Goal: Task Accomplishment & Management: Manage account settings

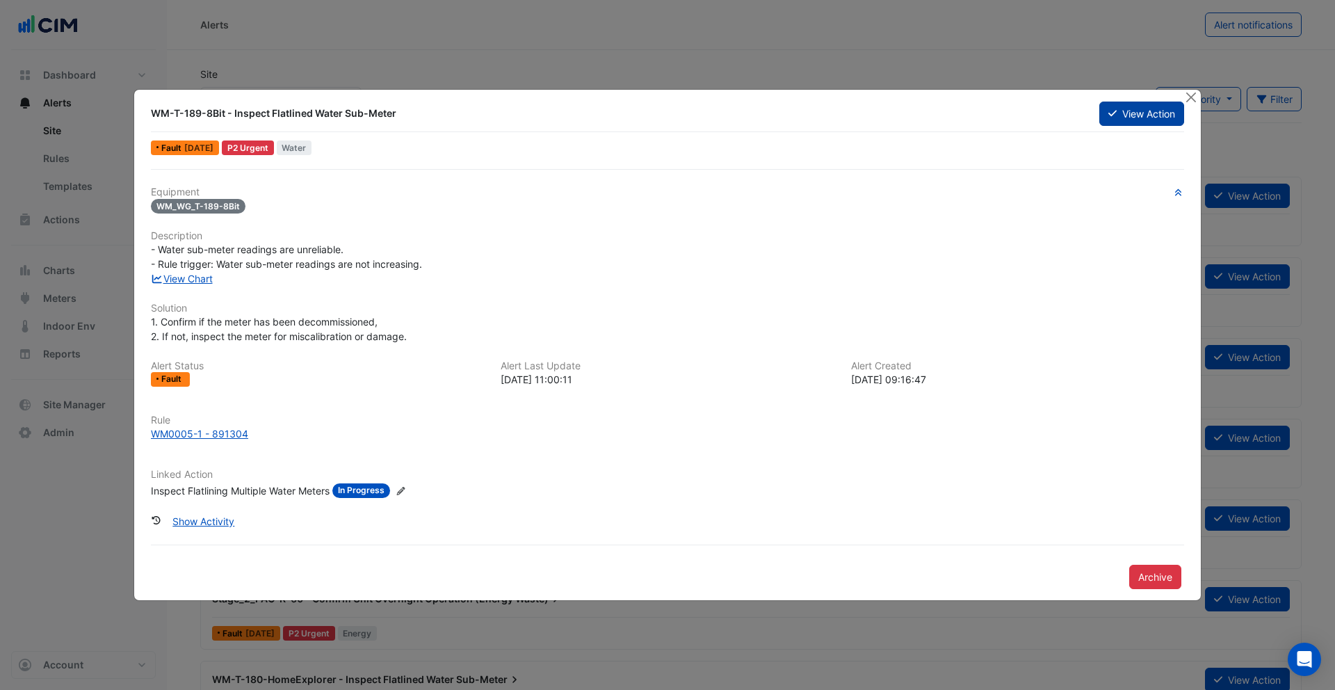
click at [1122, 109] on button "View Action" at bounding box center [1142, 114] width 85 height 24
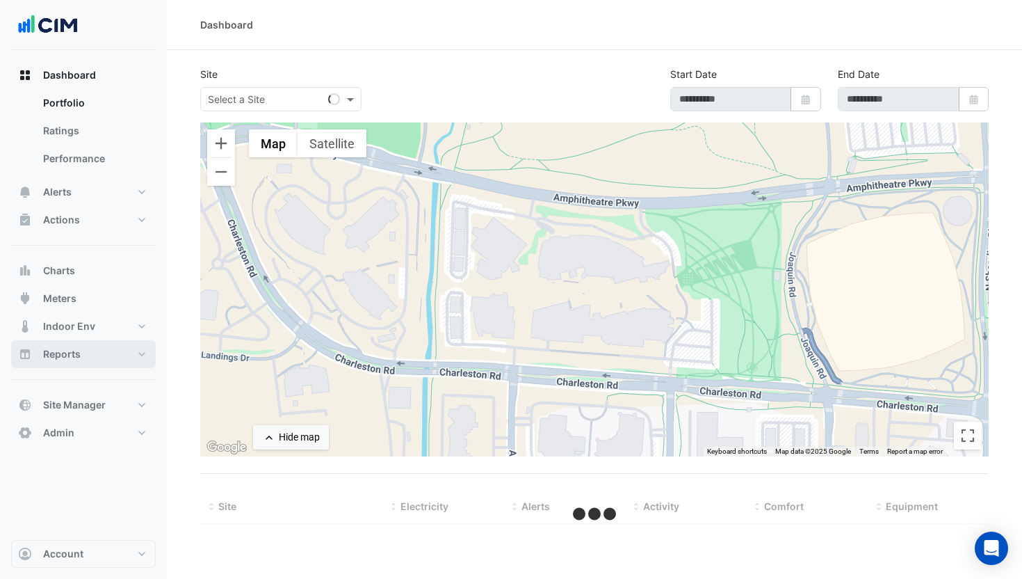
click at [76, 353] on span "Reports" at bounding box center [62, 354] width 38 height 14
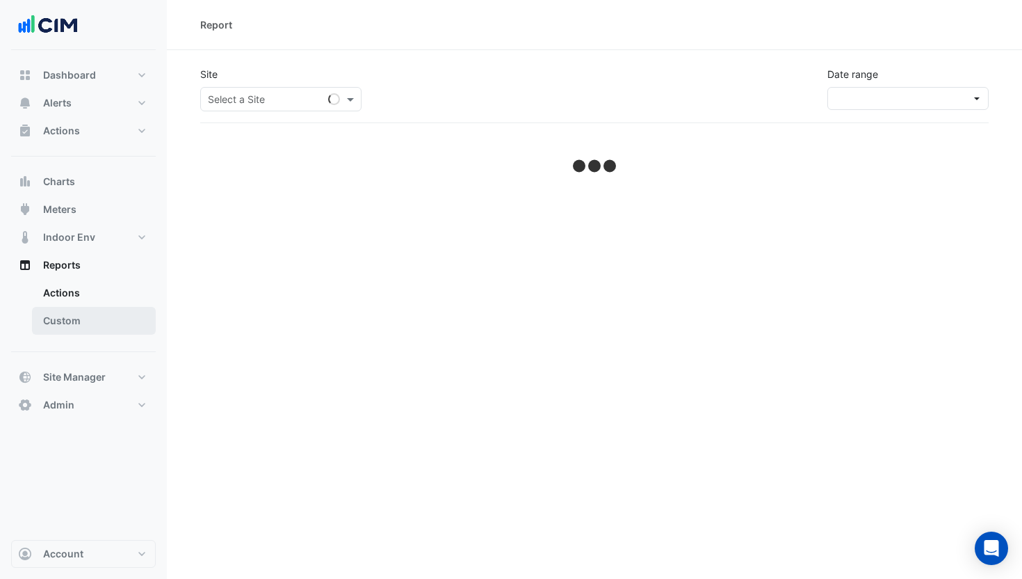
click at [72, 321] on link "Custom" at bounding box center [94, 321] width 124 height 28
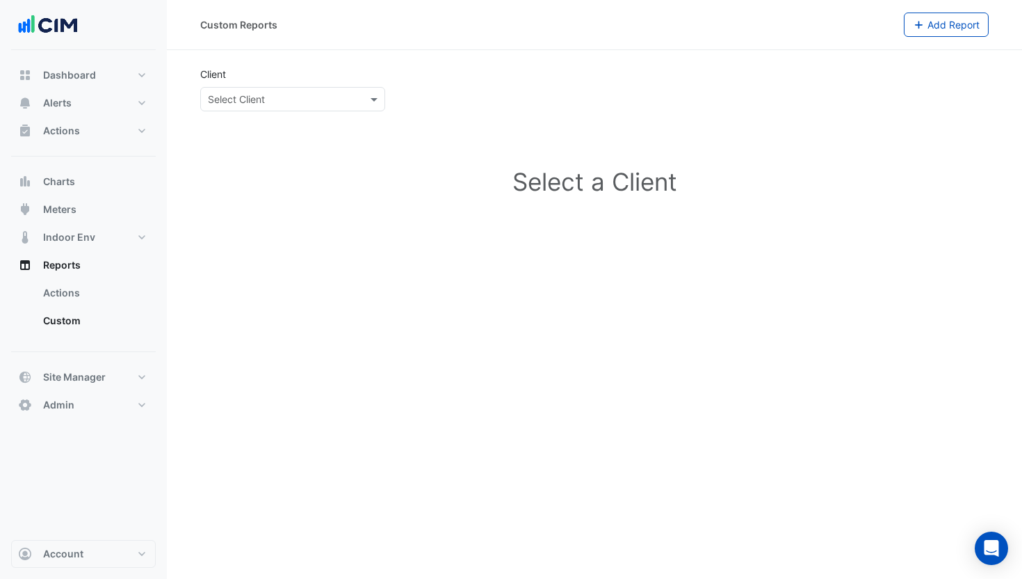
click at [312, 101] on input "text" at bounding box center [279, 100] width 142 height 15
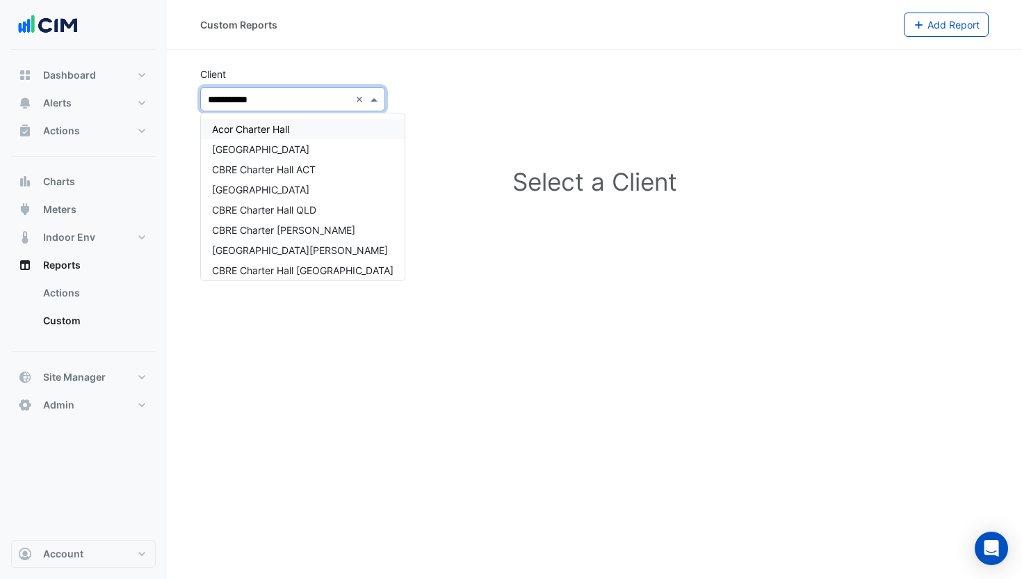
type input "**********"
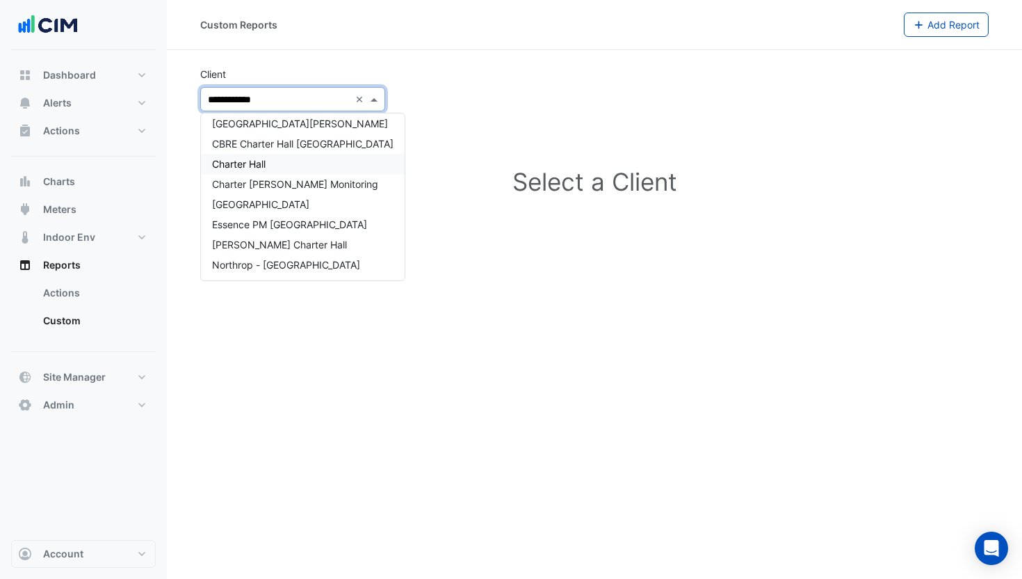
click at [274, 164] on div "Charter Hall" at bounding box center [303, 164] width 204 height 20
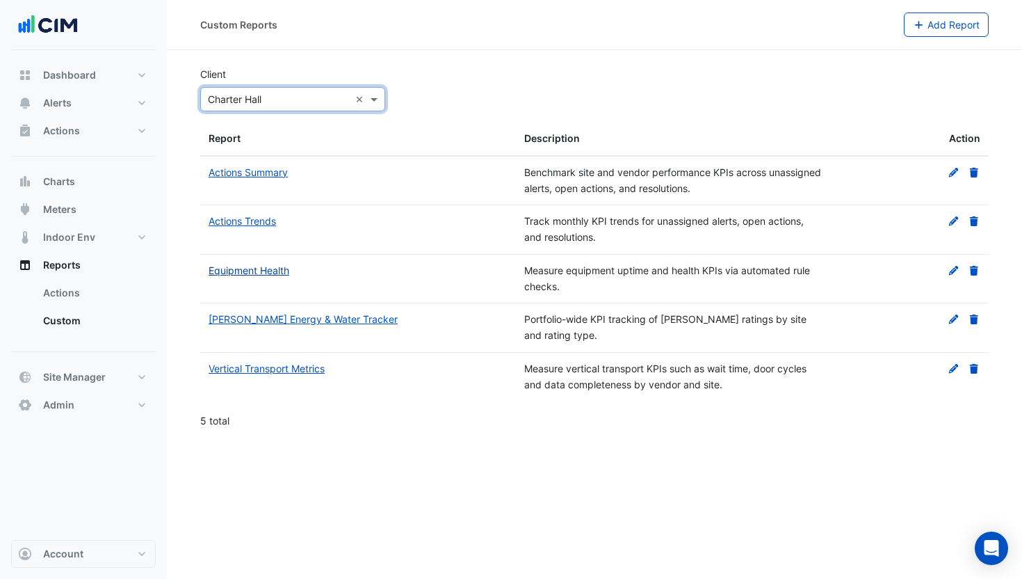
click at [252, 270] on link "Equipment Health" at bounding box center [249, 270] width 81 height 12
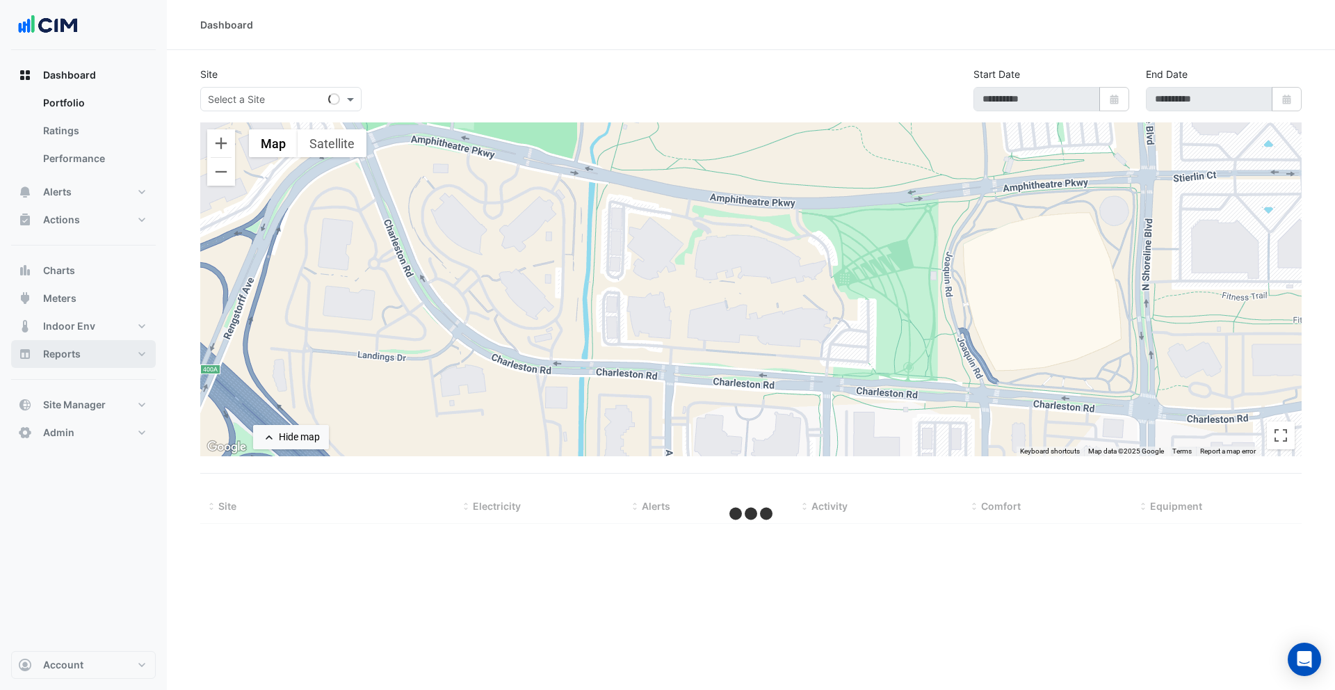
click at [99, 354] on button "Reports" at bounding box center [83, 354] width 145 height 28
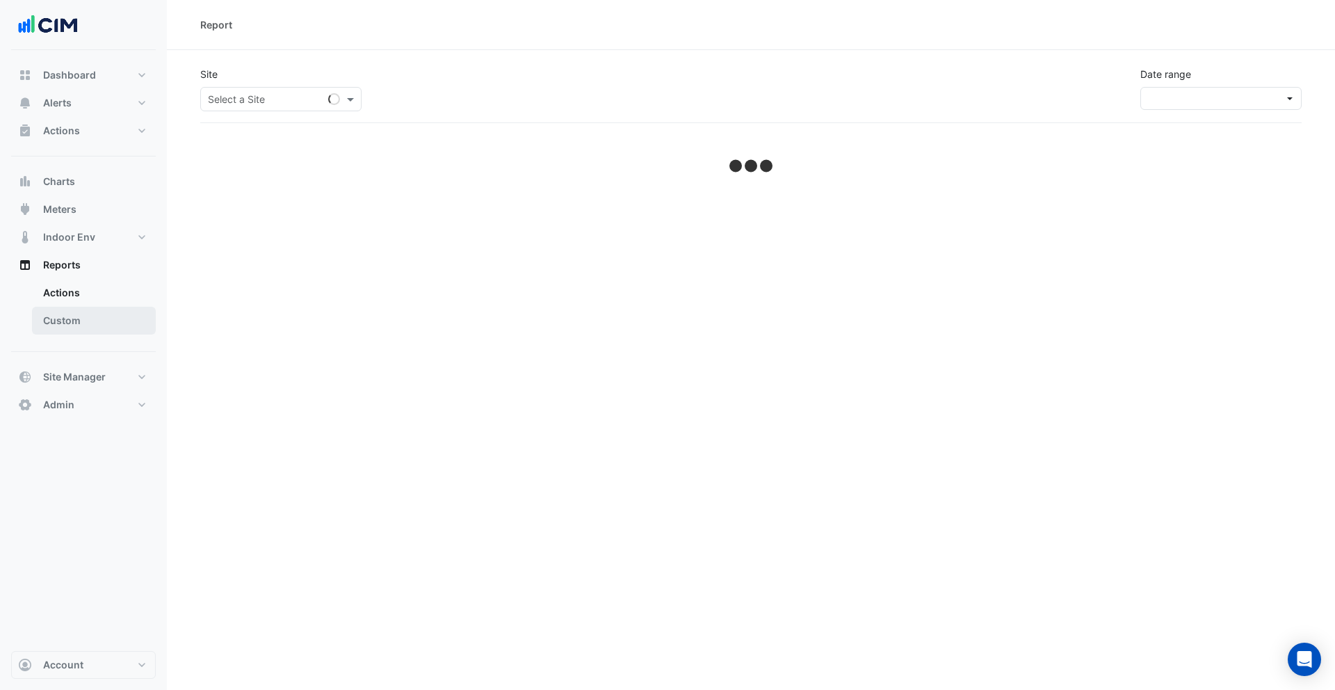
click at [90, 329] on link "Custom" at bounding box center [94, 321] width 124 height 28
click at [313, 94] on input "text" at bounding box center [318, 100] width 220 height 15
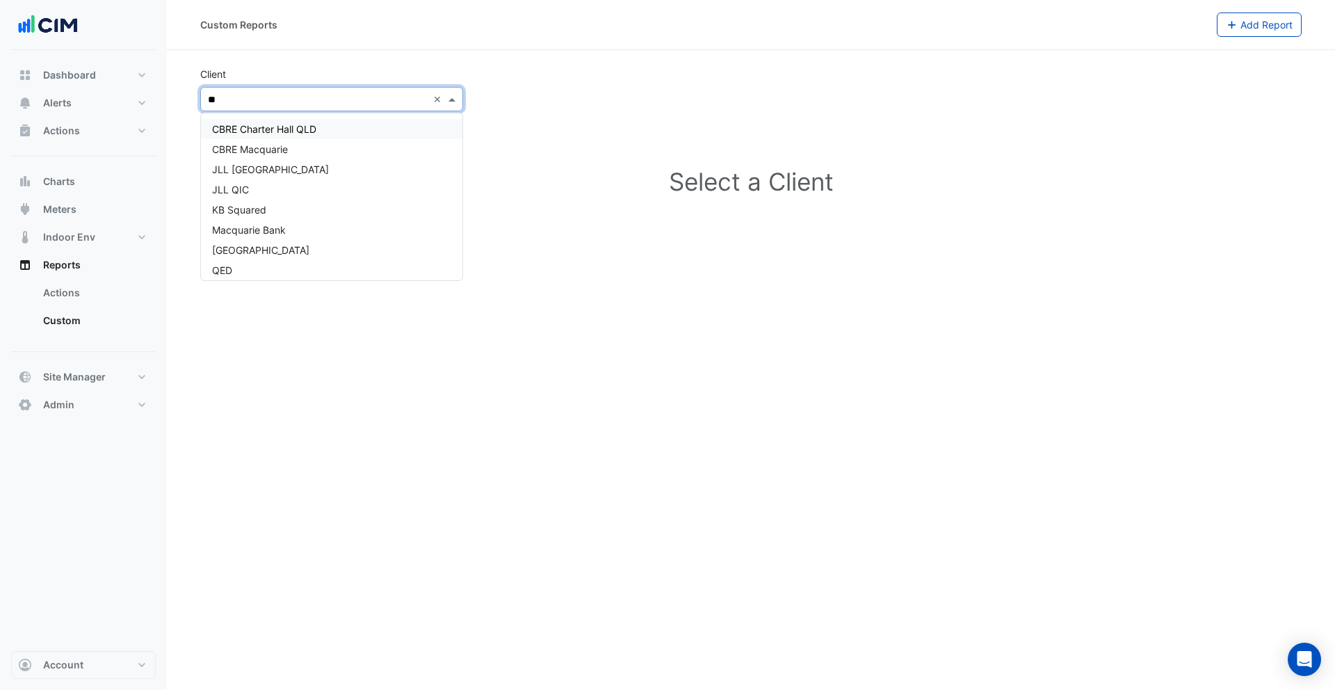
type input "***"
click at [296, 145] on div "QIC" at bounding box center [332, 149] width 262 height 20
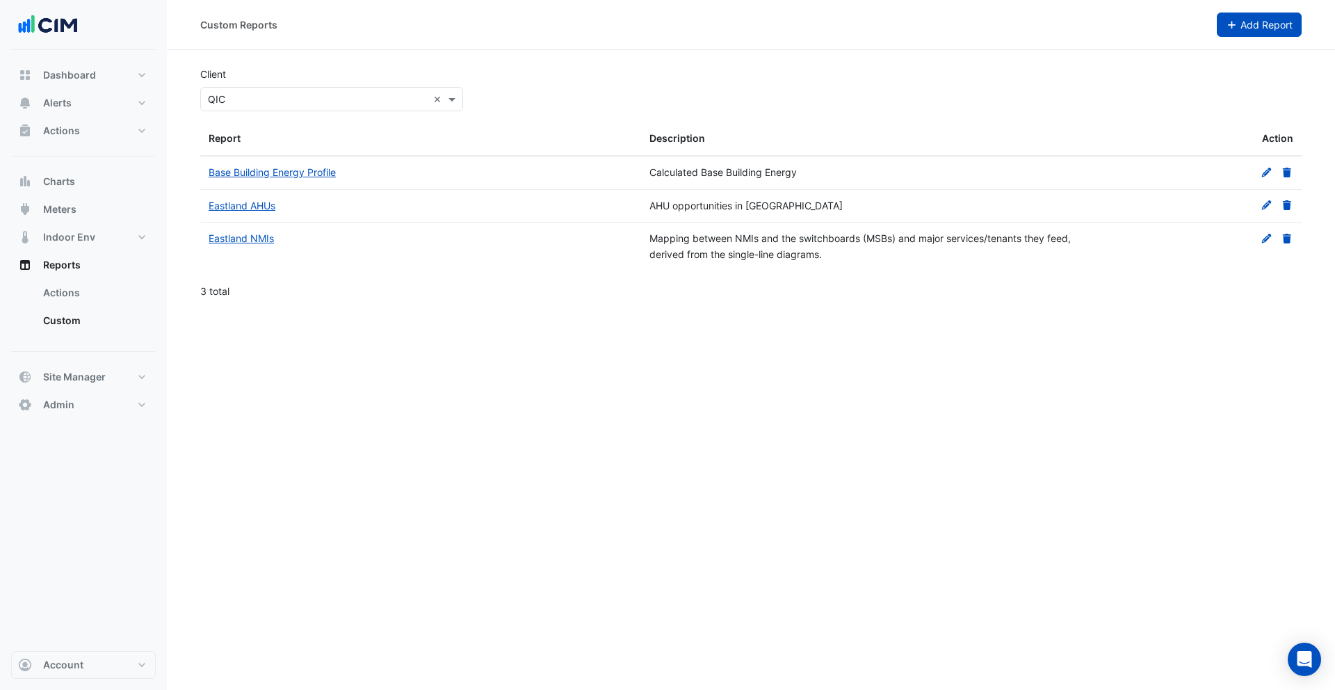
click at [1259, 30] on span "Add Report" at bounding box center [1267, 25] width 52 height 12
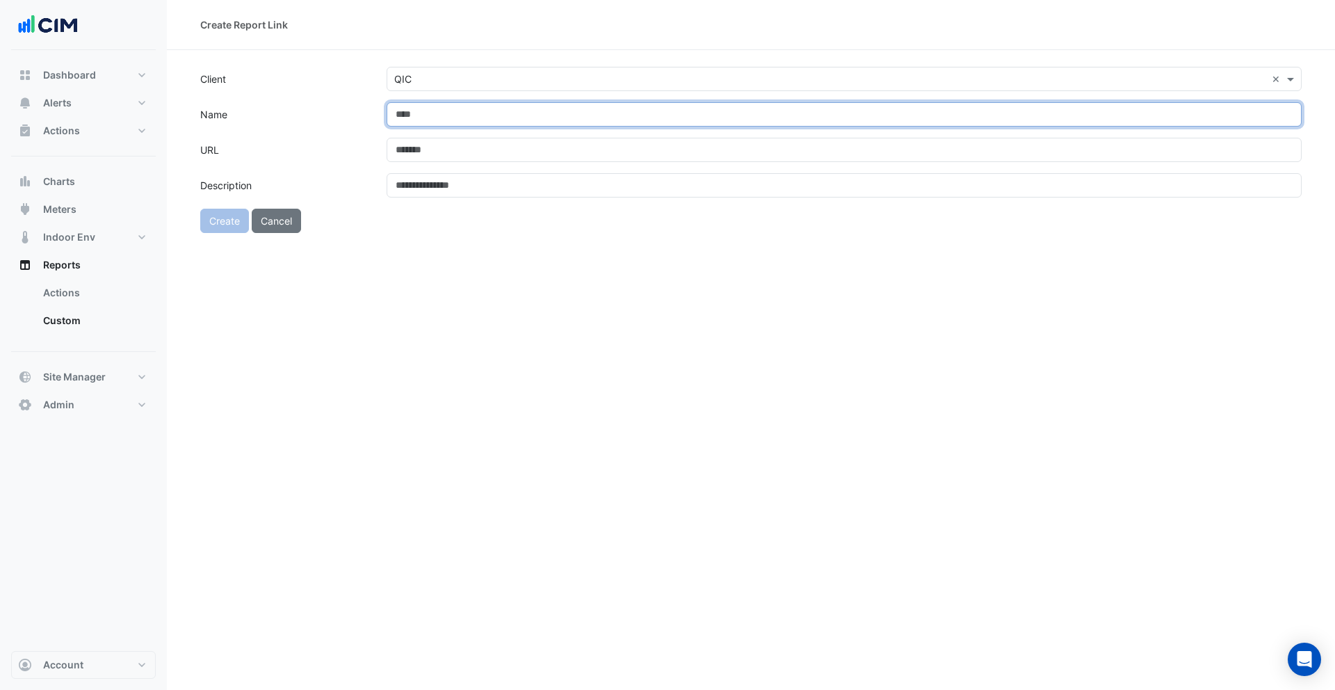
click at [449, 115] on input "Name" at bounding box center [844, 114] width 915 height 24
type input "**********"
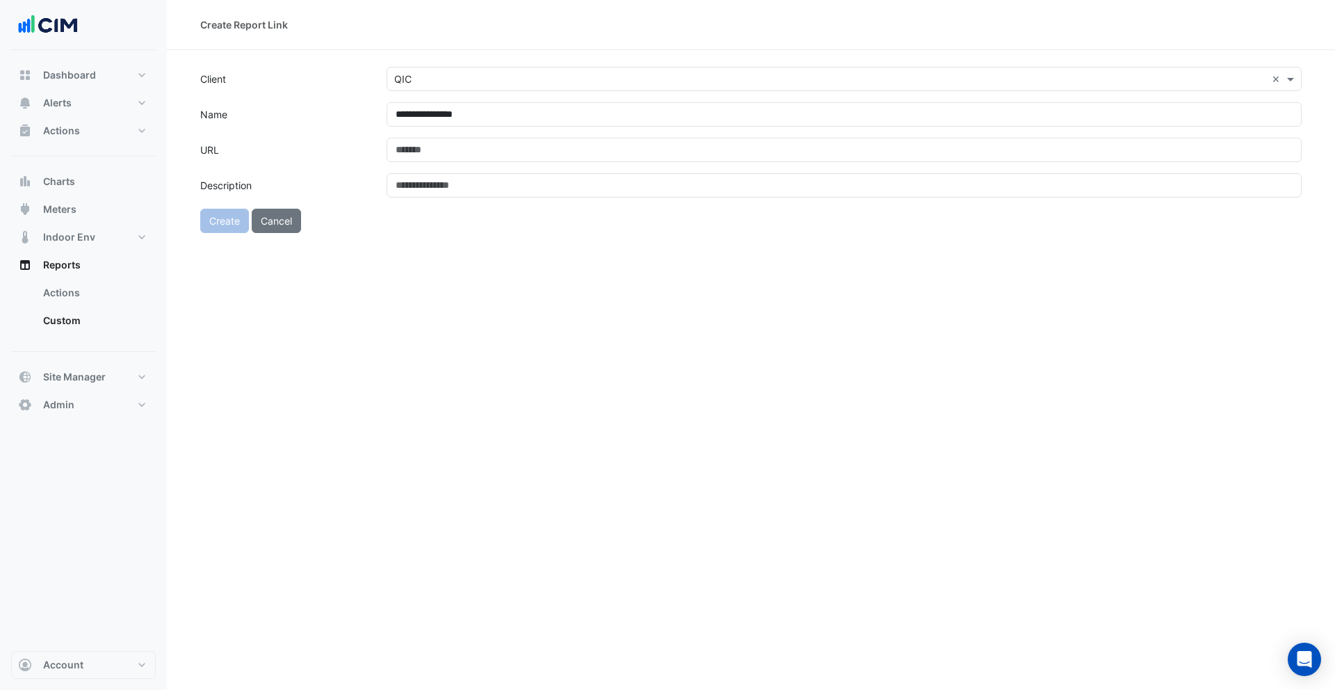
click at [514, 271] on div "**********" at bounding box center [751, 345] width 1169 height 690
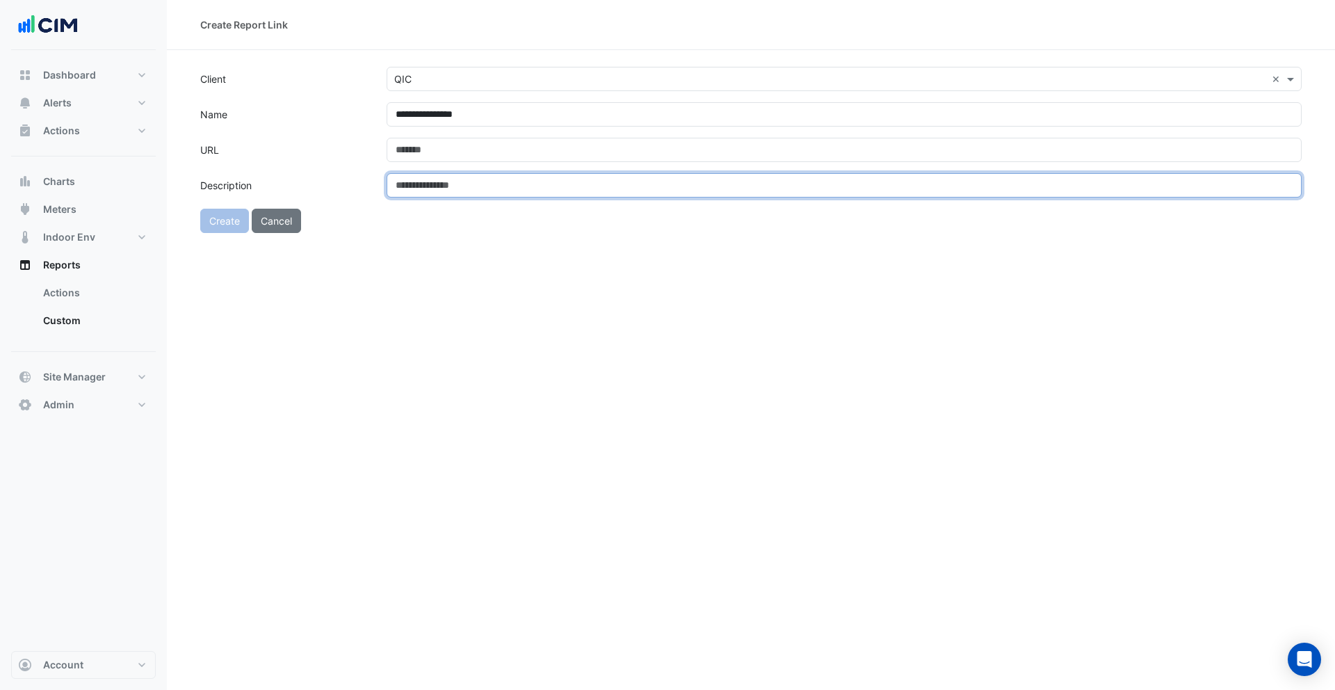
click at [451, 184] on input "Description" at bounding box center [844, 185] width 915 height 24
type input "**********"
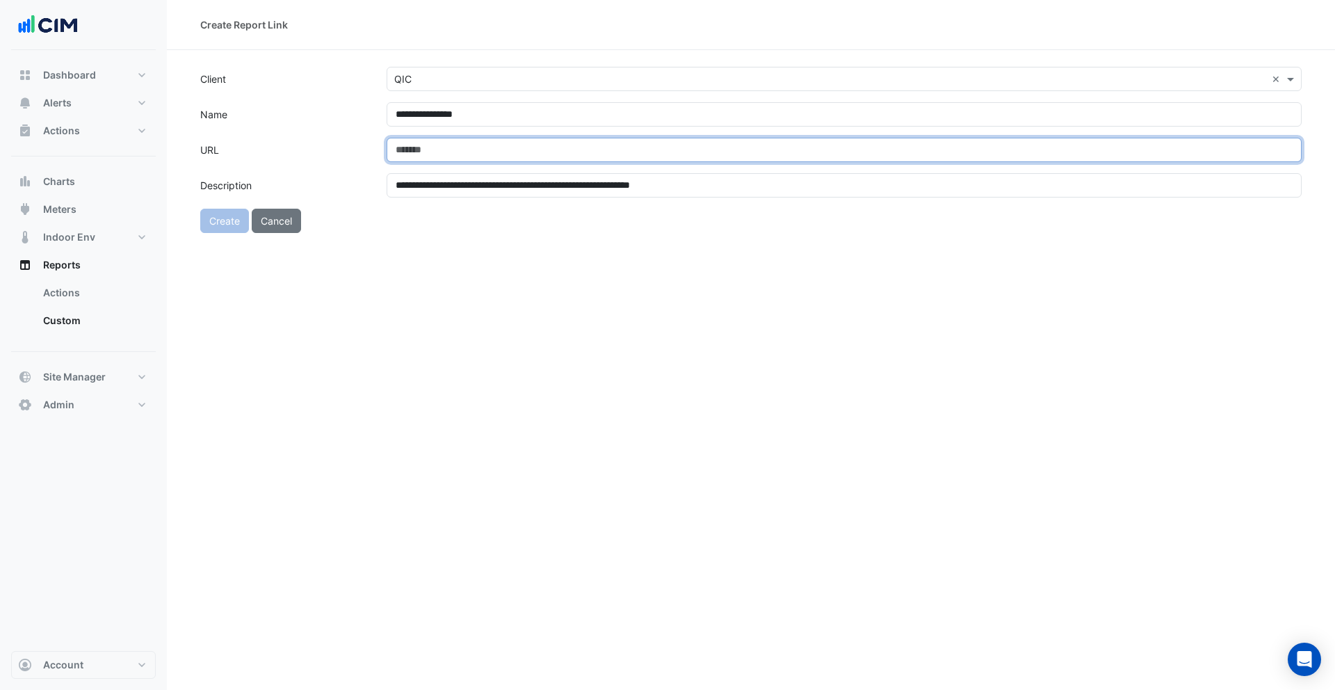
click at [453, 149] on input "URL" at bounding box center [844, 150] width 915 height 24
paste input "**********"
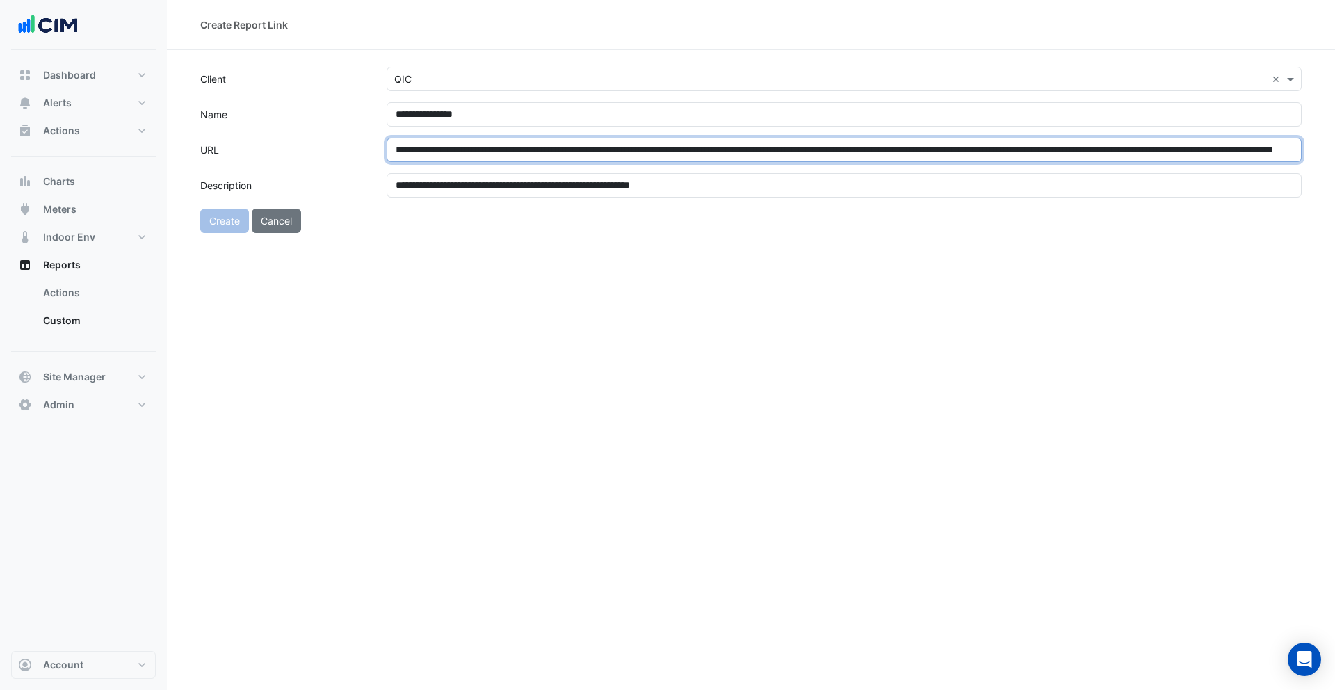
scroll to position [0, 419]
type input "**********"
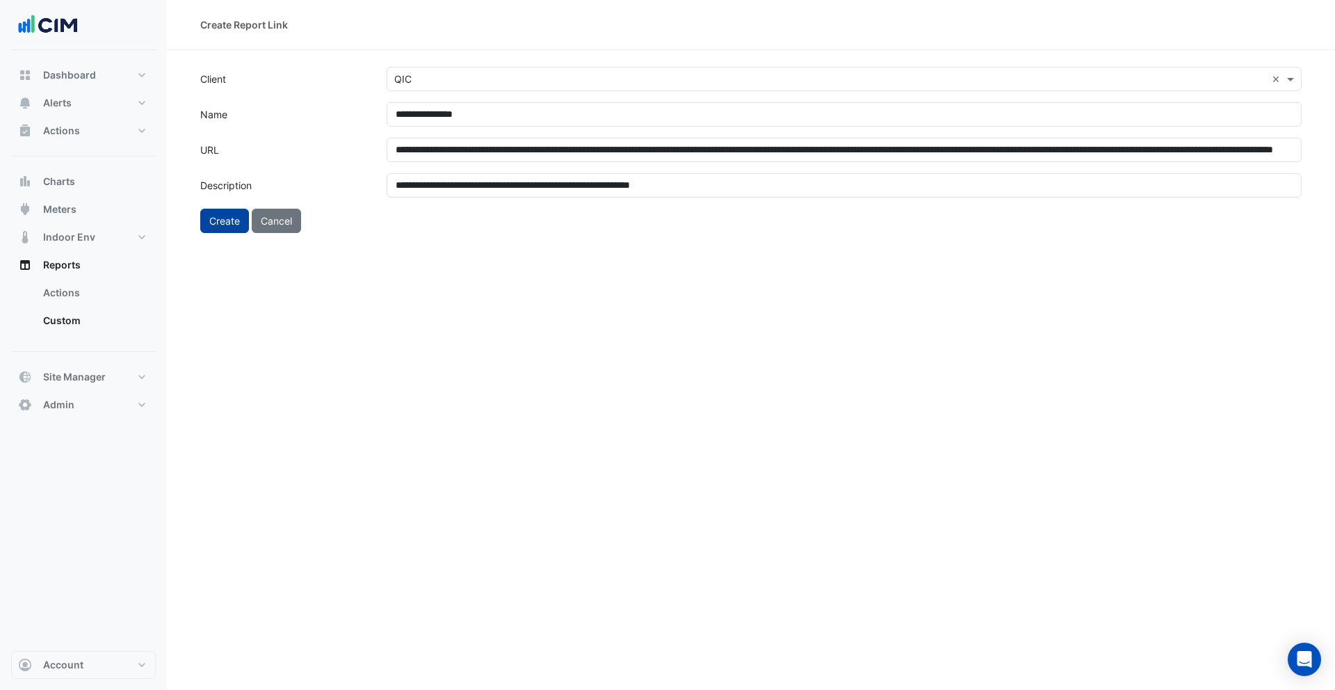
click at [225, 226] on button "Create" at bounding box center [224, 221] width 49 height 24
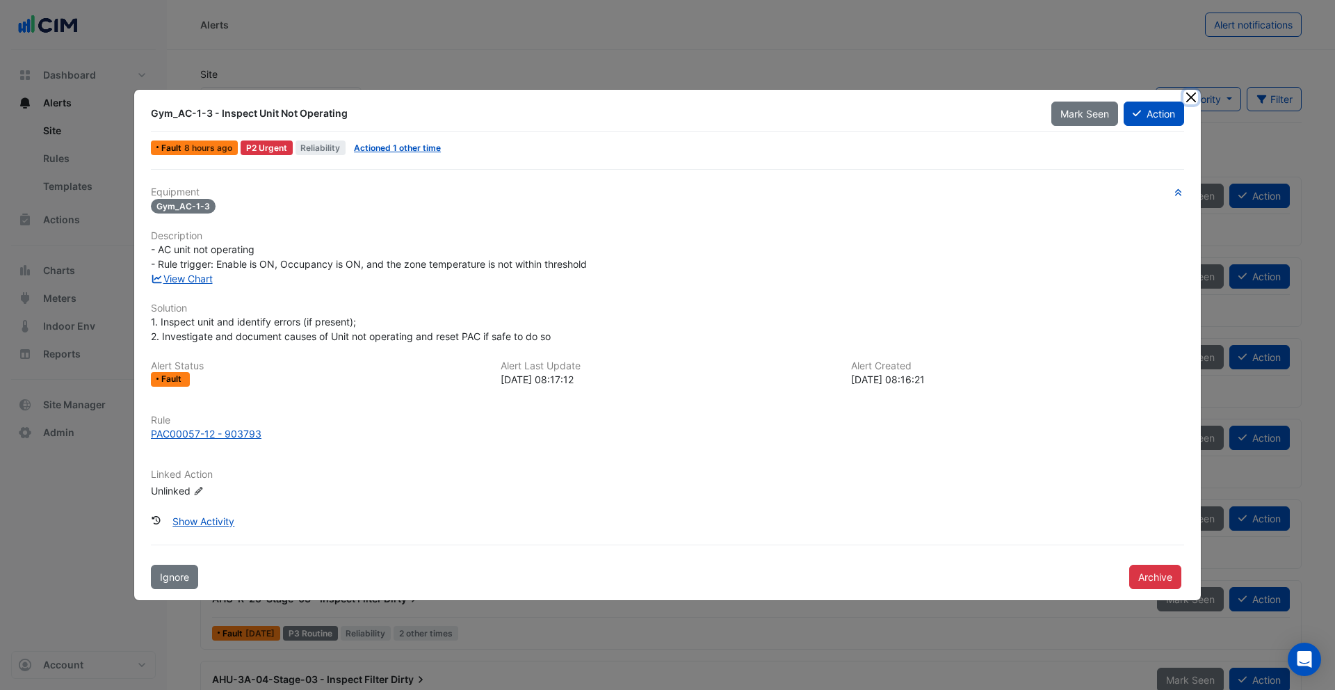
click at [1191, 100] on button "Close" at bounding box center [1191, 97] width 15 height 15
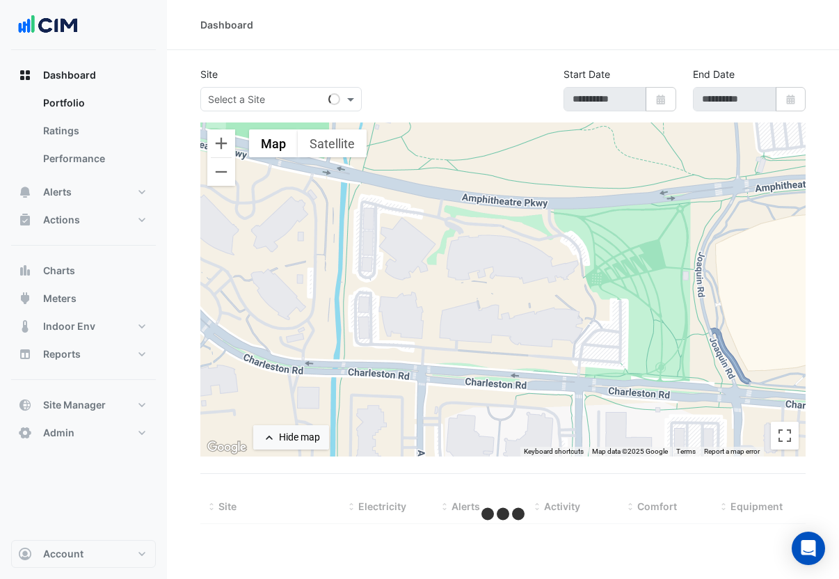
type input "**********"
select select "***"
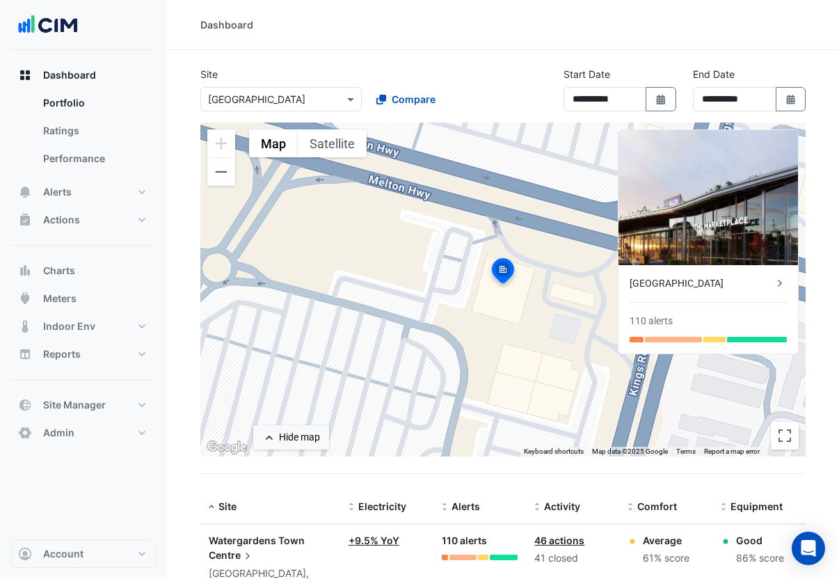
click at [334, 159] on div "To activate drag with keyboard, press Alt + Enter. Once in keyboard drag state,…" at bounding box center [502, 289] width 605 height 334
click at [339, 148] on button "Satellite" at bounding box center [332, 143] width 69 height 28
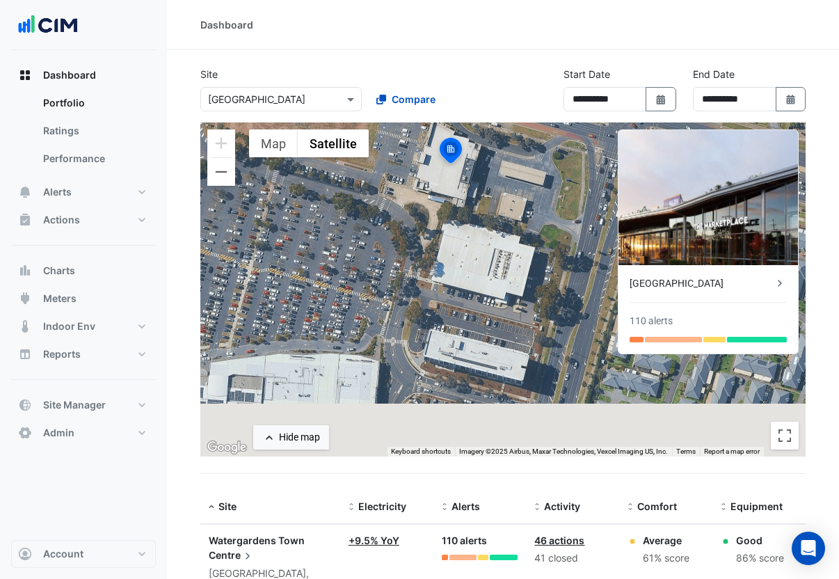
drag, startPoint x: 420, startPoint y: 328, endPoint x: 388, endPoint y: 221, distance: 111.1
click at [388, 221] on div "To activate drag with keyboard, press Alt + Enter. Once in keyboard drag state,…" at bounding box center [502, 289] width 605 height 334
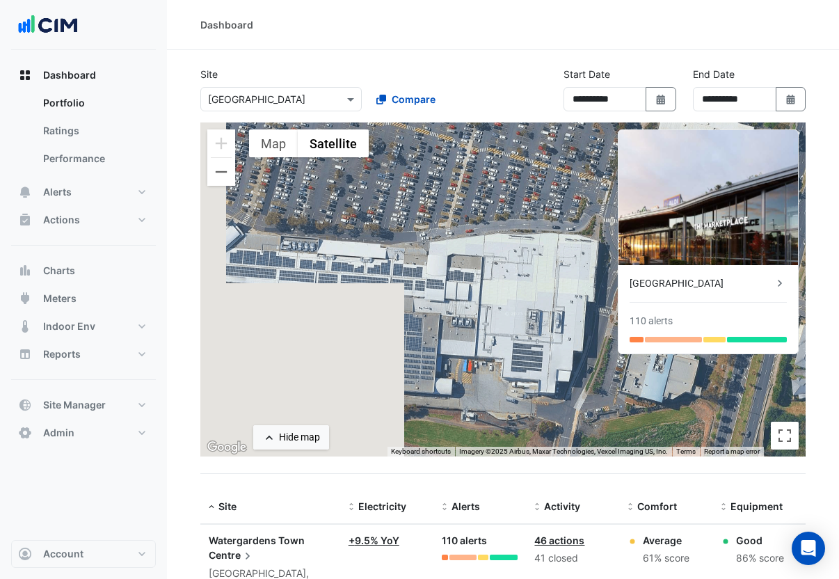
drag, startPoint x: 464, startPoint y: 240, endPoint x: 524, endPoint y: 202, distance: 70.6
click at [524, 202] on div "To activate drag with keyboard, press Alt + Enter. Once in keyboard drag state,…" at bounding box center [502, 289] width 605 height 334
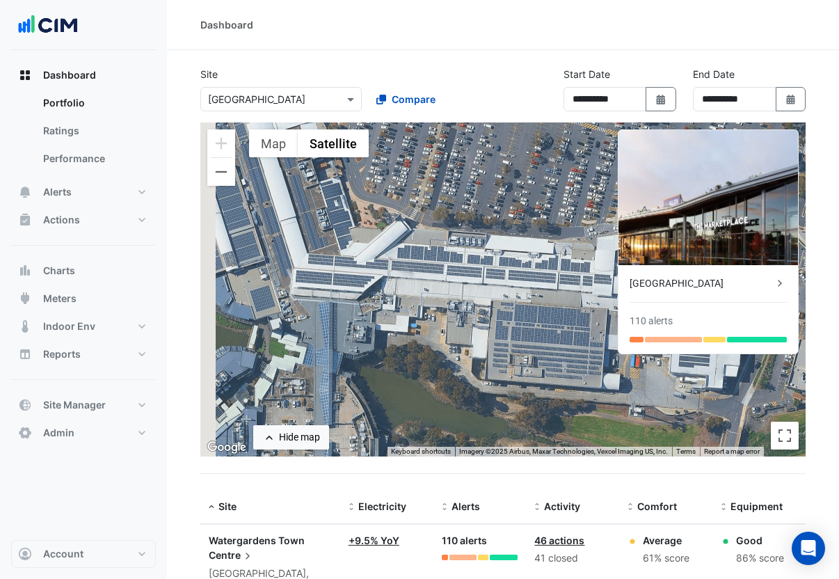
drag, startPoint x: 380, startPoint y: 282, endPoint x: 554, endPoint y: 277, distance: 173.3
click at [554, 277] on div "To activate drag with keyboard, press Alt + Enter. Once in keyboard drag state,…" at bounding box center [502, 289] width 605 height 334
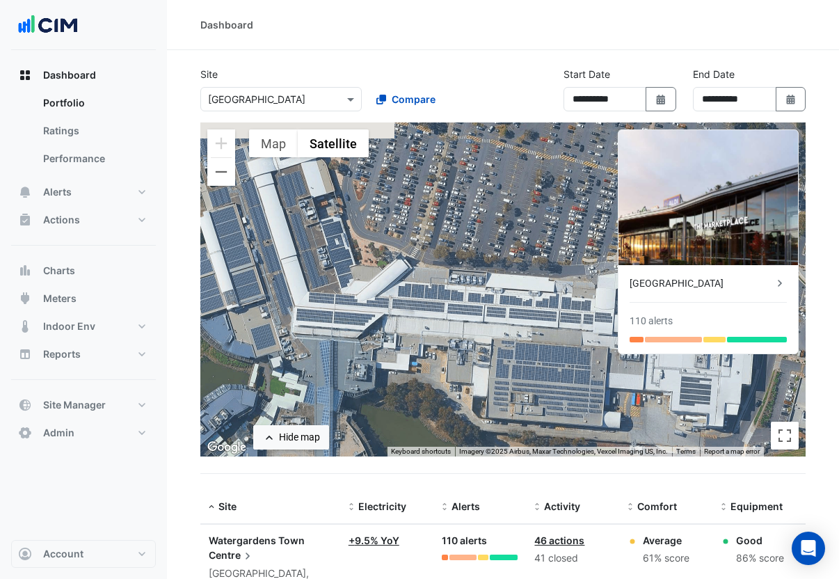
drag, startPoint x: 463, startPoint y: 242, endPoint x: 463, endPoint y: 280, distance: 38.3
click at [463, 280] on div "To activate drag with keyboard, press Alt + Enter. Once in keyboard drag state,…" at bounding box center [502, 289] width 605 height 334
click at [229, 178] on button "Zoom out" at bounding box center [221, 172] width 28 height 28
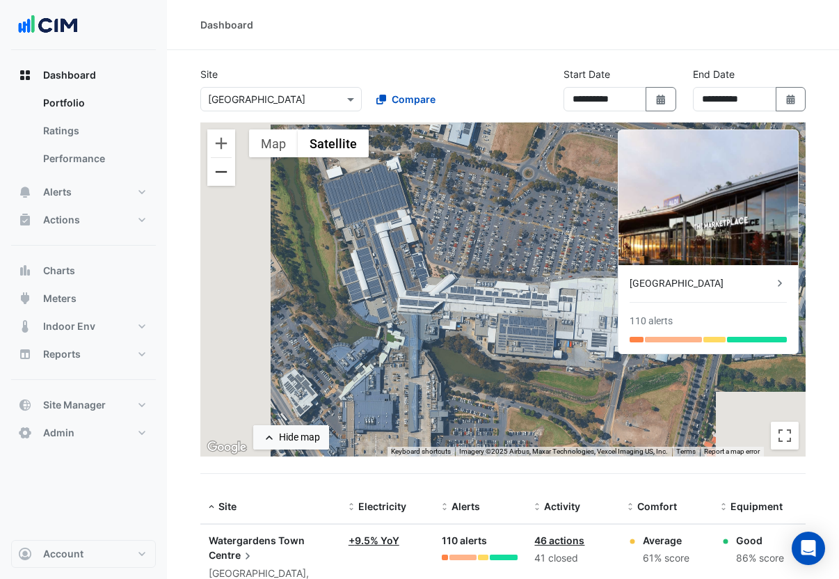
click at [229, 178] on button "Zoom out" at bounding box center [221, 172] width 28 height 28
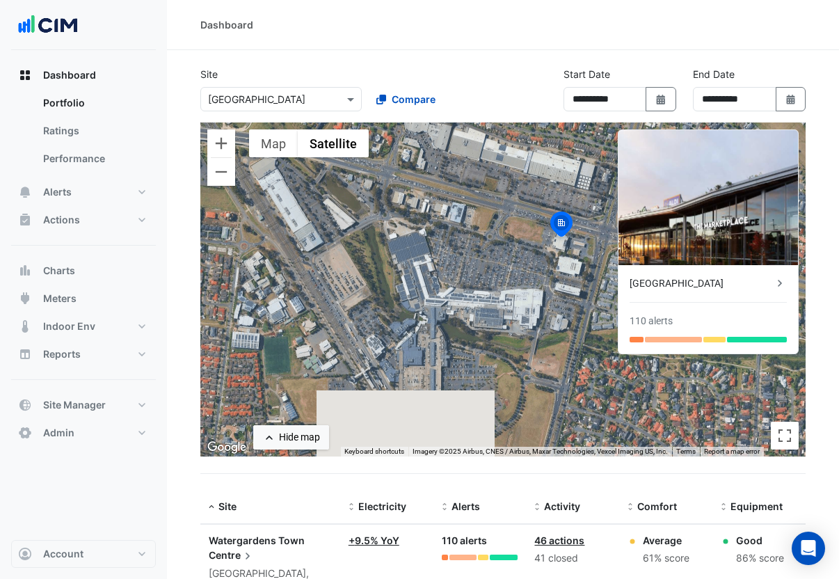
drag, startPoint x: 461, startPoint y: 218, endPoint x: 432, endPoint y: 224, distance: 29.9
click at [432, 224] on div "To activate drag with keyboard, press Alt + Enter. Once in keyboard drag state,…" at bounding box center [502, 289] width 605 height 334
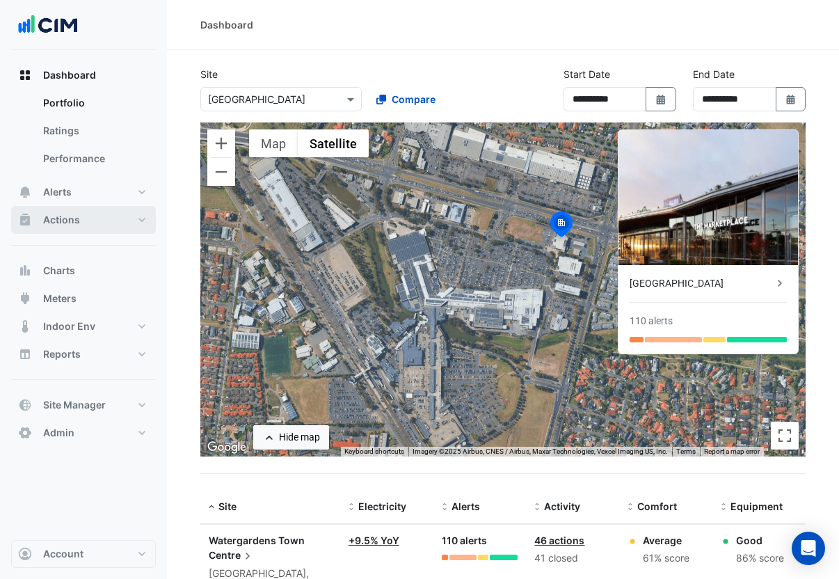
click at [101, 220] on button "Actions" at bounding box center [83, 220] width 145 height 28
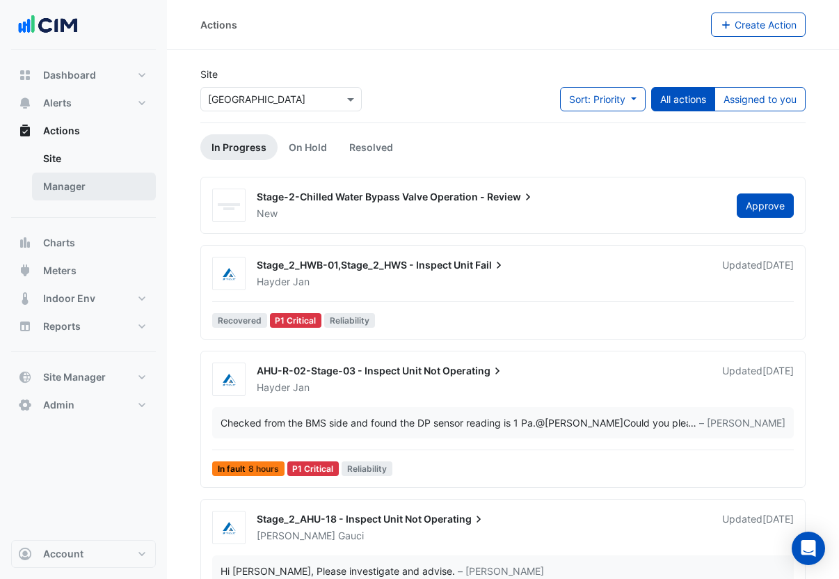
click at [99, 192] on link "Manager" at bounding box center [94, 186] width 124 height 28
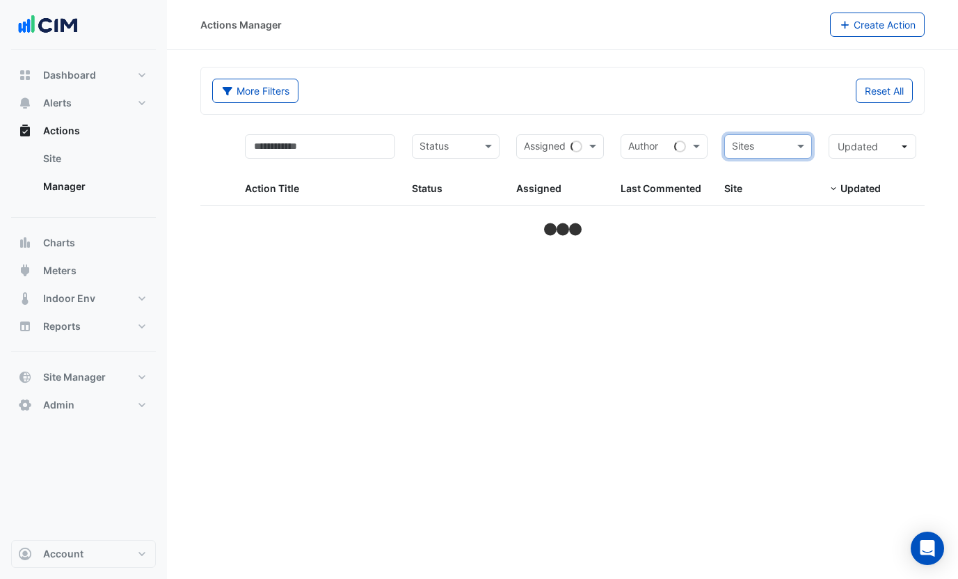
select select "***"
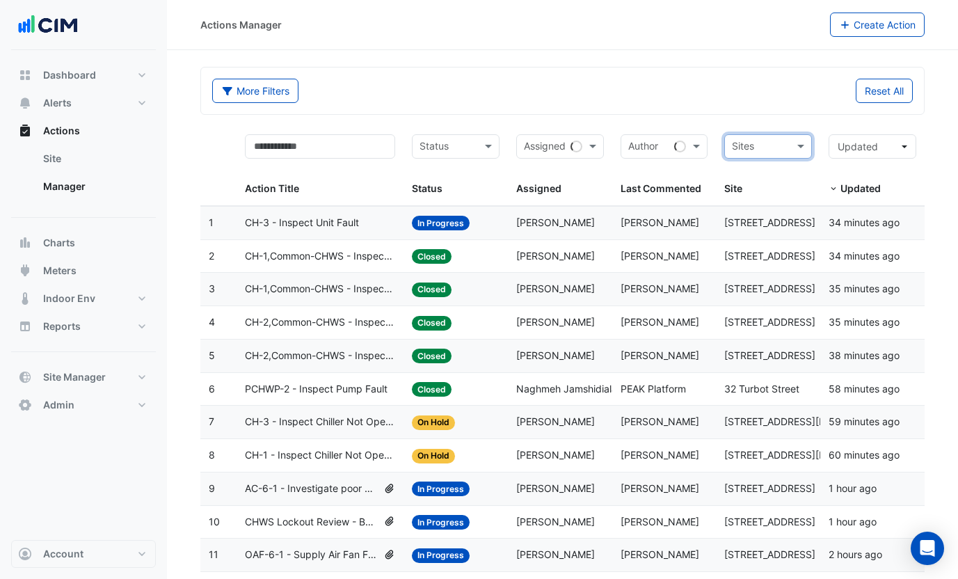
click at [626, 232] on datatable-body-cell "Last Commented: Chris Hala" at bounding box center [664, 223] width 104 height 33
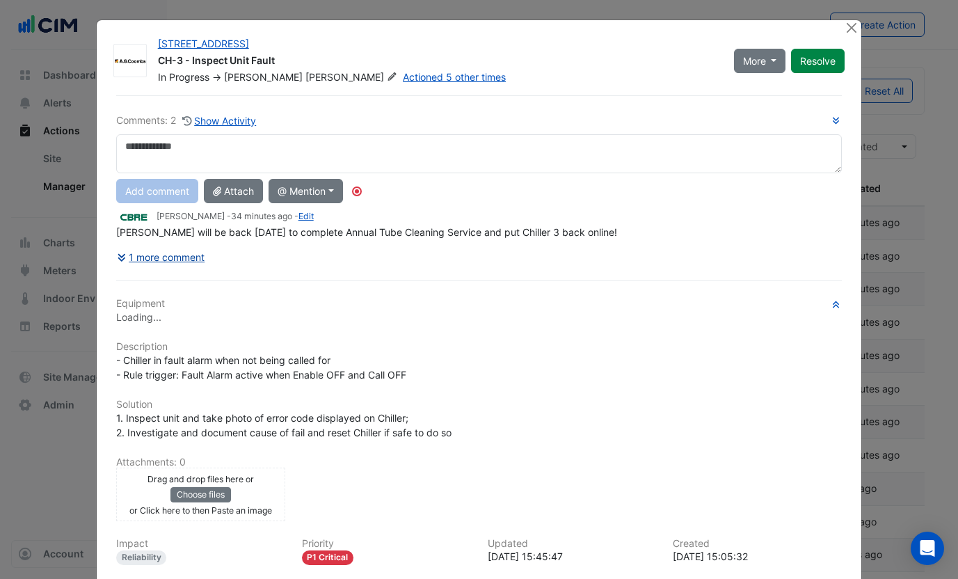
click at [168, 254] on button "1 more comment" at bounding box center [161, 257] width 90 height 24
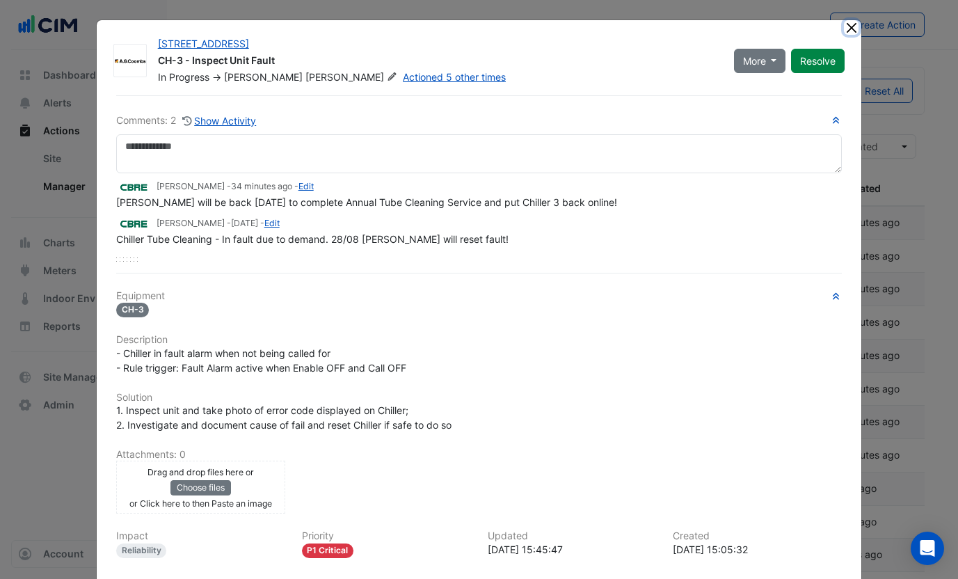
click at [838, 31] on button "Close" at bounding box center [851, 27] width 15 height 15
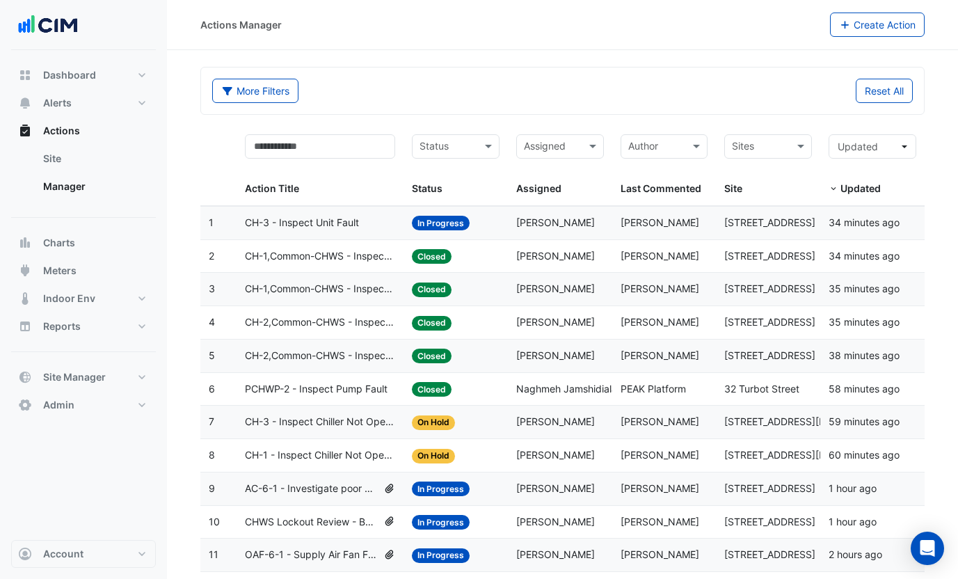
click at [680, 396] on datatable-body-cell "Last Commented: PEAK Platform" at bounding box center [664, 389] width 104 height 33
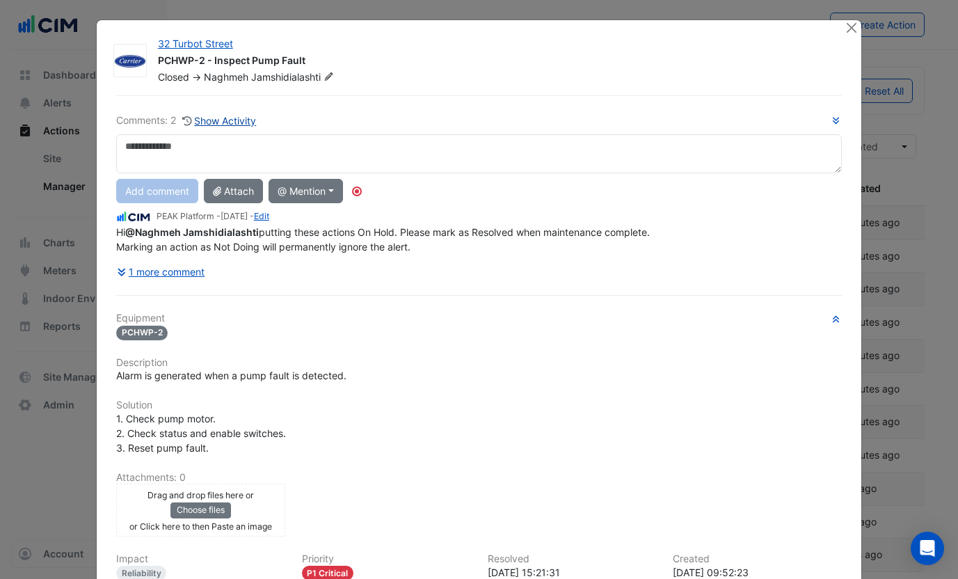
click at [232, 122] on button "Show Activity" at bounding box center [220, 121] width 76 height 16
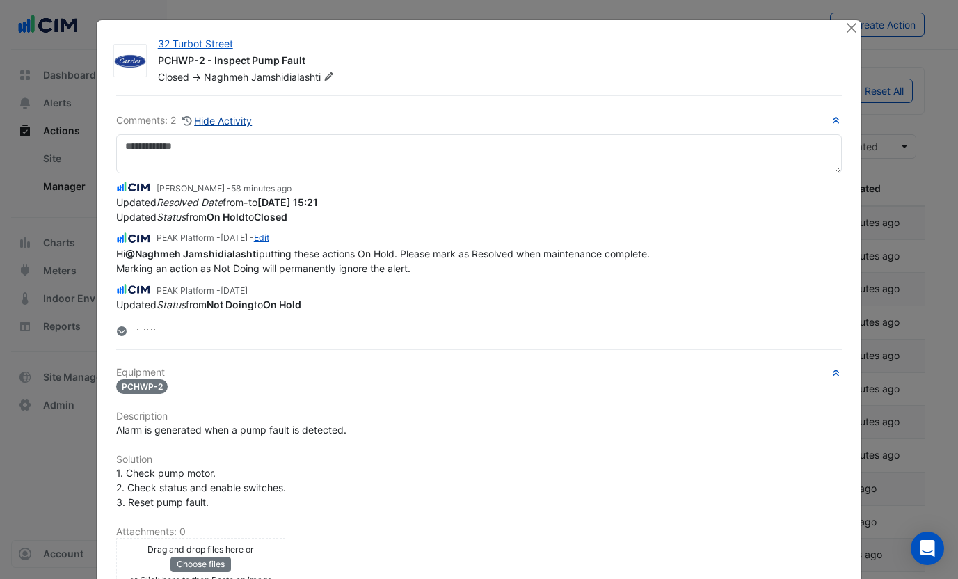
click at [232, 122] on button "Hide Activity" at bounding box center [218, 121] width 72 height 16
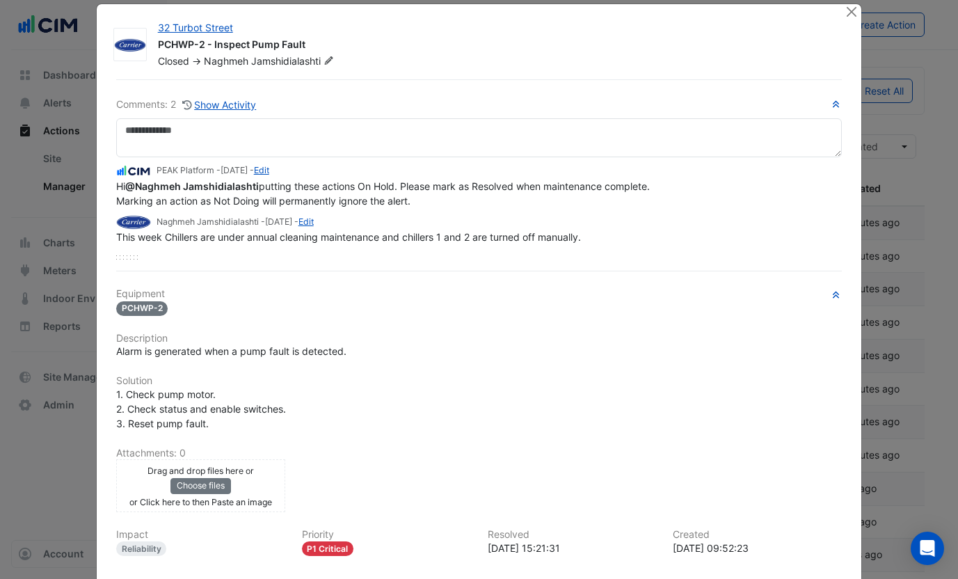
scroll to position [6, 0]
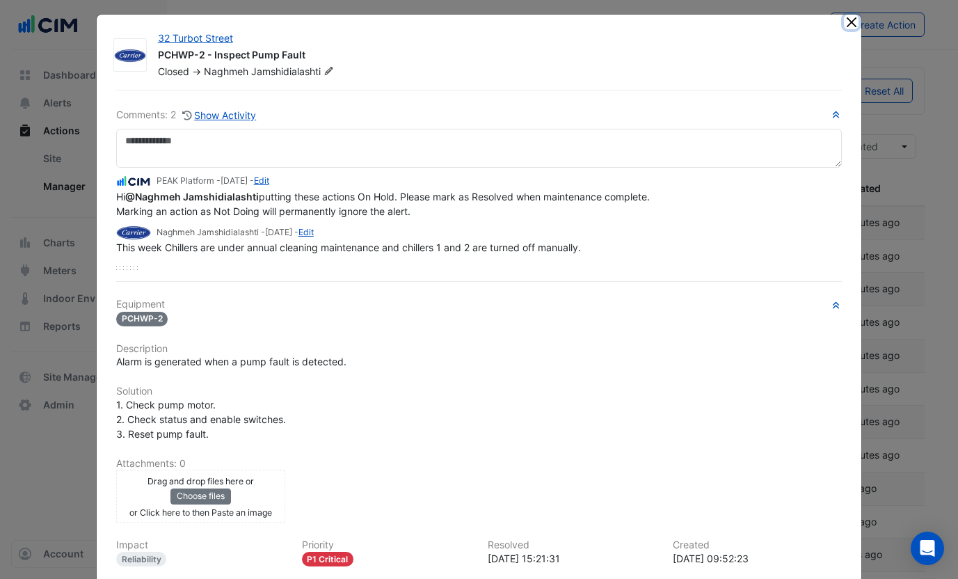
click at [838, 26] on button "Close" at bounding box center [851, 22] width 15 height 15
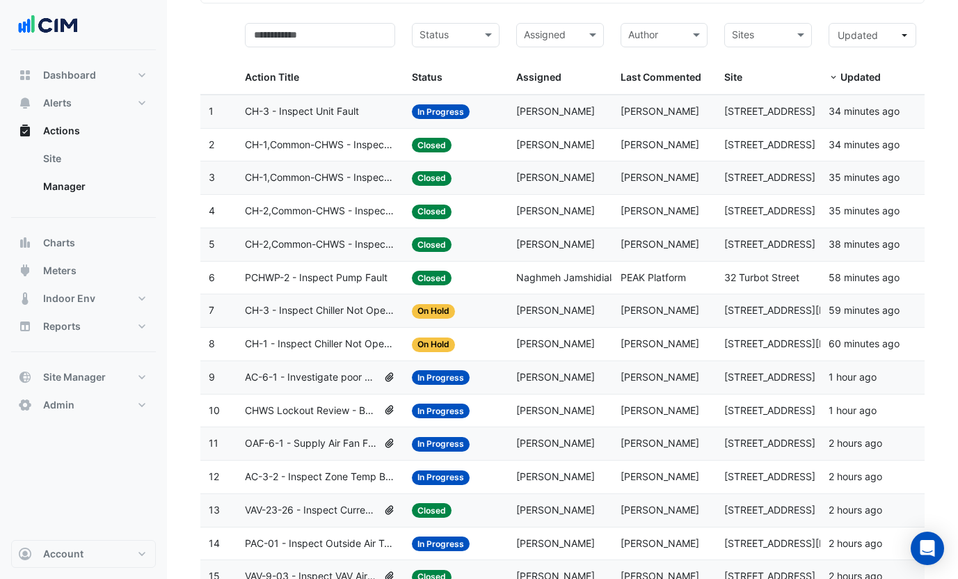
scroll to position [120, 0]
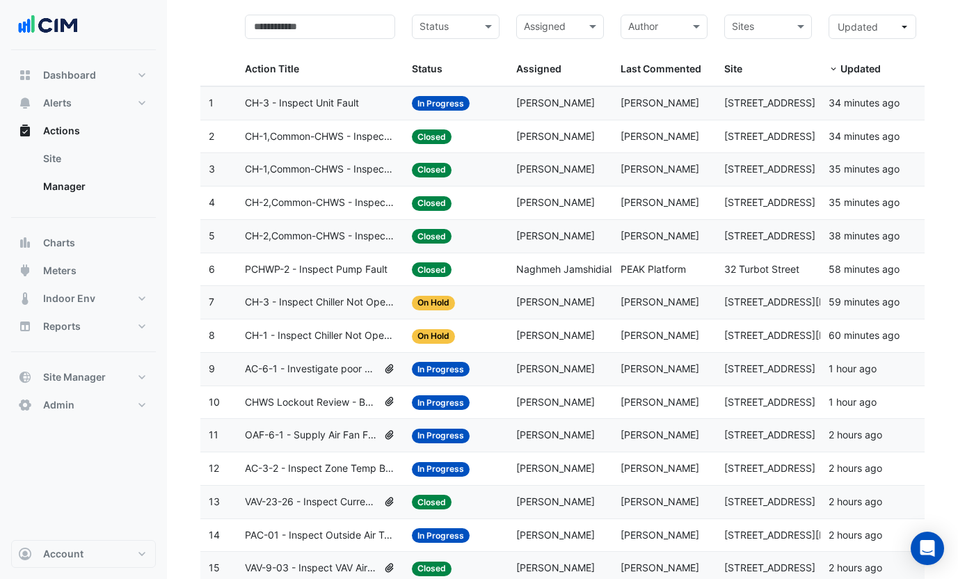
click at [759, 36] on div at bounding box center [759, 28] width 58 height 19
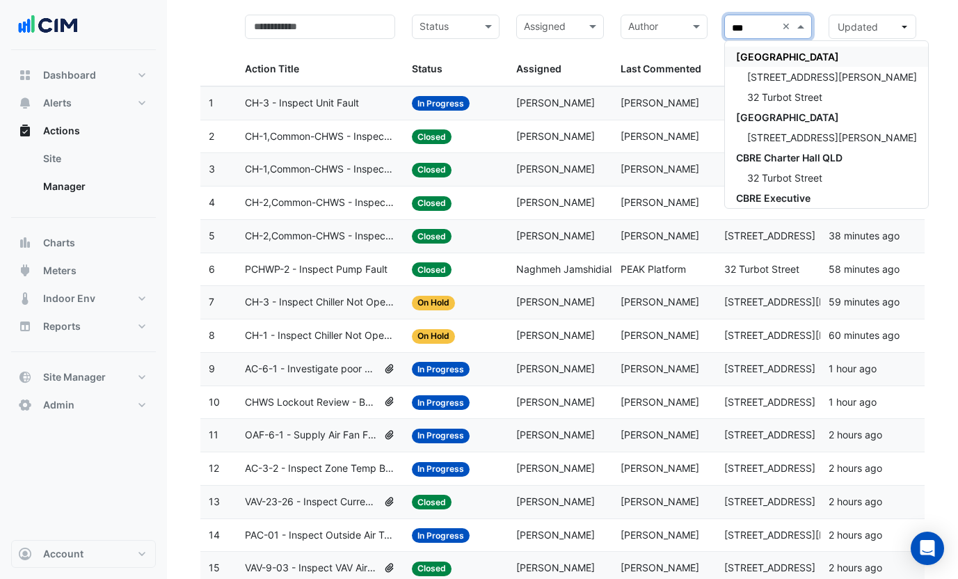
type input "****"
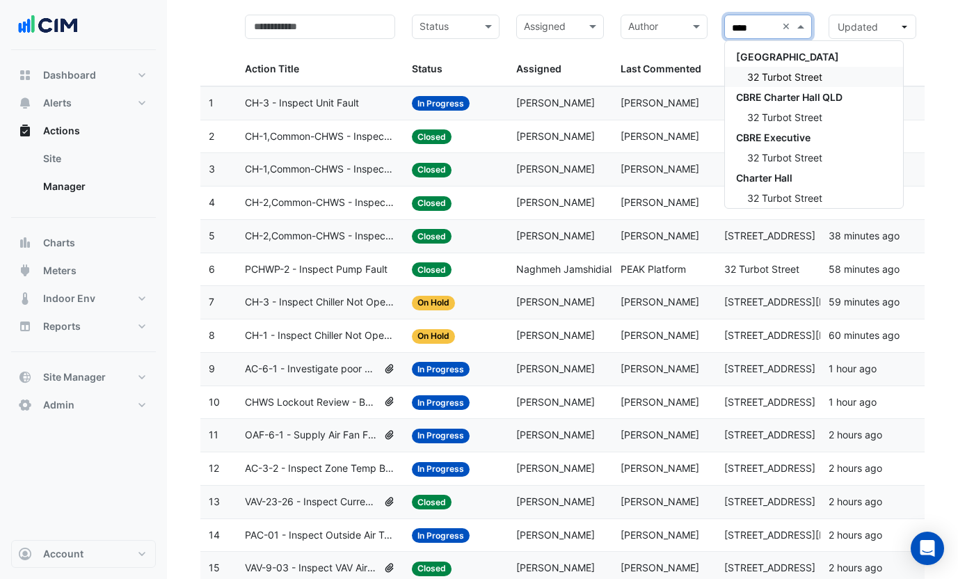
click at [762, 75] on span "32 Turbot Street" at bounding box center [784, 77] width 75 height 12
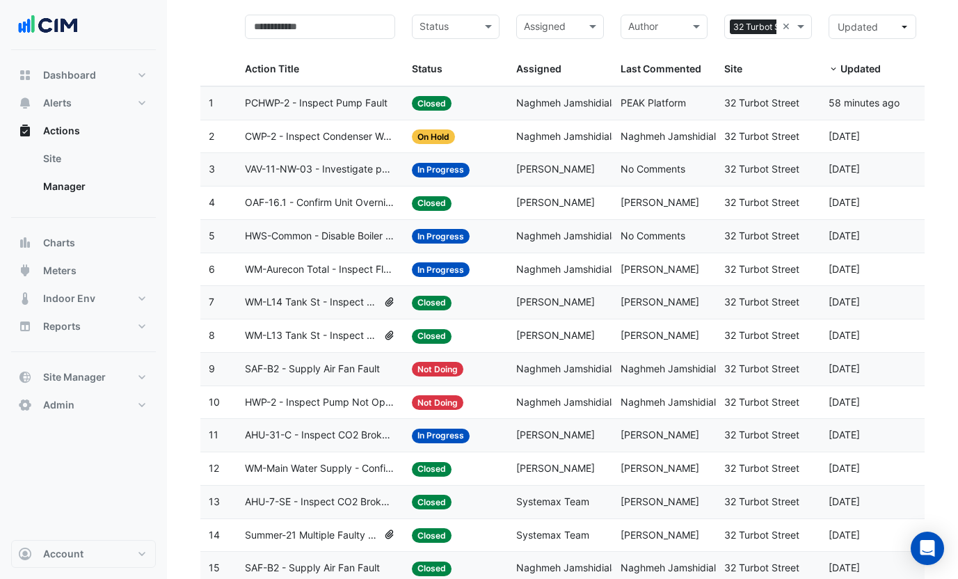
click at [600, 141] on span "Naghmeh Jamshidialashti" at bounding box center [574, 136] width 117 height 12
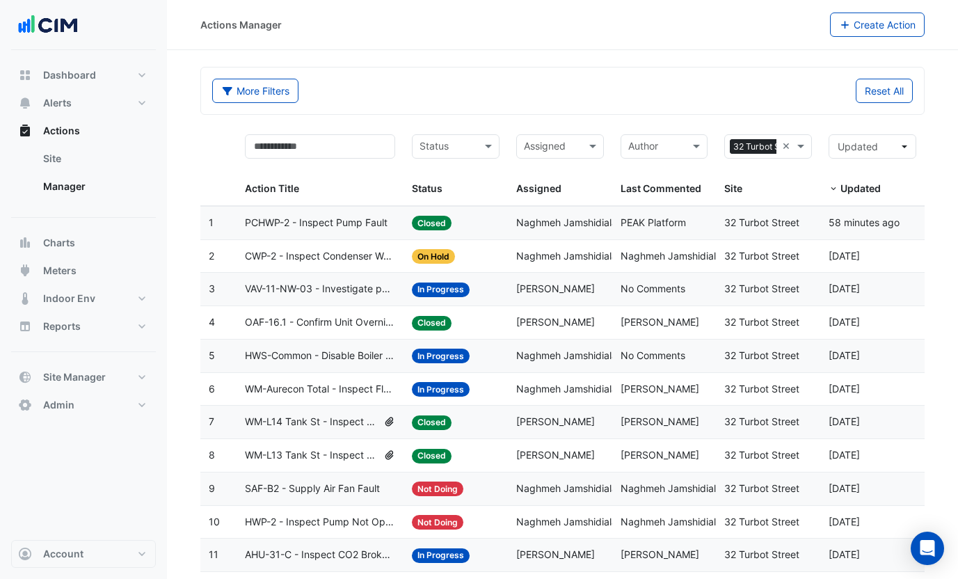
click at [508, 251] on datatable-body-cell "Assigned: Naghmeh Jamshidialashti" at bounding box center [560, 256] width 104 height 33
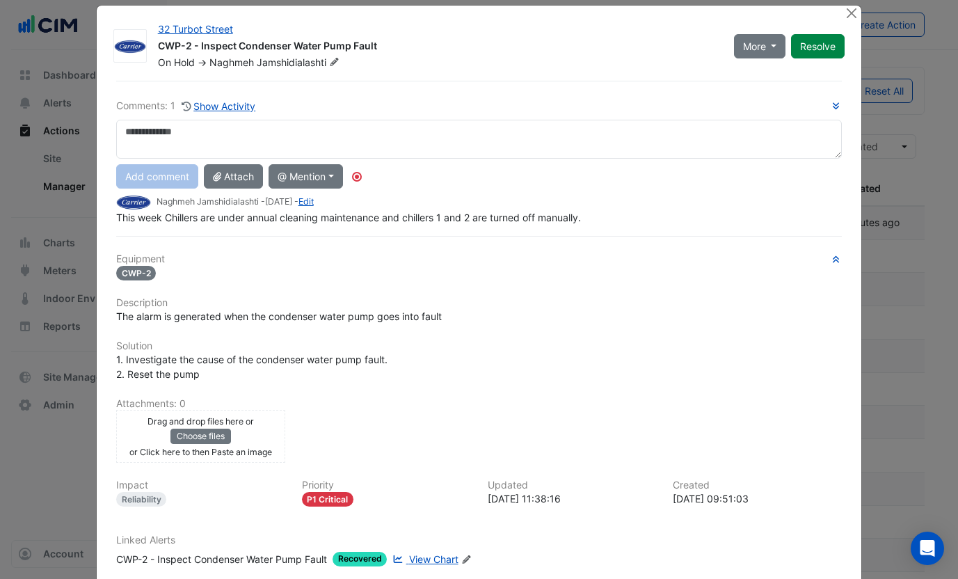
scroll to position [95, 0]
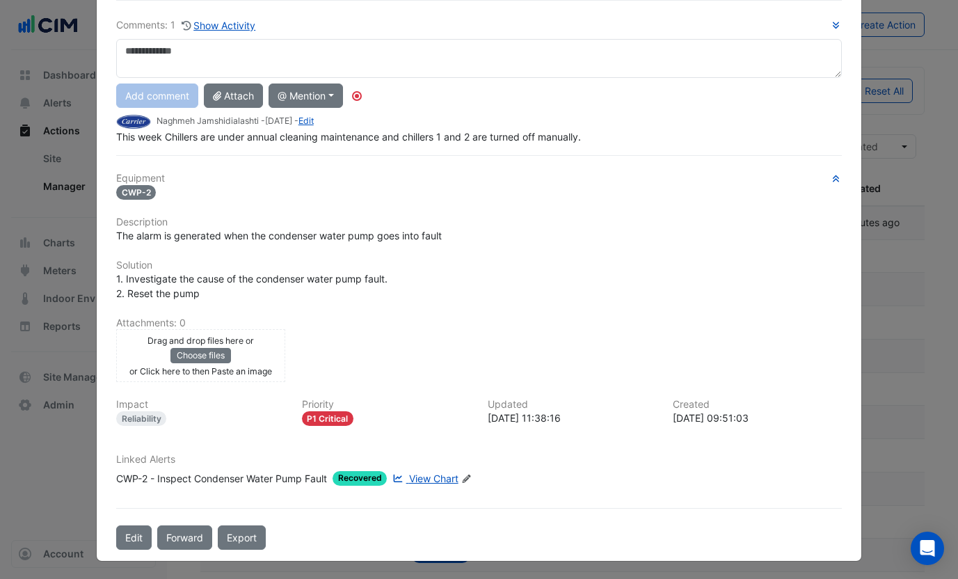
click at [429, 474] on span "View Chart" at bounding box center [433, 478] width 49 height 12
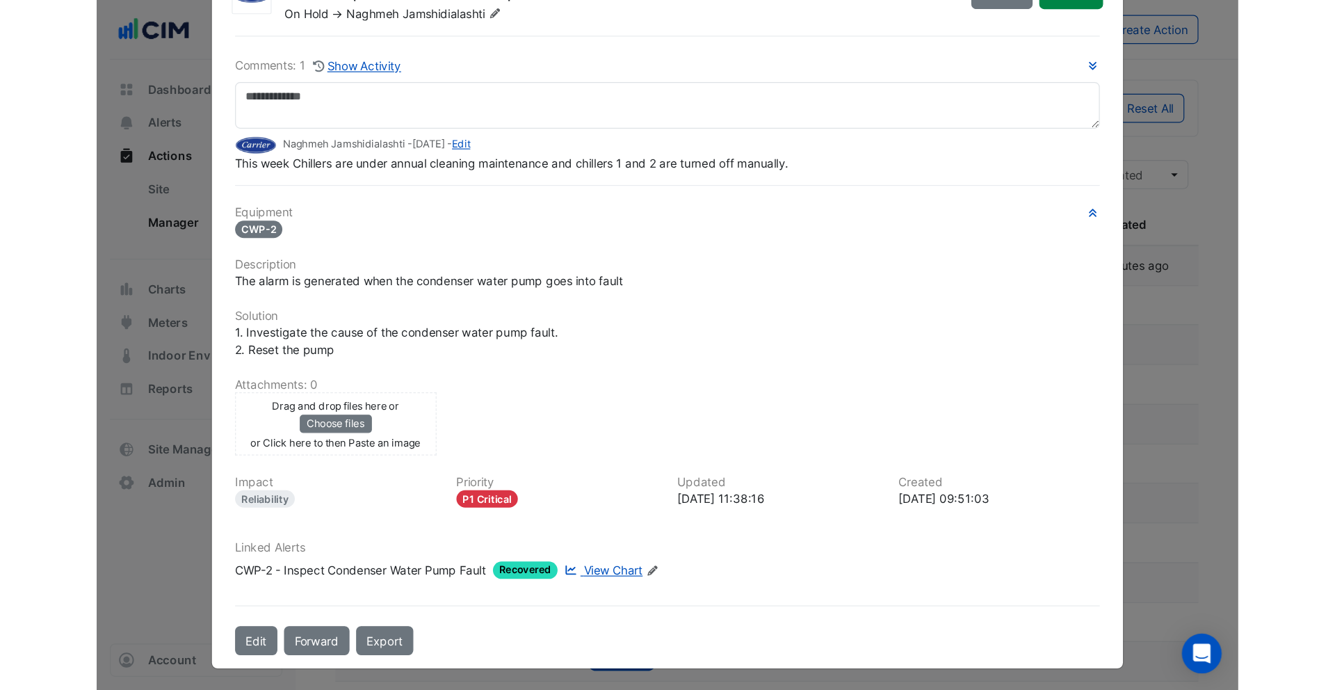
scroll to position [0, 0]
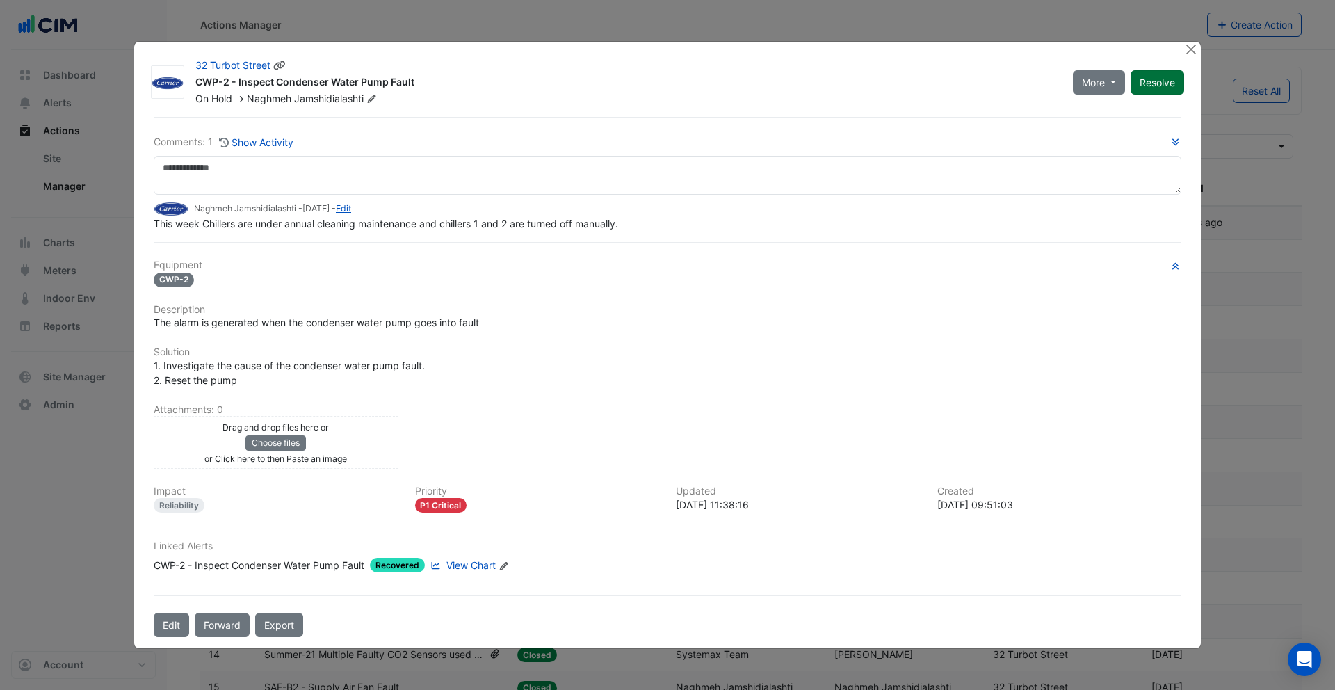
click at [838, 84] on button "Resolve" at bounding box center [1158, 82] width 54 height 24
click at [838, 53] on button "Close" at bounding box center [1191, 49] width 15 height 15
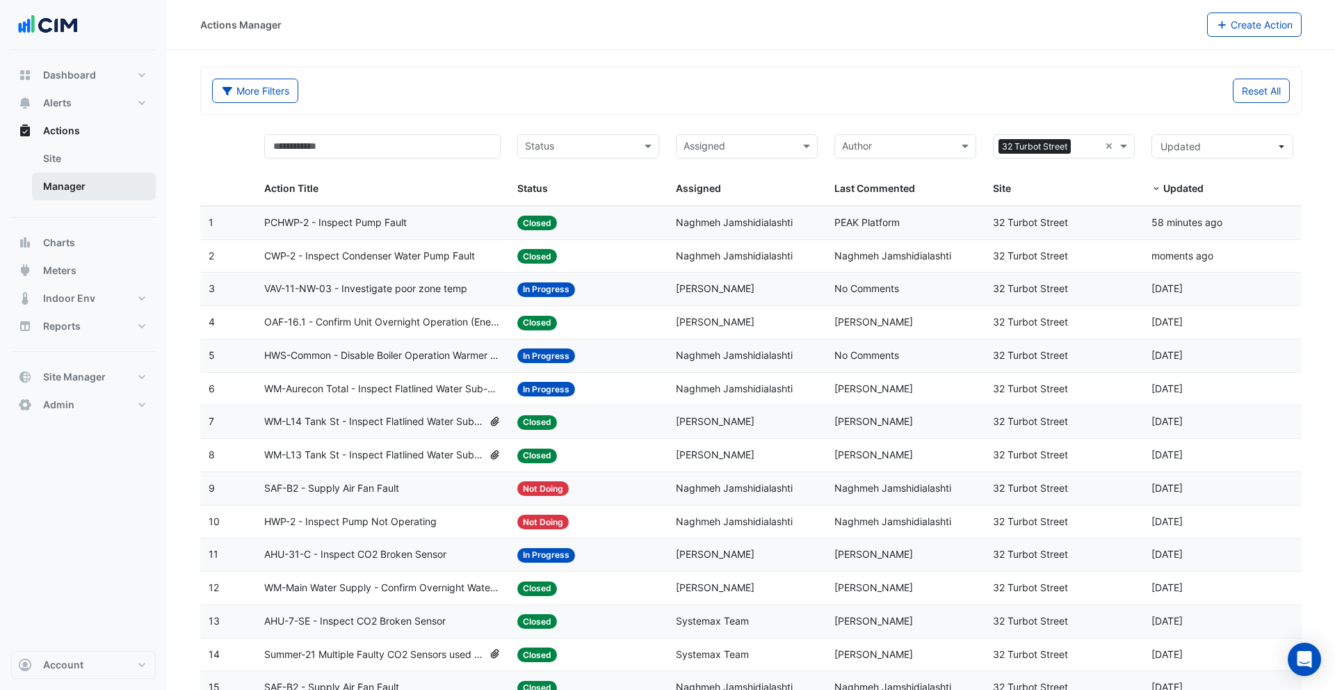
drag, startPoint x: 97, startPoint y: 191, endPoint x: 109, endPoint y: 189, distance: 11.9
click at [98, 191] on link "Manager" at bounding box center [94, 186] width 124 height 28
click at [838, 147] on span at bounding box center [1125, 146] width 17 height 16
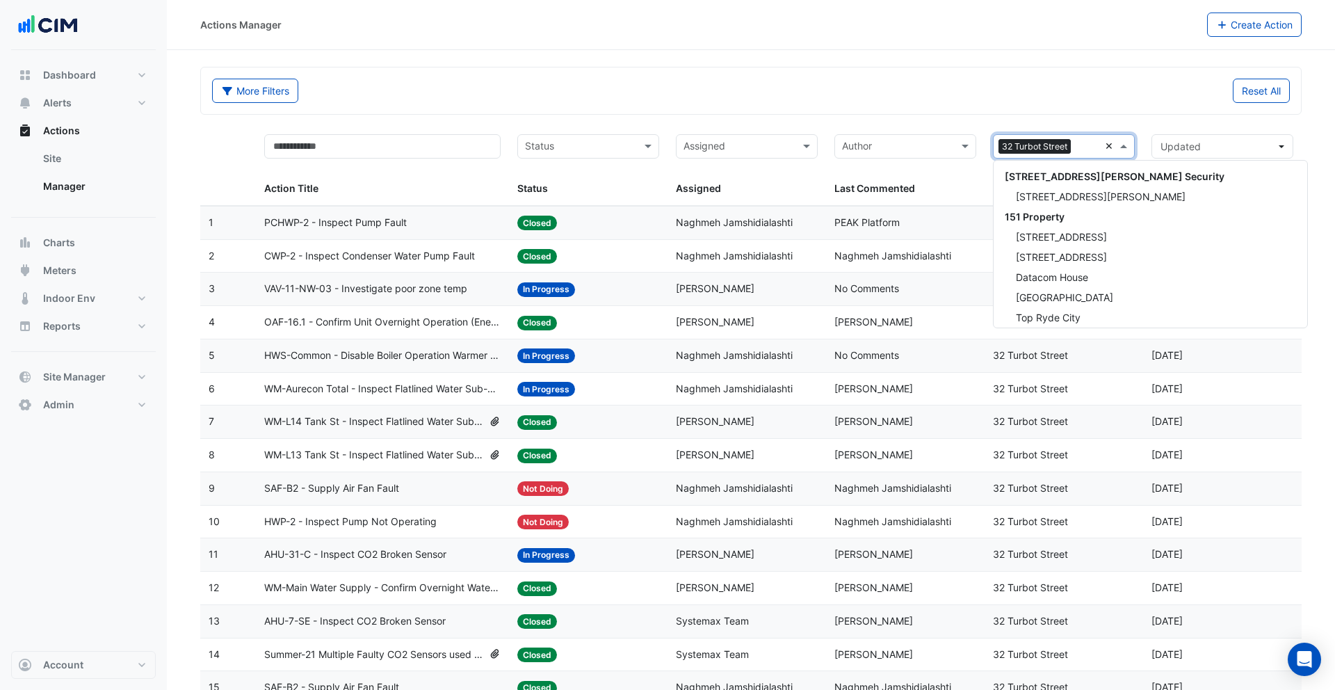
scroll to position [3374, 0]
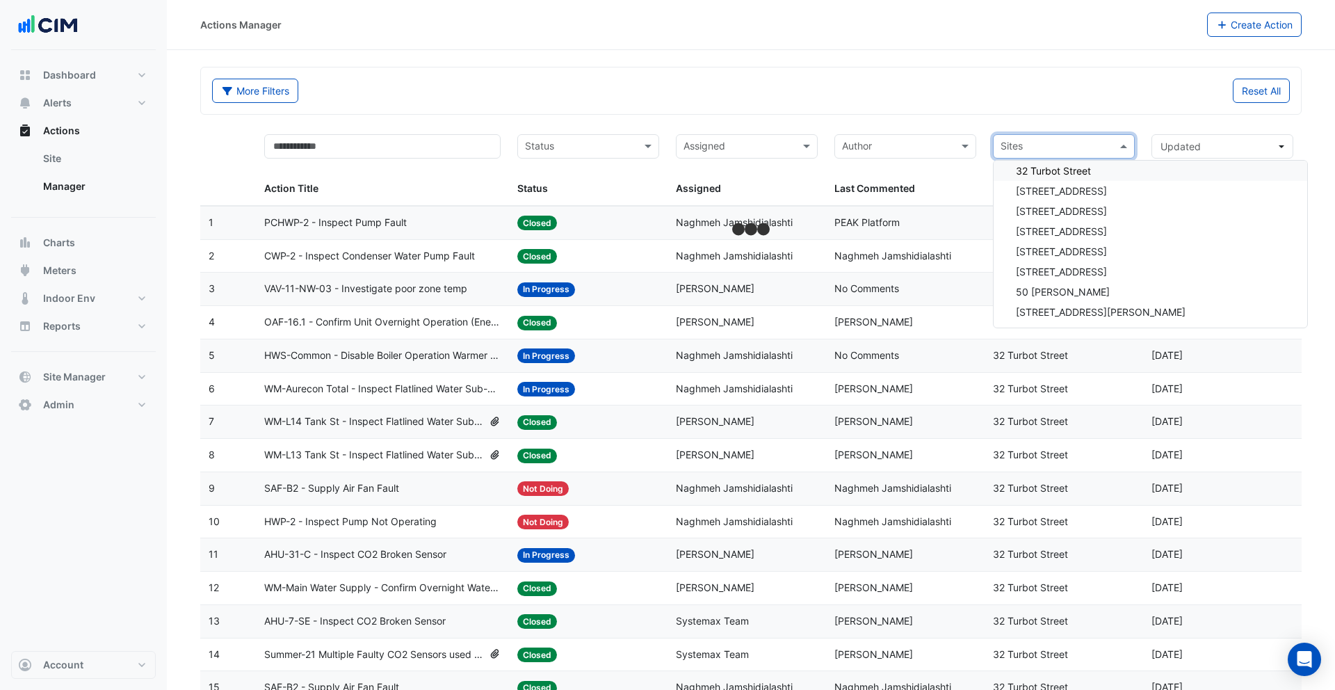
click at [838, 126] on datatable-header-cell "Sites Site" at bounding box center [1064, 166] width 159 height 80
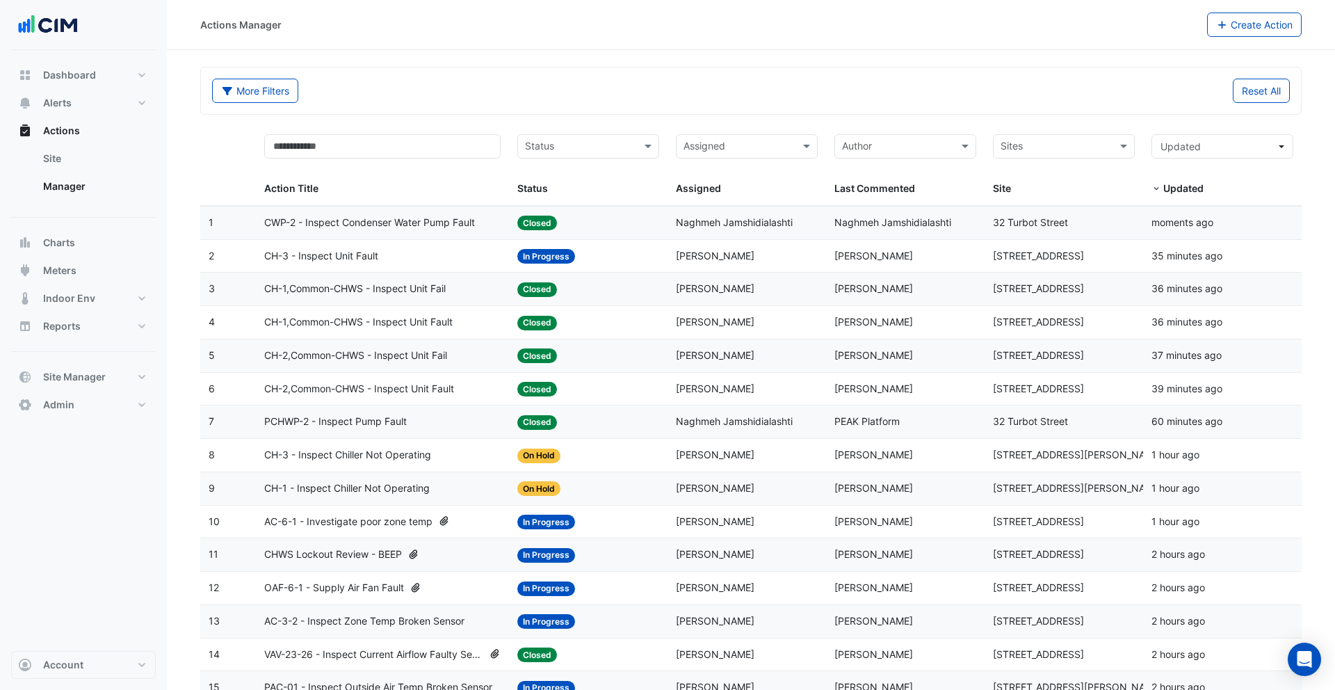
click at [568, 269] on datatable-body-cell "Status: In Progress" at bounding box center [588, 256] width 159 height 33
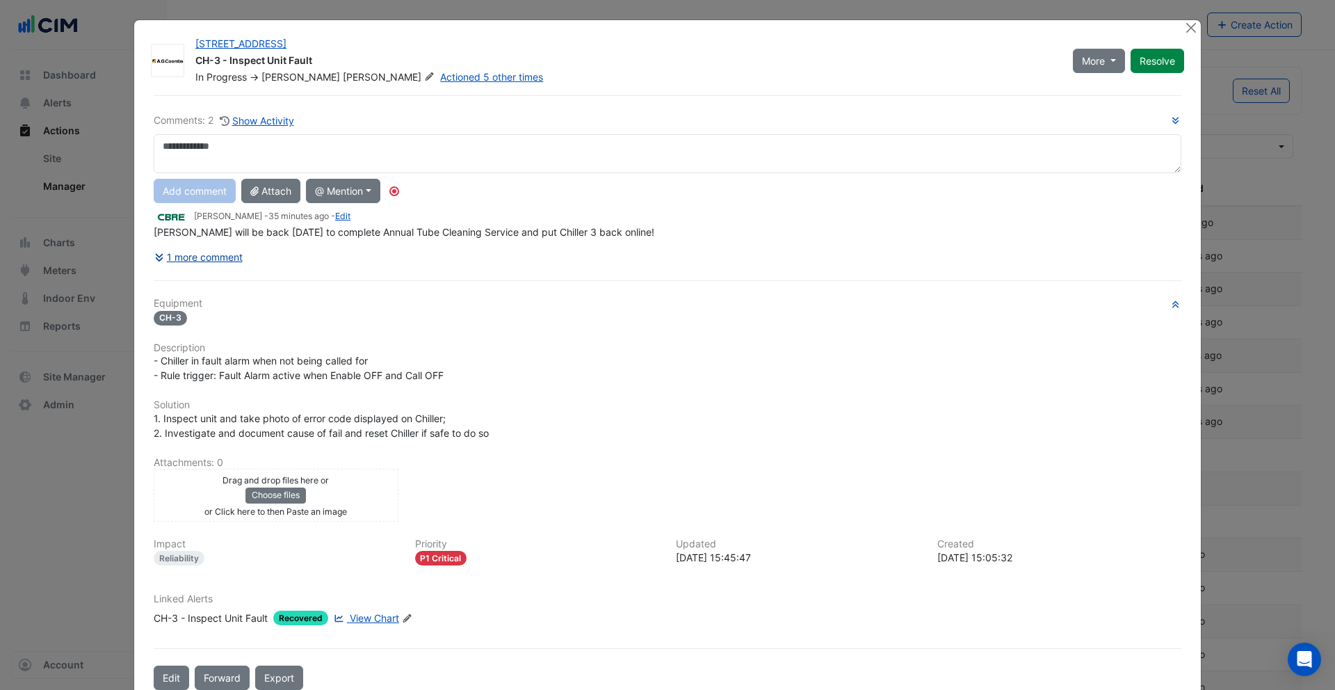
click at [207, 257] on button "1 more comment" at bounding box center [199, 257] width 90 height 24
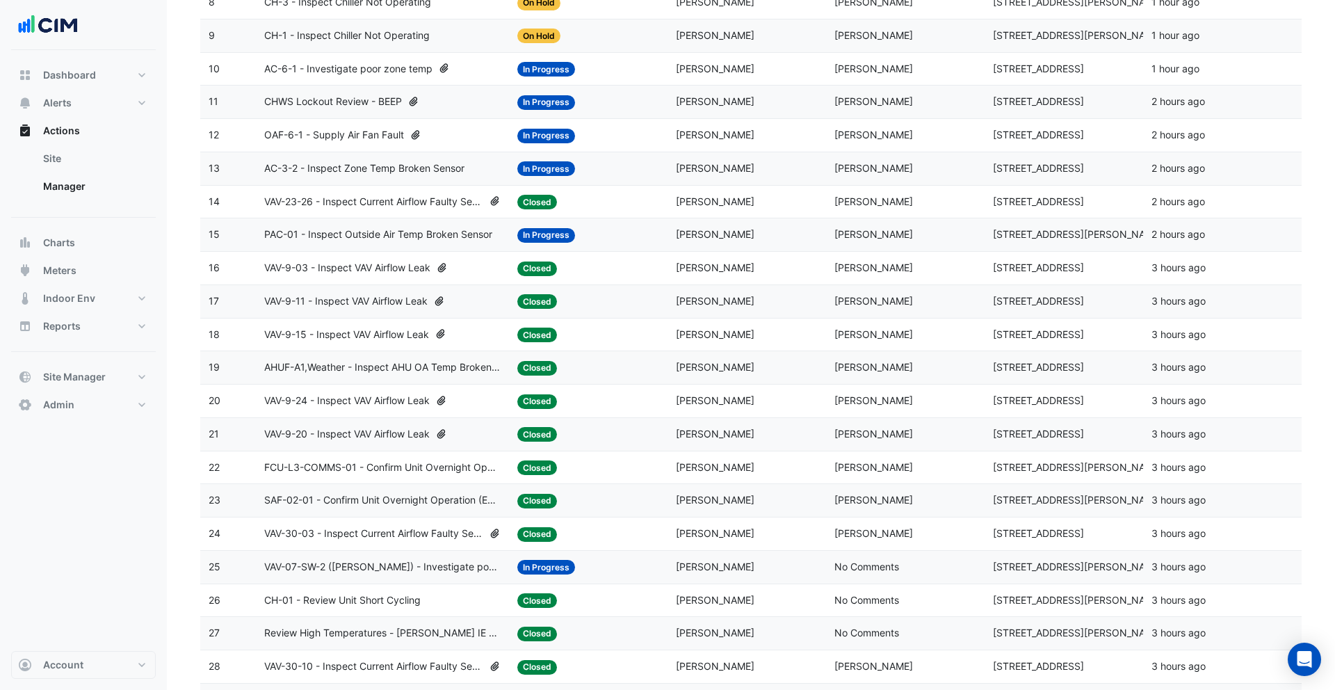
scroll to position [495, 0]
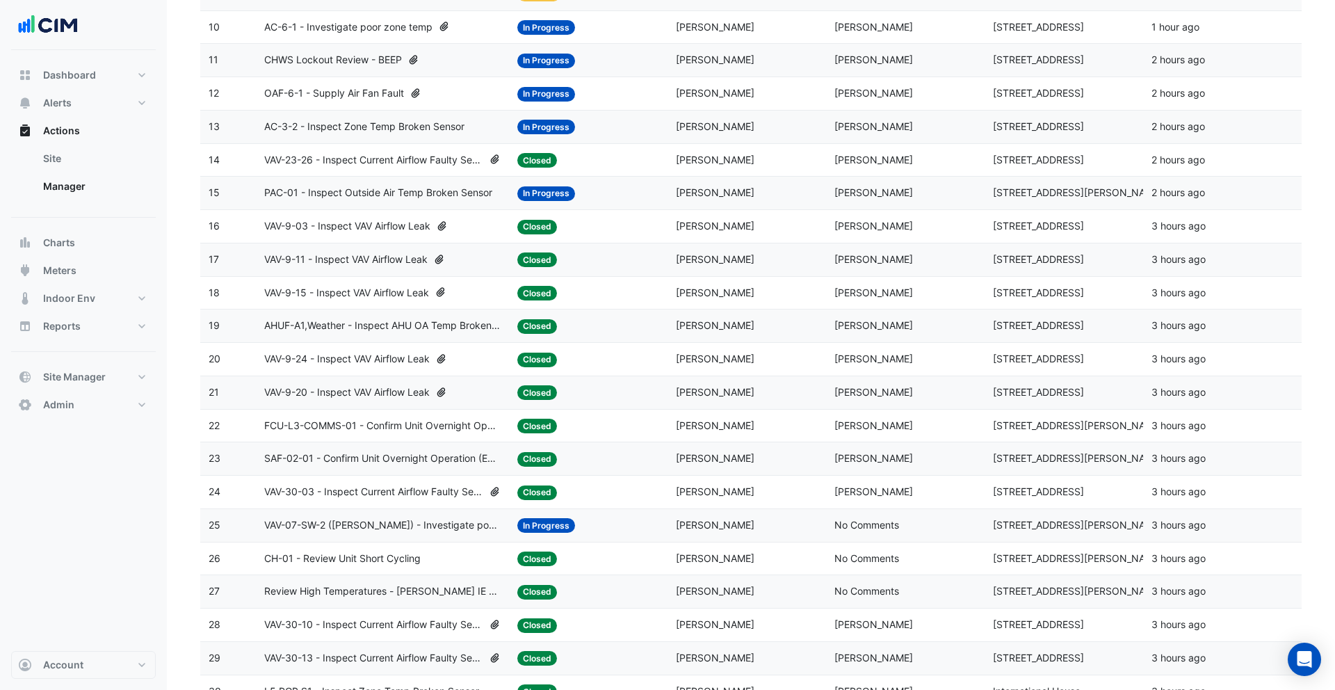
click at [501, 273] on datatable-body-cell "Action Title: VAV-9-11 - Inspect VAV Airflow Leak" at bounding box center [383, 259] width 254 height 33
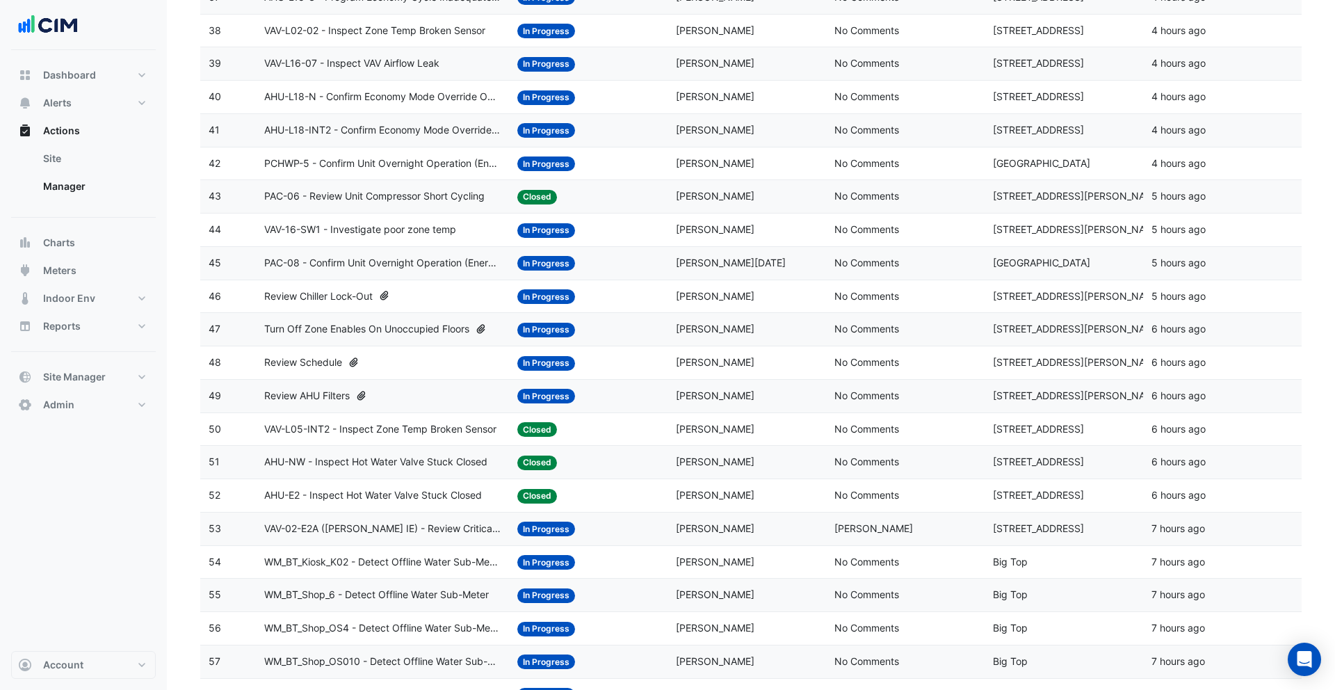
scroll to position [1441, 0]
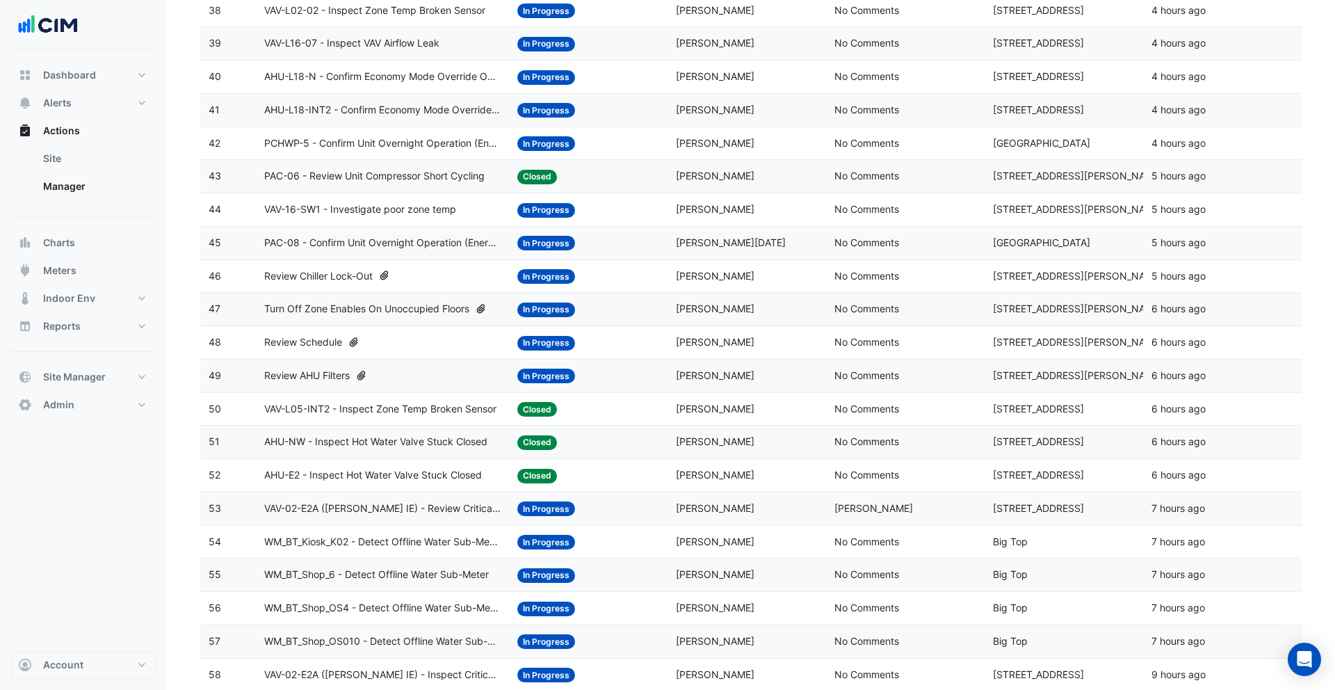
click at [838, 143] on span "No Comments" at bounding box center [867, 143] width 65 height 12
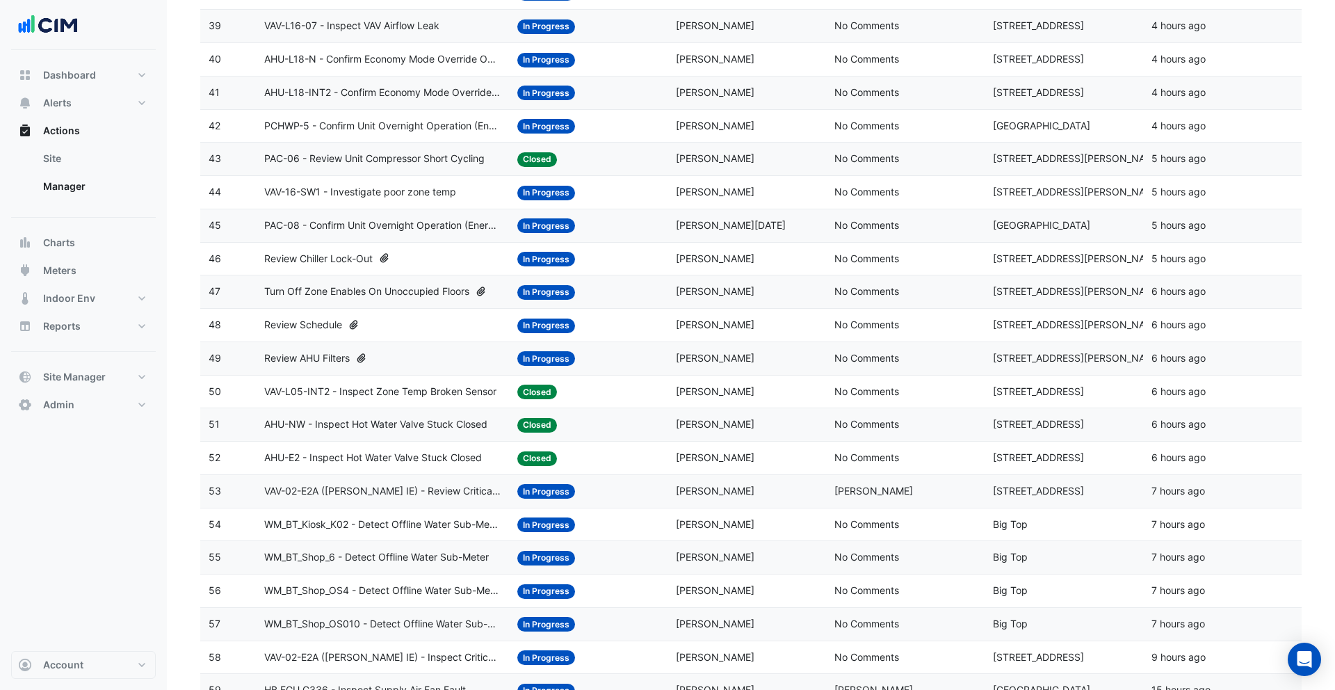
click at [586, 329] on div "Status: In Progress" at bounding box center [588, 325] width 142 height 16
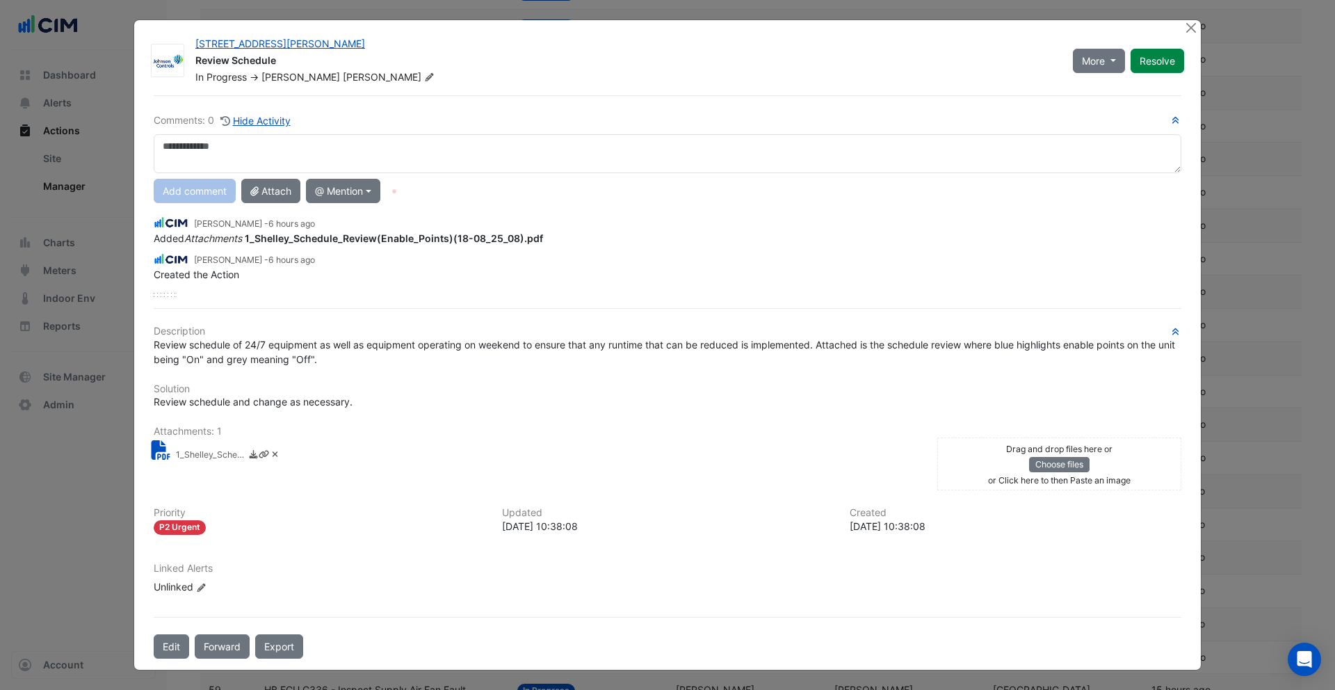
click at [193, 456] on small "1_Shelley_Schedule_Review(Enable_Points)(18-08_25_08).pdf" at bounding box center [211, 456] width 70 height 15
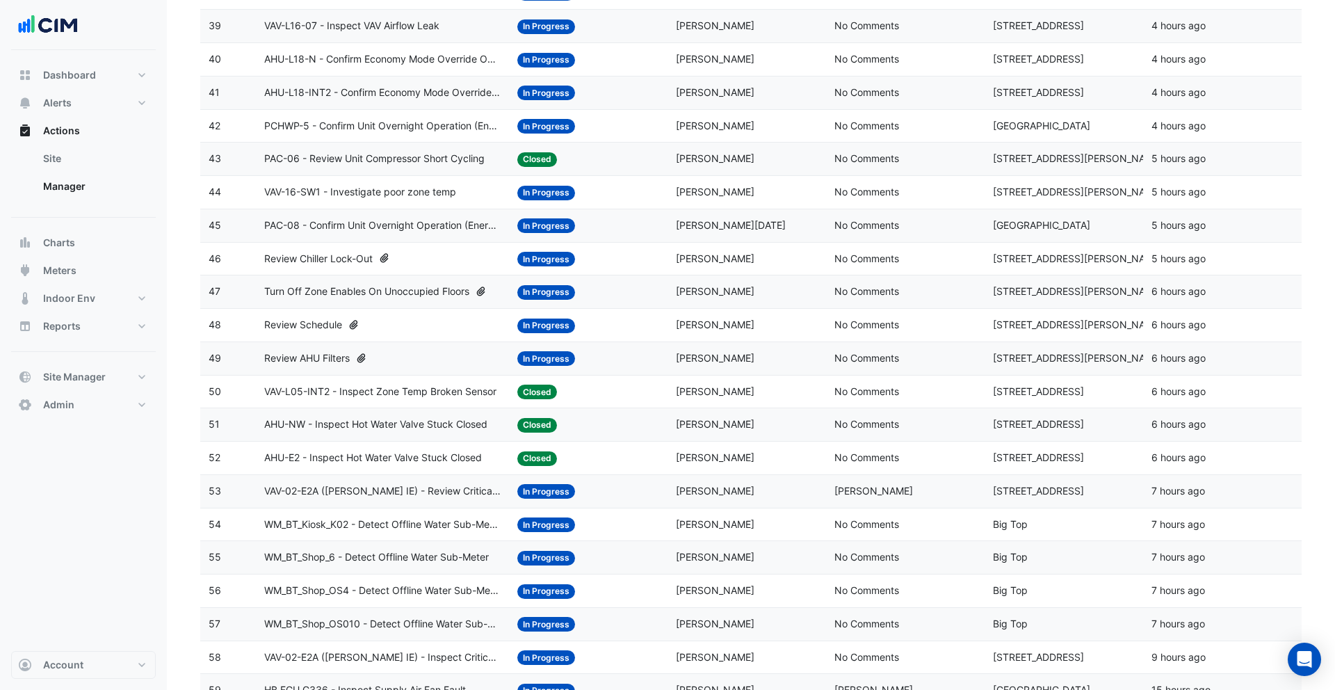
click at [435, 365] on div "Review AHU Filters" at bounding box center [382, 359] width 237 height 16
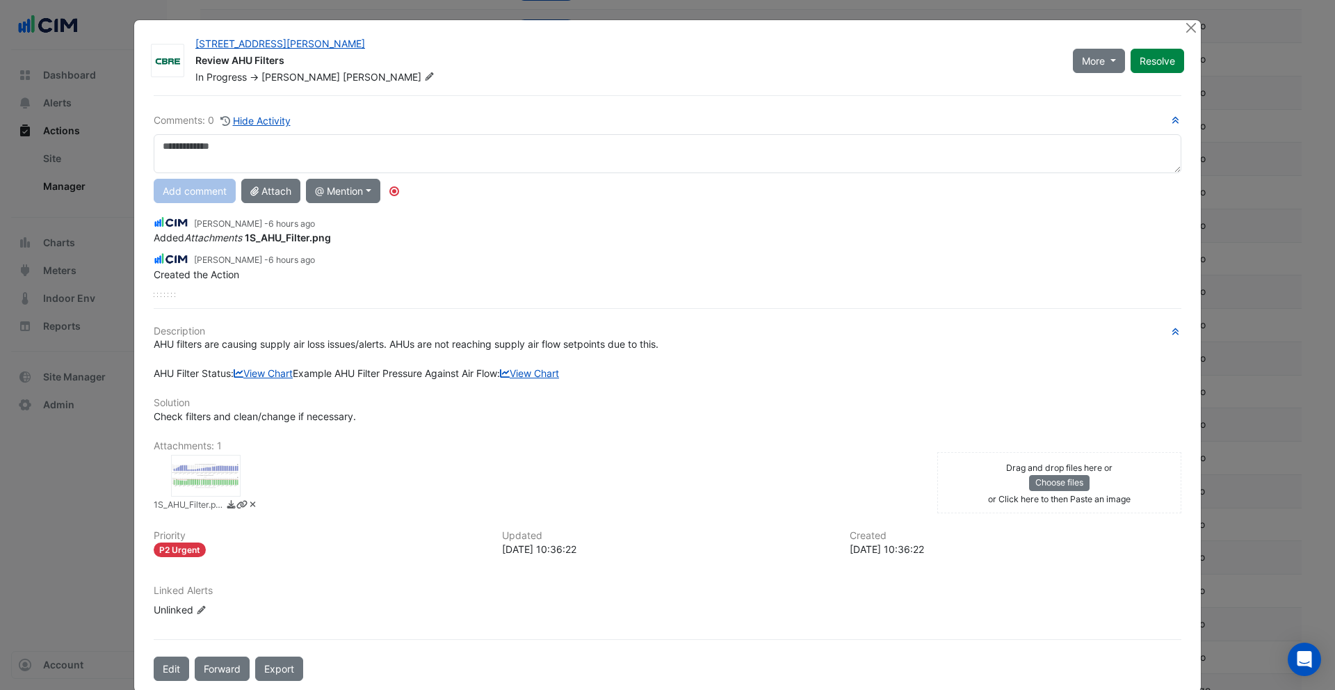
click at [212, 497] on div at bounding box center [206, 476] width 70 height 42
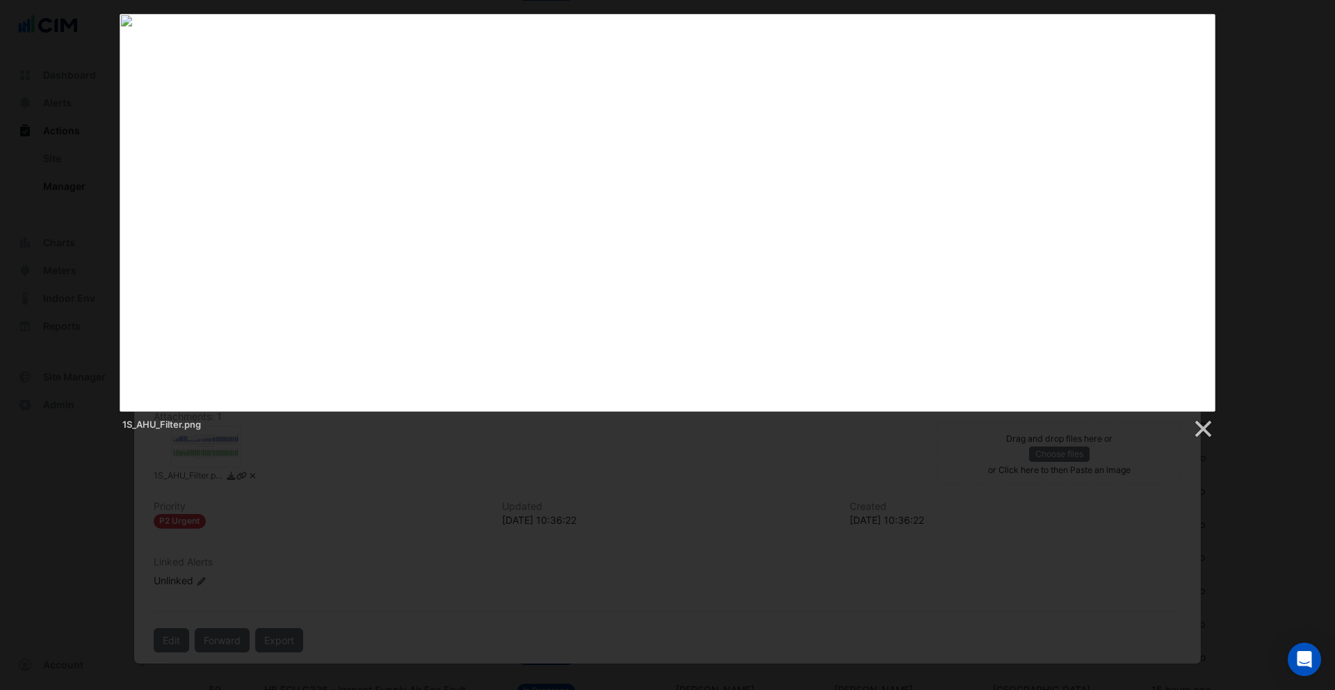
click at [565, 524] on div at bounding box center [667, 424] width 1335 height 3766
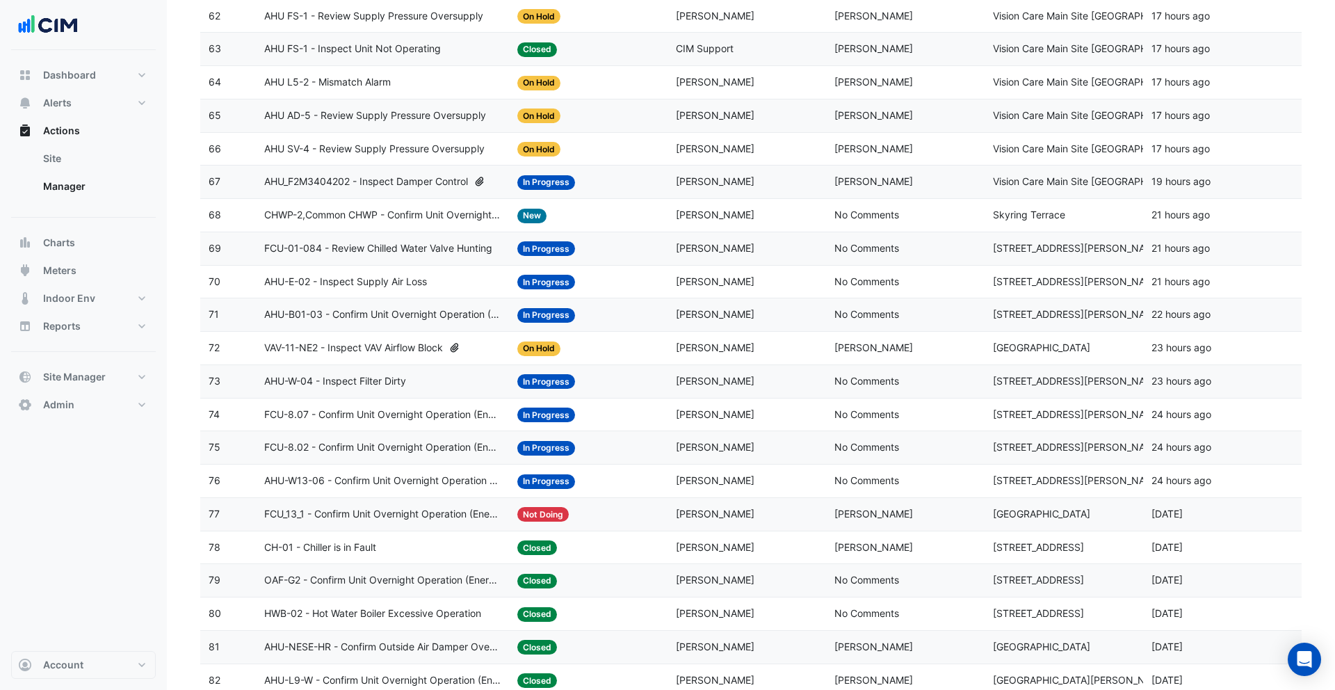
scroll to position [2280, 0]
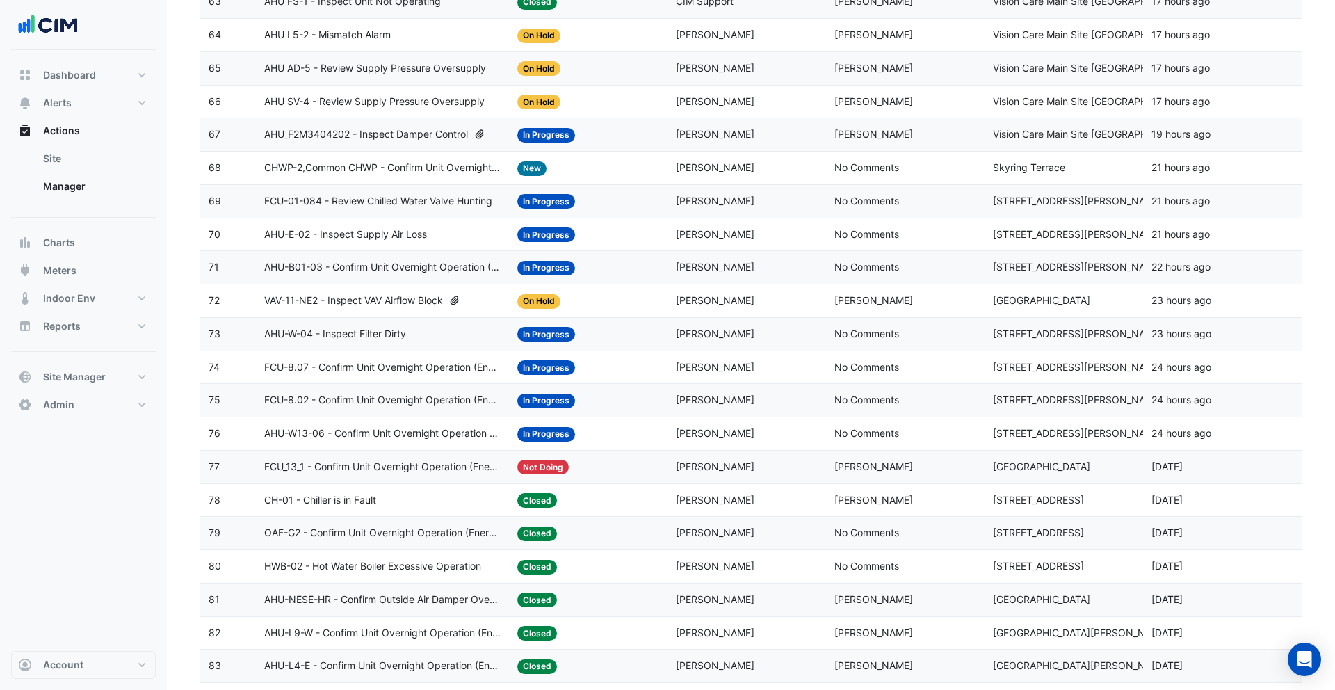
click at [812, 272] on div "Assigned: Roy Warburton" at bounding box center [747, 267] width 142 height 16
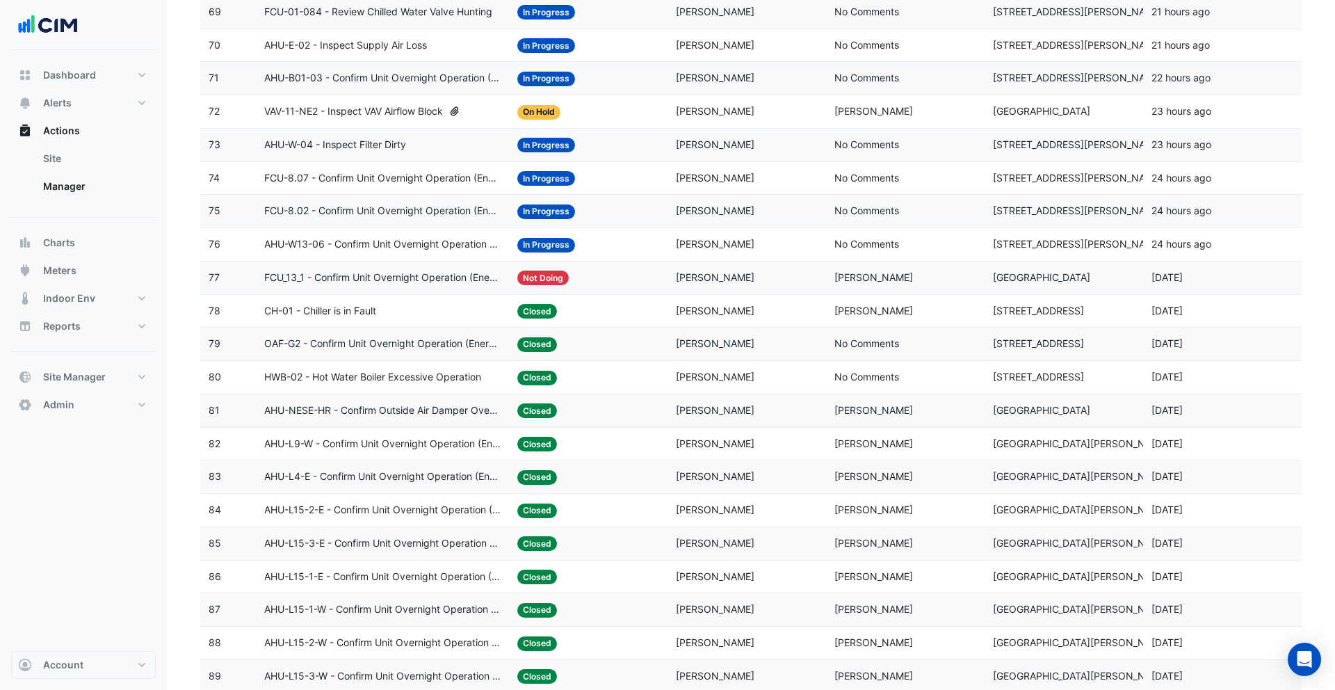
scroll to position [2482, 0]
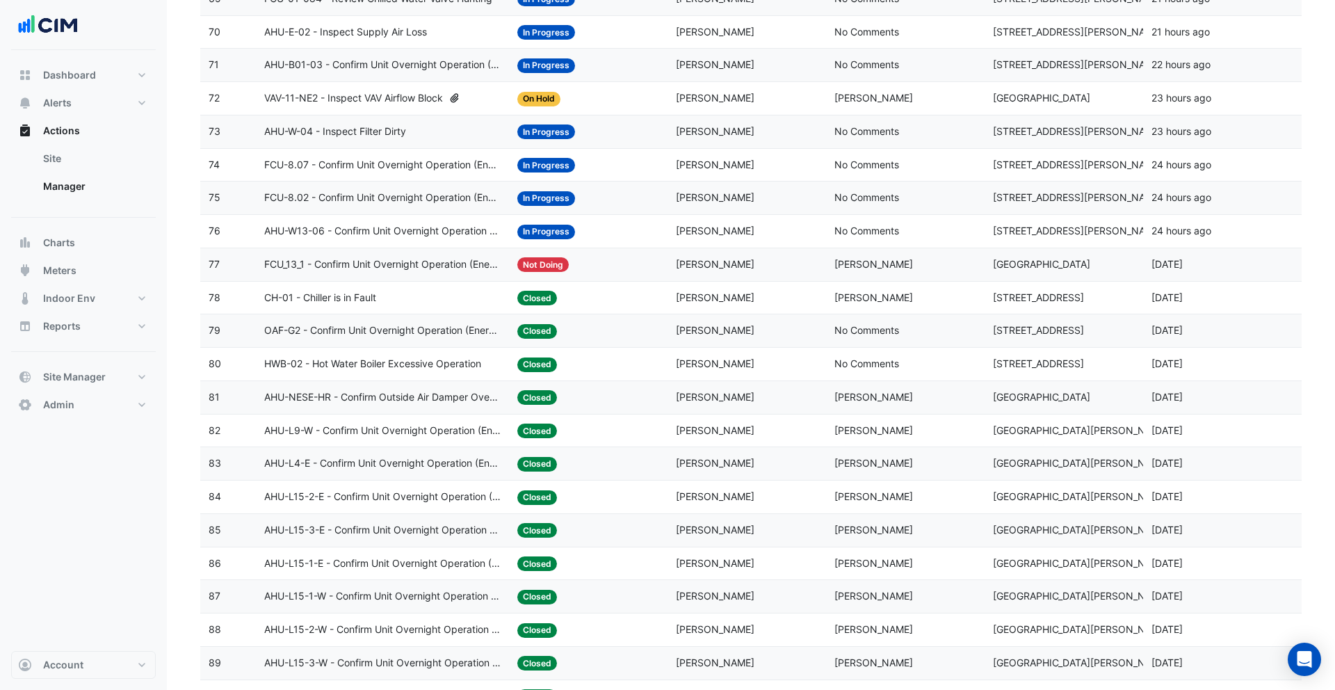
click at [838, 406] on datatable-body-cell "Last Commented: Robbie Doggen" at bounding box center [905, 397] width 159 height 33
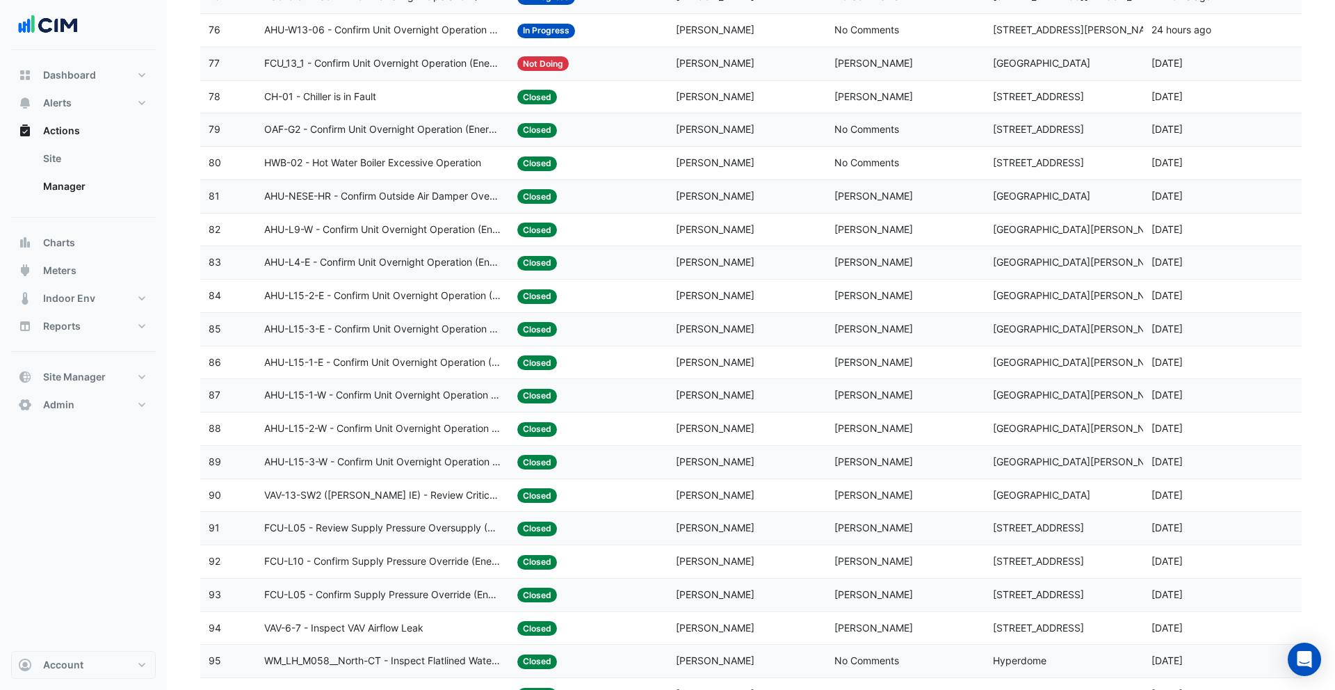
scroll to position [2875, 0]
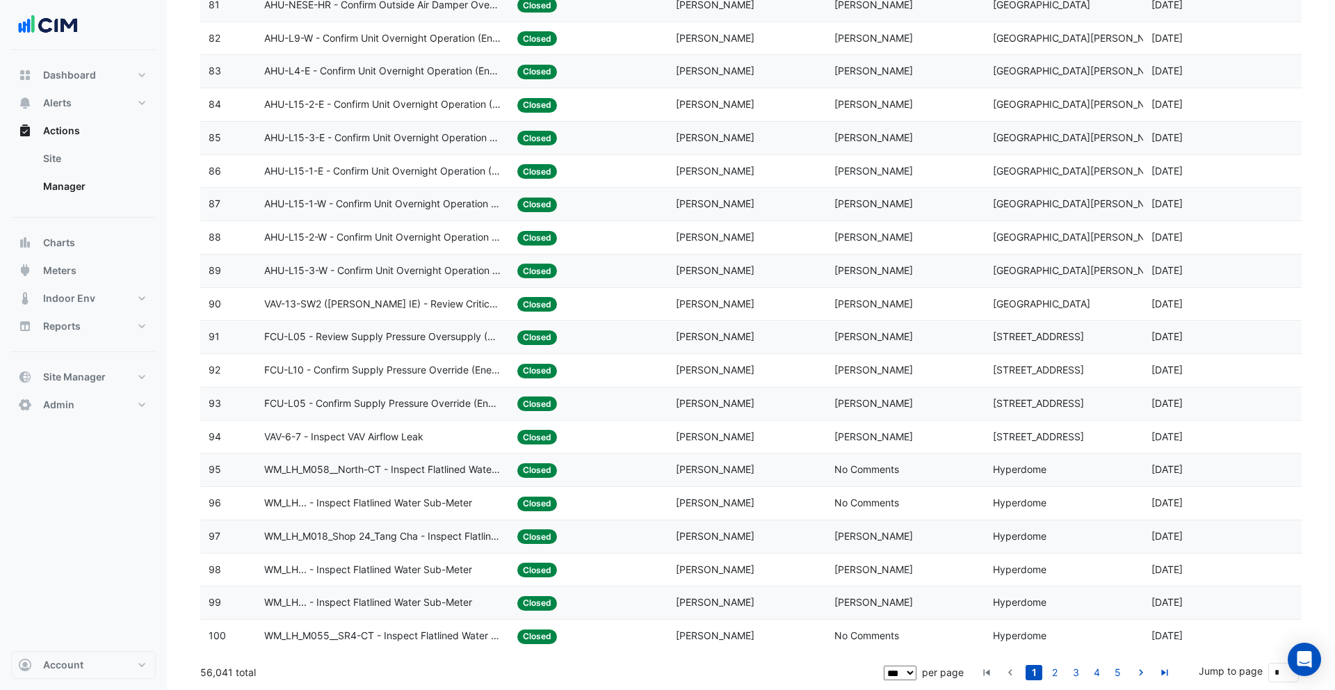
click at [838, 454] on datatable-body-cell "Last Commented: No Comments" at bounding box center [905, 469] width 159 height 33
click at [838, 343] on div "Last Commented: William Song" at bounding box center [906, 337] width 142 height 16
click at [838, 302] on span "Robbie Doggen" at bounding box center [874, 304] width 79 height 12
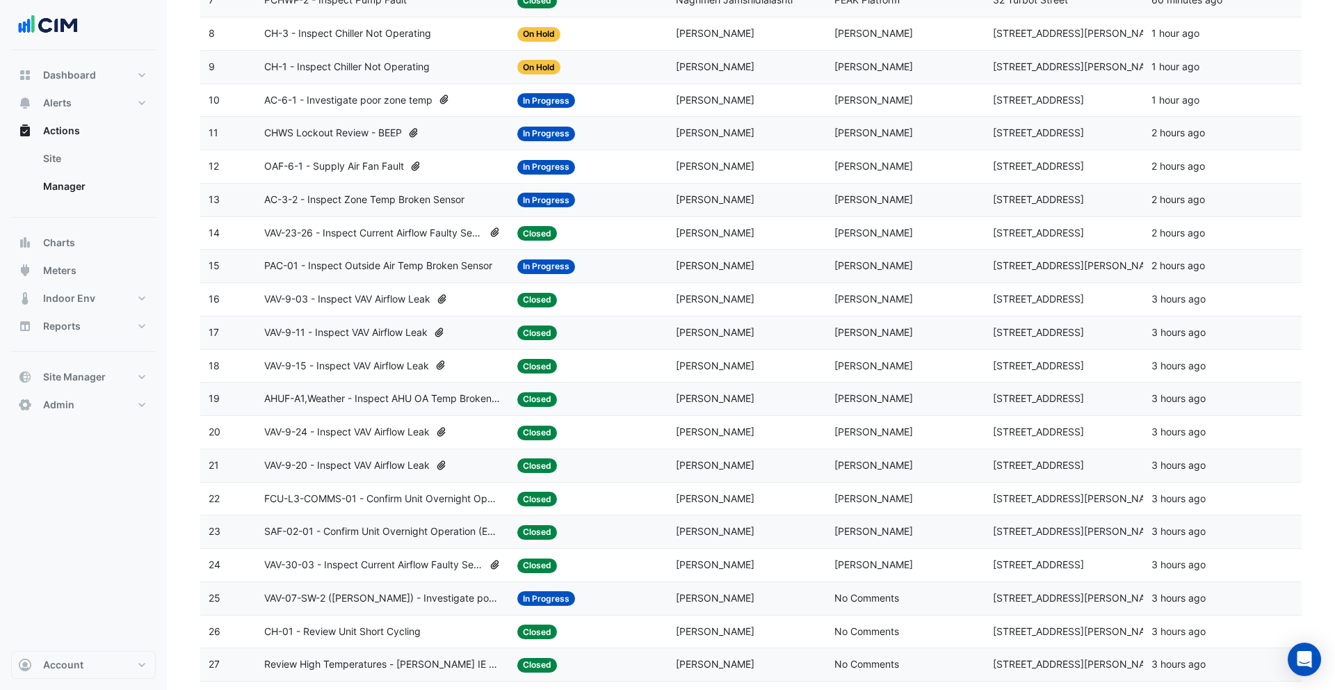
scroll to position [0, 0]
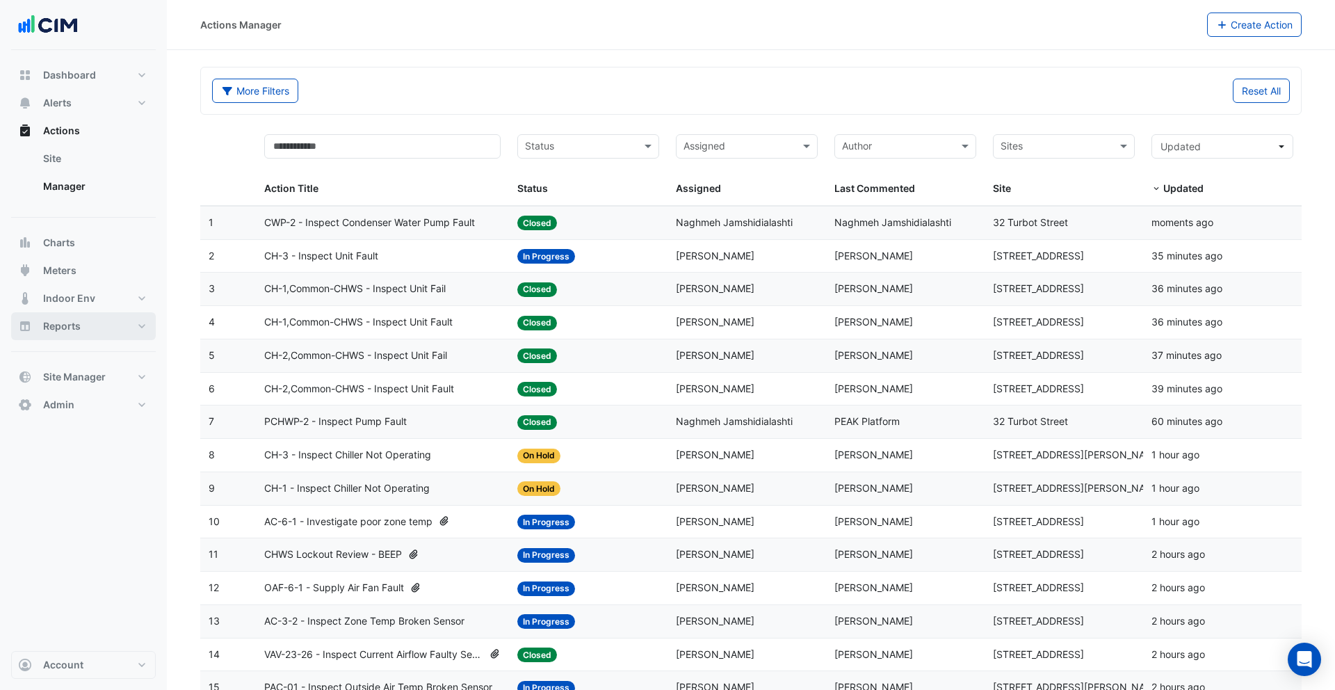
click at [113, 328] on button "Reports" at bounding box center [83, 326] width 145 height 28
select select "***"
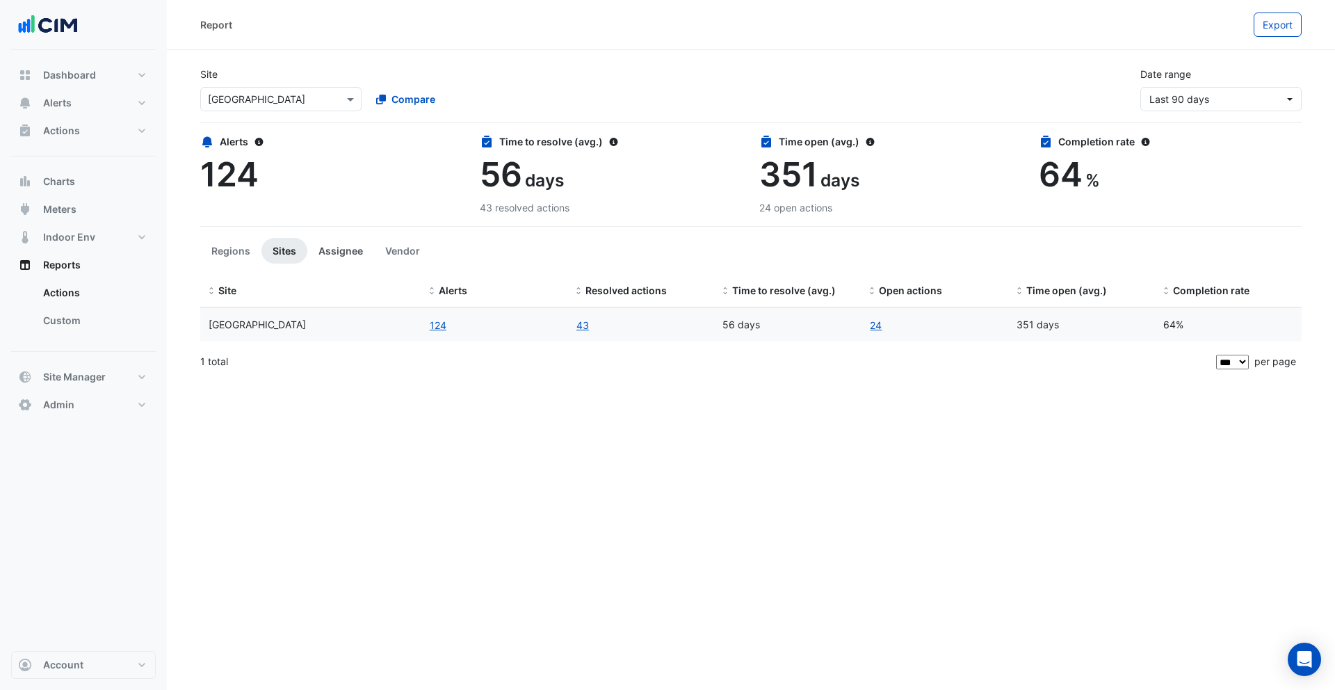
click at [353, 246] on button "Assignee" at bounding box center [340, 251] width 67 height 26
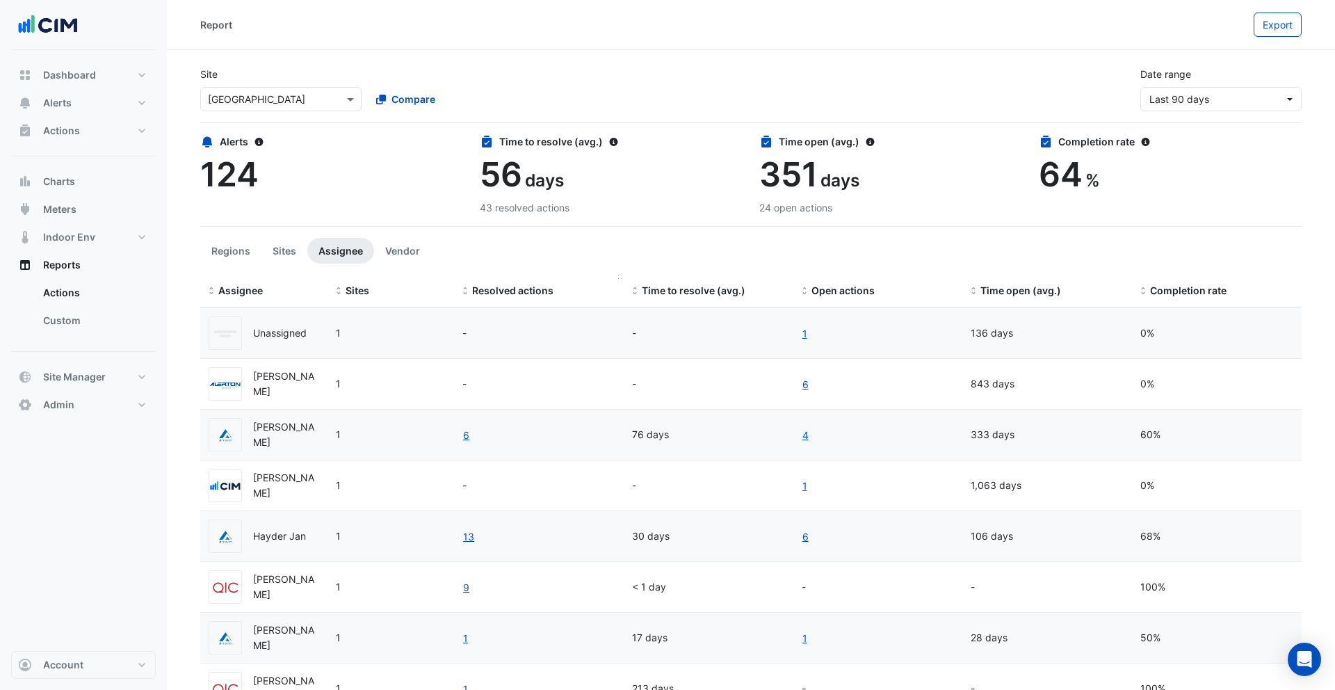
click at [512, 296] on div "Resolved actions" at bounding box center [539, 291] width 153 height 16
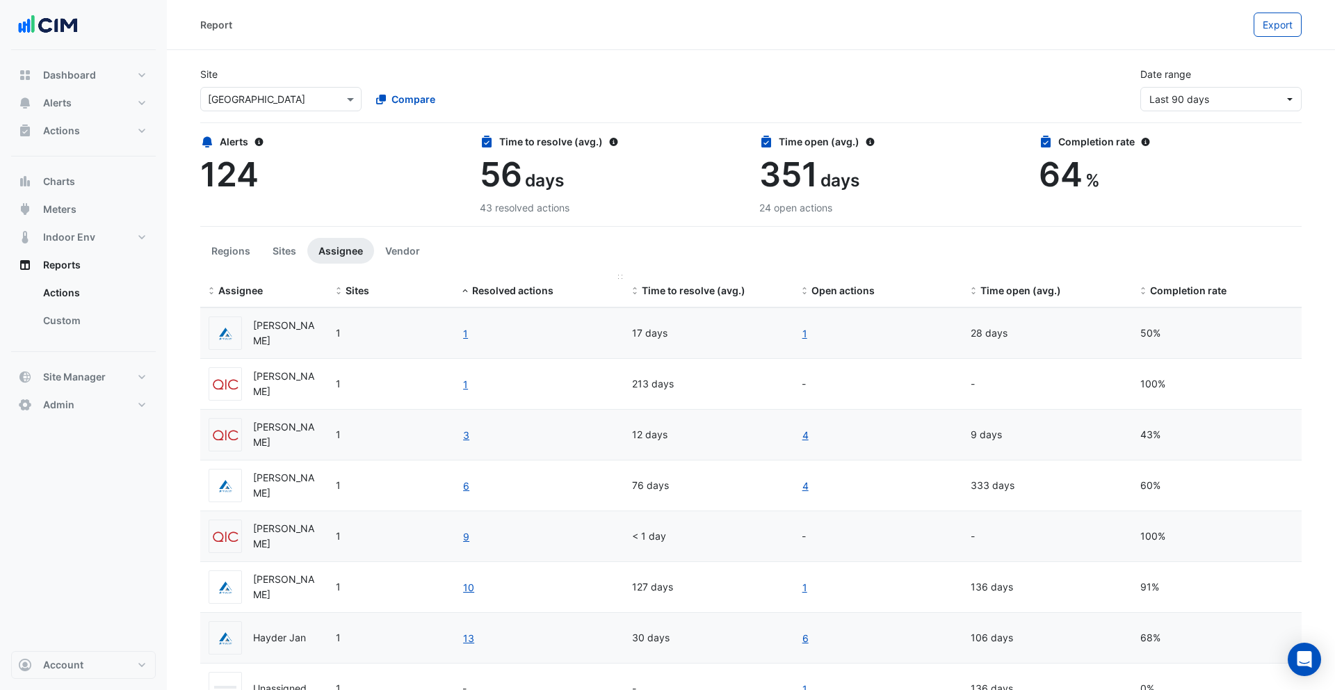
click at [512, 296] on div "Resolved actions" at bounding box center [539, 291] width 153 height 16
click at [831, 291] on span "Open actions" at bounding box center [843, 290] width 63 height 12
click at [823, 292] on span "Open actions" at bounding box center [843, 290] width 63 height 12
click at [289, 255] on button "Sites" at bounding box center [285, 251] width 46 height 26
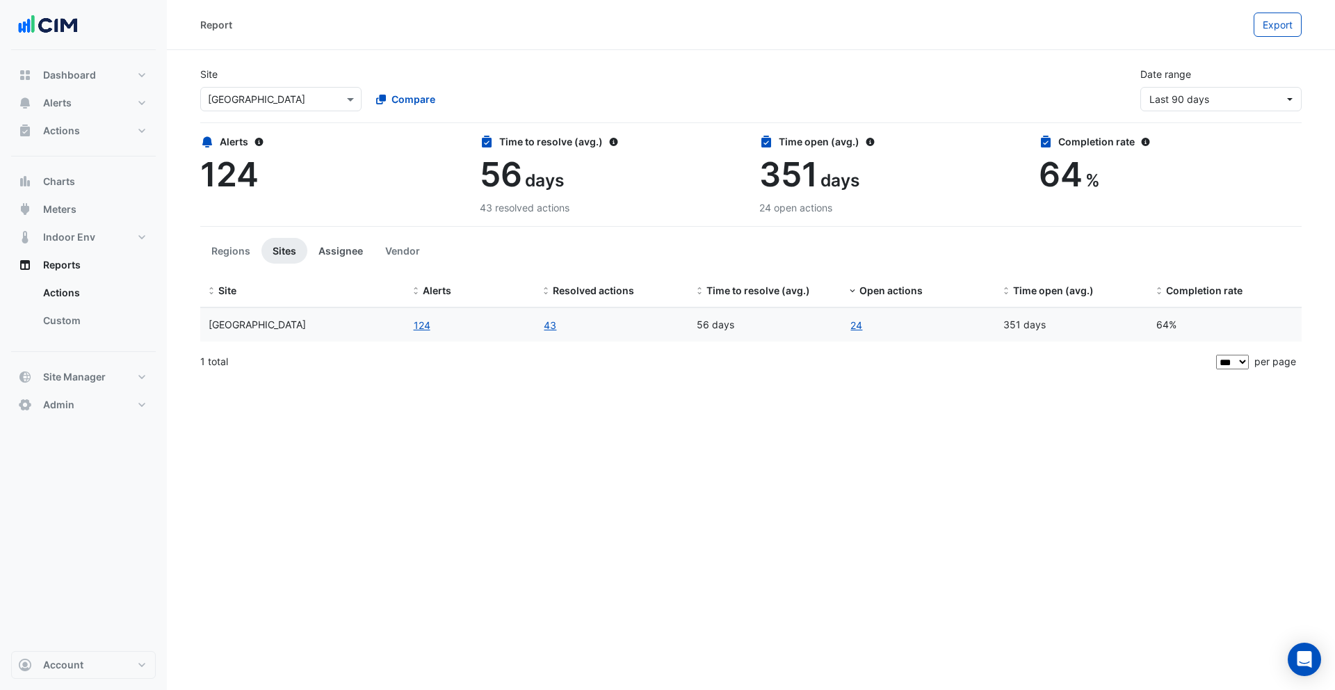
click at [335, 250] on button "Assignee" at bounding box center [340, 251] width 67 height 26
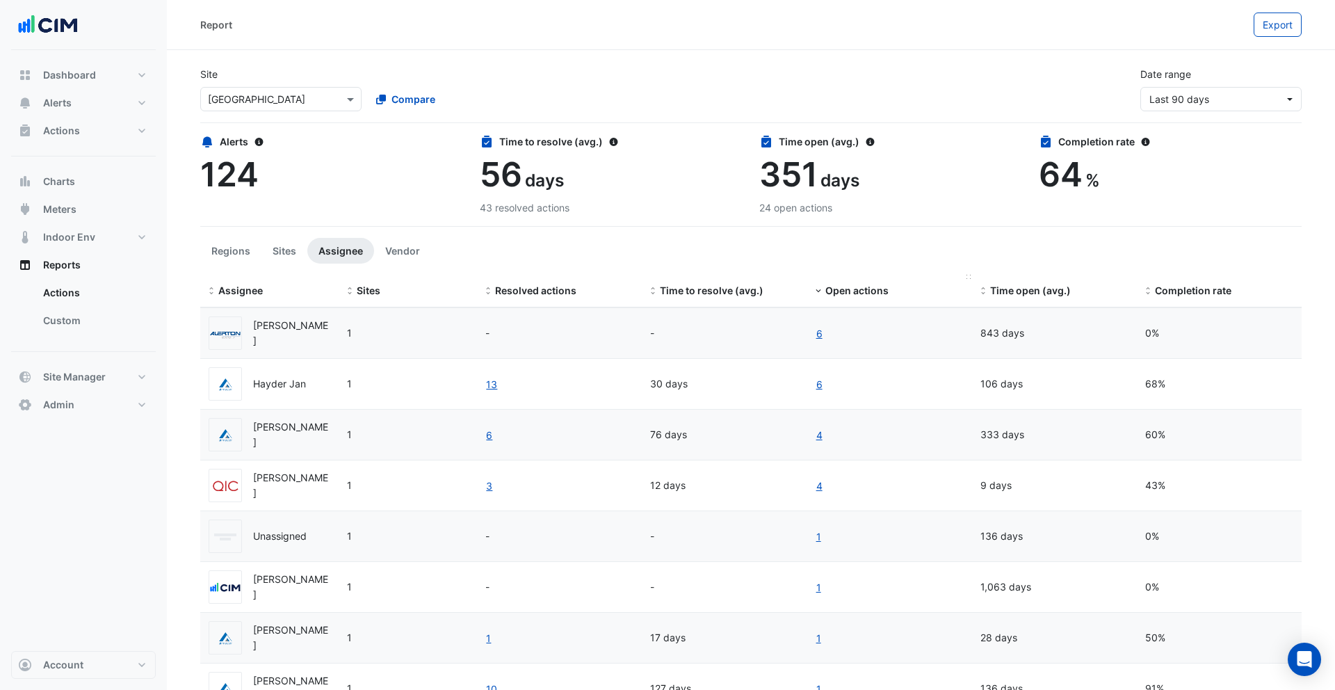
click at [838, 289] on span "Open actions" at bounding box center [857, 290] width 63 height 12
click at [392, 255] on button "Vendor" at bounding box center [402, 251] width 57 height 26
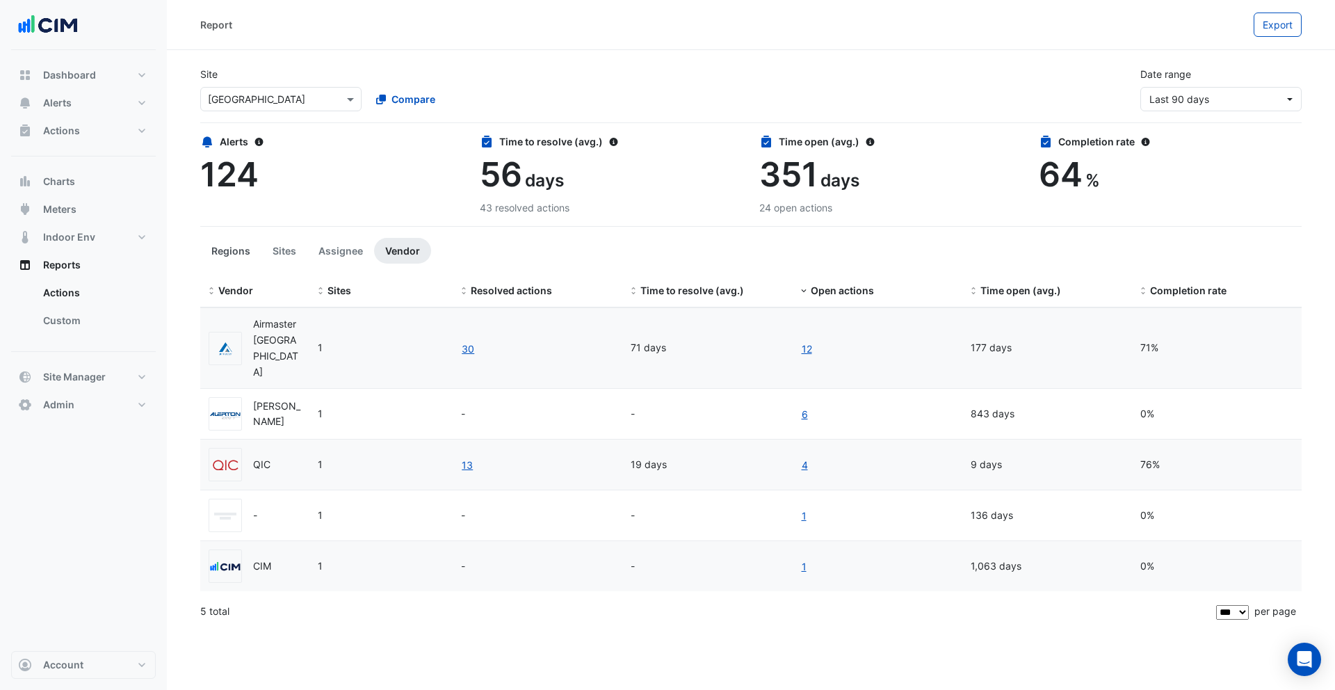
click at [232, 257] on button "Regions" at bounding box center [230, 251] width 61 height 26
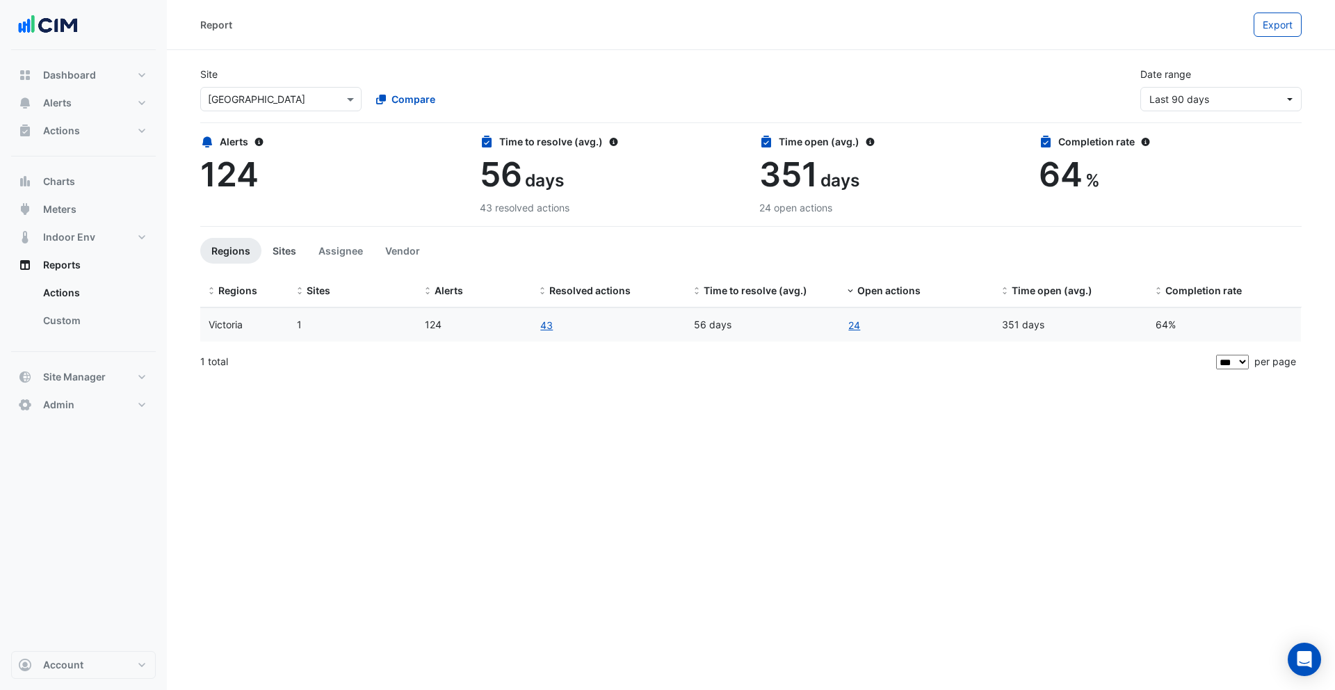
click at [281, 252] on button "Sites" at bounding box center [285, 251] width 46 height 26
click at [326, 248] on button "Assignee" at bounding box center [340, 251] width 67 height 26
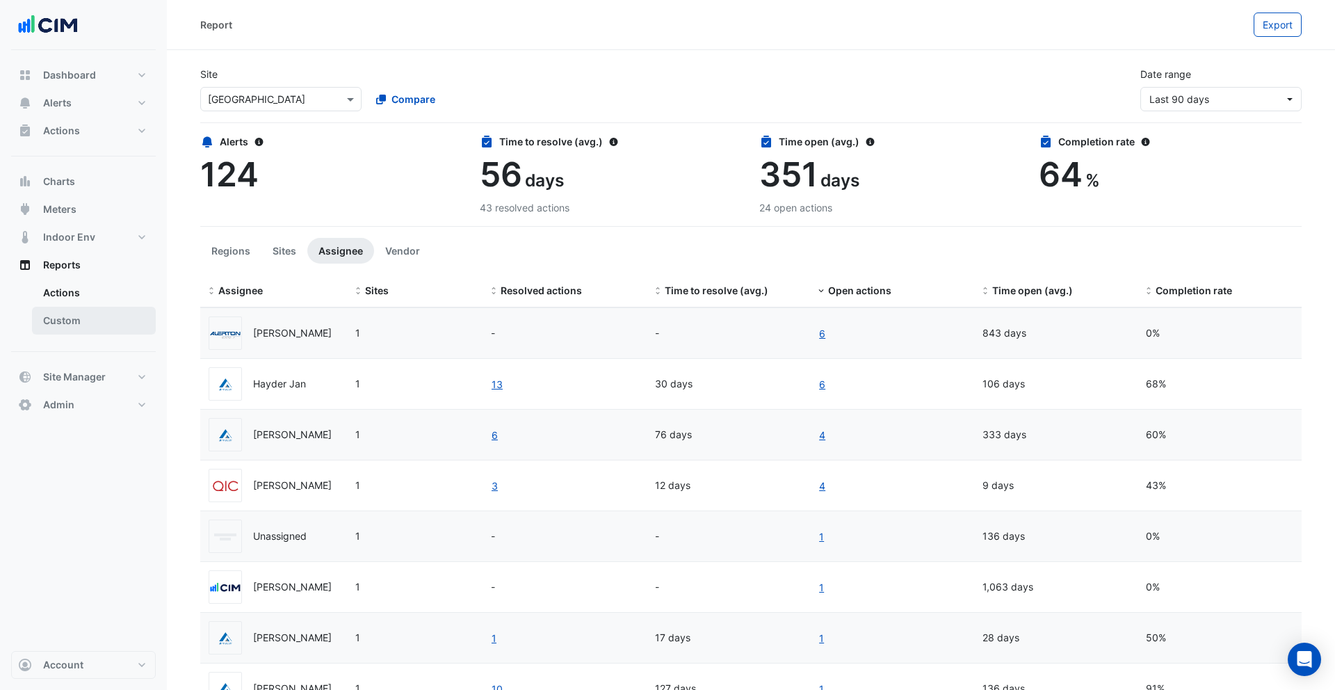
click at [92, 315] on link "Custom" at bounding box center [94, 321] width 124 height 28
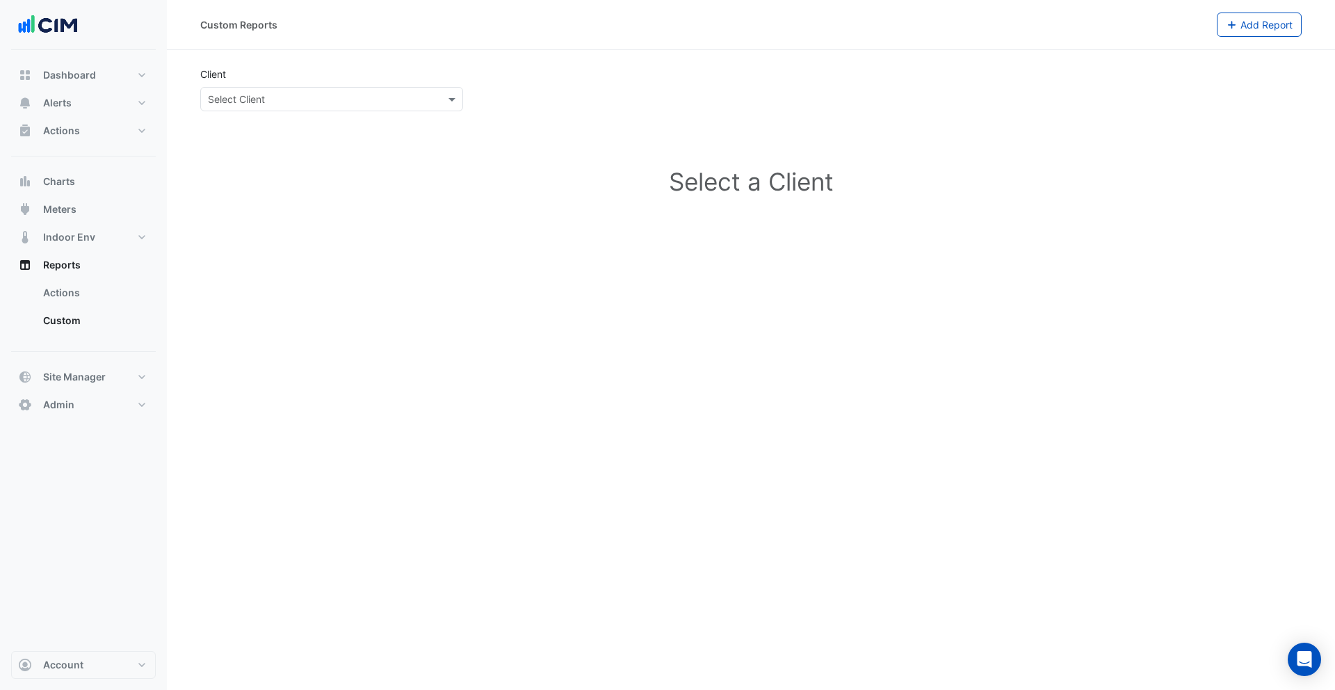
click at [313, 109] on div "Select Client" at bounding box center [331, 99] width 263 height 24
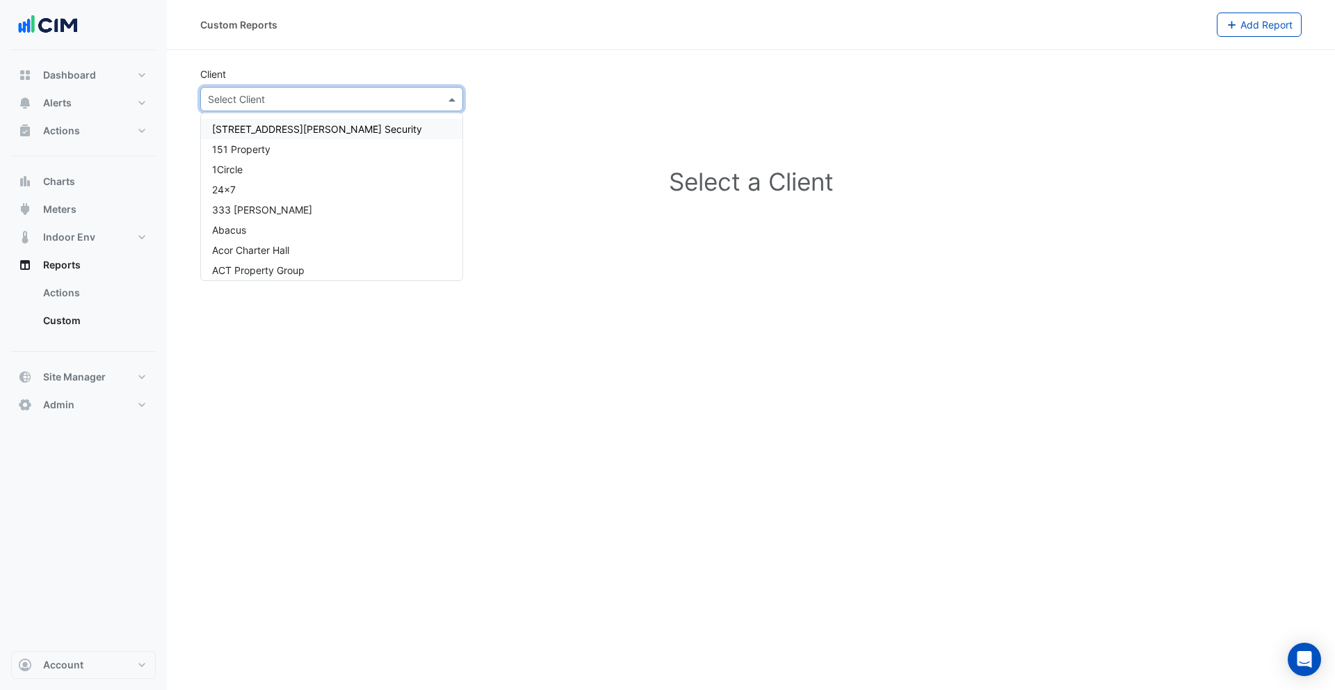
click at [350, 71] on div "Client Select Client" at bounding box center [332, 89] width 280 height 45
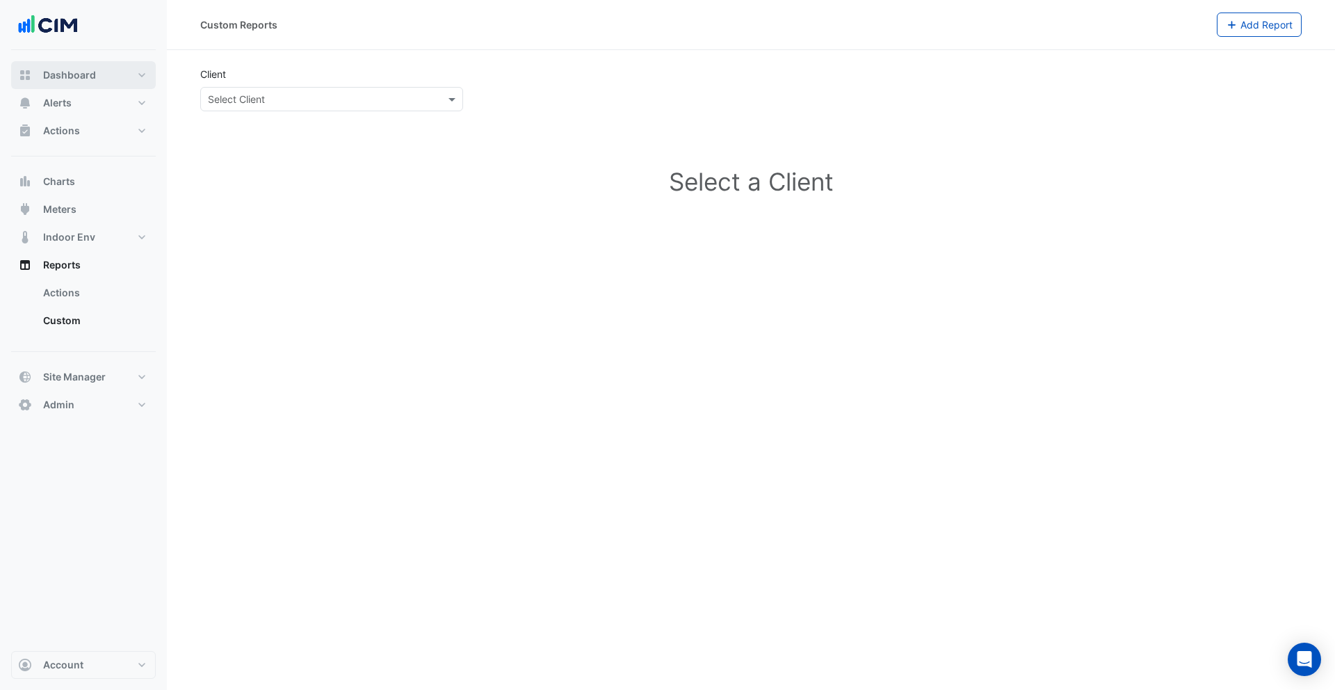
click at [91, 82] on button "Dashboard" at bounding box center [83, 75] width 145 height 28
select select "***"
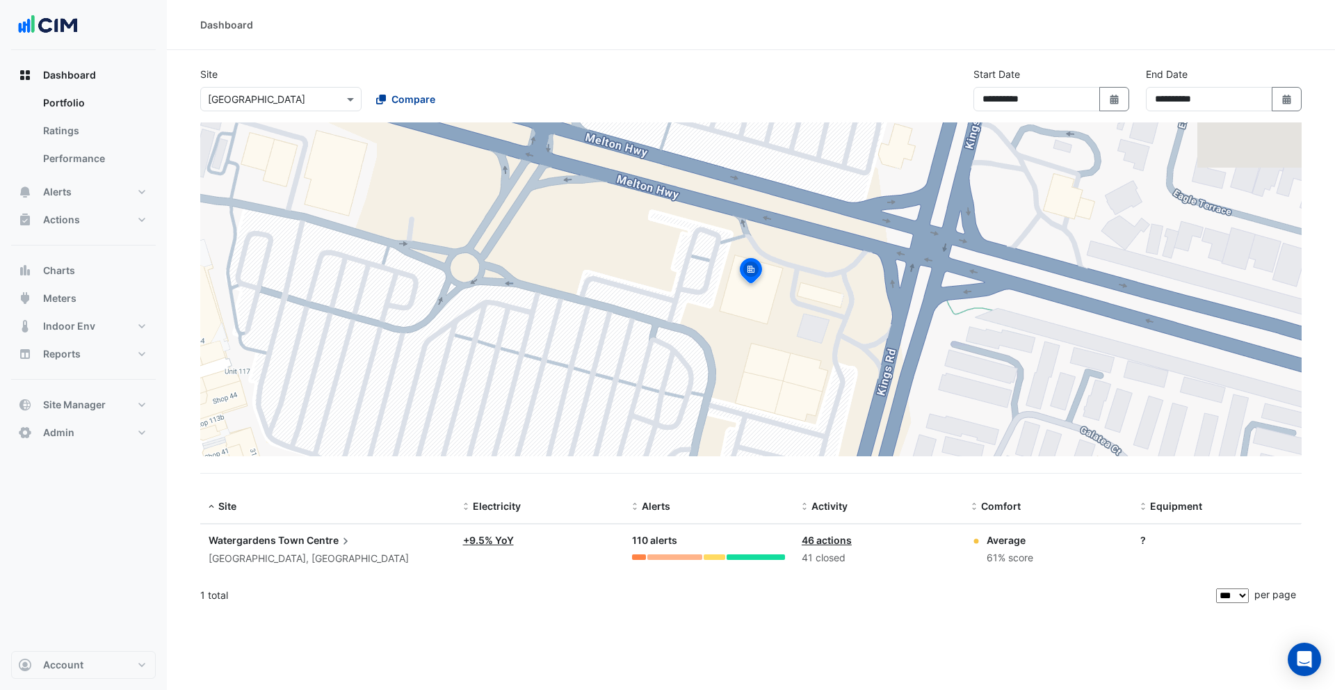
click at [383, 97] on icon at bounding box center [381, 100] width 10 height 10
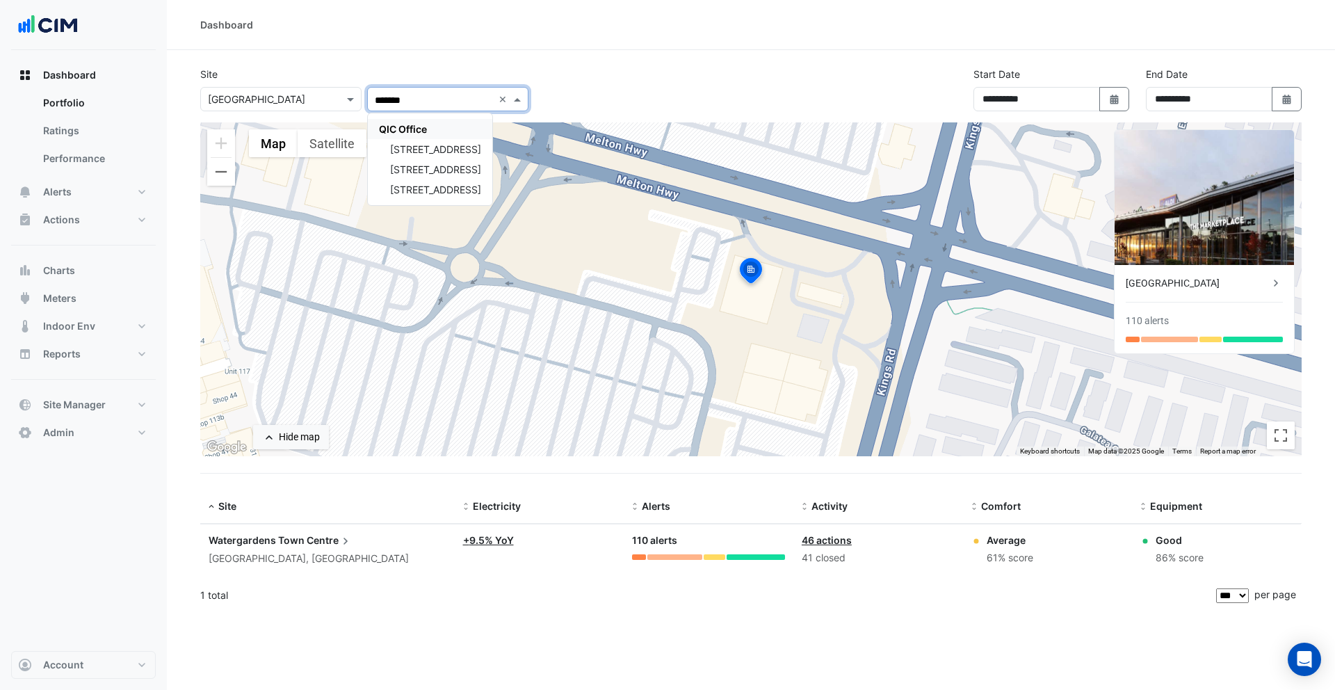
click at [418, 131] on span "QIC Office" at bounding box center [403, 129] width 48 height 12
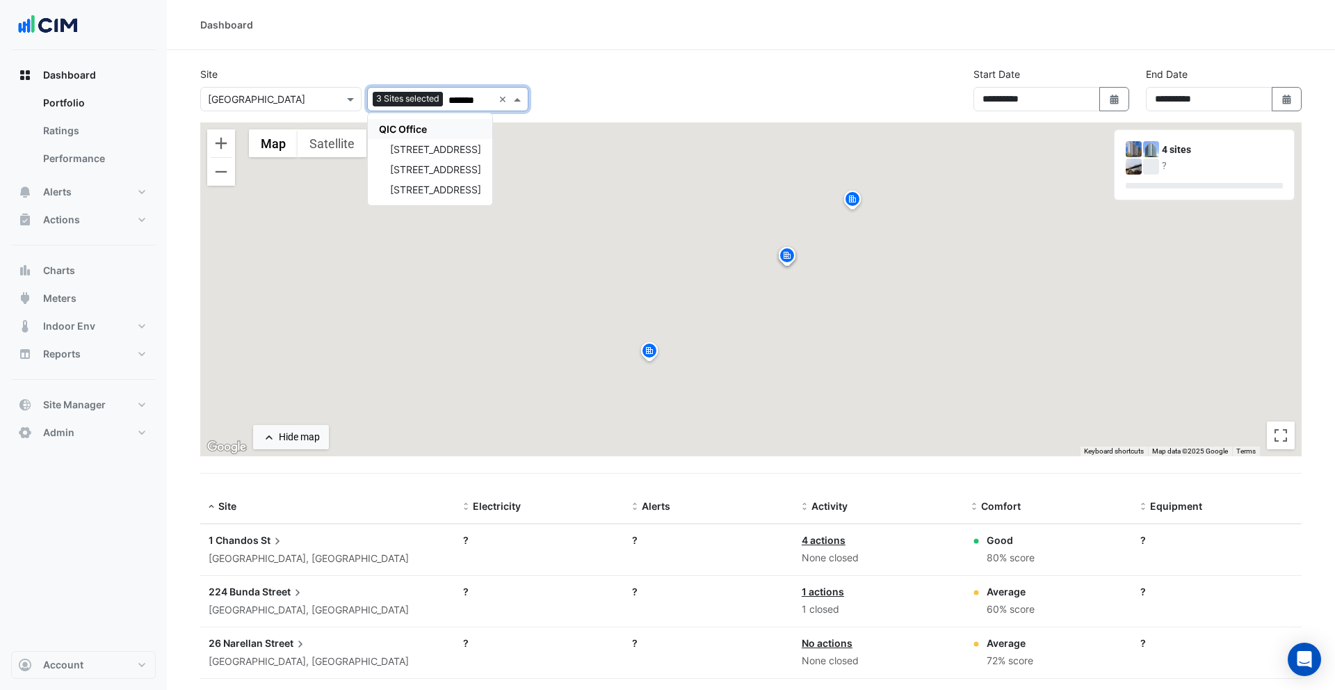
type input "*******"
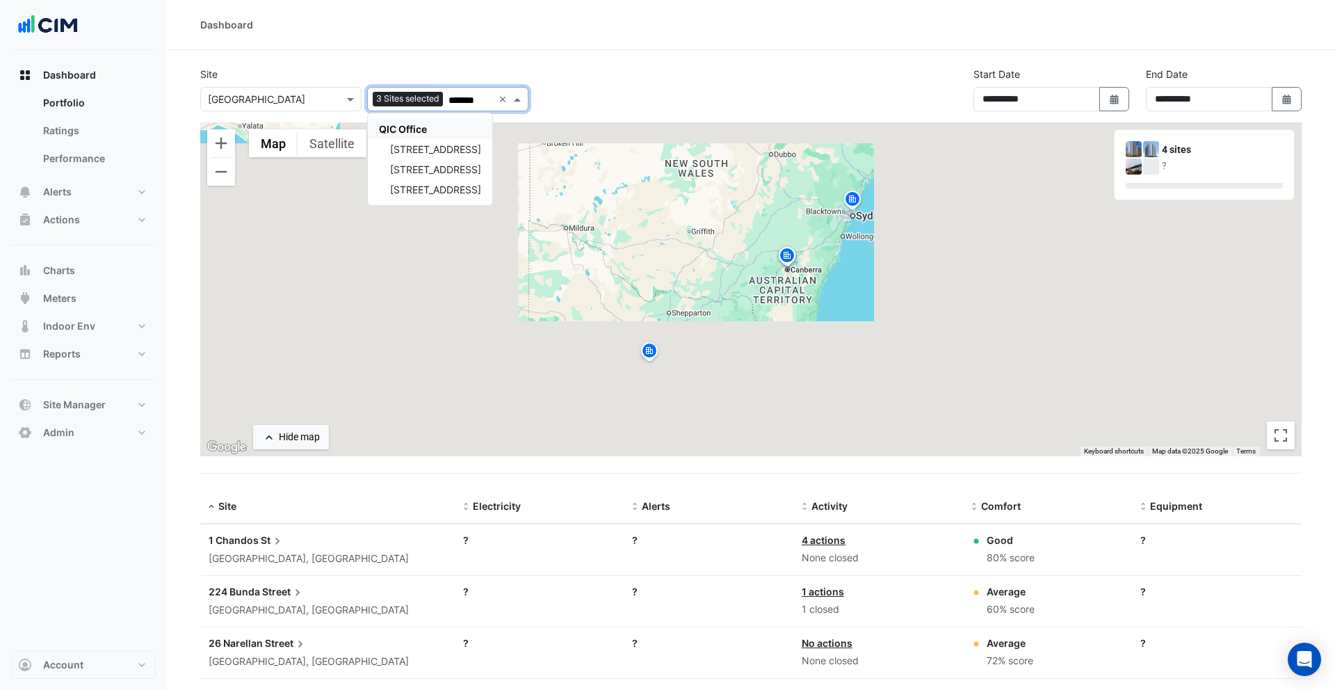
click at [639, 74] on div "**********" at bounding box center [751, 95] width 1118 height 56
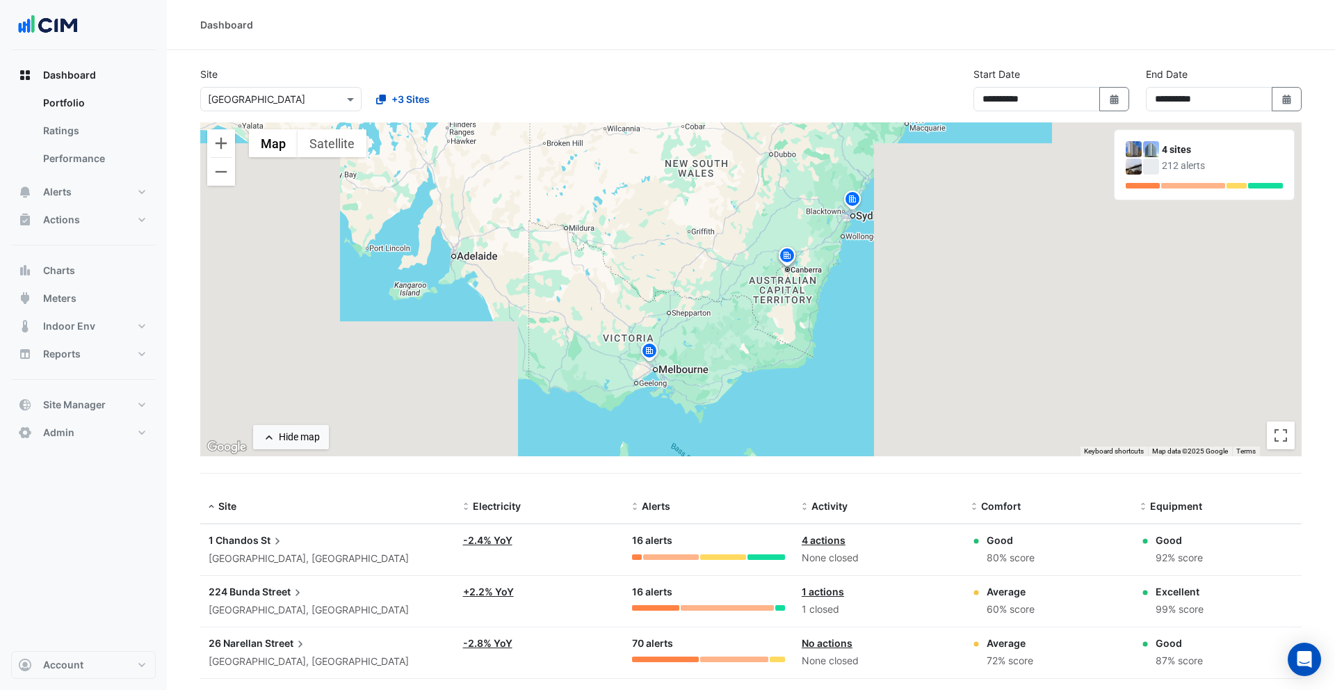
click at [651, 350] on img at bounding box center [650, 353] width 22 height 24
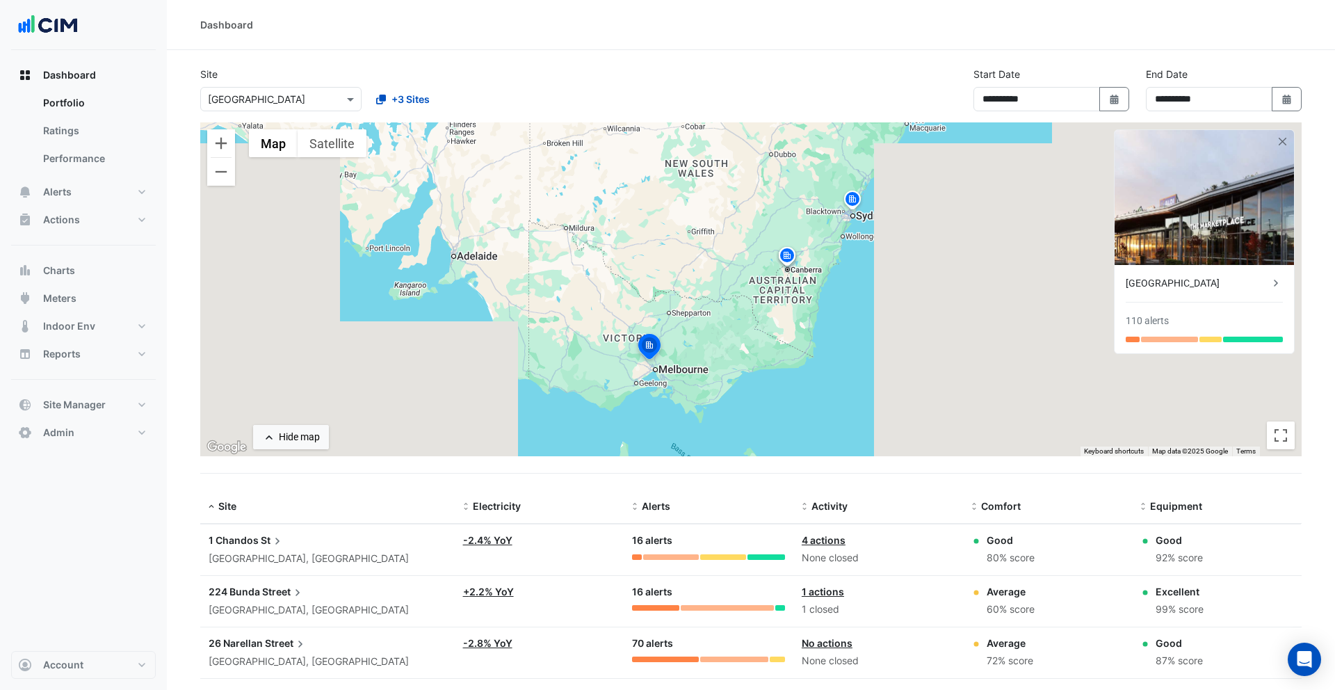
click at [794, 257] on img at bounding box center [787, 258] width 22 height 24
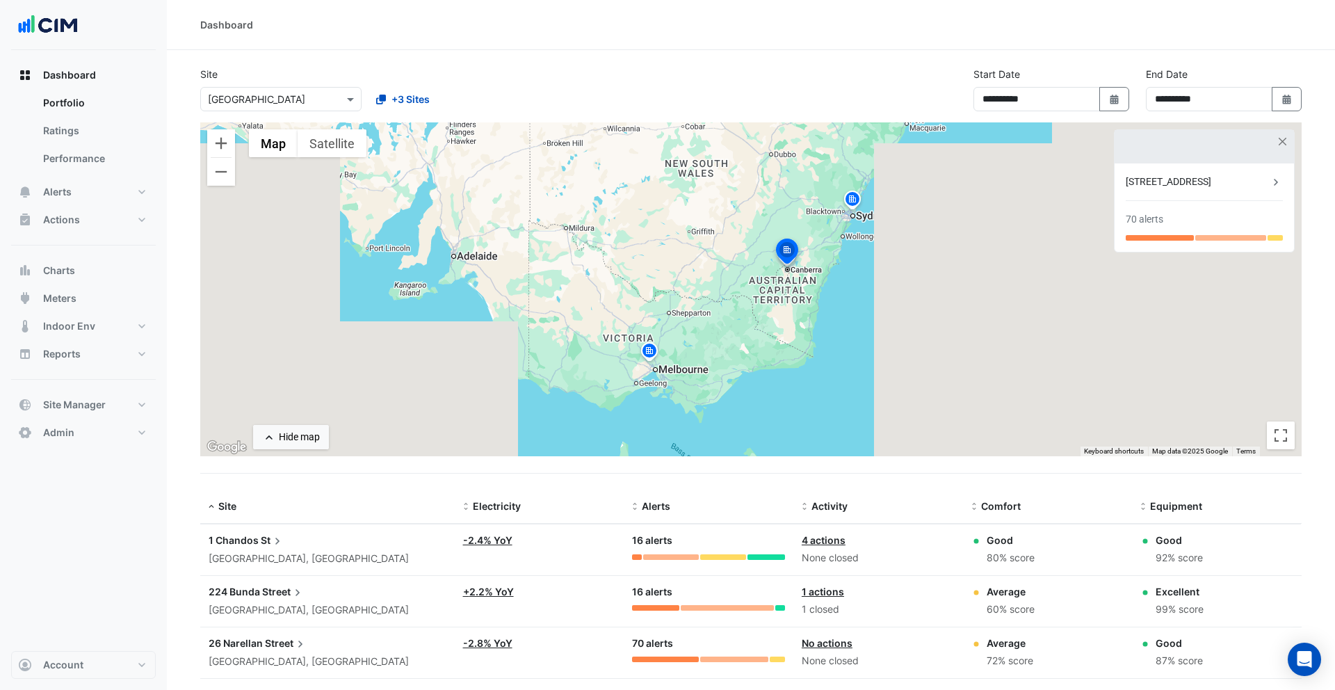
click at [838, 201] on img at bounding box center [853, 201] width 22 height 24
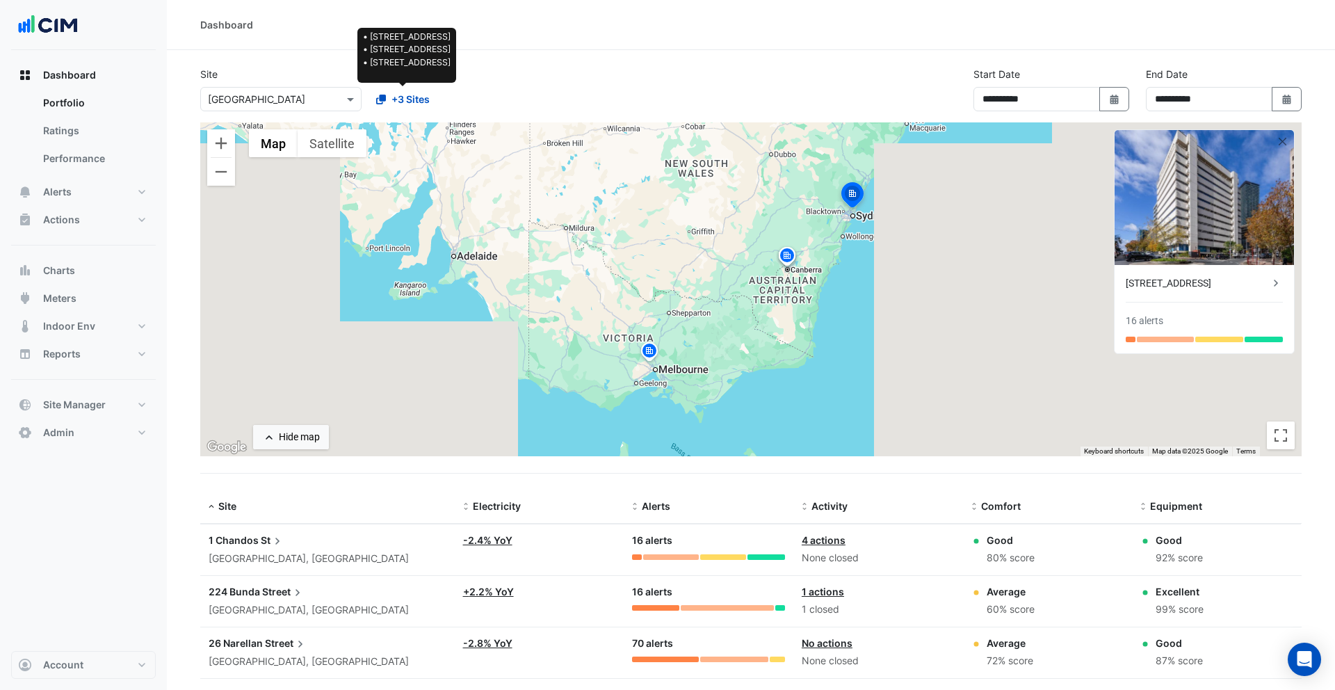
click at [289, 102] on input "text" at bounding box center [267, 100] width 118 height 15
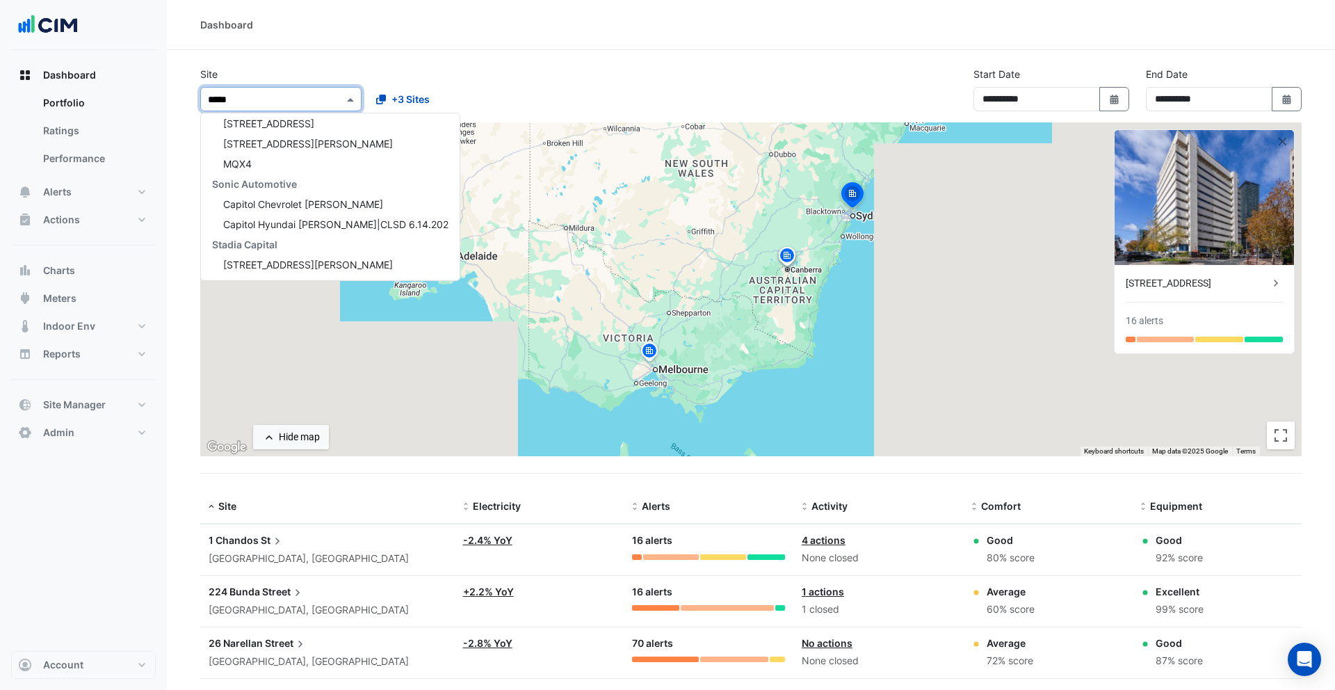
type input "******"
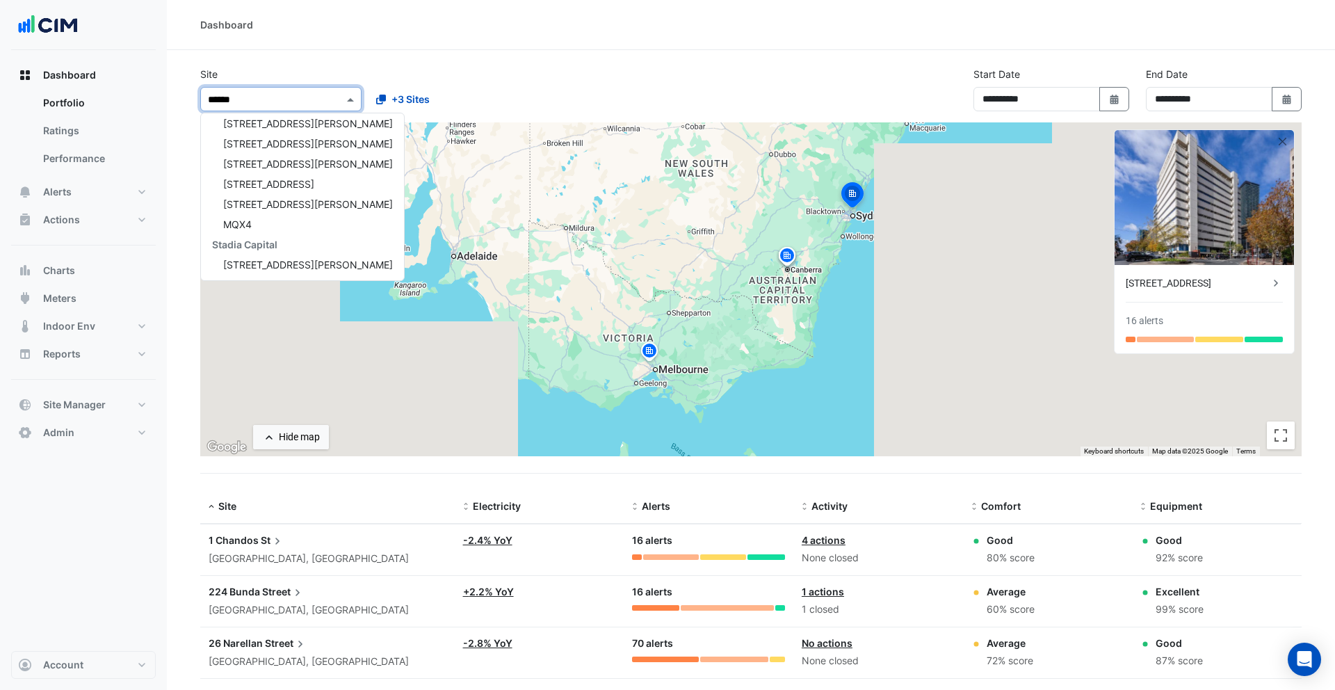
scroll to position [288, 0]
click at [296, 120] on span "1 Peters Avenue" at bounding box center [308, 124] width 170 height 12
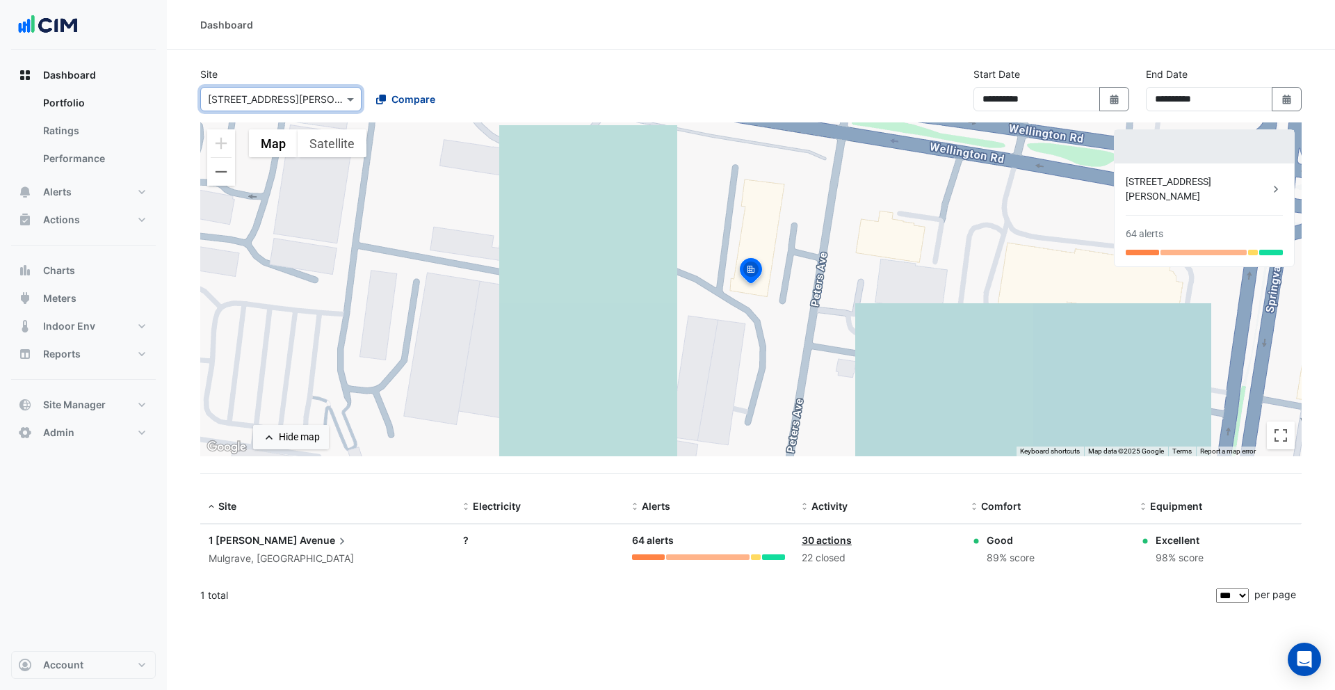
click at [401, 104] on span "Compare" at bounding box center [414, 99] width 44 height 15
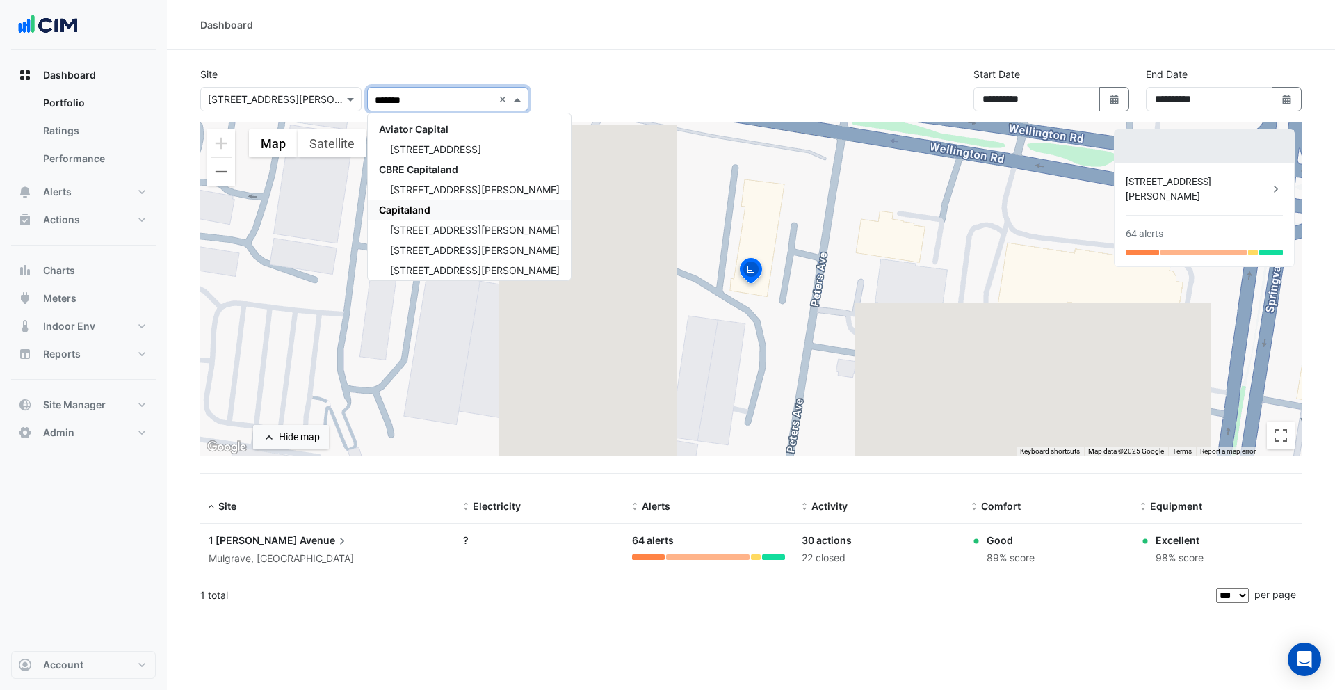
click at [427, 209] on span "Capitaland" at bounding box center [404, 210] width 51 height 12
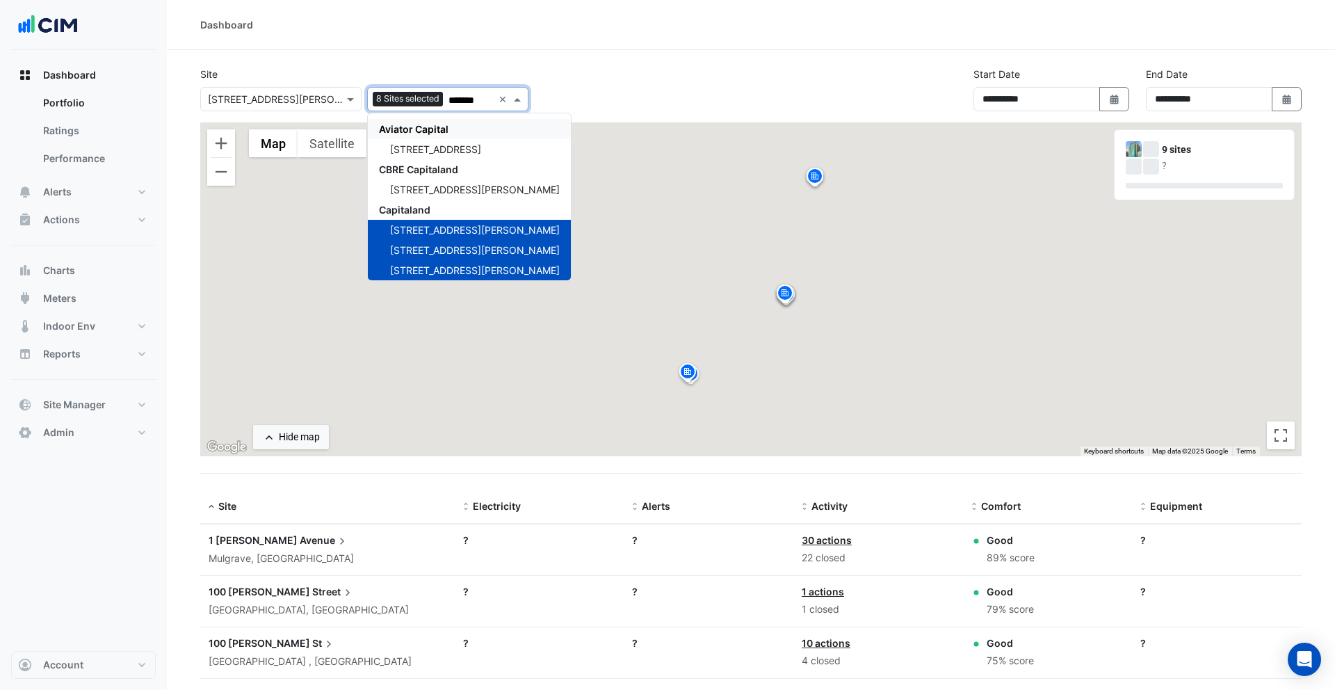
type input "*******"
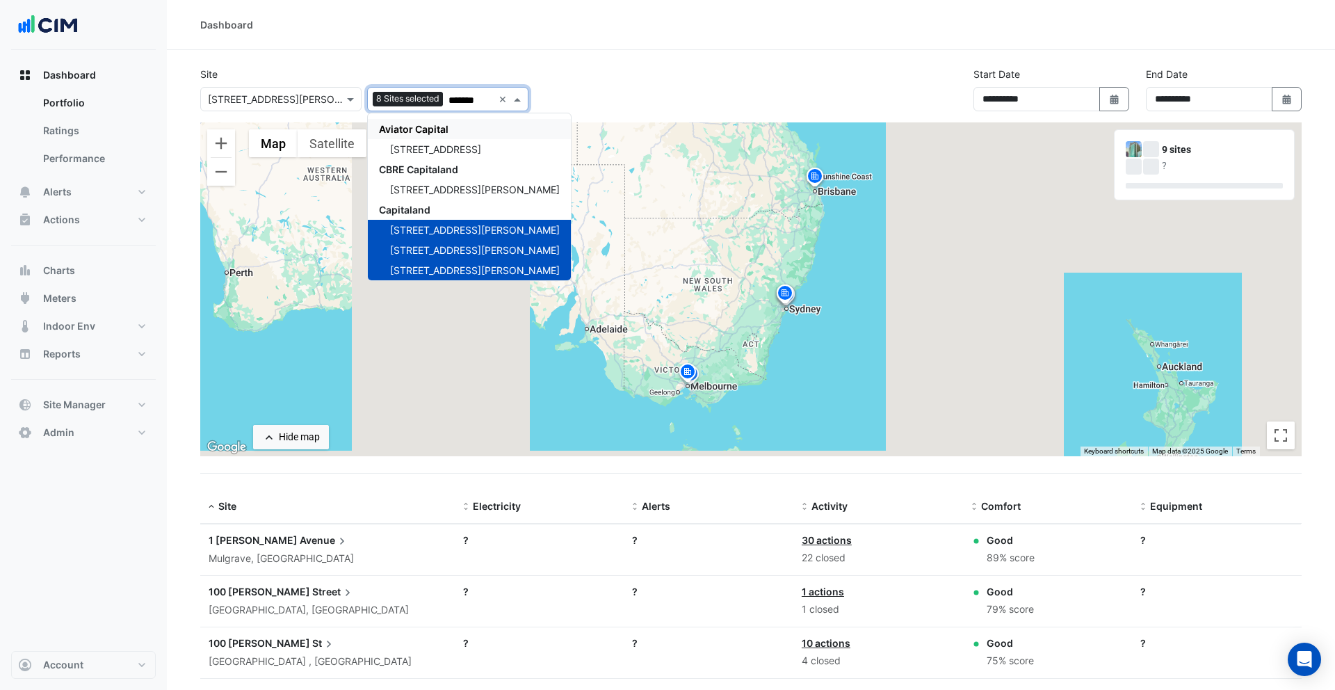
click at [544, 77] on div "**********" at bounding box center [751, 95] width 1118 height 56
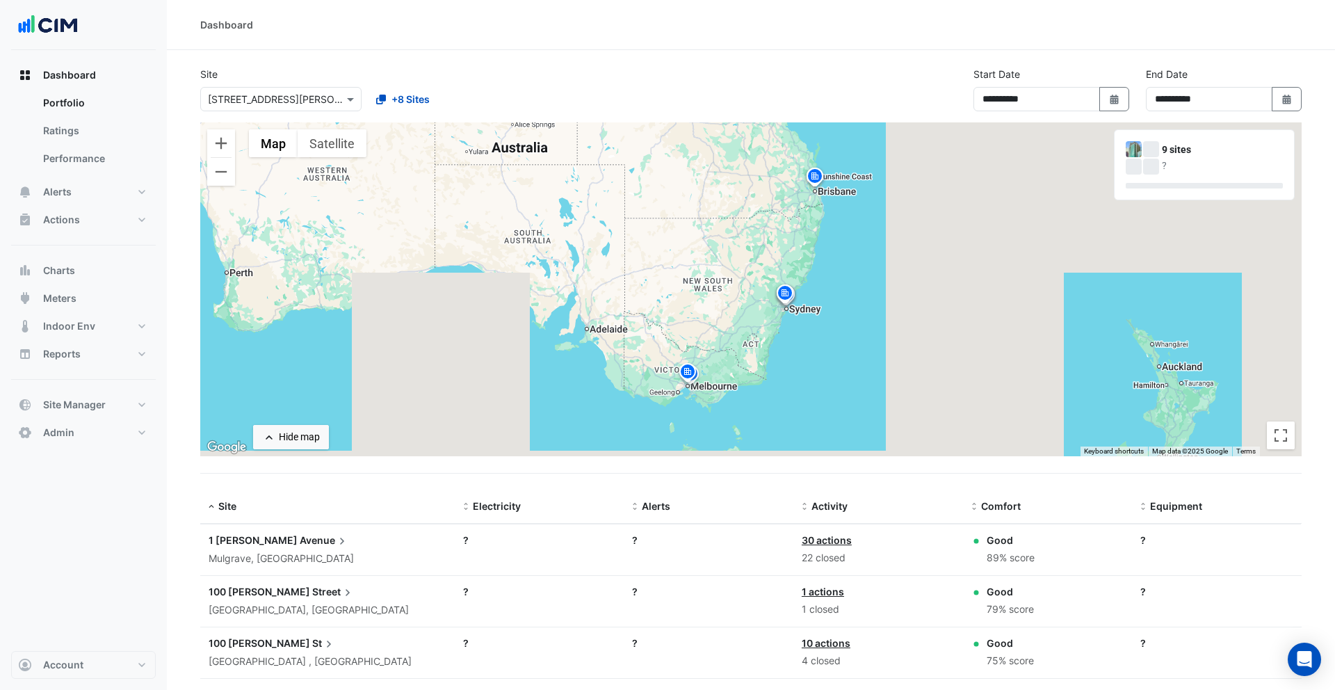
click at [814, 179] on img at bounding box center [815, 178] width 22 height 24
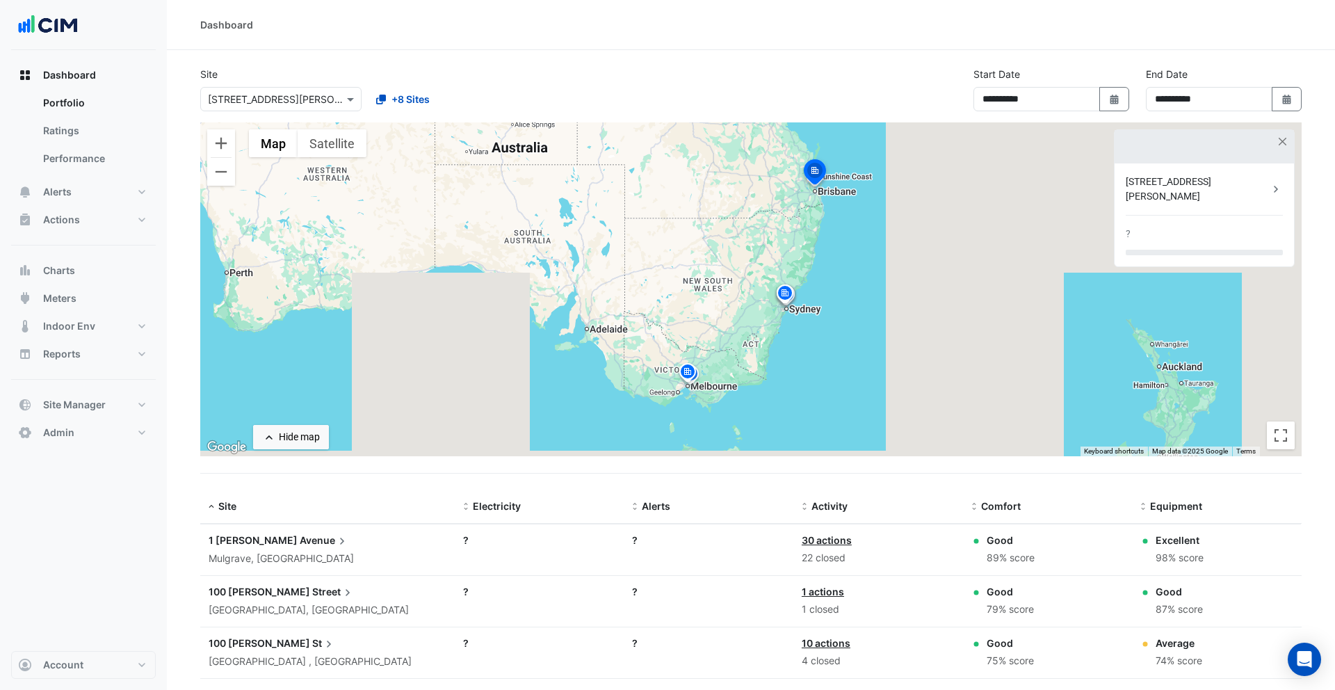
click at [785, 291] on img at bounding box center [785, 295] width 22 height 24
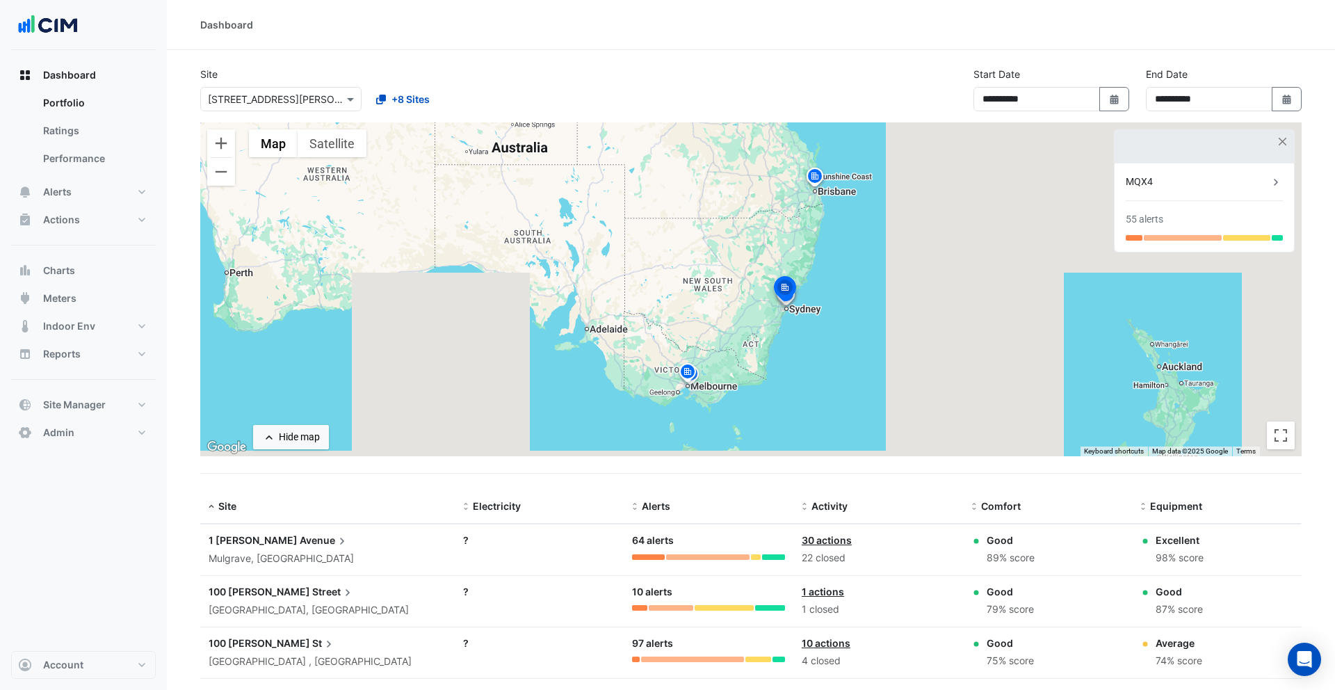
click at [686, 371] on img at bounding box center [688, 374] width 22 height 24
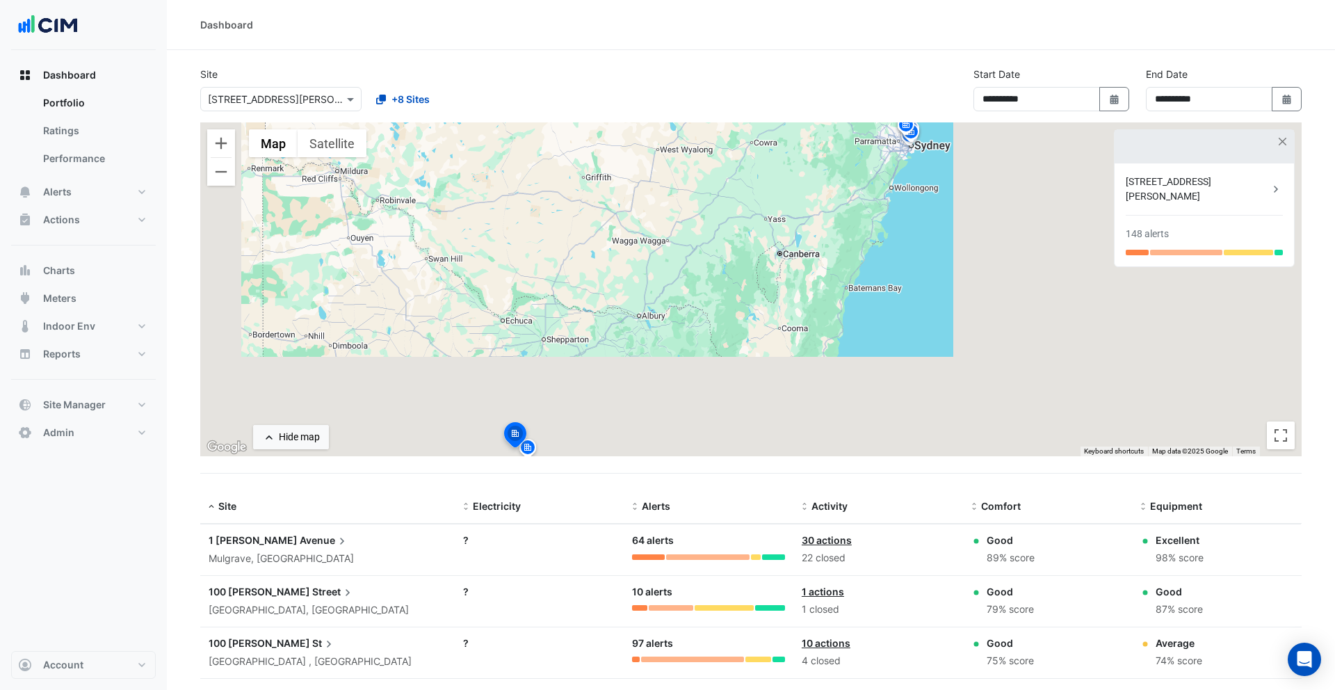
drag, startPoint x: 628, startPoint y: 362, endPoint x: 750, endPoint y: 204, distance: 199.4
click at [755, 198] on div "To activate drag with keyboard, press Alt + Enter. Once in keyboard drag state,…" at bounding box center [751, 289] width 1102 height 334
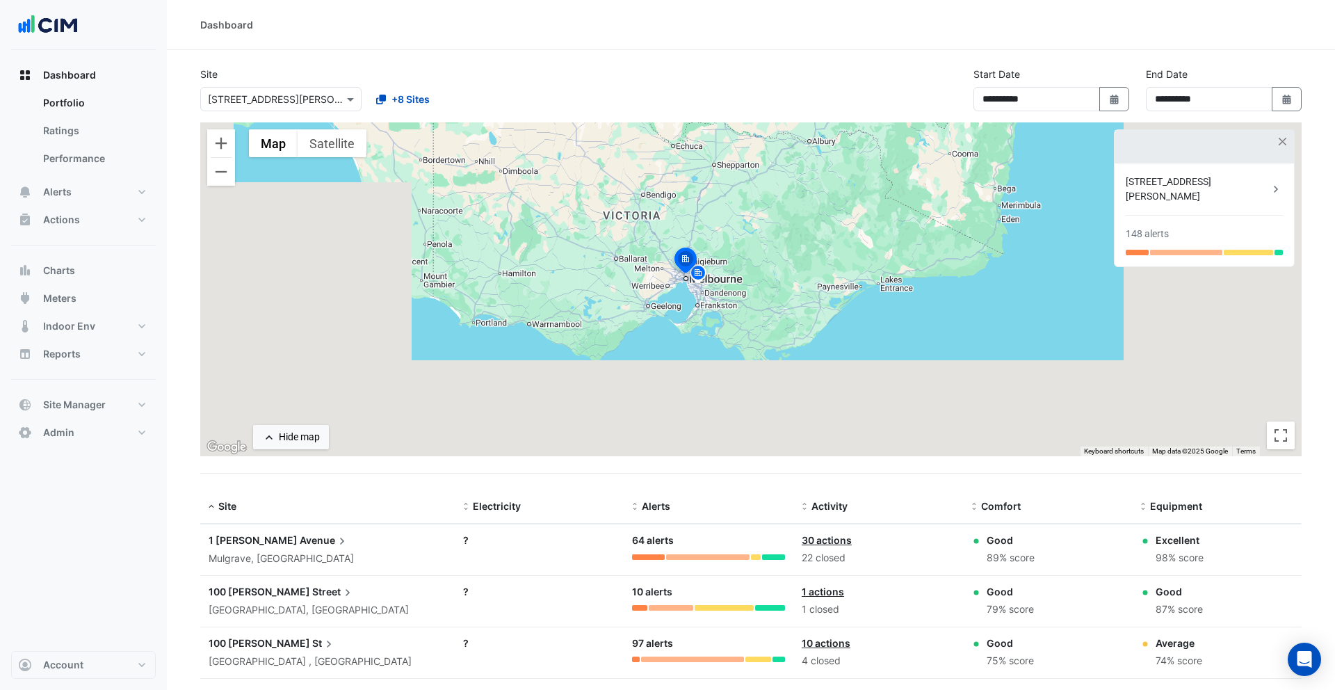
drag, startPoint x: 595, startPoint y: 420, endPoint x: 751, endPoint y: 272, distance: 215.0
click at [756, 271] on div "To activate drag with keyboard, press Alt + Enter. Once in keyboard drag state,…" at bounding box center [751, 289] width 1102 height 334
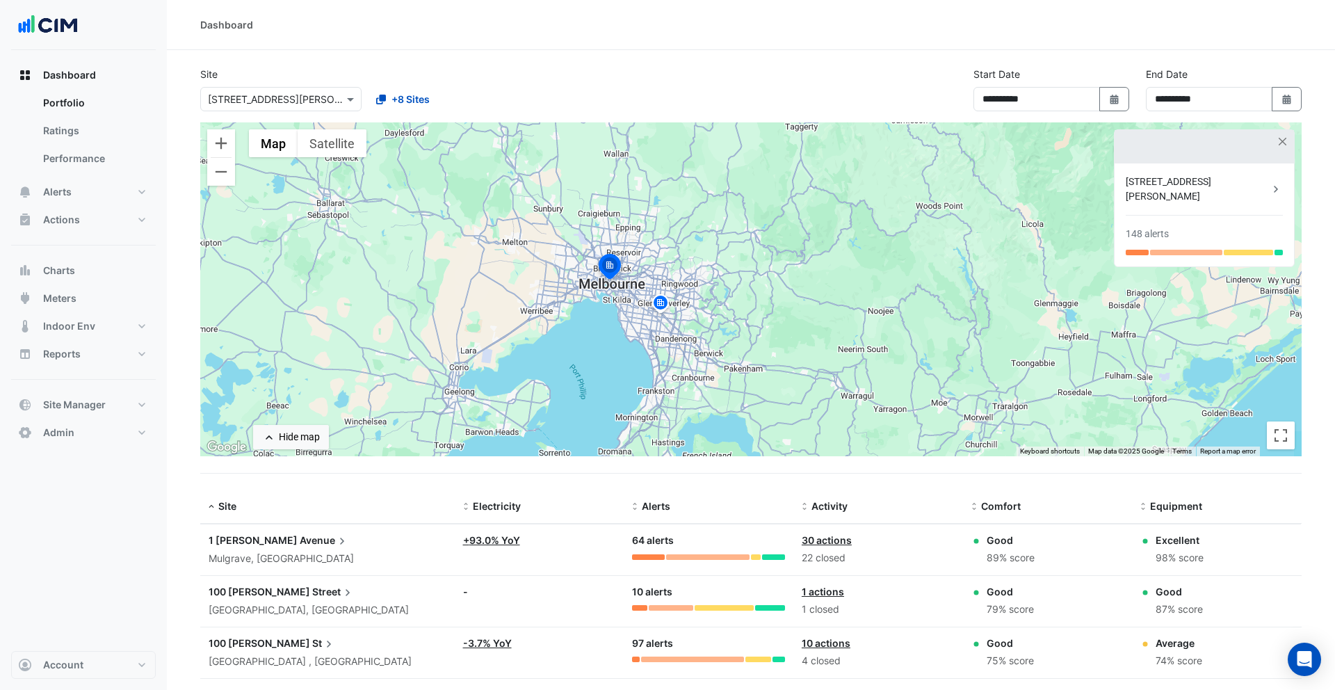
click at [657, 304] on img at bounding box center [661, 305] width 22 height 24
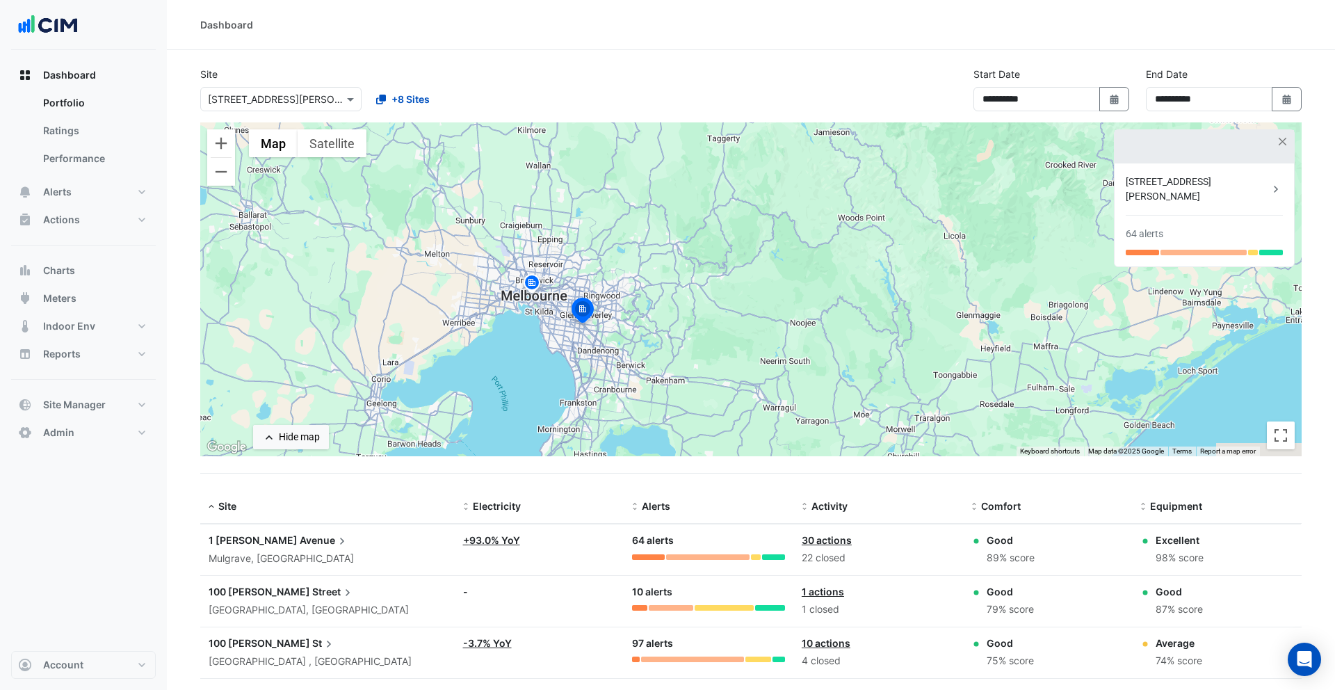
drag, startPoint x: 930, startPoint y: 266, endPoint x: 327, endPoint y: 285, distance: 603.3
click at [326, 285] on div "To navigate, press the arrow keys. To activate drag with keyboard, press Alt + …" at bounding box center [751, 289] width 1102 height 334
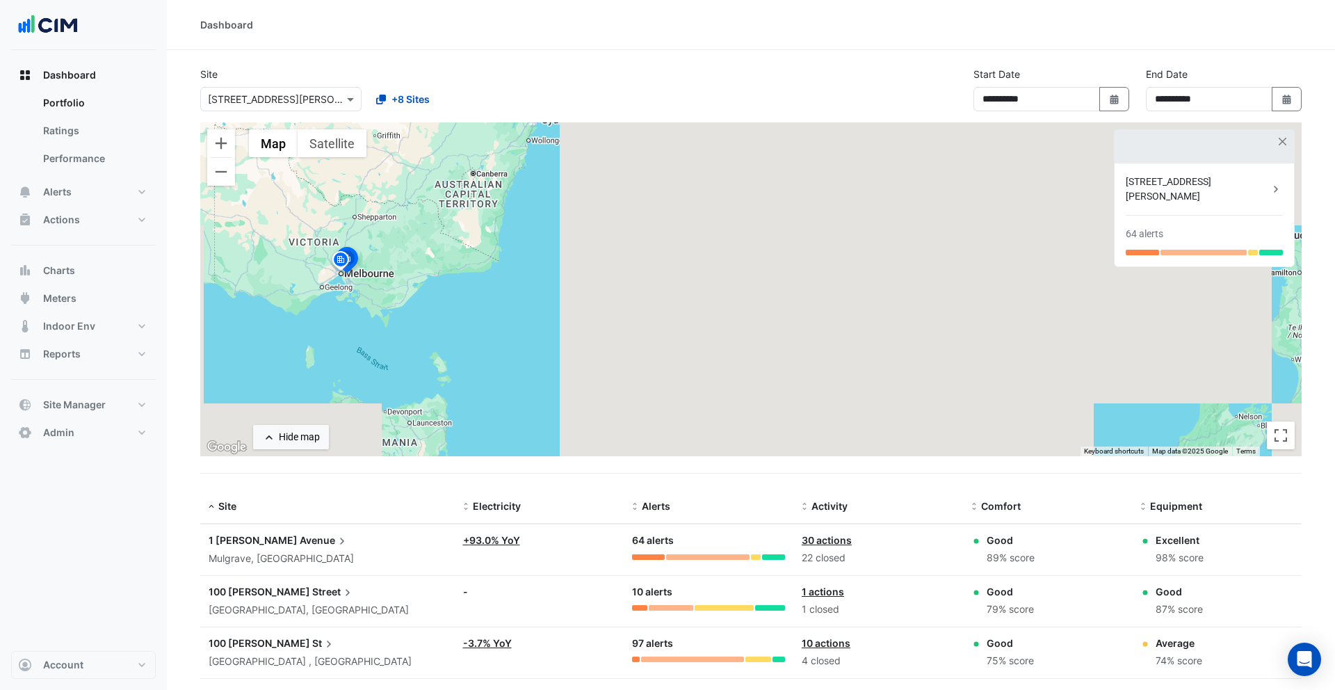
click at [313, 101] on input "text" at bounding box center [267, 100] width 118 height 15
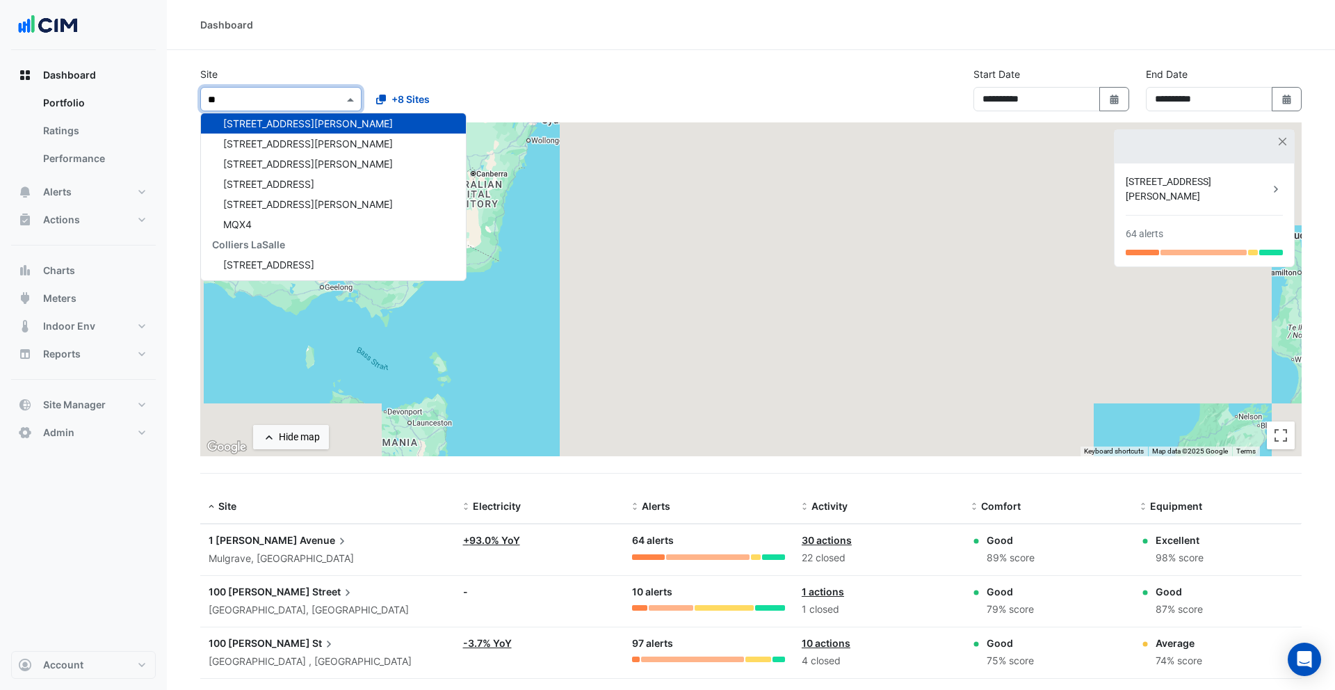
type input "*"
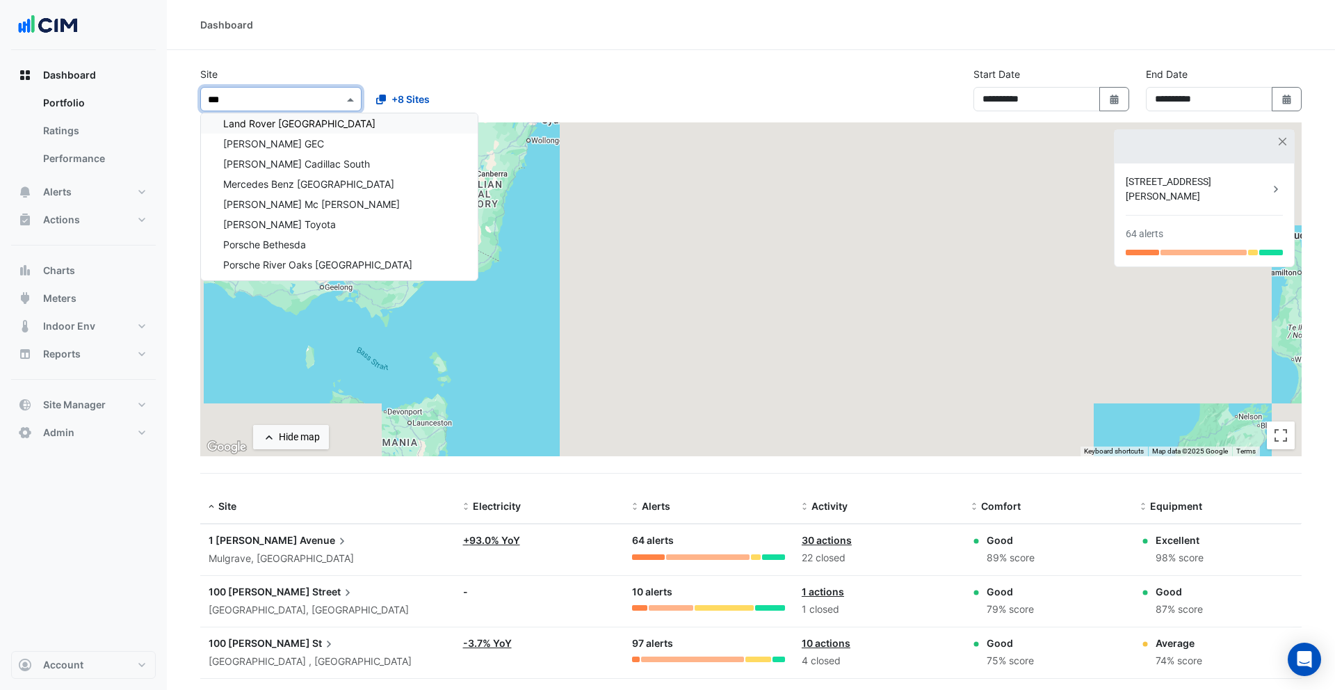
scroll to position [611, 0]
type input "*"
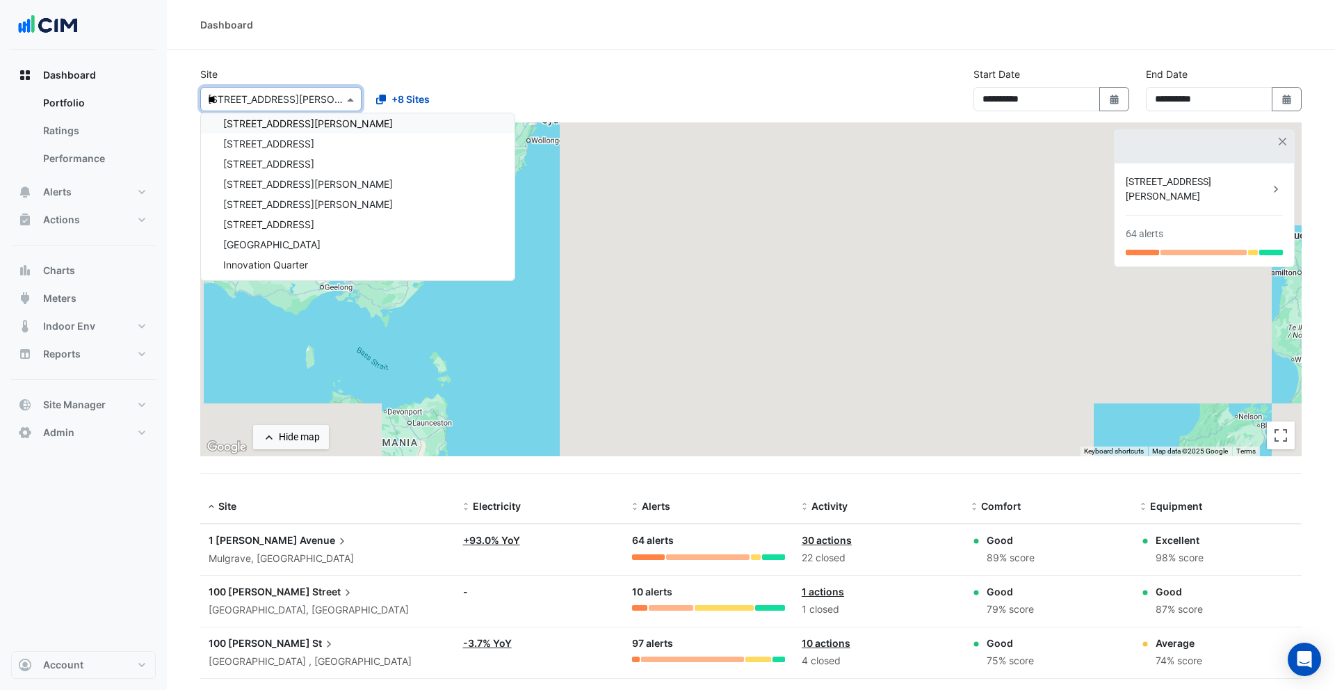
type input "***"
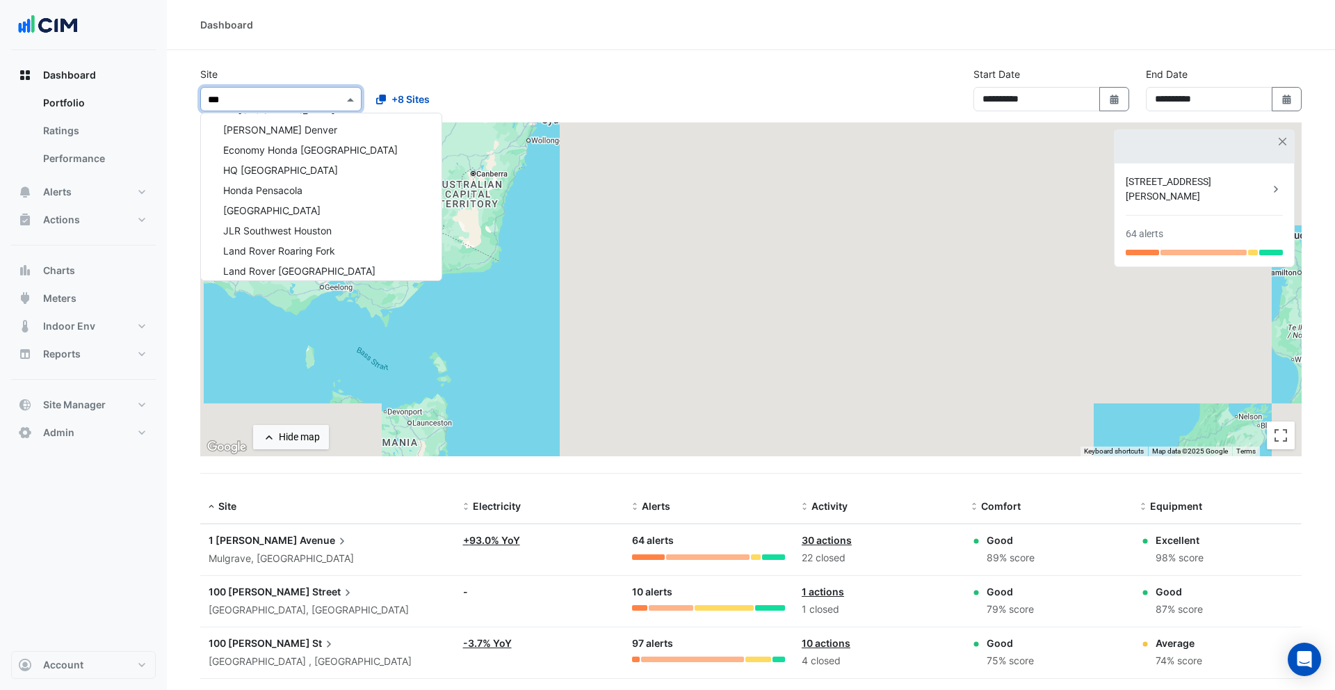
scroll to position [0, 0]
click at [293, 145] on span "Audi Central Houston" at bounding box center [283, 149] width 120 height 12
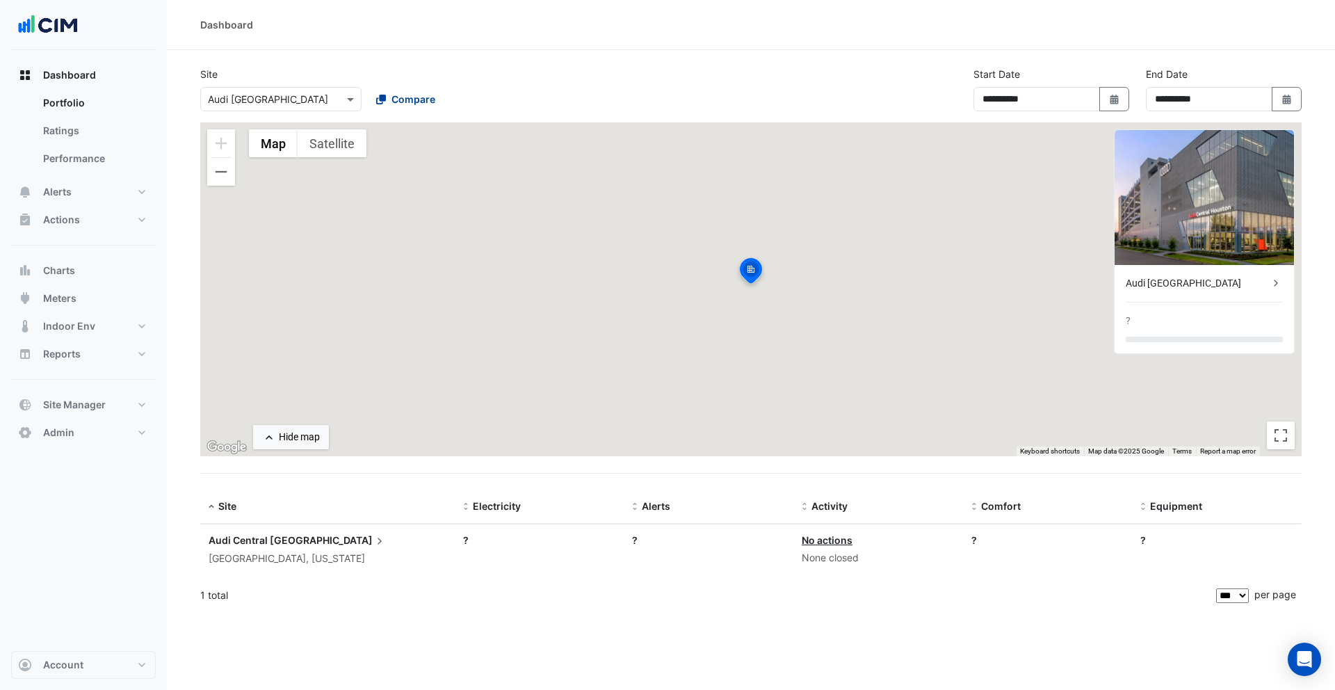
click at [415, 100] on span "Compare" at bounding box center [414, 99] width 44 height 15
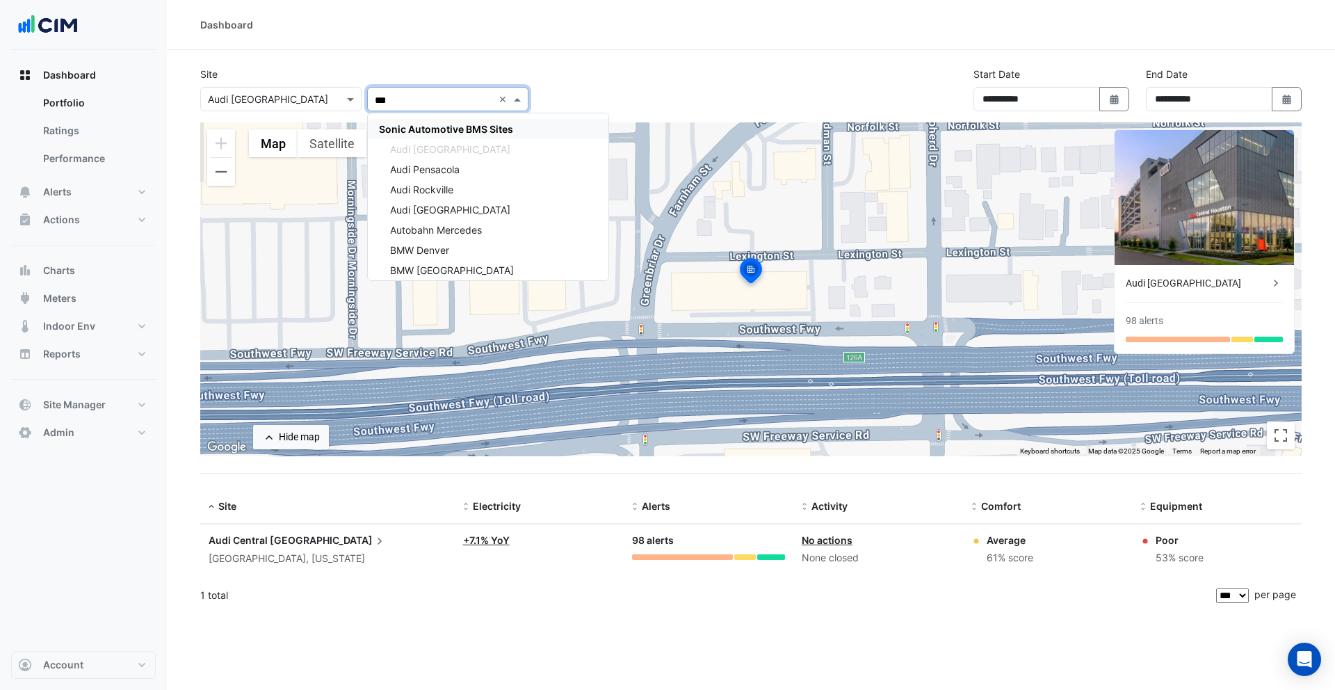
click at [467, 133] on span "Sonic Automotive BMS Sites" at bounding box center [446, 129] width 134 height 12
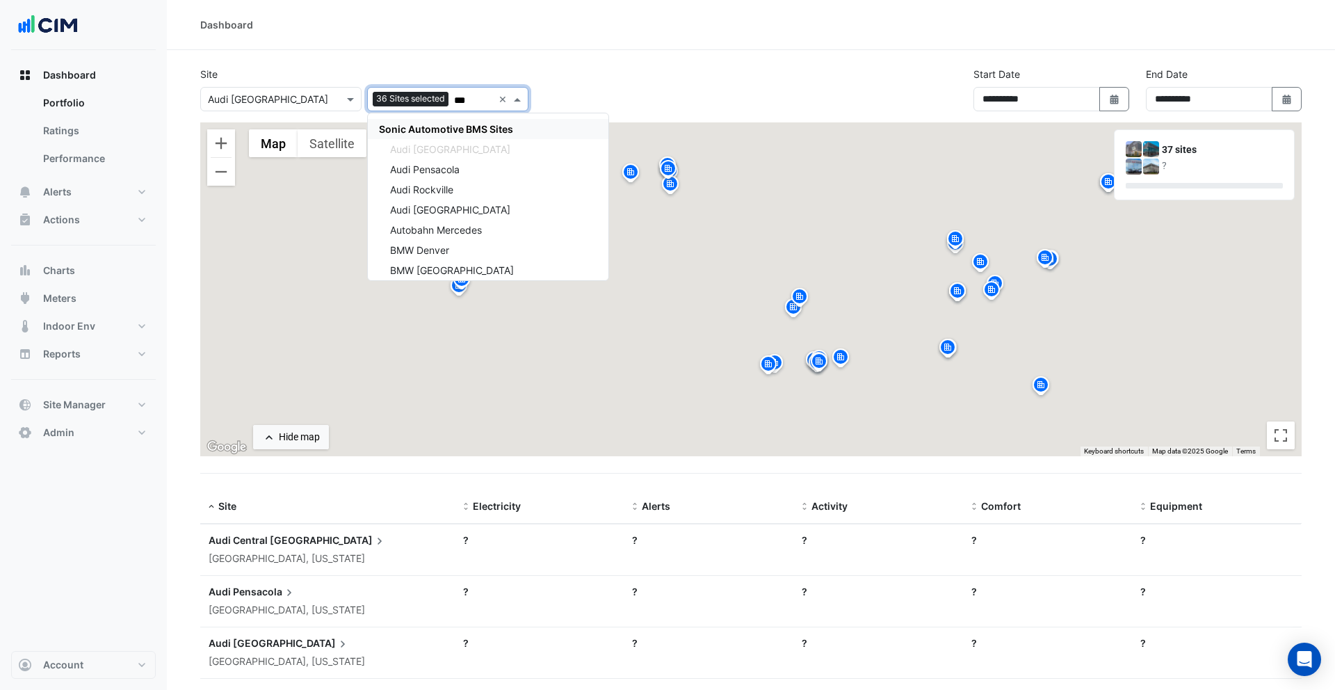
type input "***"
click at [586, 70] on div "**********" at bounding box center [751, 95] width 1118 height 56
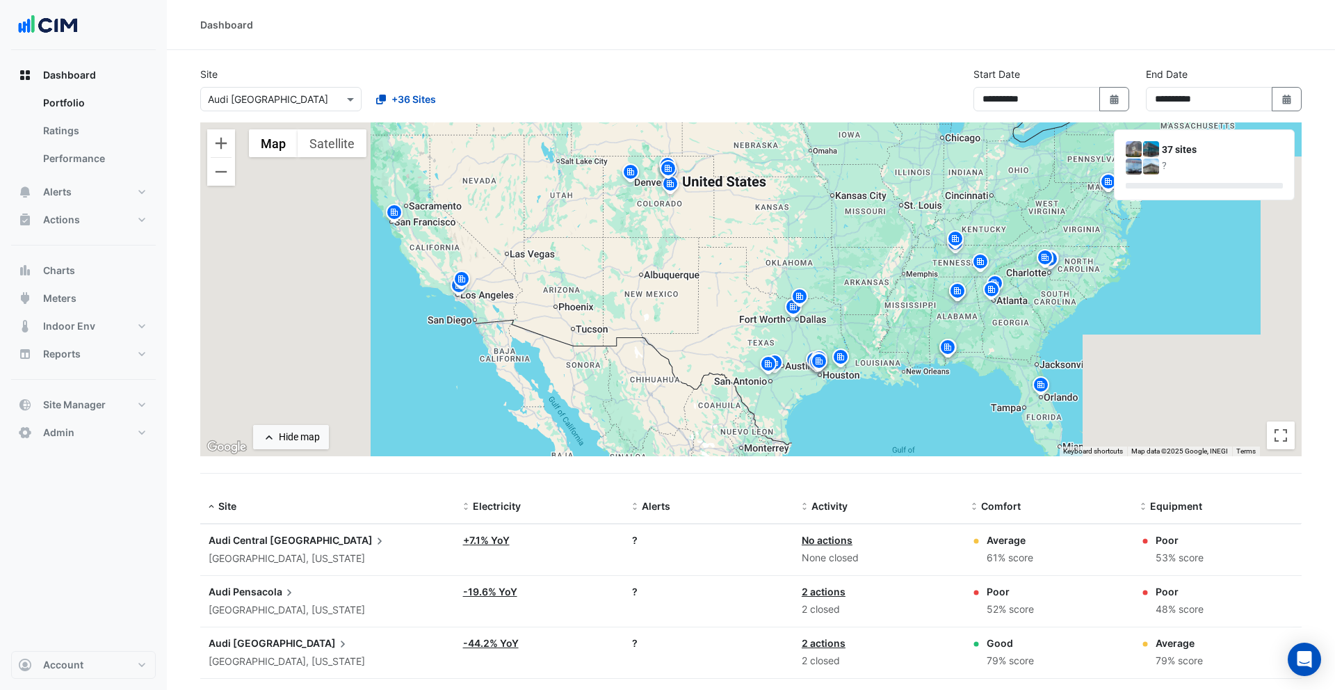
click at [398, 214] on img at bounding box center [394, 214] width 22 height 24
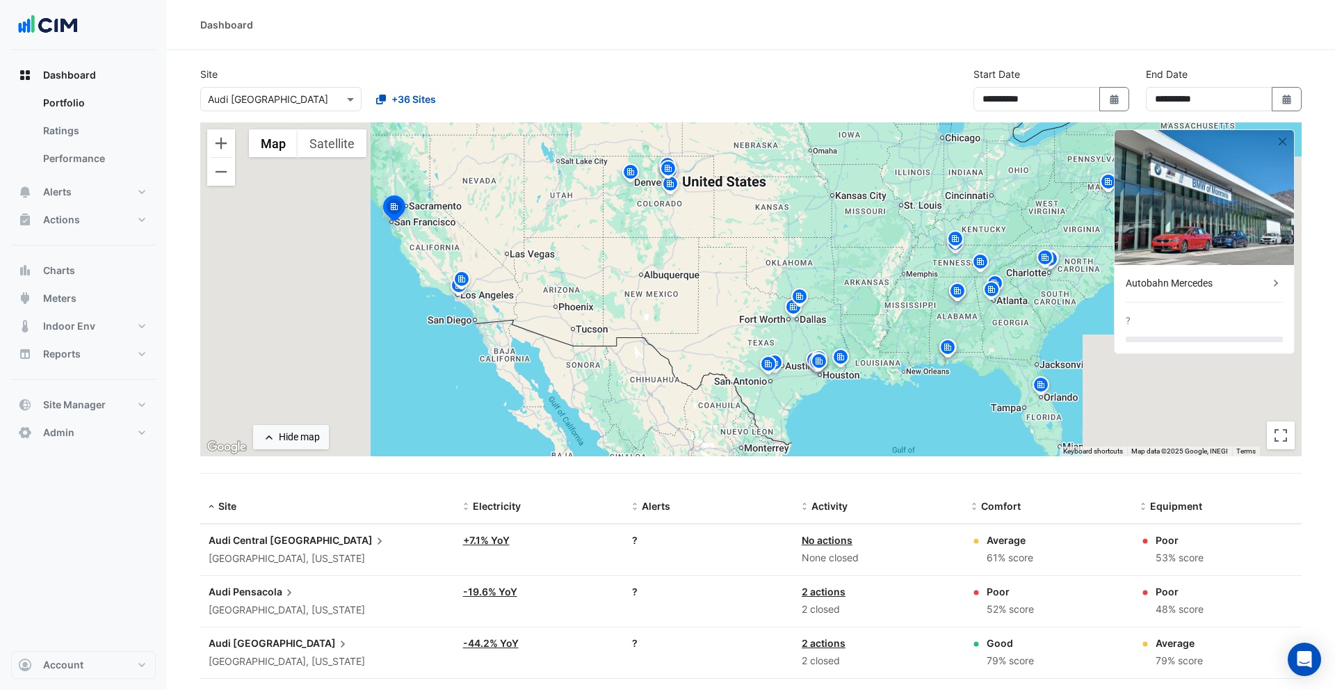
click at [455, 278] on img at bounding box center [462, 281] width 22 height 24
click at [456, 294] on img at bounding box center [459, 287] width 22 height 24
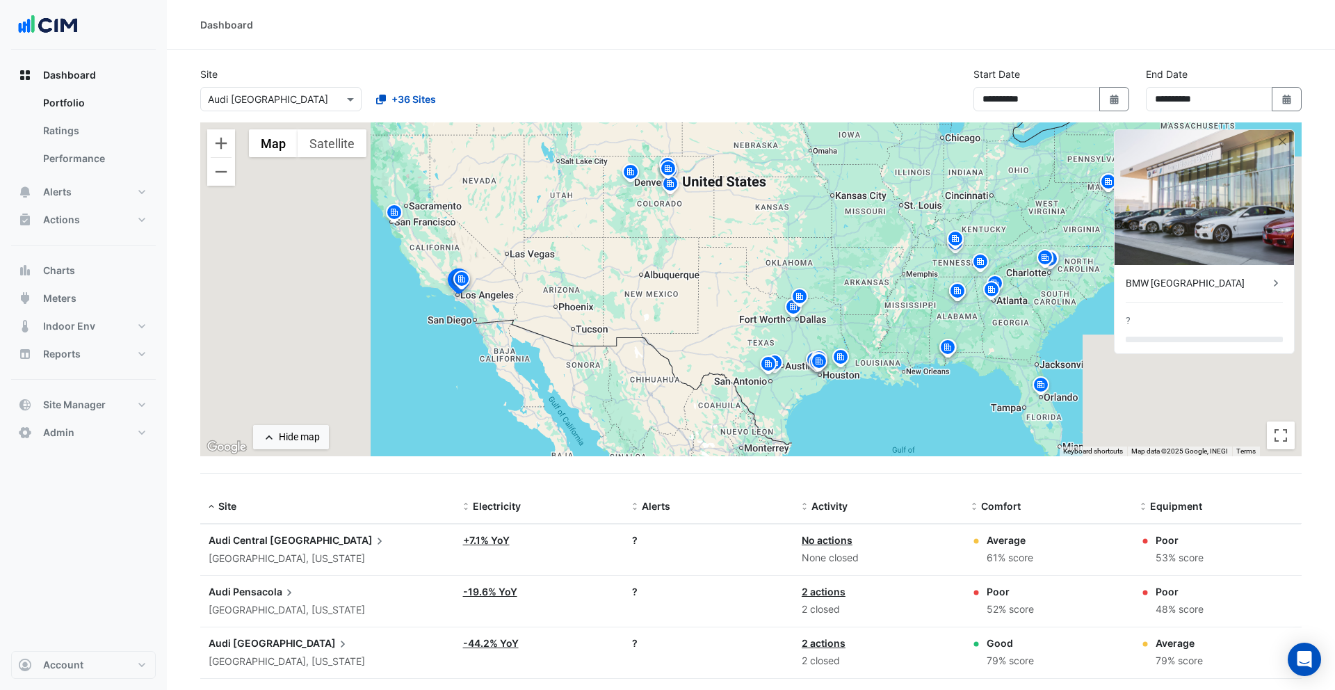
click at [629, 167] on img at bounding box center [631, 174] width 22 height 24
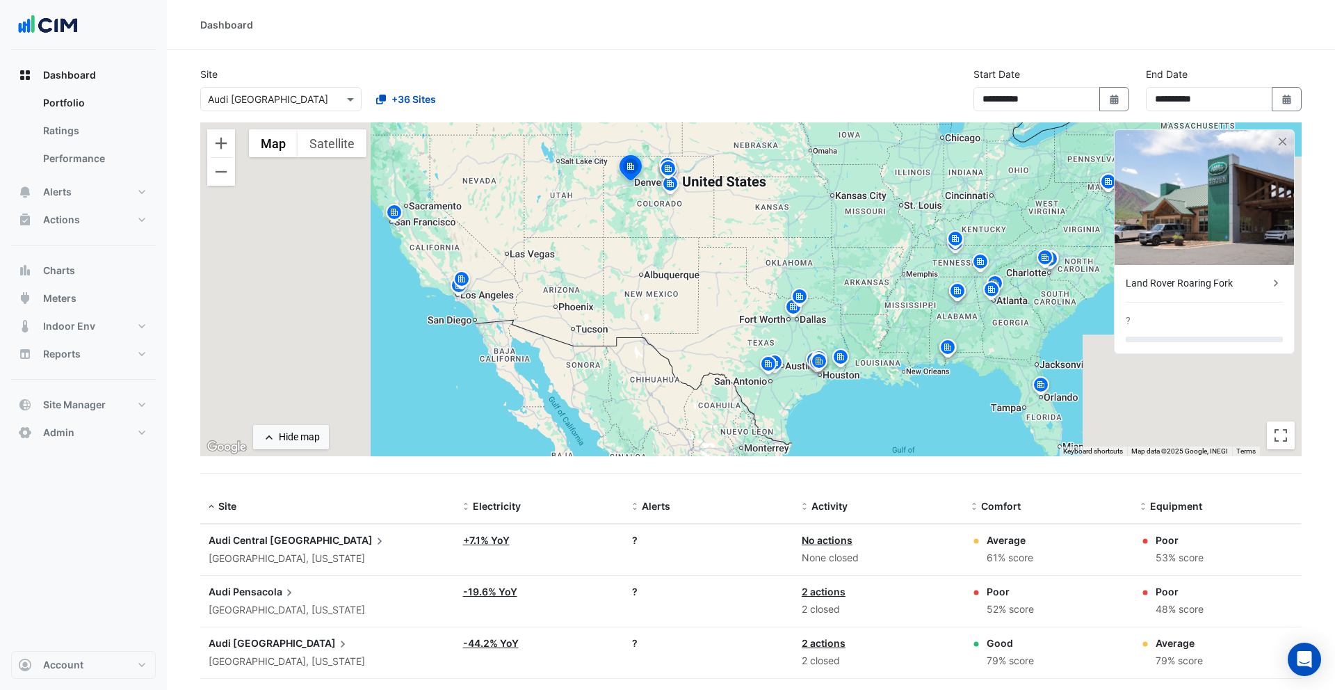
click at [667, 172] on img at bounding box center [668, 171] width 22 height 24
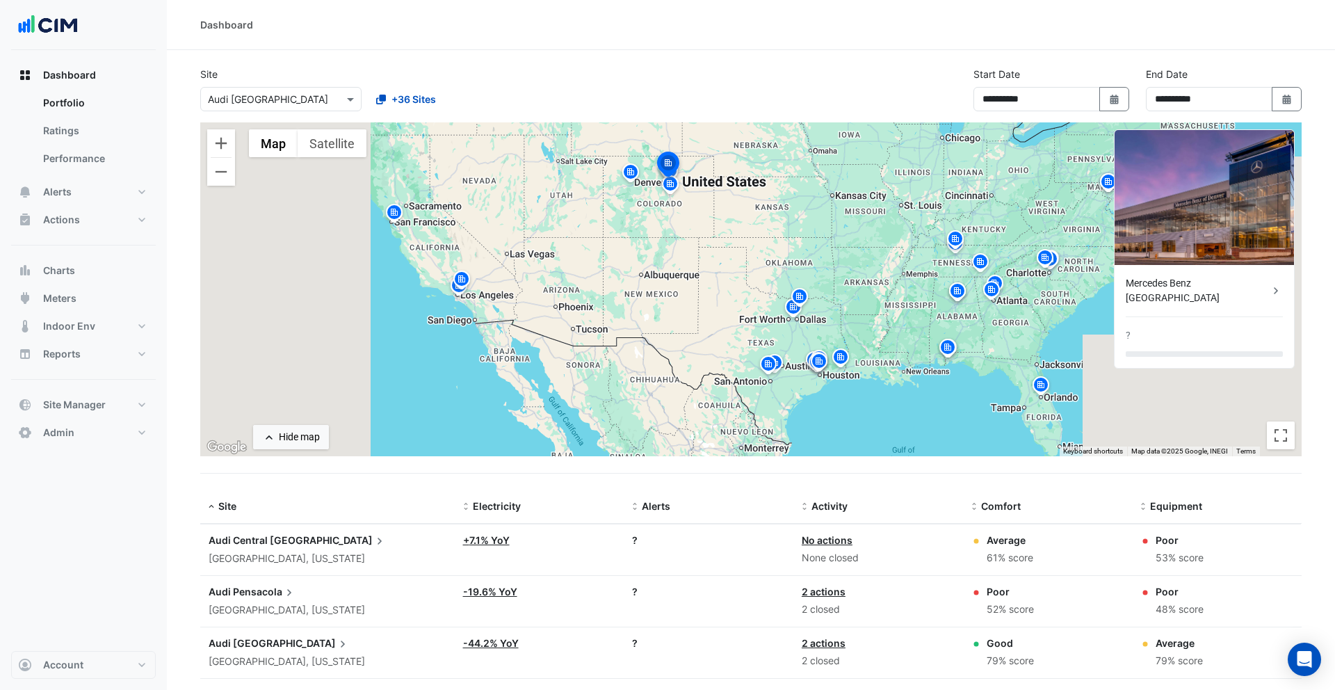
click at [671, 190] on img at bounding box center [670, 186] width 22 height 24
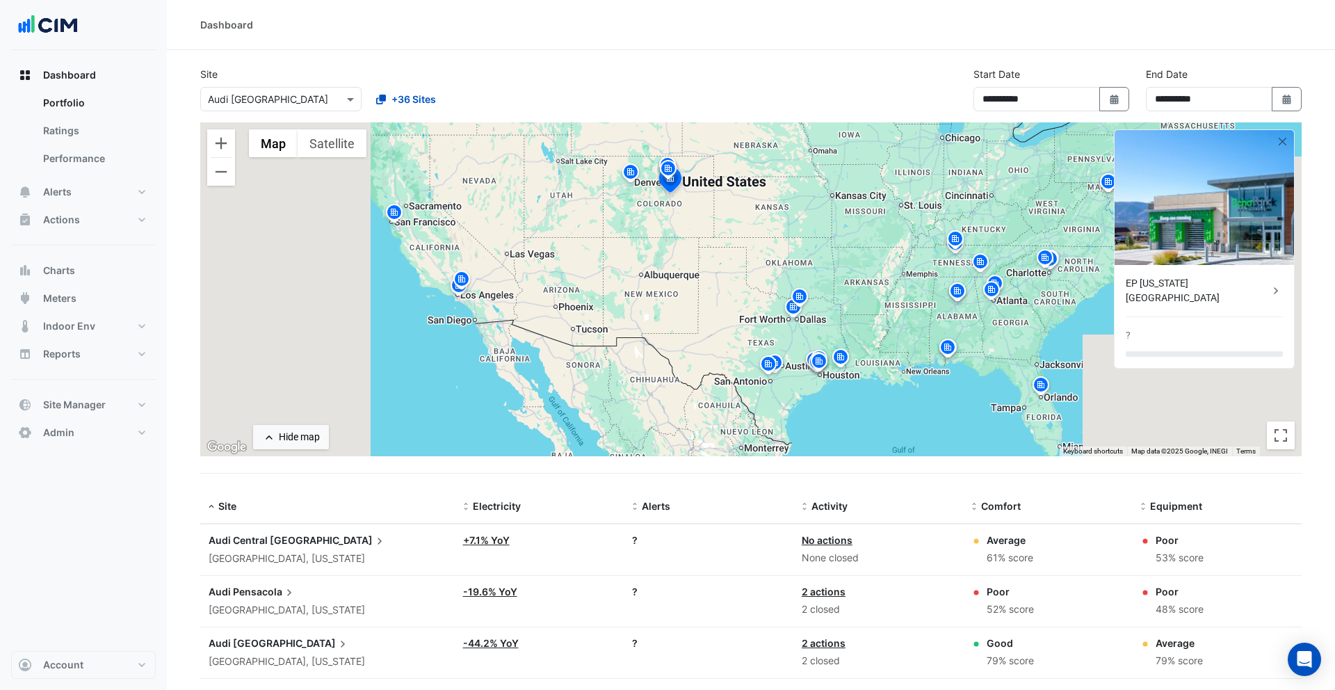
click at [805, 300] on img at bounding box center [800, 299] width 22 height 24
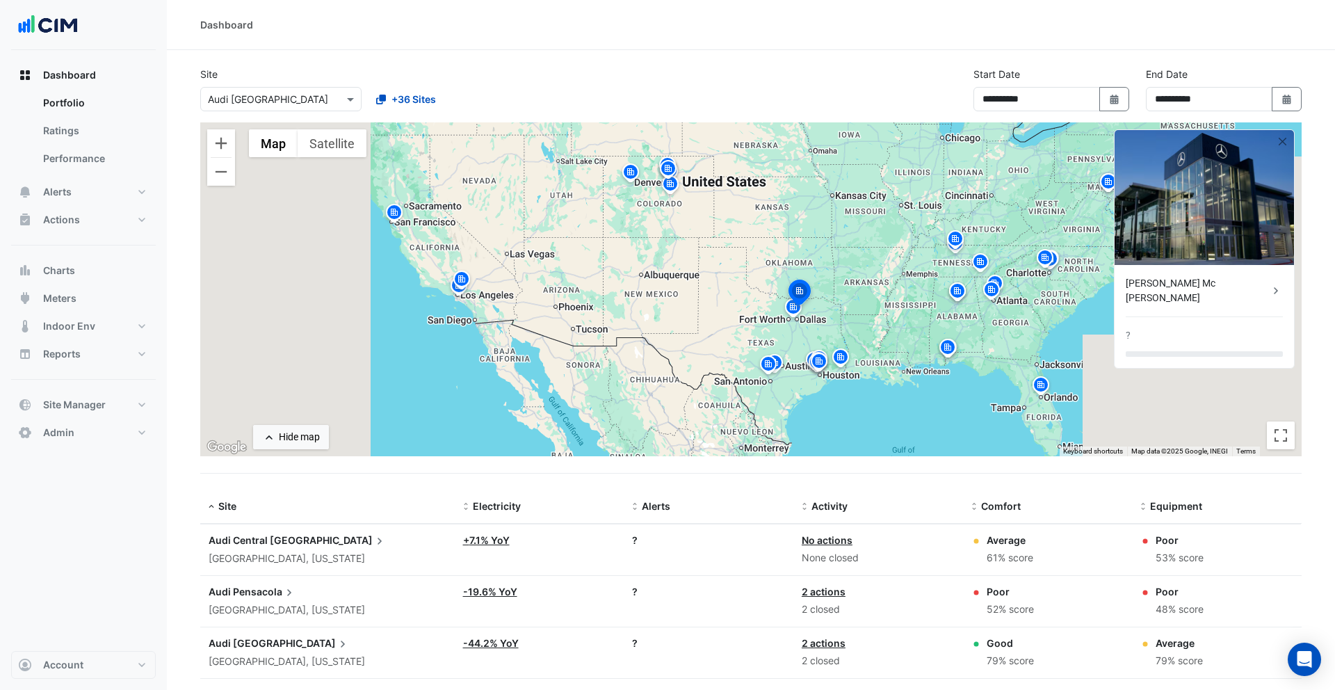
click at [795, 312] on img at bounding box center [793, 309] width 22 height 24
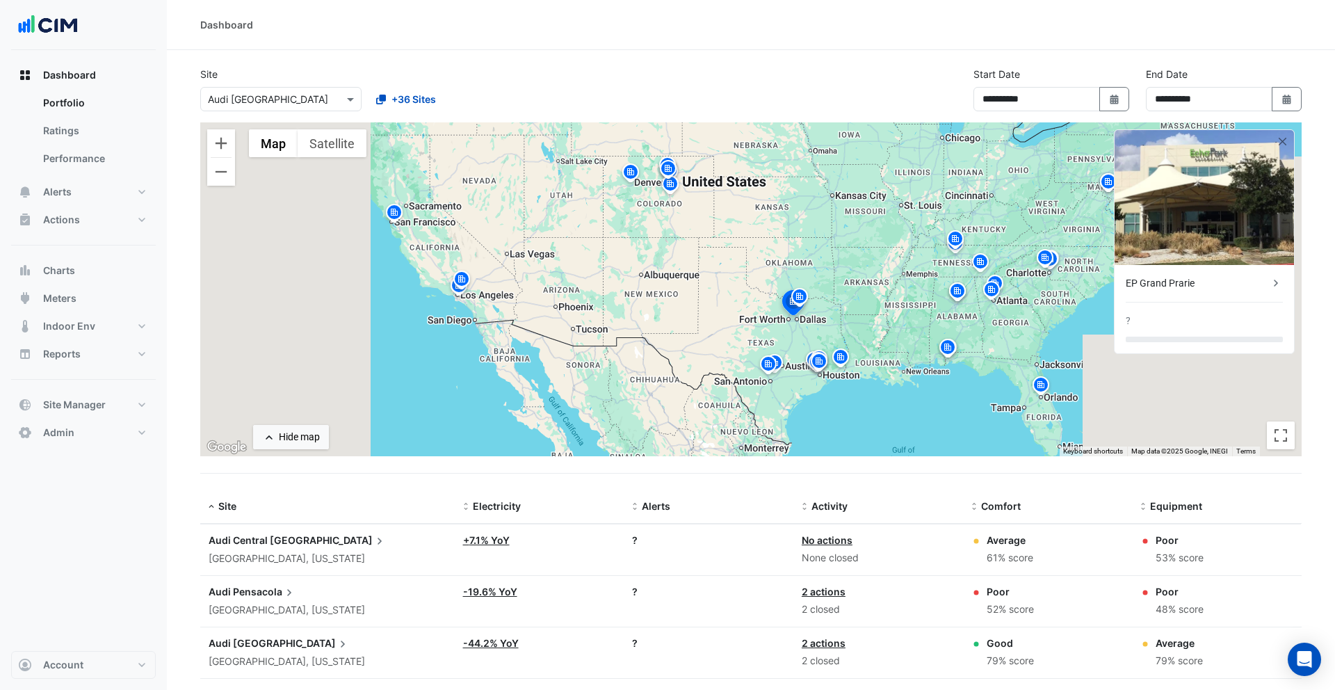
click at [775, 362] on img at bounding box center [768, 366] width 22 height 24
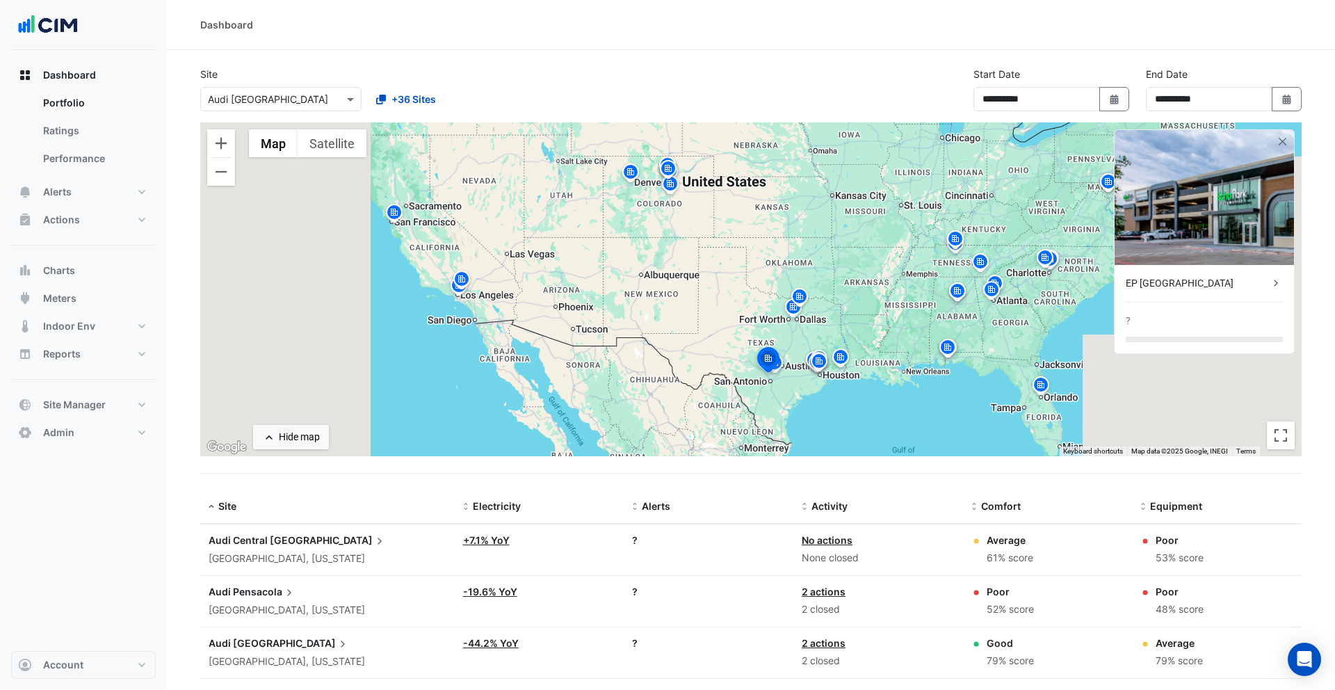
click at [785, 364] on img at bounding box center [775, 365] width 22 height 24
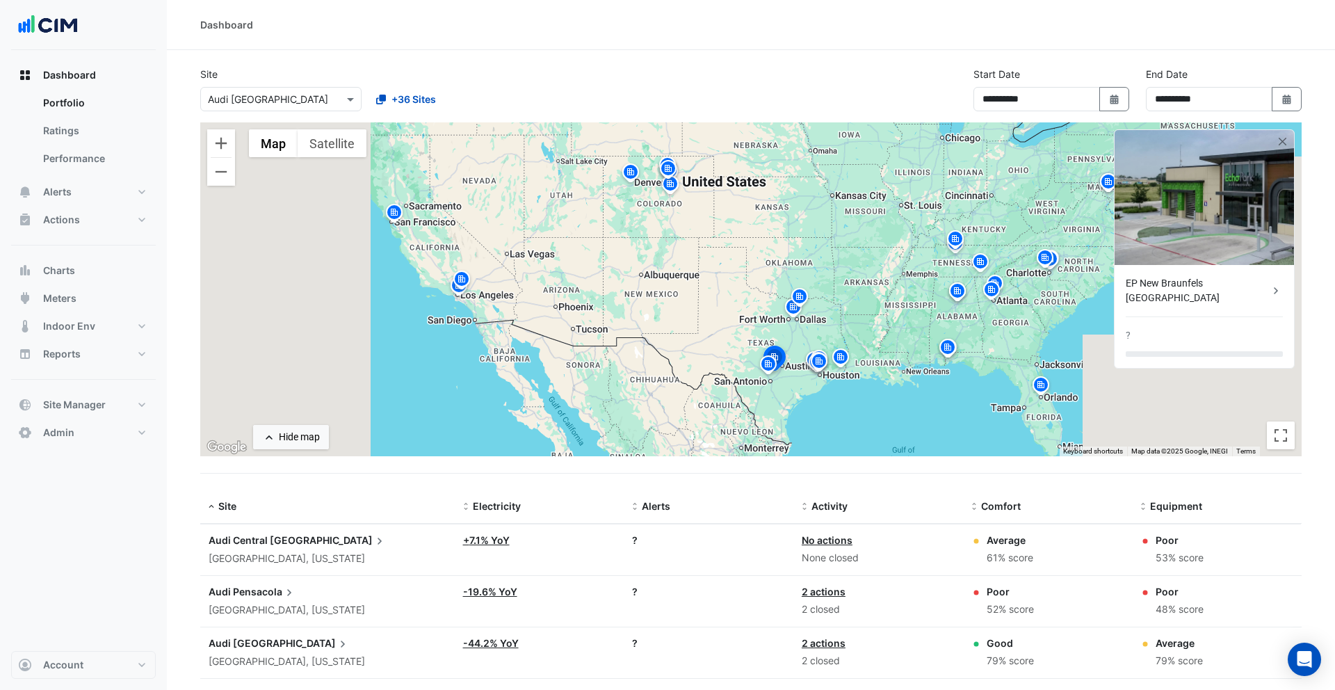
click at [817, 360] on img at bounding box center [819, 363] width 22 height 24
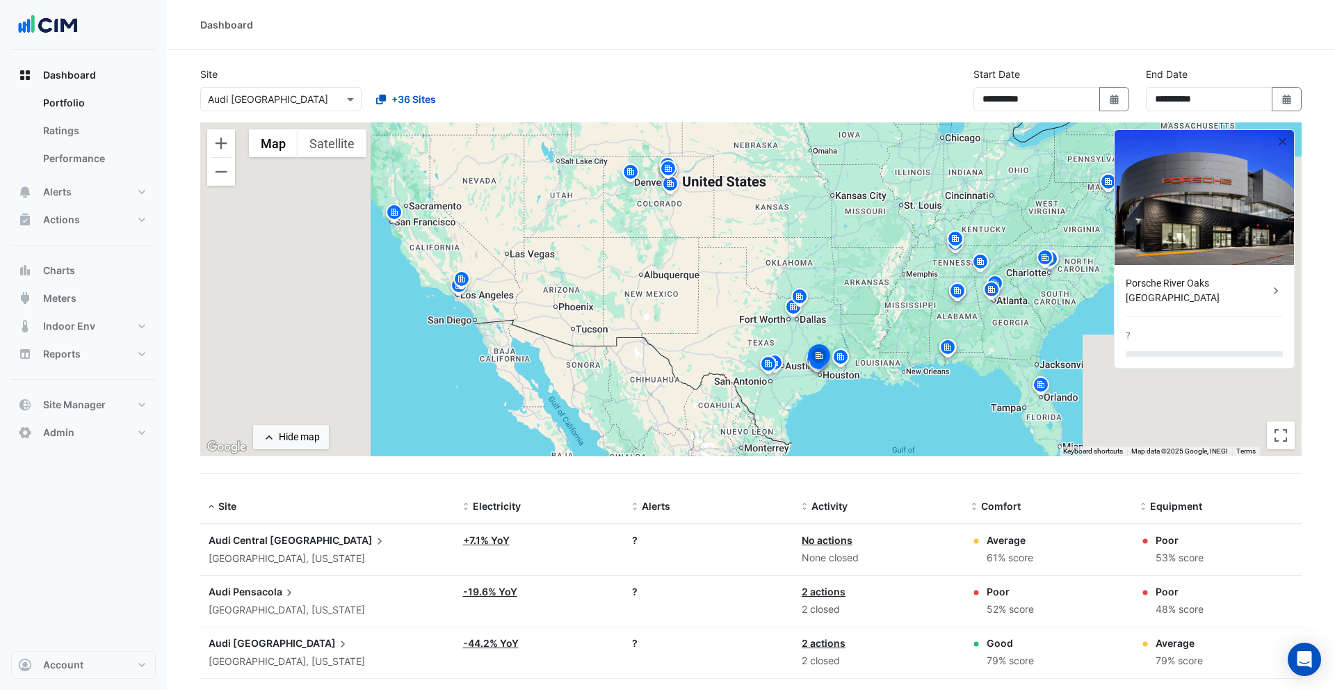
click at [838, 350] on img at bounding box center [948, 349] width 22 height 24
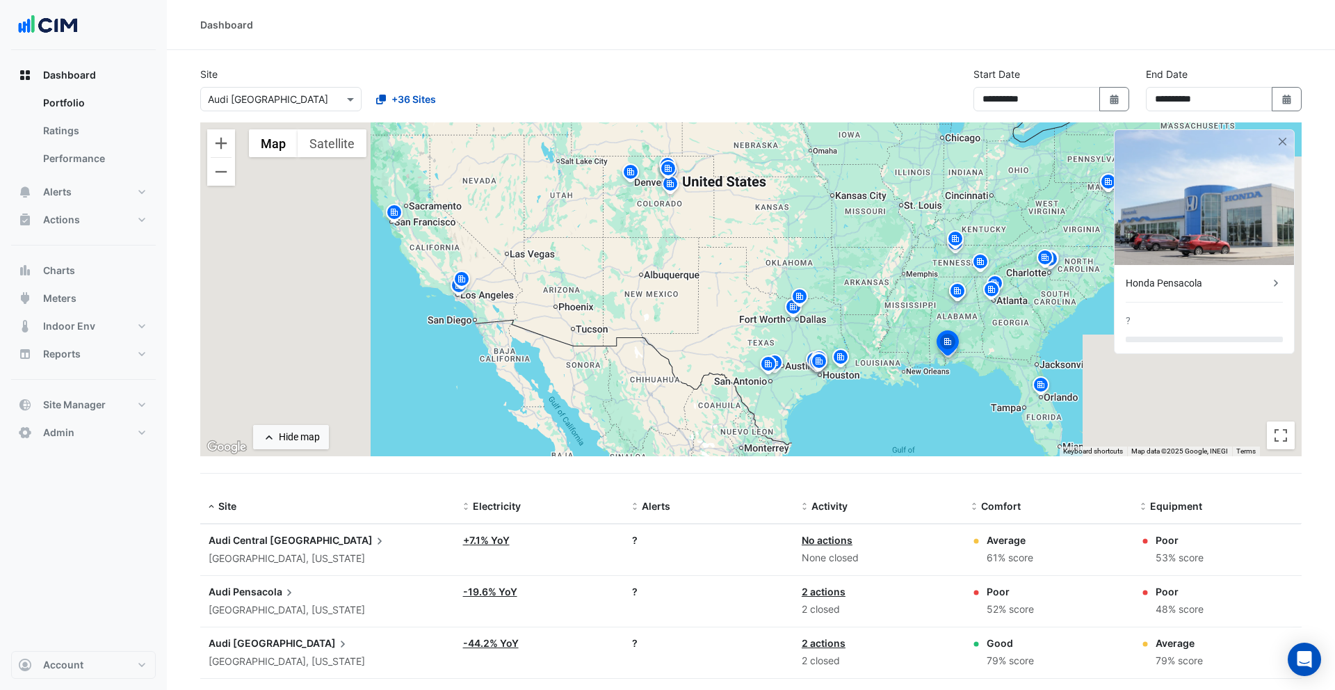
click at [838, 385] on img at bounding box center [1041, 387] width 22 height 24
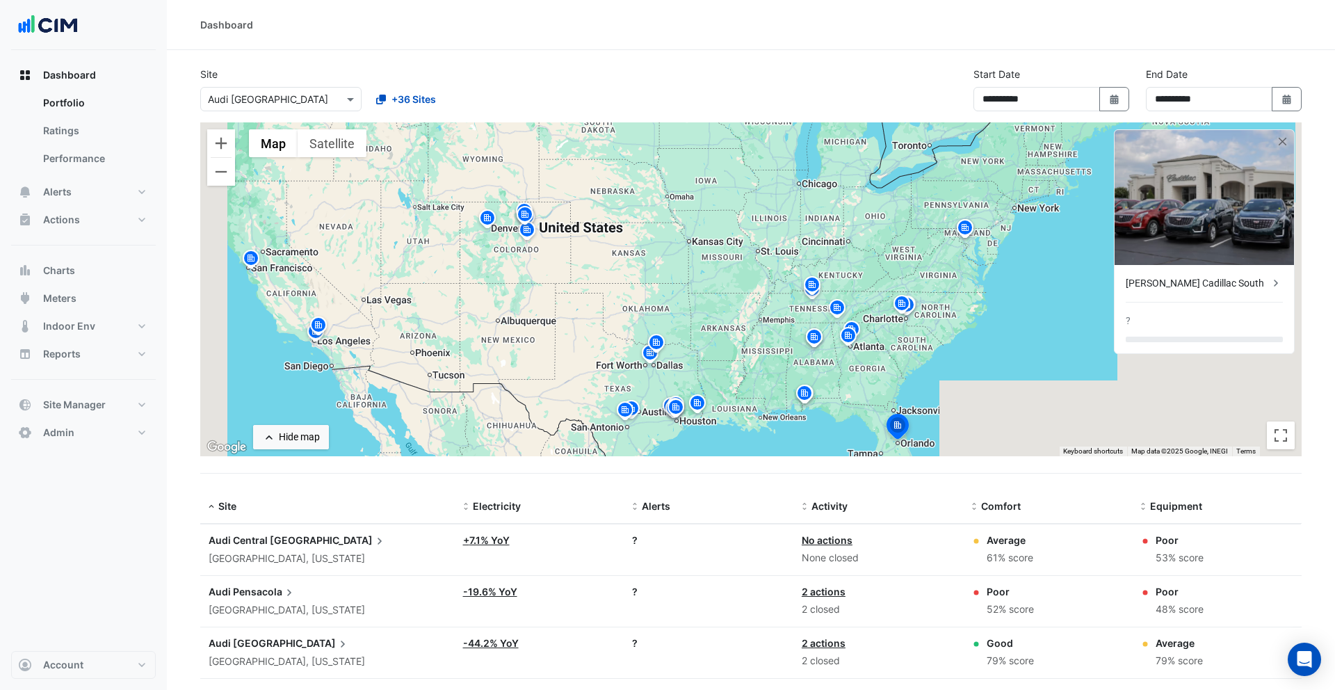
drag, startPoint x: 1025, startPoint y: 328, endPoint x: 845, endPoint y: 383, distance: 188.3
click at [838, 383] on div "To activate drag with keyboard, press Alt + Enter. Once in keyboard drag state,…" at bounding box center [751, 289] width 1102 height 334
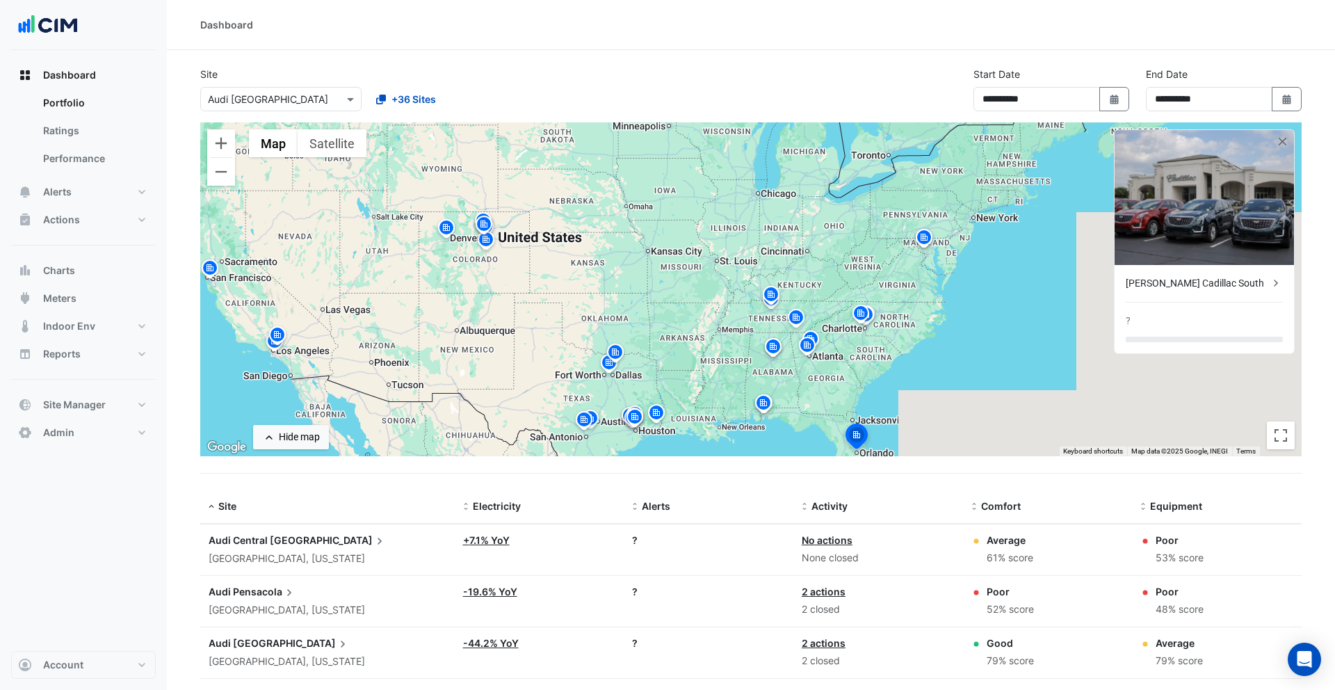
click at [838, 230] on img at bounding box center [924, 239] width 22 height 24
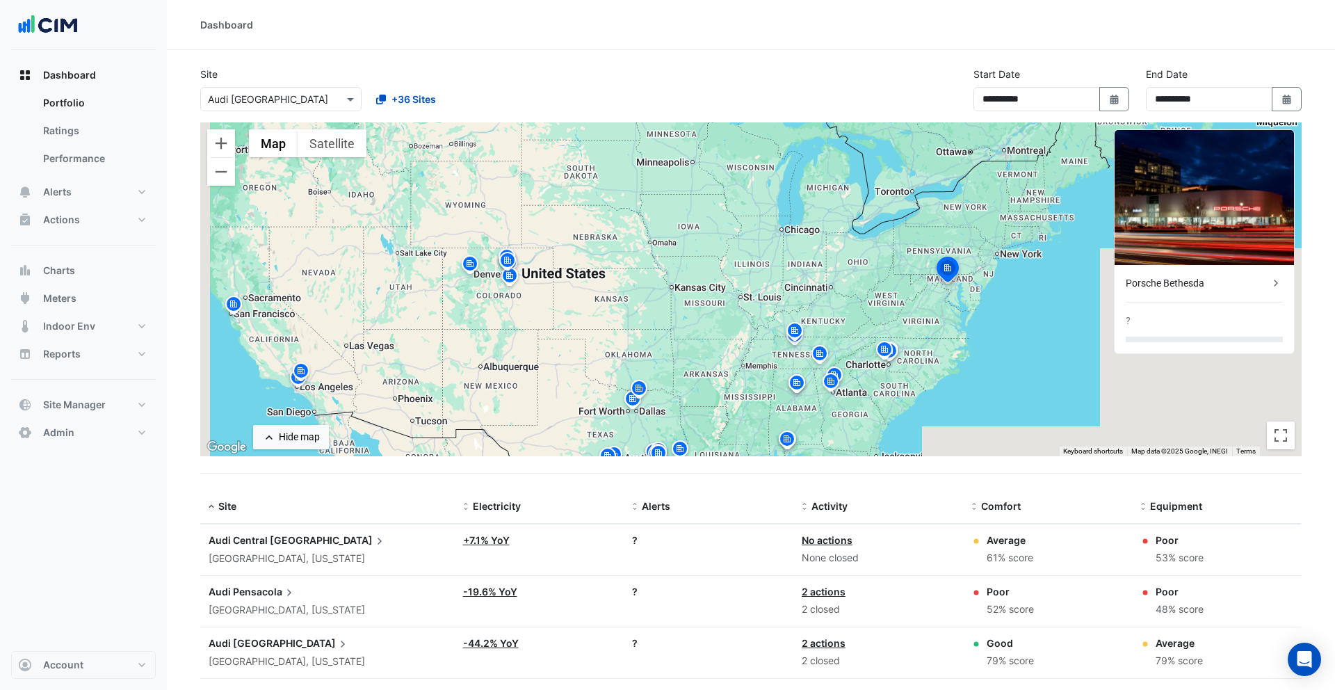
drag, startPoint x: 768, startPoint y: 230, endPoint x: 800, endPoint y: 280, distance: 58.8
click at [800, 280] on div "To navigate, press the arrow keys. To activate drag with keyboard, press Alt + …" at bounding box center [751, 289] width 1102 height 334
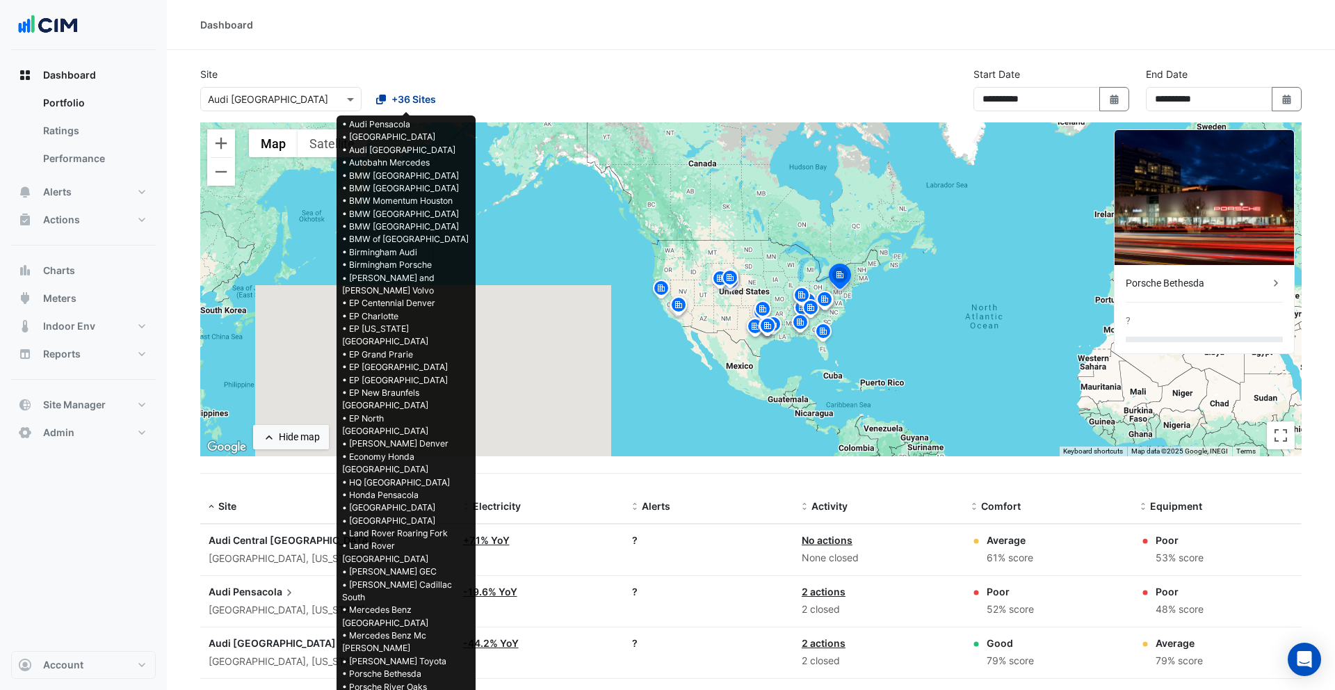
click at [400, 99] on span "+36 Sites" at bounding box center [414, 99] width 45 height 15
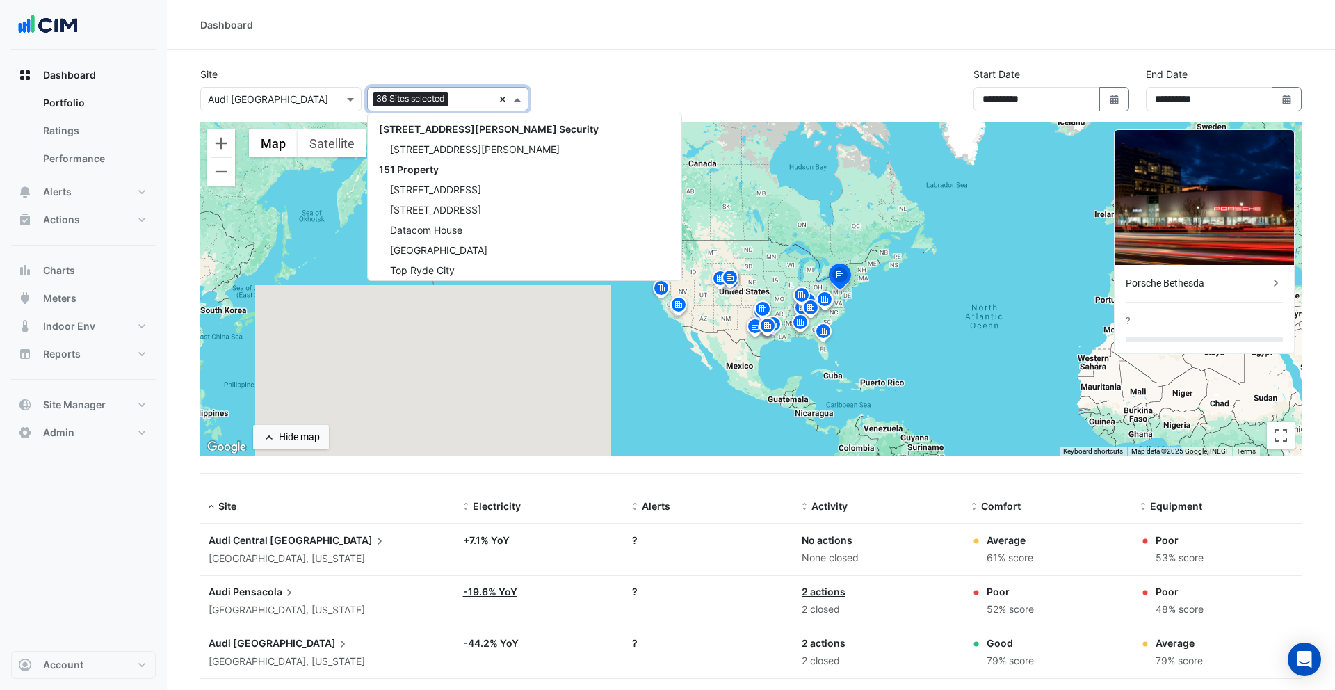
scroll to position [22536, 0]
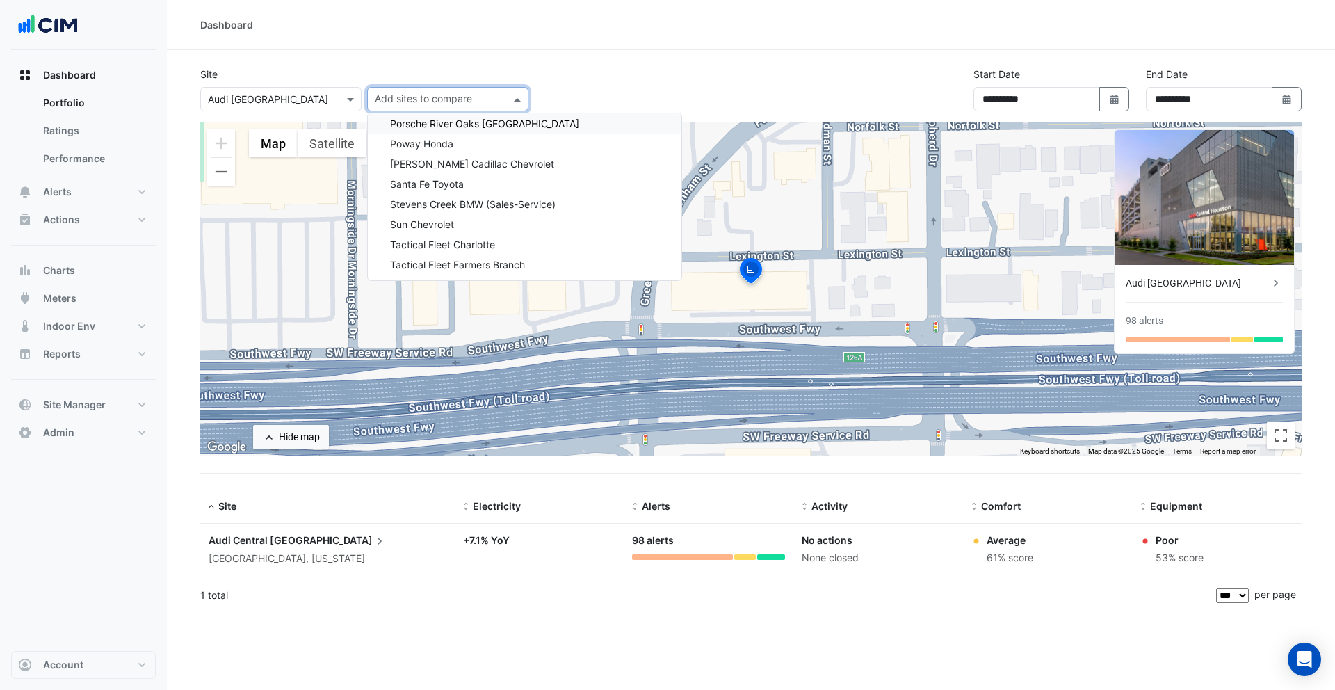
click at [527, 77] on div "Site Select a Site × Audi Central Houston Add sites to compare 141 Walker Stree…" at bounding box center [364, 89] width 345 height 45
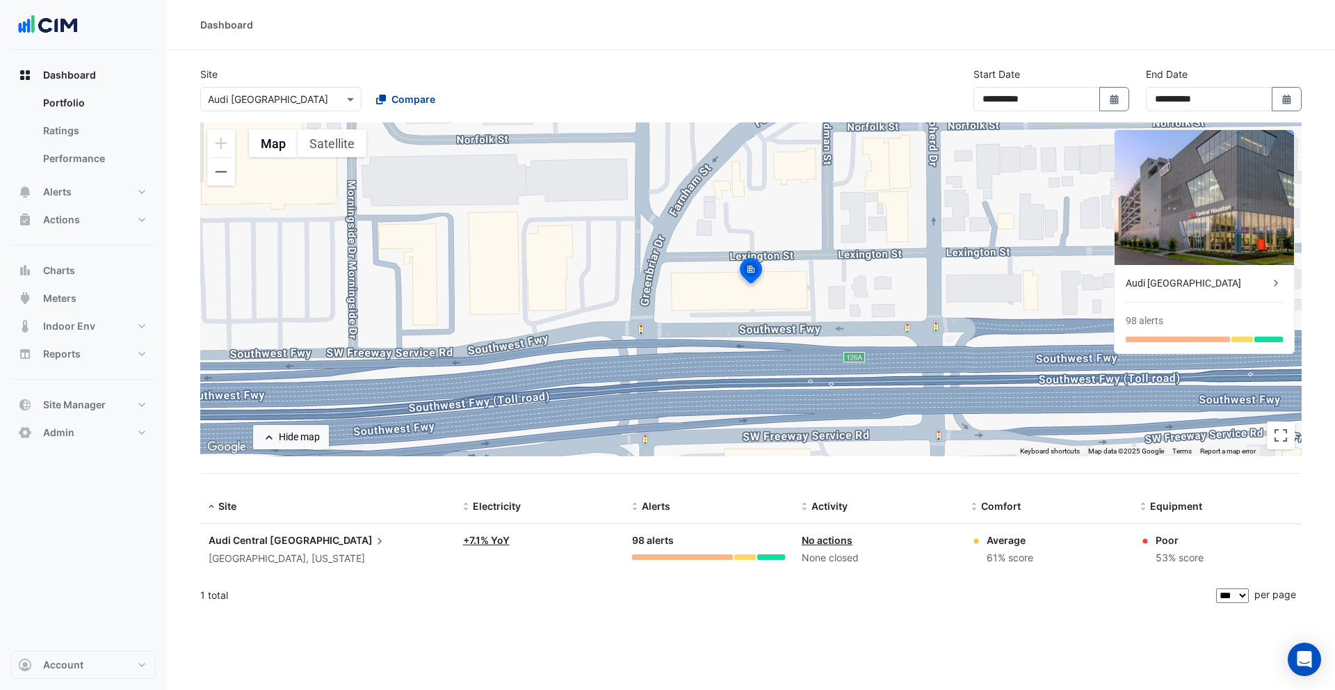
click at [422, 100] on span "Compare" at bounding box center [414, 99] width 44 height 15
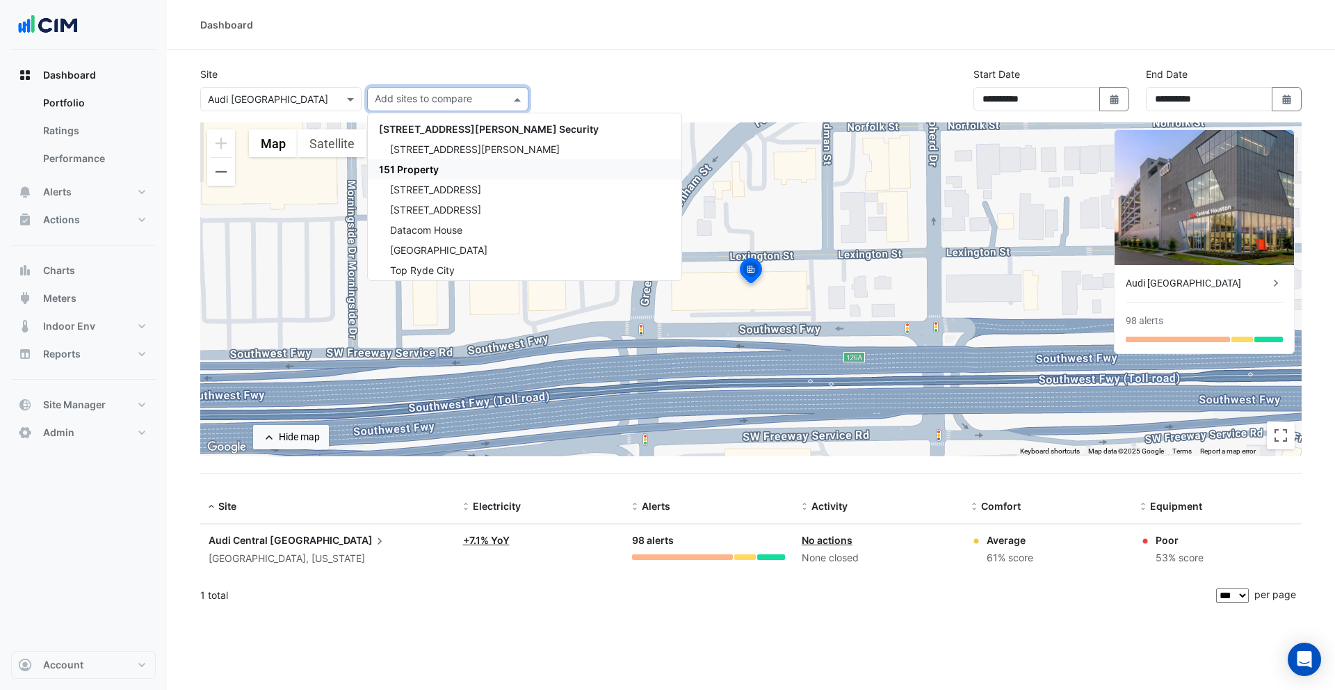
click at [440, 172] on div "151 Property" at bounding box center [525, 169] width 314 height 20
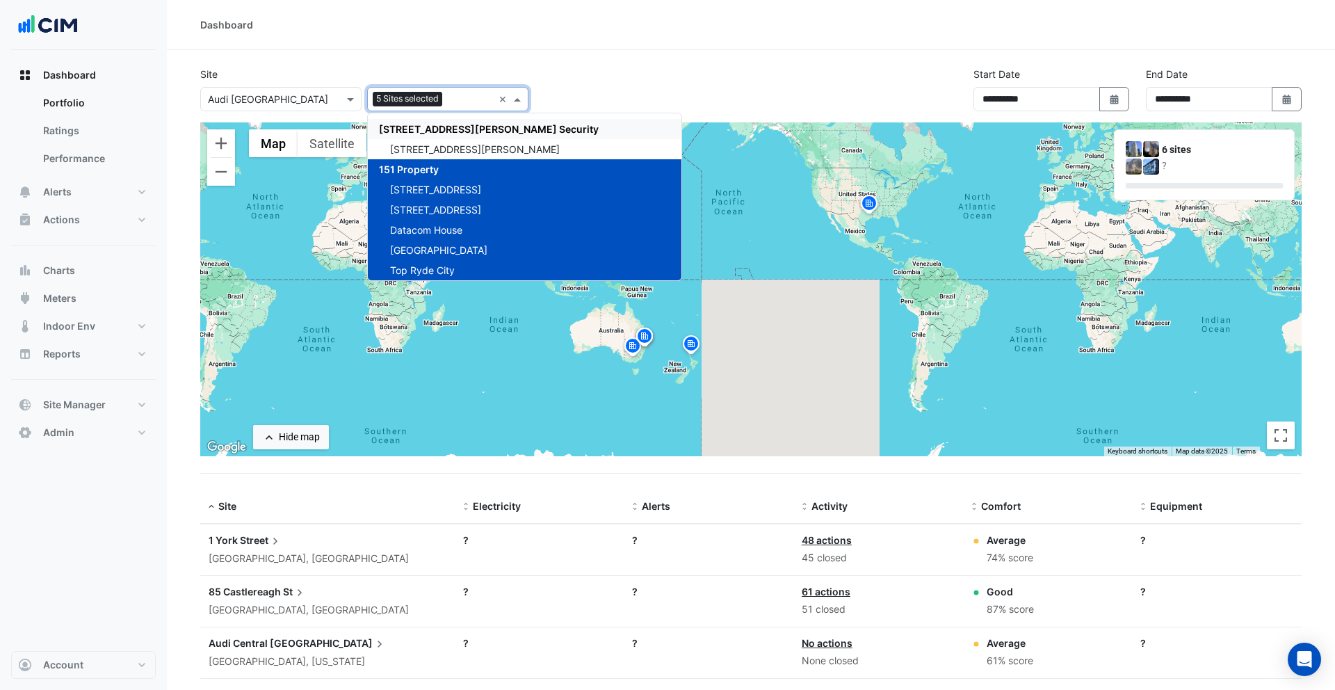
click at [448, 70] on div "Site Select a Site × Audi Central Houston Add sites to compare 5 Sites selected…" at bounding box center [364, 89] width 345 height 45
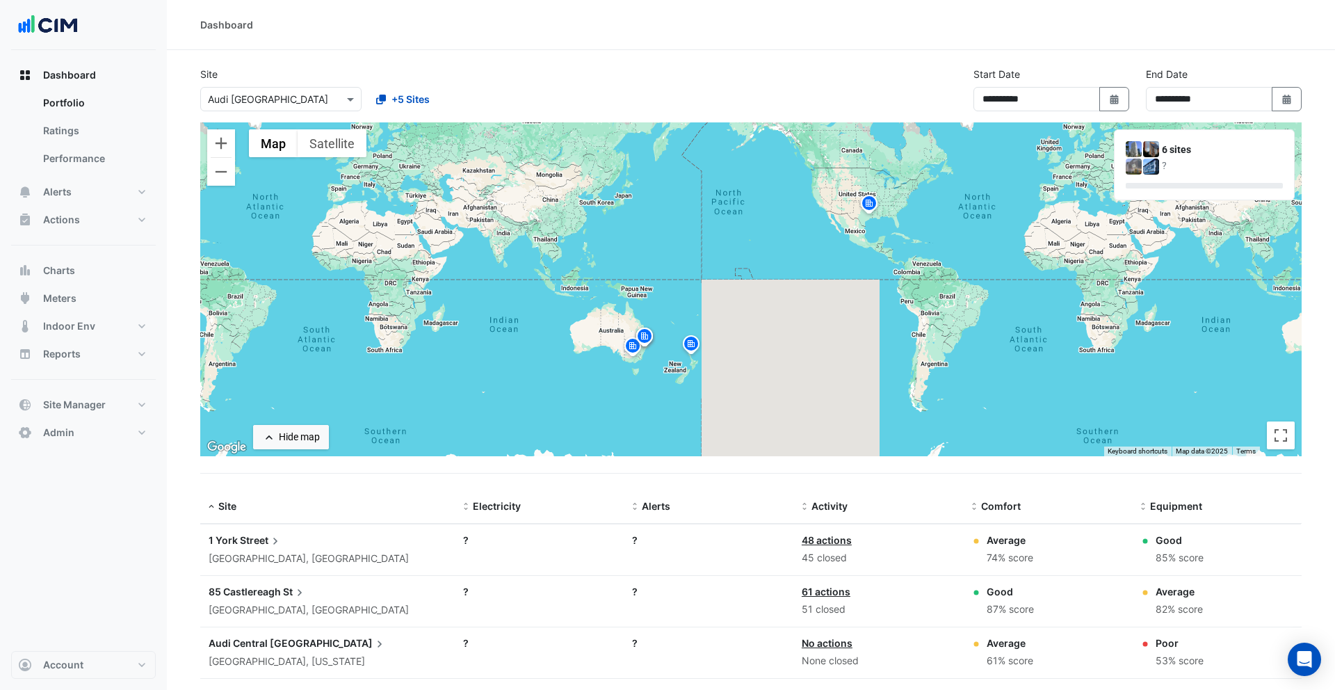
click at [838, 204] on img at bounding box center [869, 205] width 22 height 24
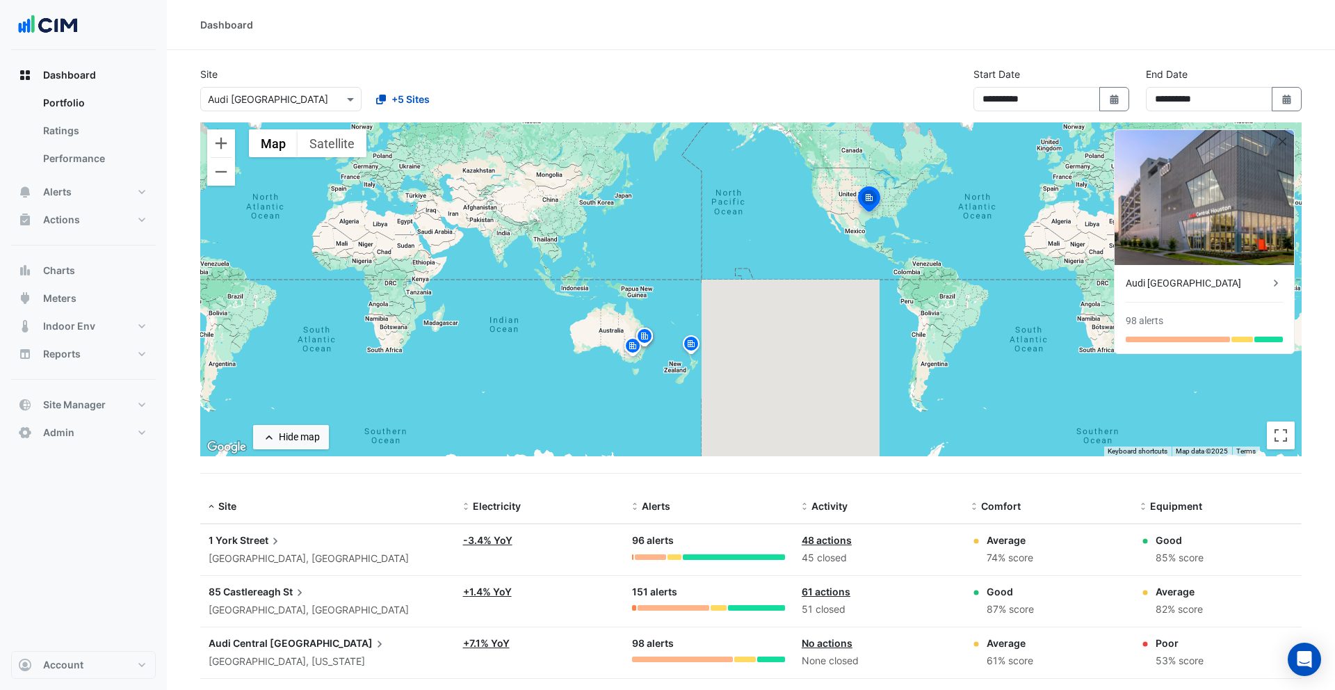
click at [641, 342] on img at bounding box center [645, 338] width 22 height 24
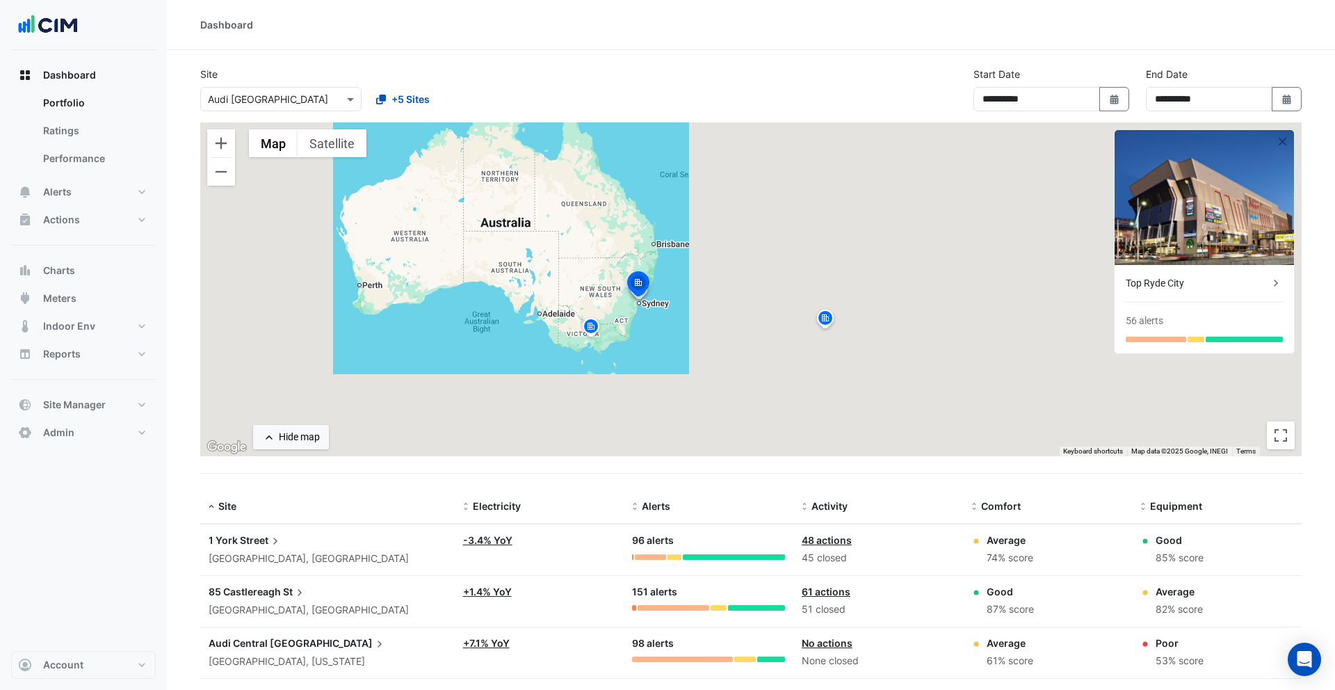
drag, startPoint x: 648, startPoint y: 314, endPoint x: 682, endPoint y: 316, distance: 33.5
click at [675, 316] on div "To navigate, press the arrow keys. To activate drag with keyboard, press Alt + …" at bounding box center [751, 289] width 1102 height 334
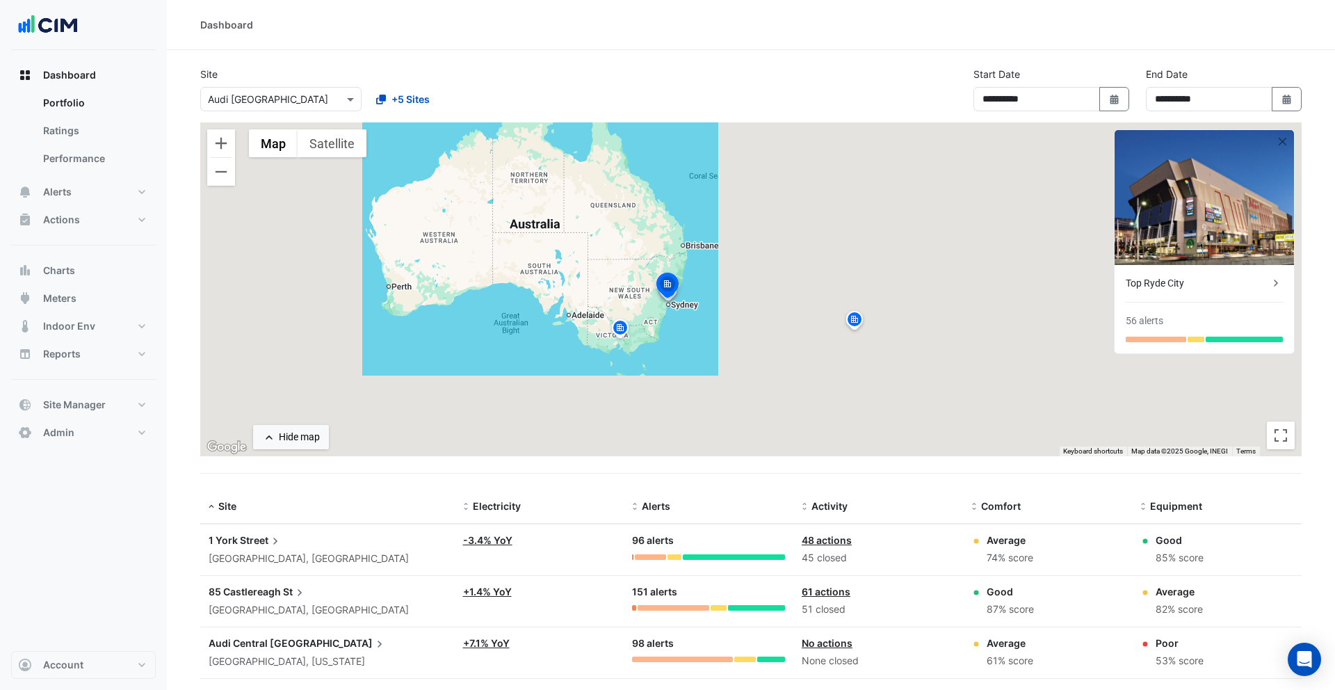
click at [838, 320] on img at bounding box center [855, 322] width 22 height 24
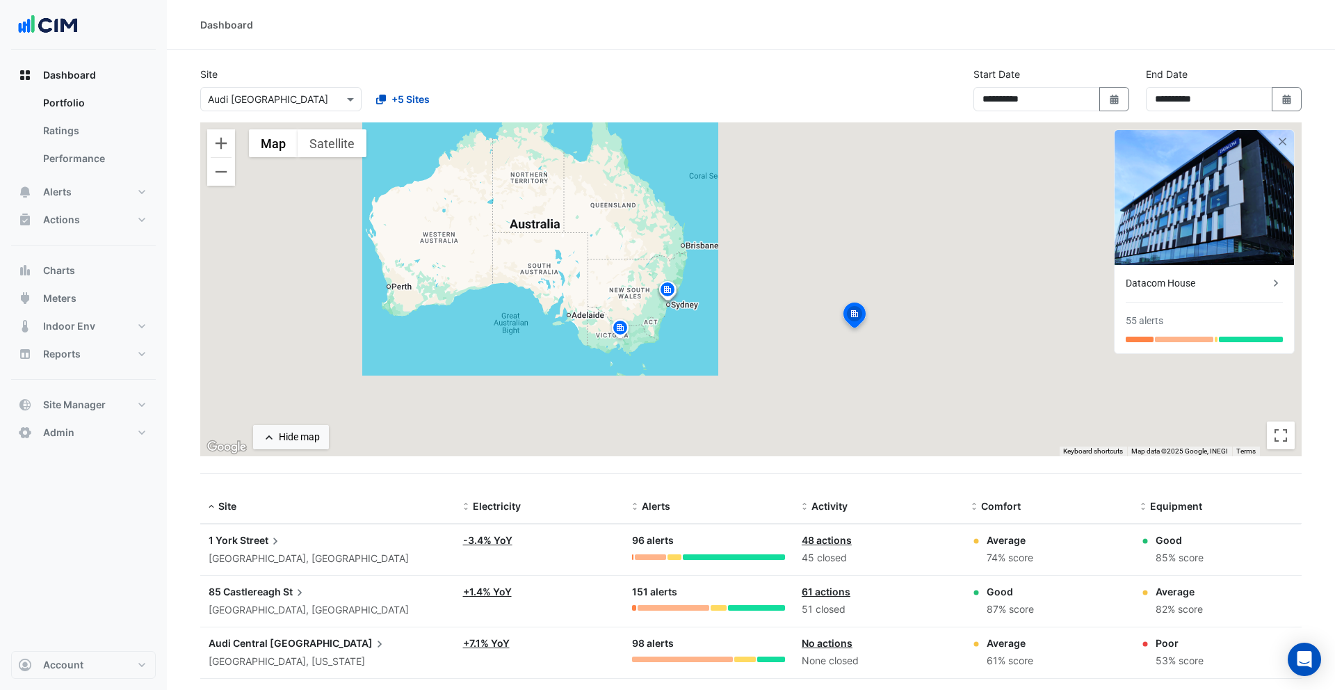
click at [618, 328] on img at bounding box center [620, 330] width 22 height 24
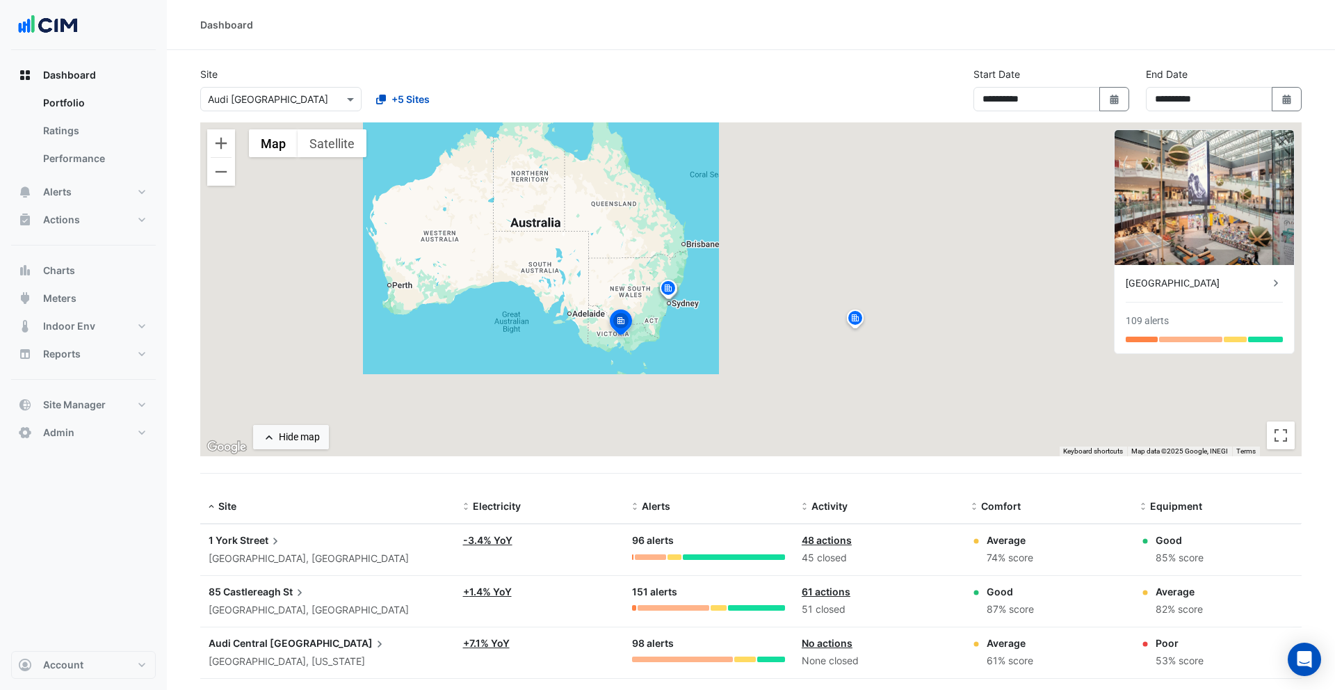
drag, startPoint x: 537, startPoint y: 311, endPoint x: 552, endPoint y: 291, distance: 24.8
click at [552, 291] on div "To navigate, press the arrow keys. To activate drag with keyboard, press Alt + …" at bounding box center [751, 289] width 1102 height 334
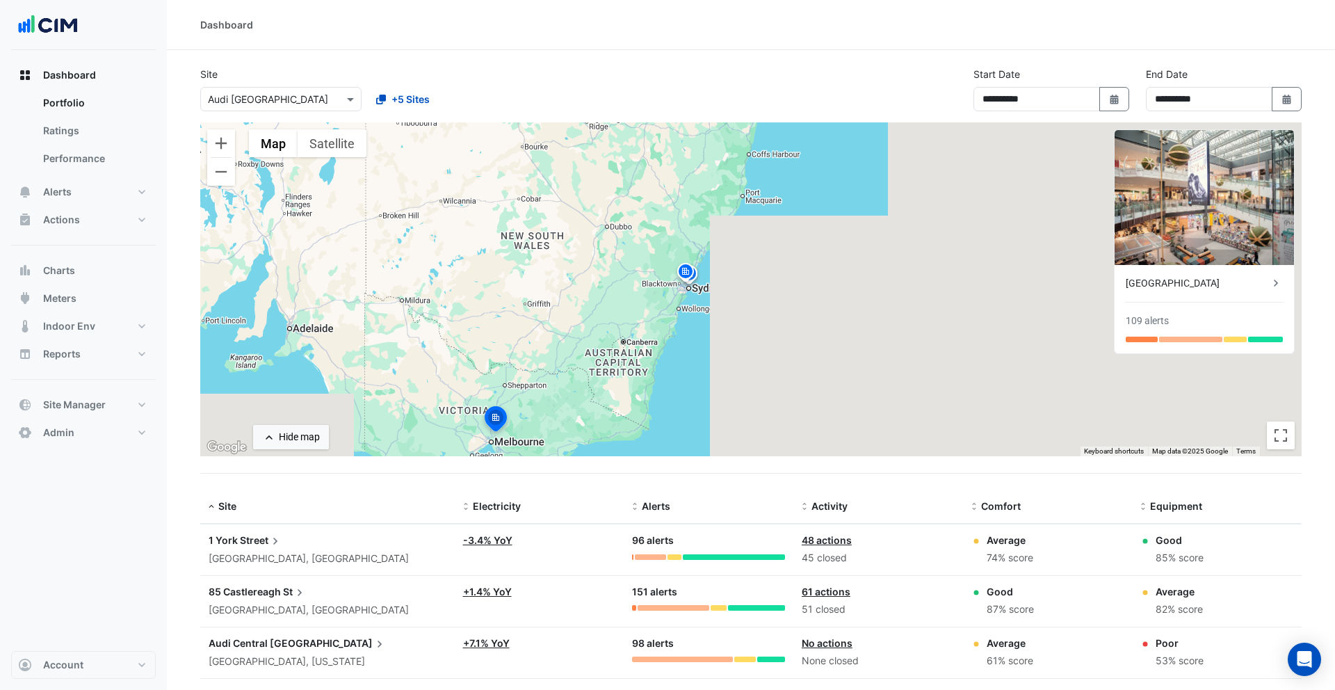
drag, startPoint x: 891, startPoint y: 261, endPoint x: 613, endPoint y: 328, distance: 285.6
click at [613, 328] on div "To activate drag with keyboard, press Alt + Enter. Once in keyboard drag state,…" at bounding box center [751, 289] width 1102 height 334
click at [707, 279] on div "To activate drag with keyboard, press Alt + Enter. Once in keyboard drag state,…" at bounding box center [751, 289] width 1102 height 334
click at [697, 279] on img at bounding box center [689, 276] width 22 height 24
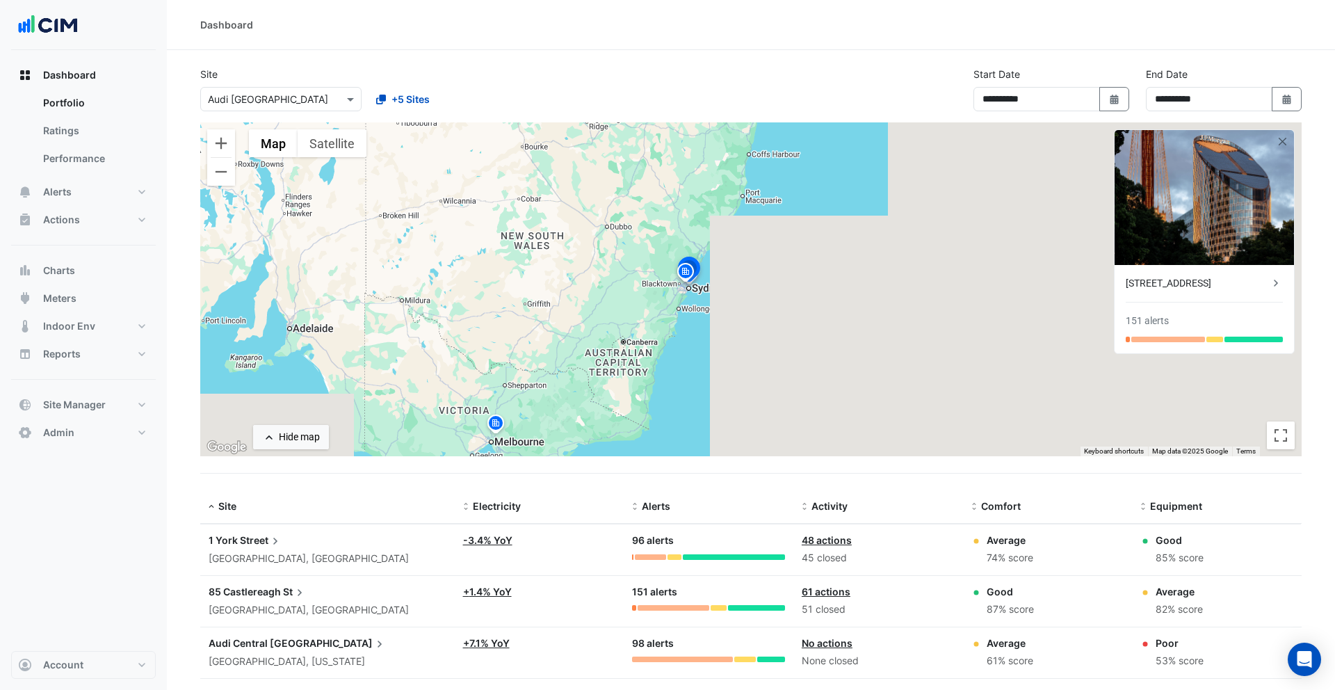
click at [682, 280] on img at bounding box center [686, 274] width 22 height 24
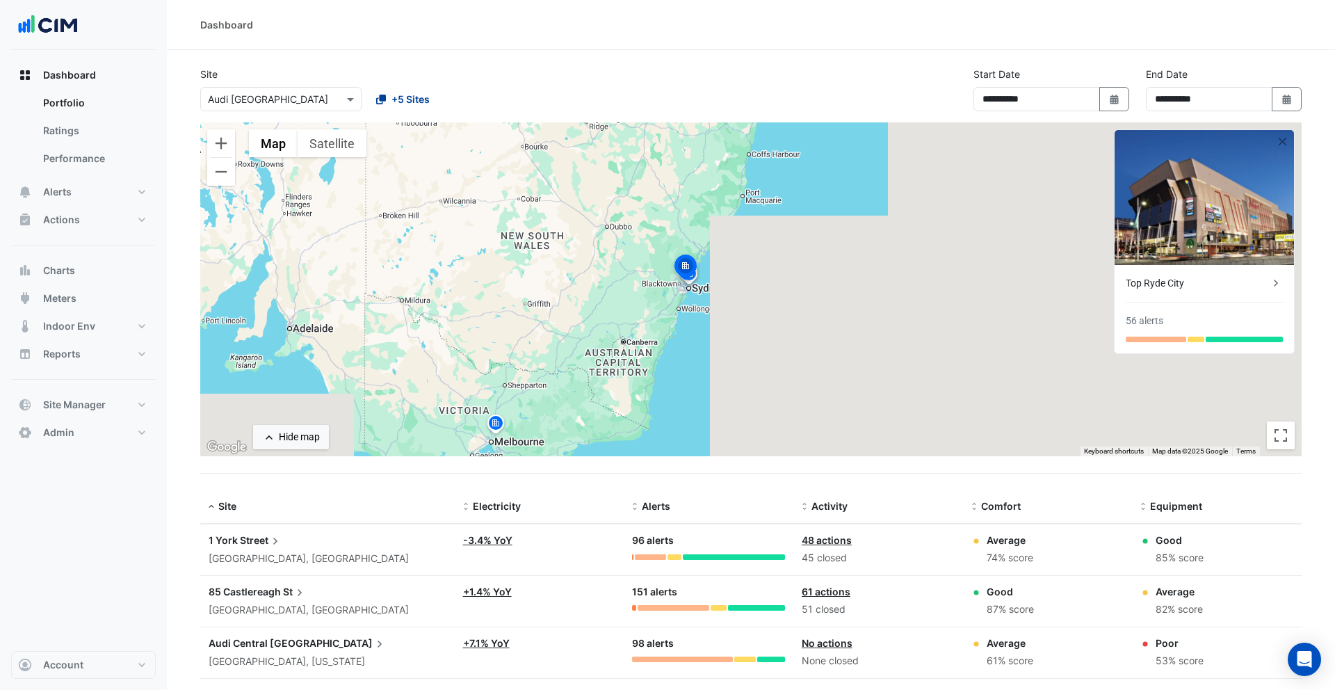
click at [406, 103] on span "+5 Sites" at bounding box center [411, 99] width 38 height 15
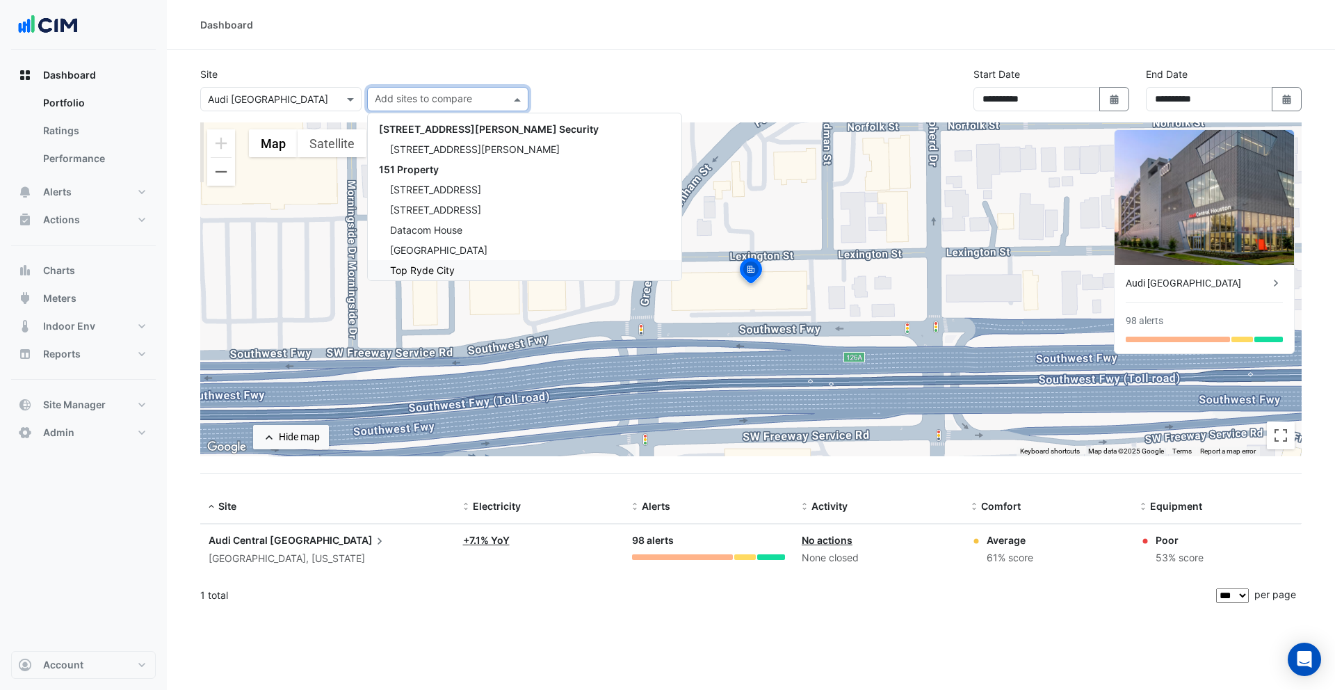
click at [312, 102] on input "text" at bounding box center [267, 100] width 118 height 15
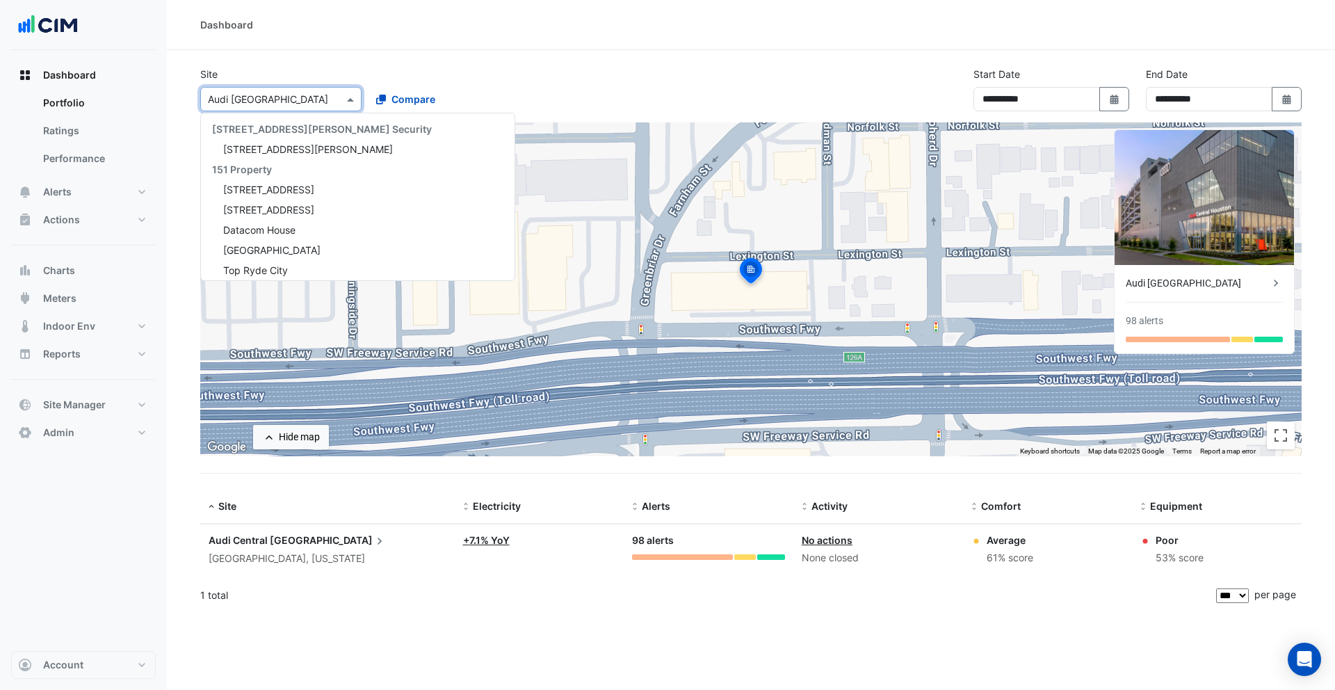
scroll to position [23081, 0]
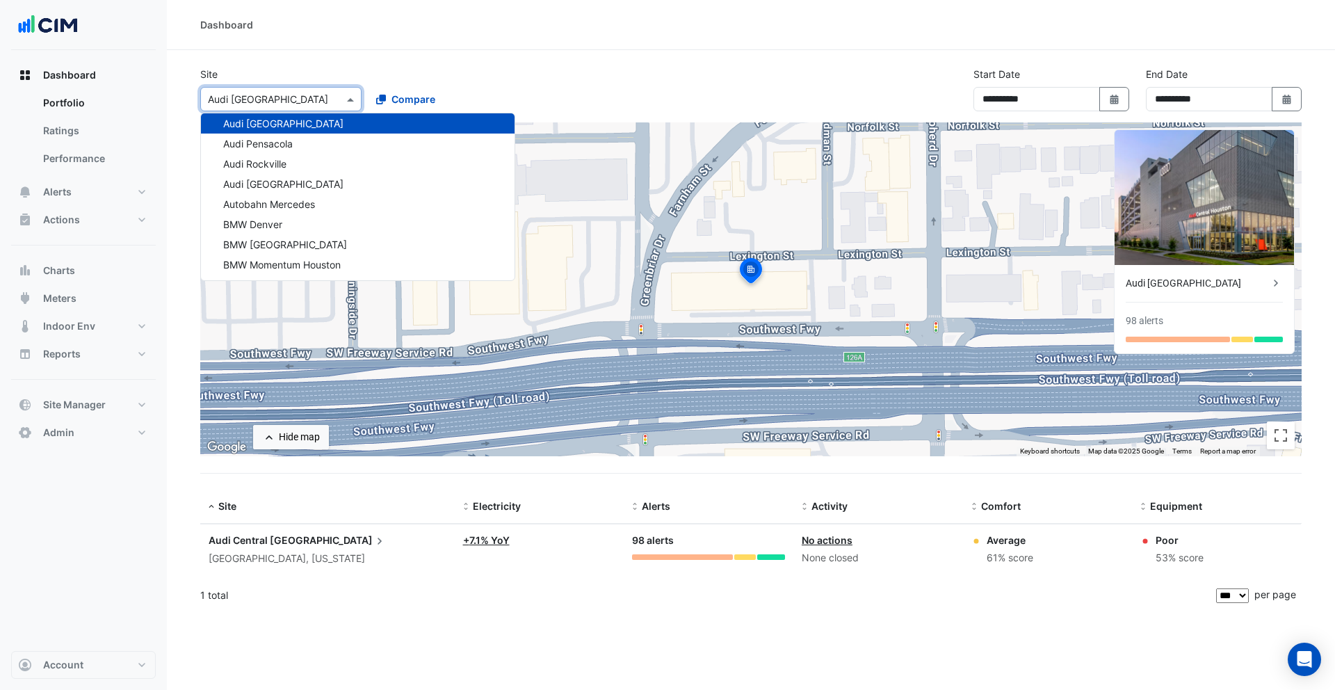
type input "*"
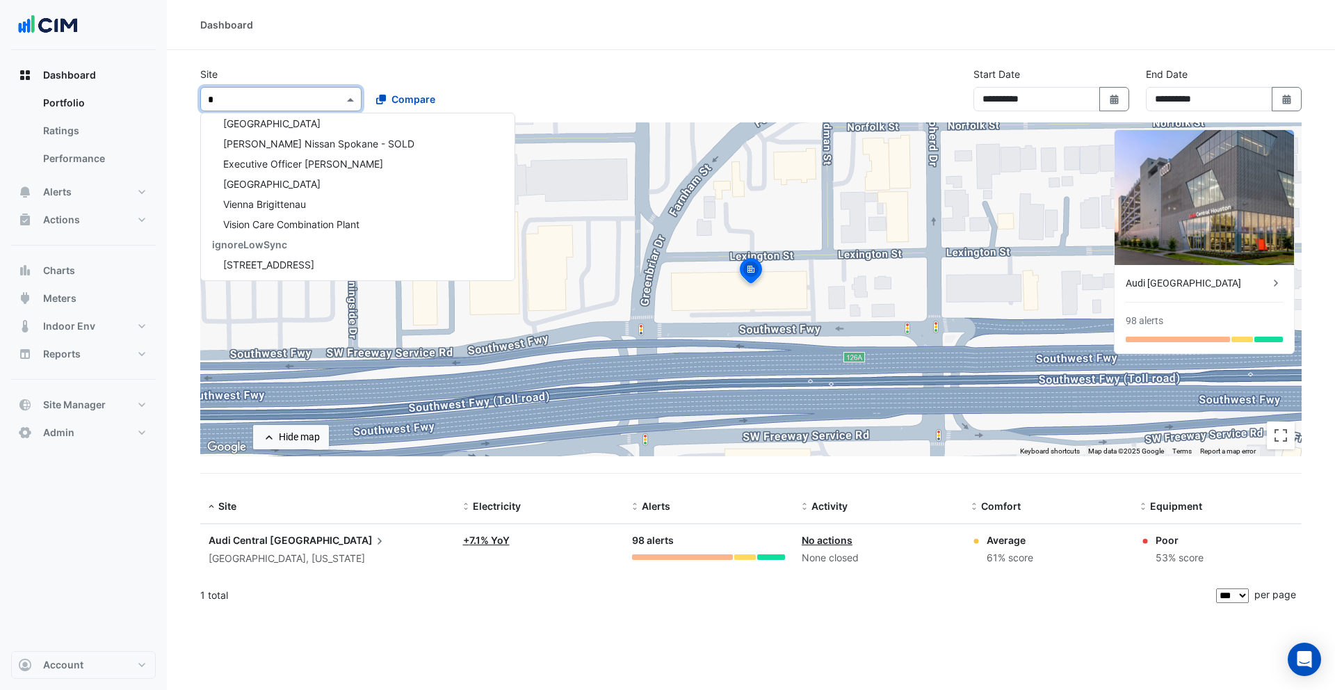
scroll to position [1054, 0]
type input "***"
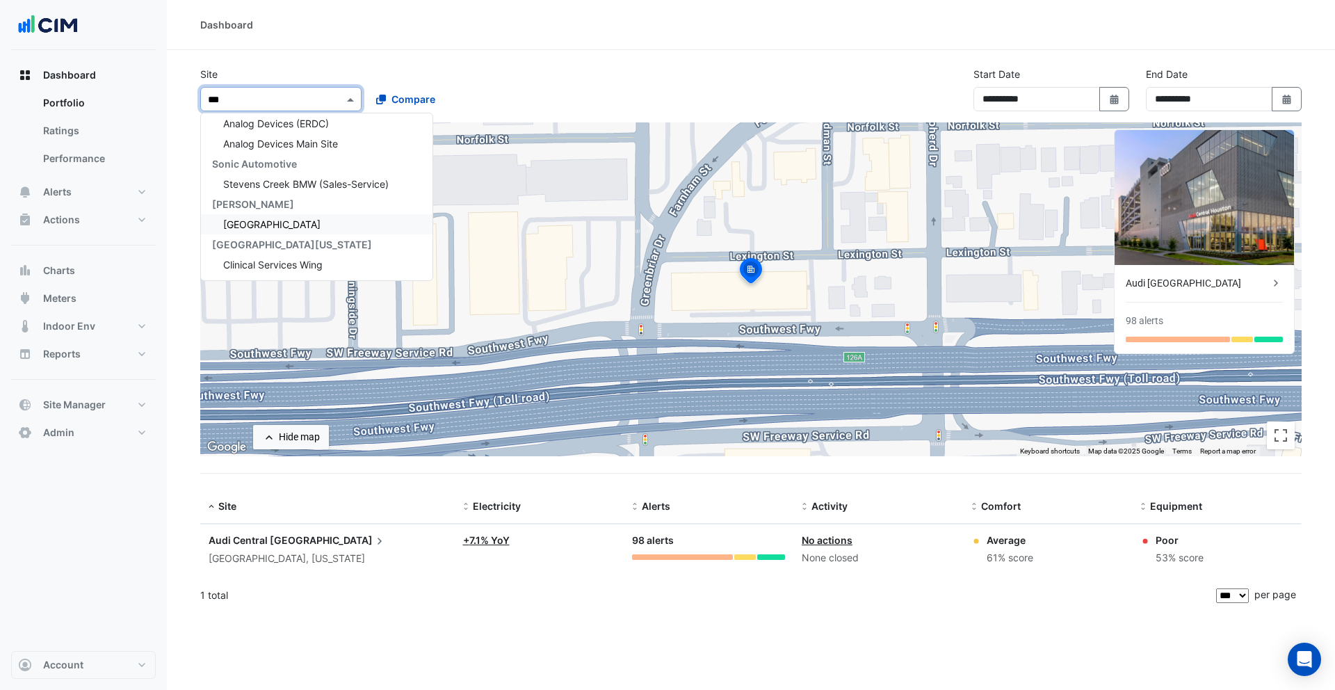
click at [305, 222] on span "Noosa Civic Centre" at bounding box center [271, 224] width 97 height 12
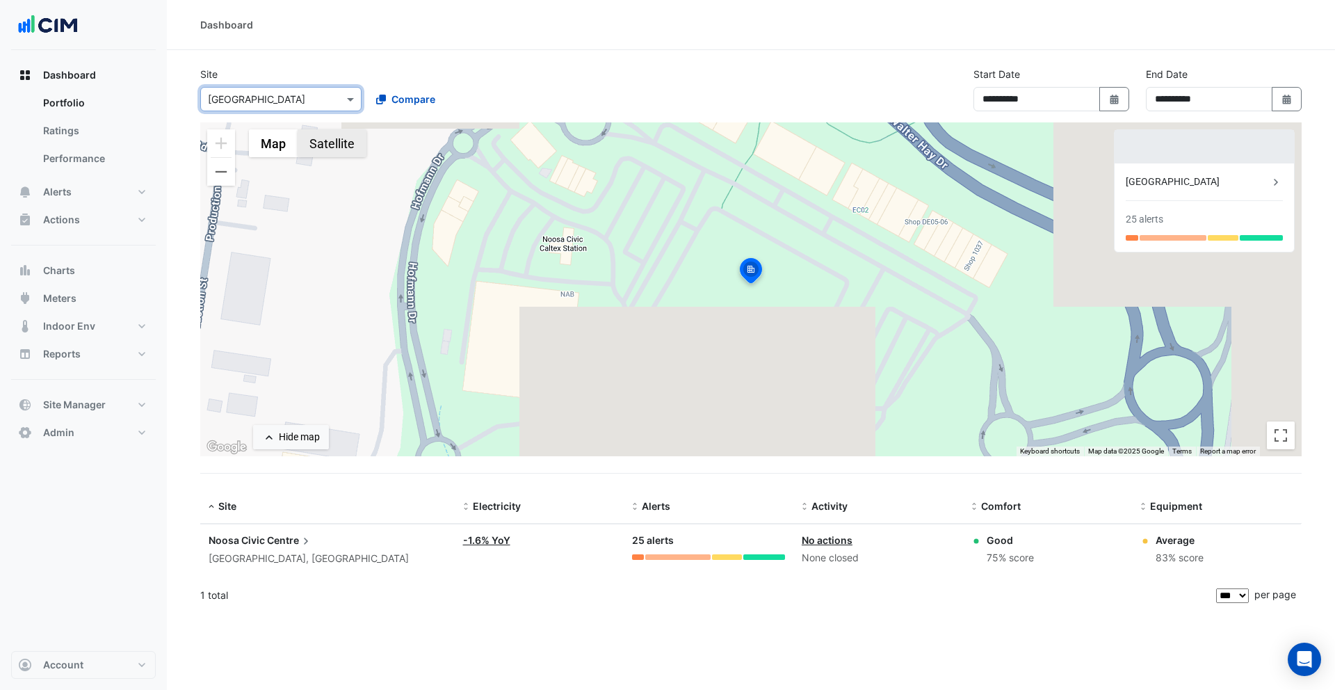
click at [300, 105] on input "text" at bounding box center [267, 100] width 118 height 15
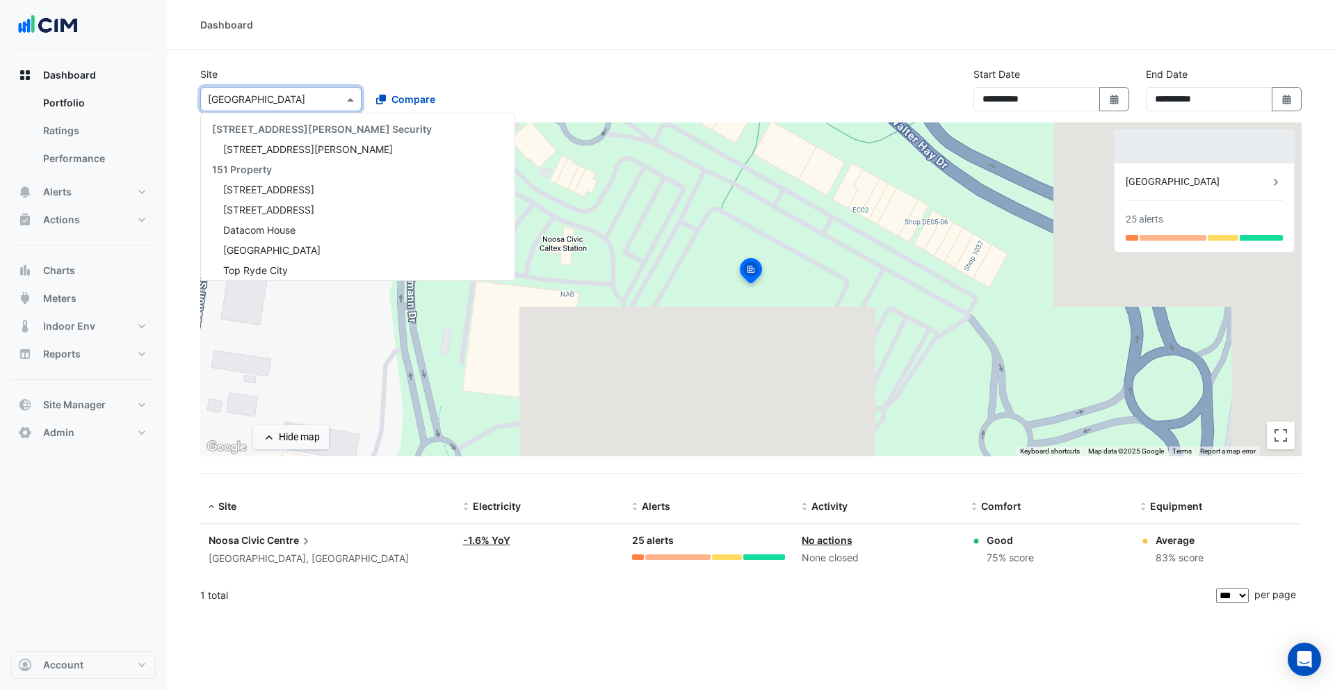
scroll to position [23928, 0]
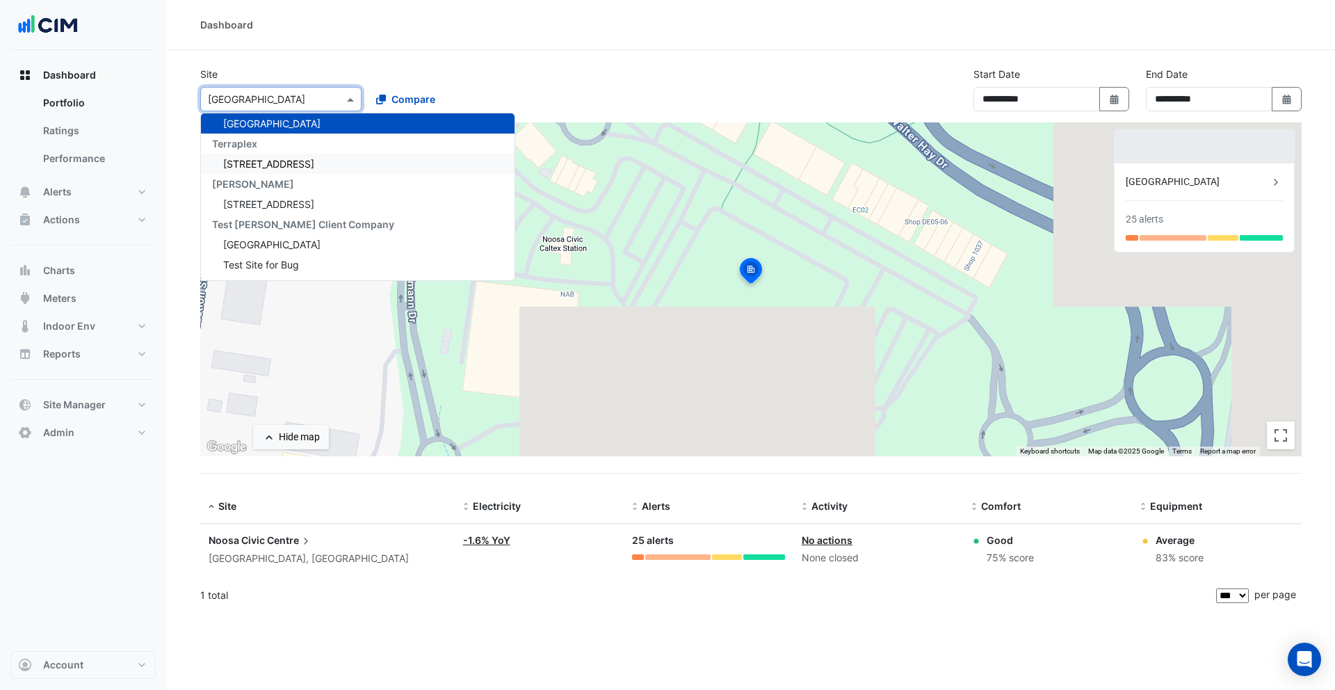
click at [289, 161] on span "134 Macquarie Street" at bounding box center [268, 164] width 91 height 12
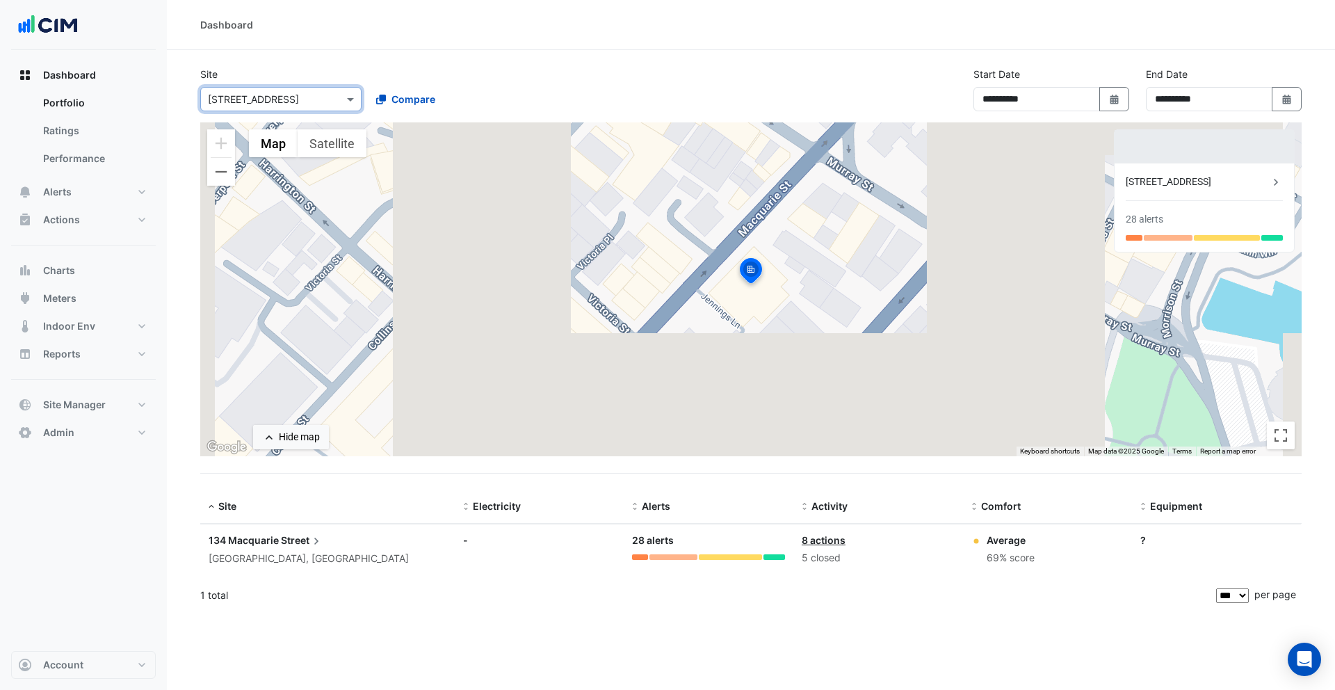
click at [281, 100] on input "text" at bounding box center [267, 100] width 118 height 15
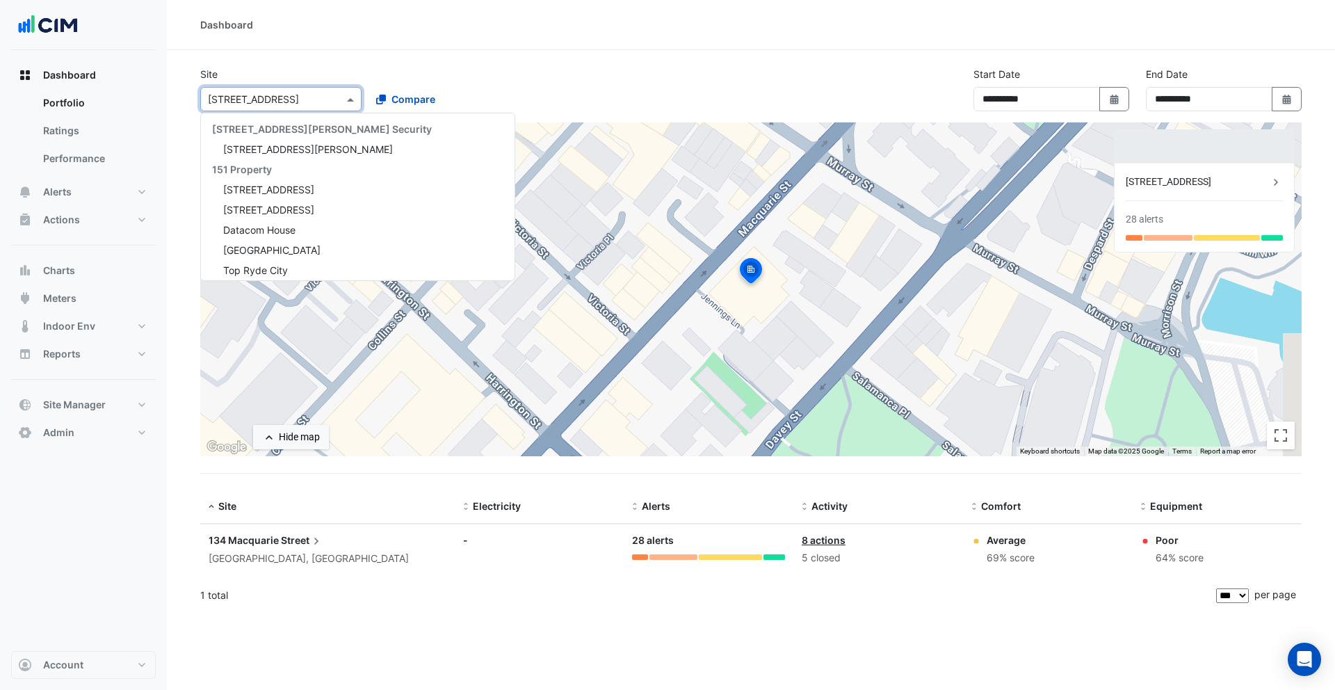
scroll to position [23968, 0]
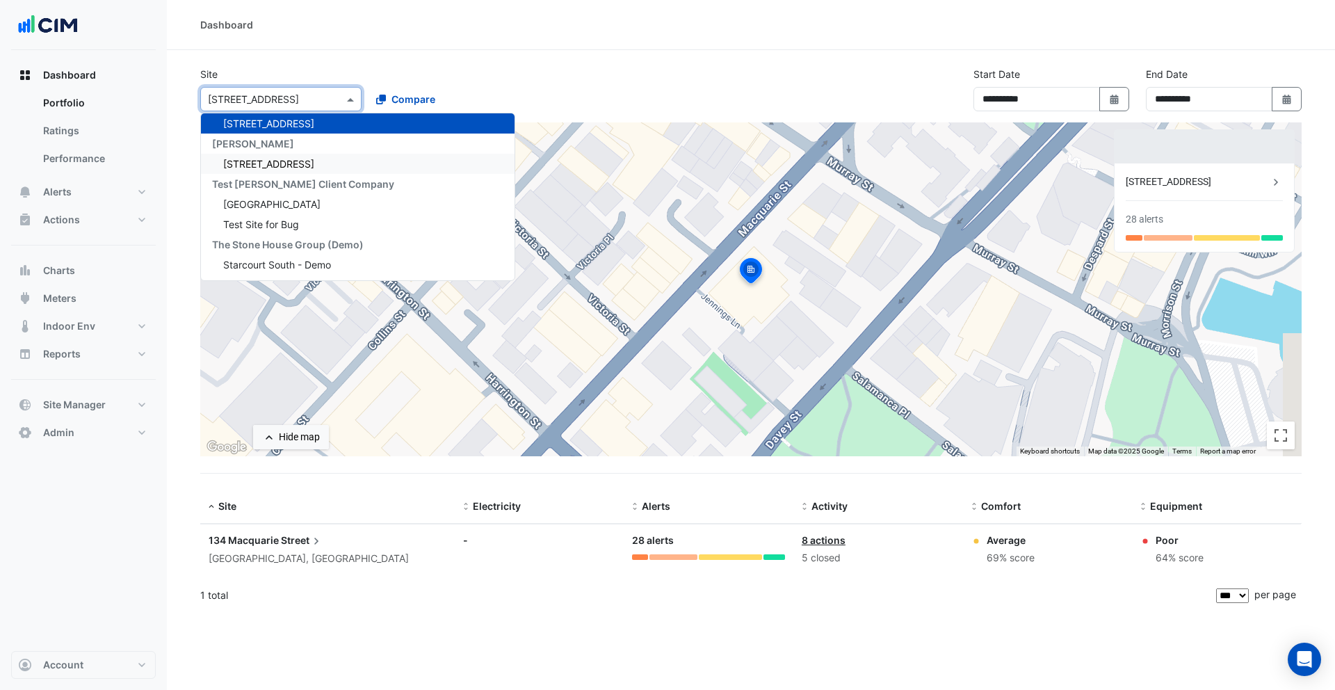
click at [287, 166] on span "399 Lonsdale Street" at bounding box center [268, 164] width 91 height 12
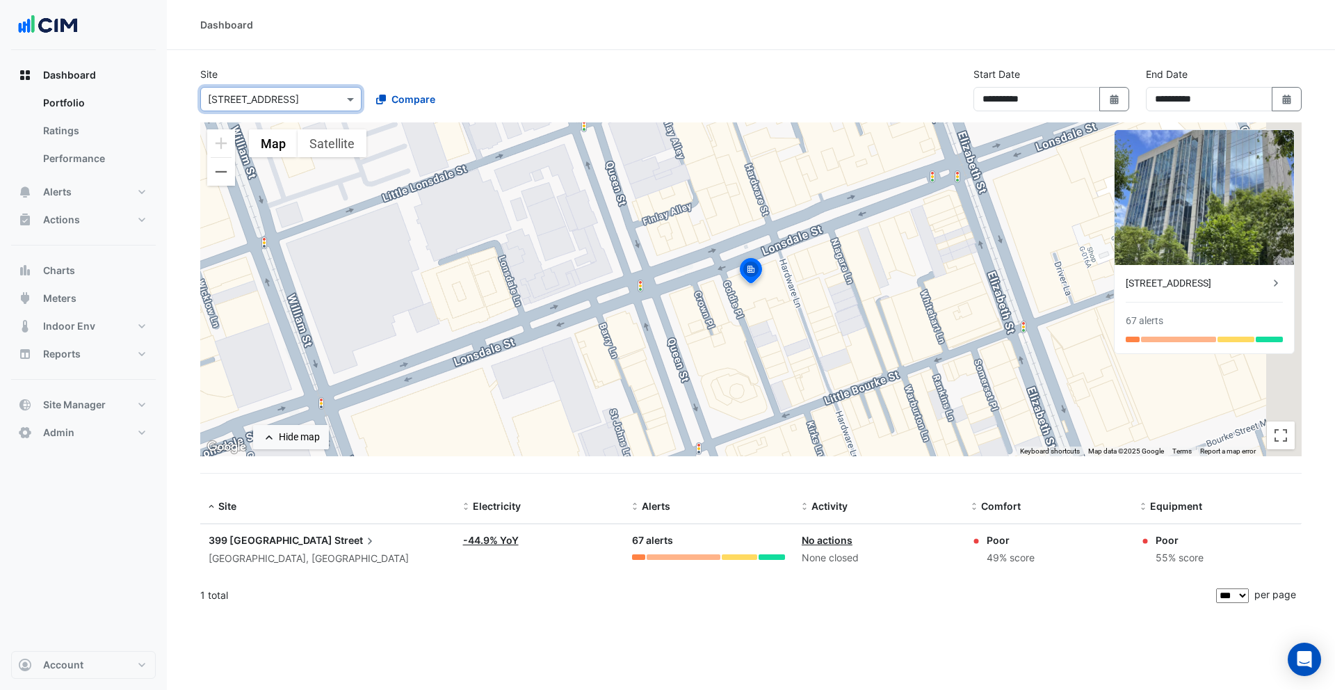
click at [289, 98] on input "text" at bounding box center [267, 100] width 118 height 15
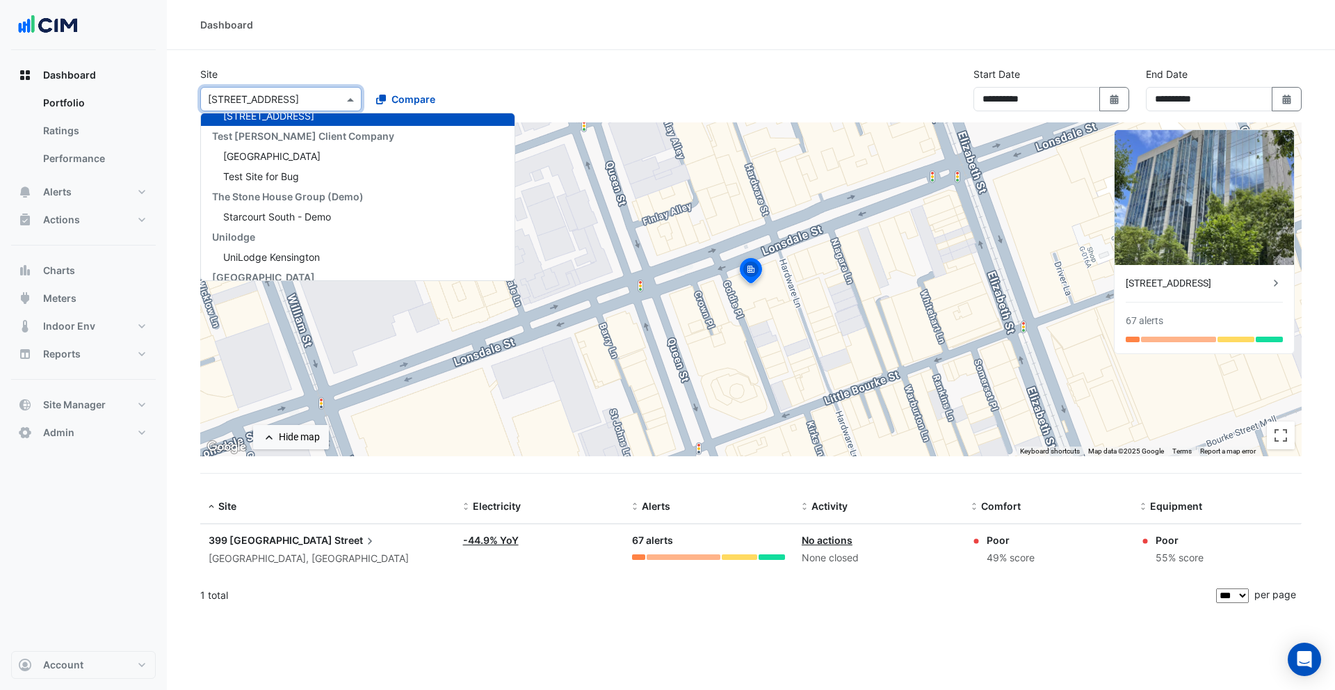
scroll to position [24036, 0]
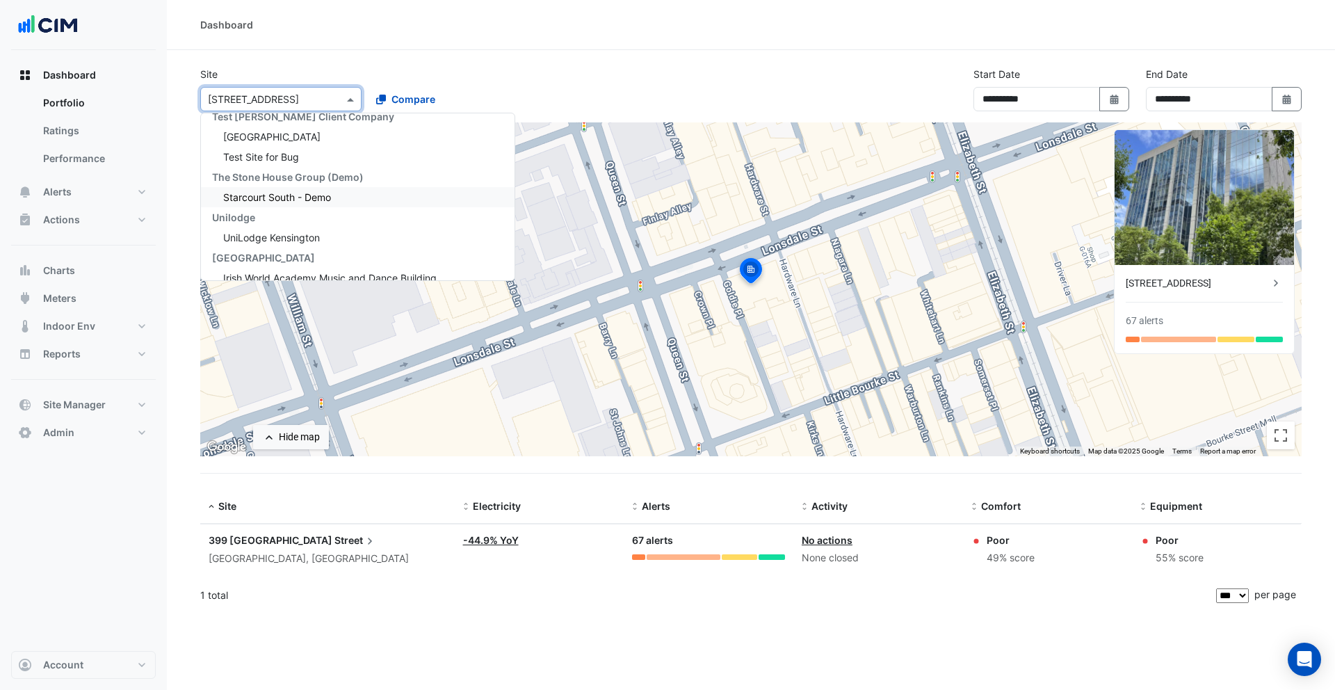
click at [311, 203] on div "Starcourt South - Demo" at bounding box center [358, 197] width 314 height 20
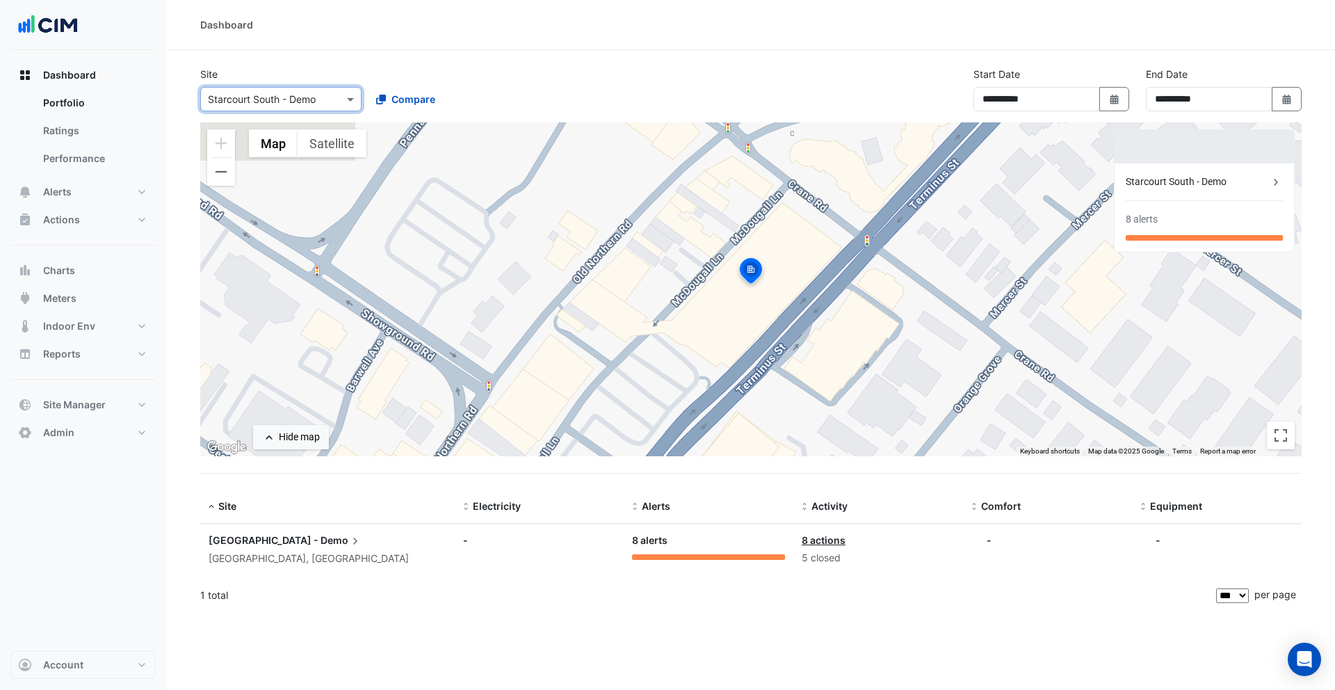
click at [283, 96] on input "text" at bounding box center [267, 100] width 118 height 15
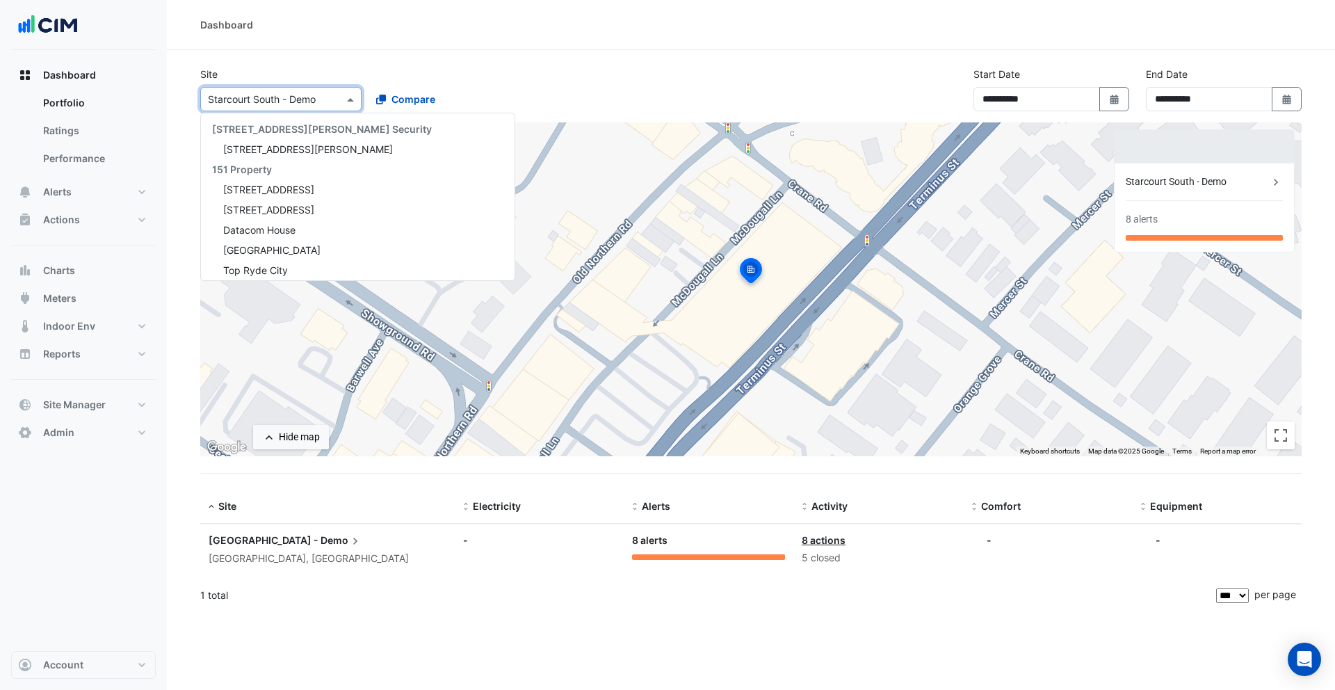
scroll to position [24109, 0]
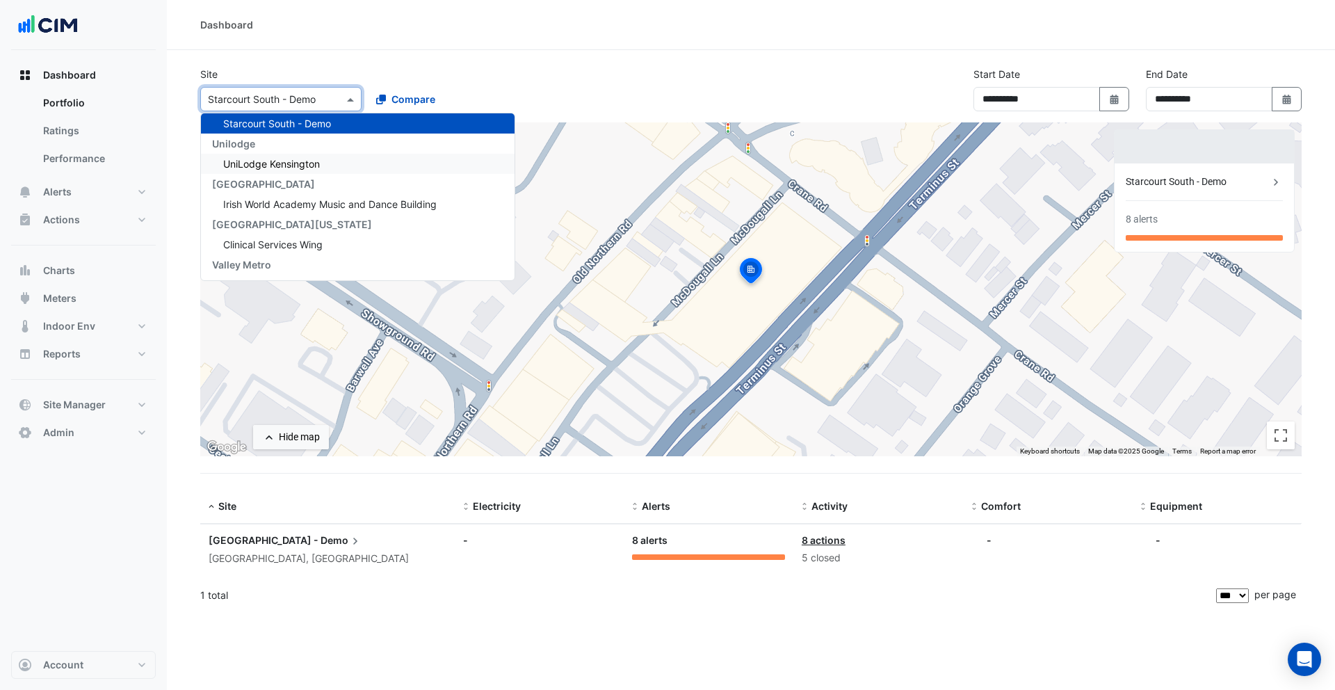
click at [308, 162] on span "UniLodge Kensington" at bounding box center [271, 164] width 97 height 12
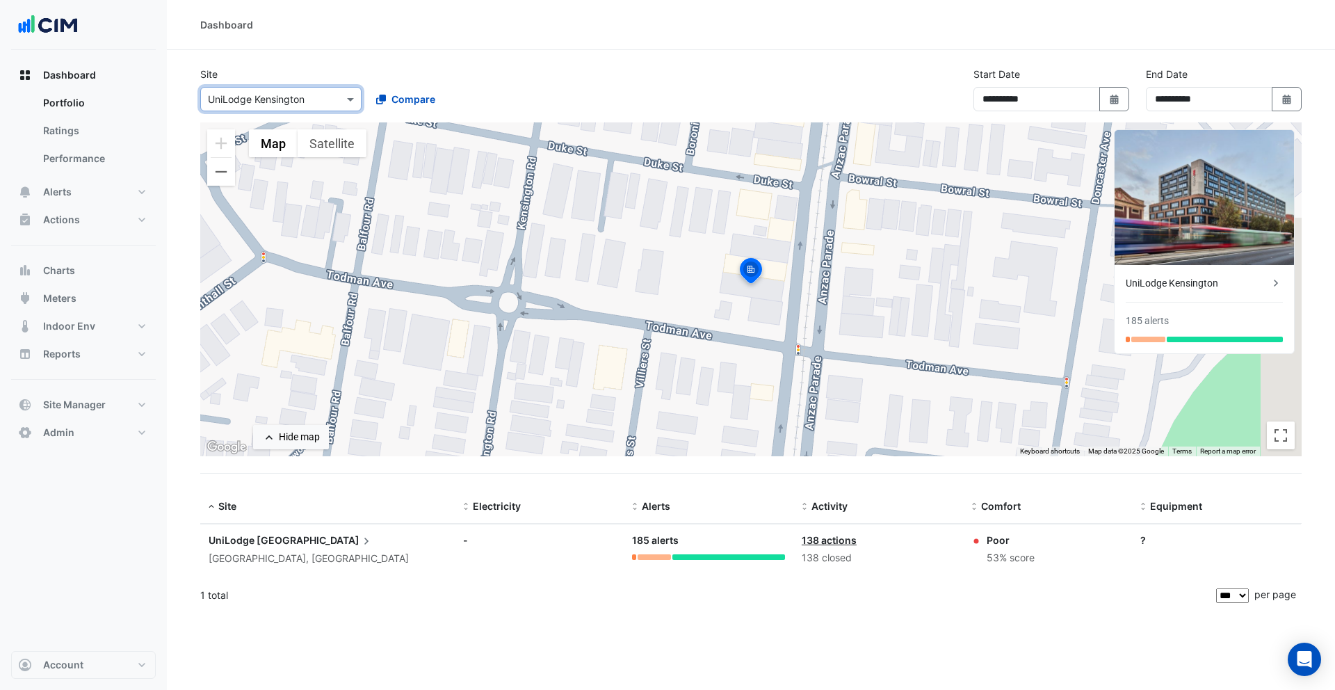
click at [287, 105] on input "text" at bounding box center [267, 100] width 118 height 15
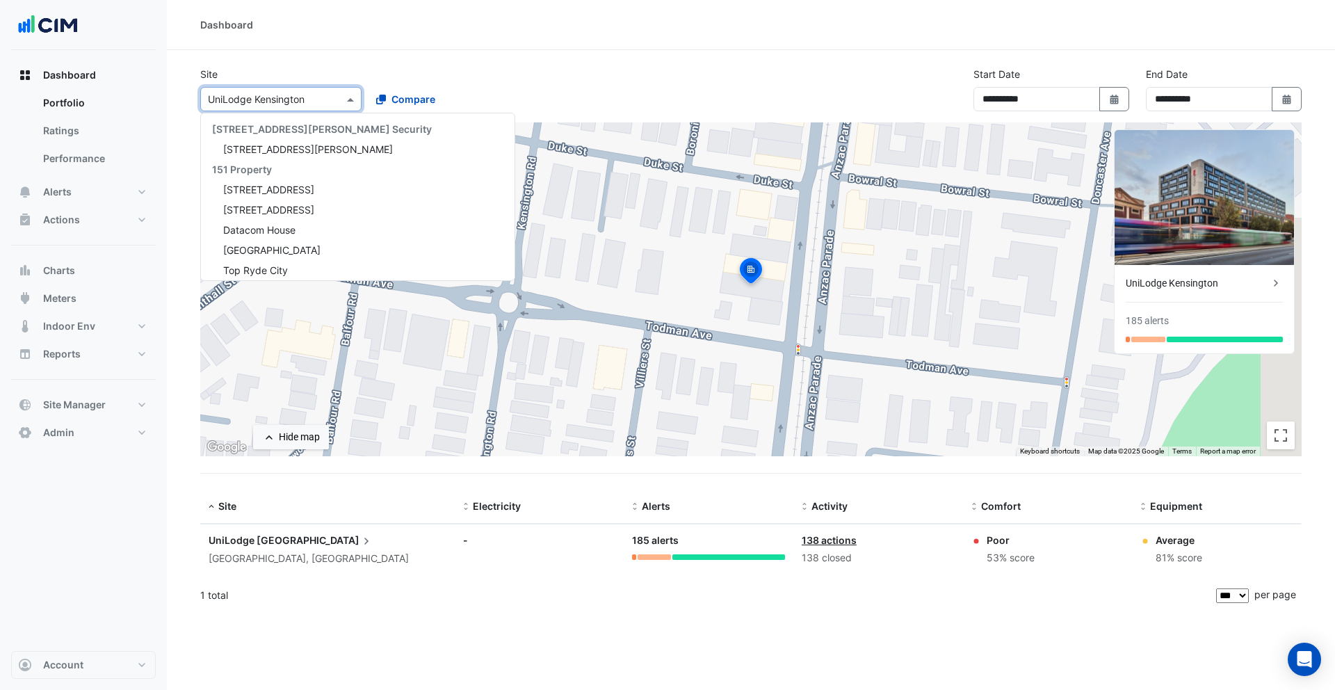
scroll to position [24150, 0]
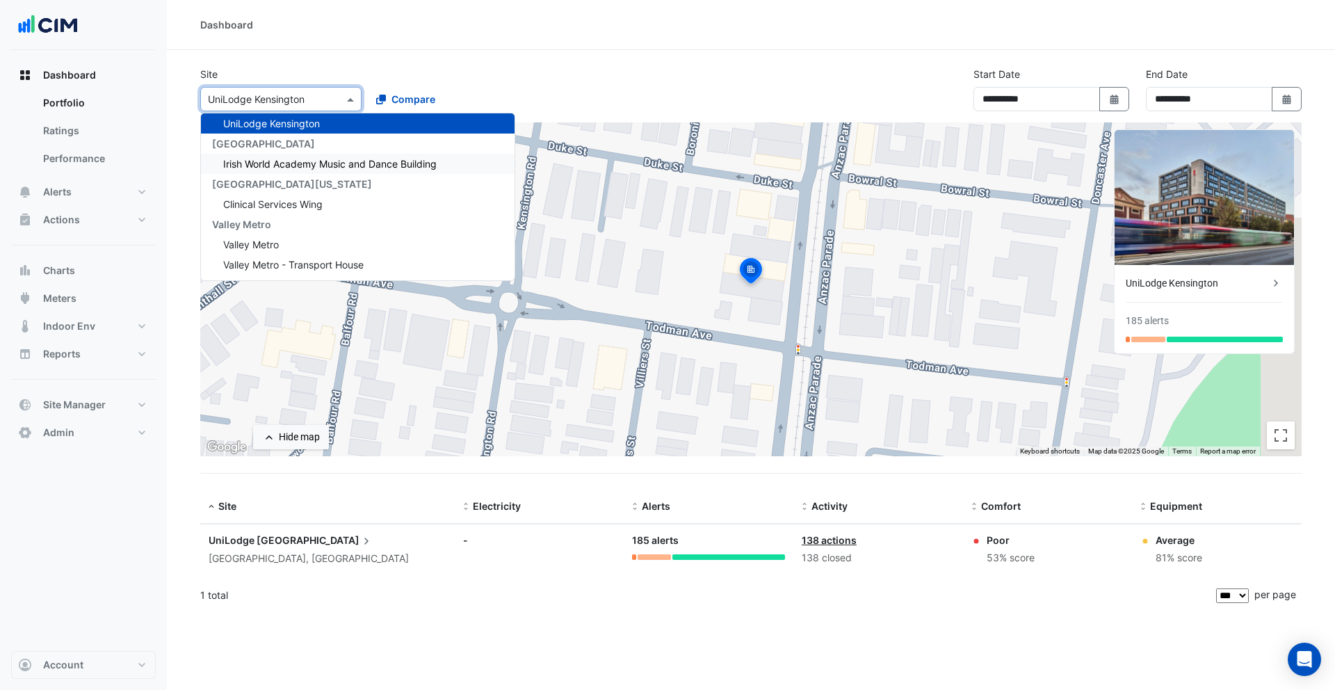
click at [300, 168] on span "Irish World Academy Music and Dance Building" at bounding box center [330, 164] width 214 height 12
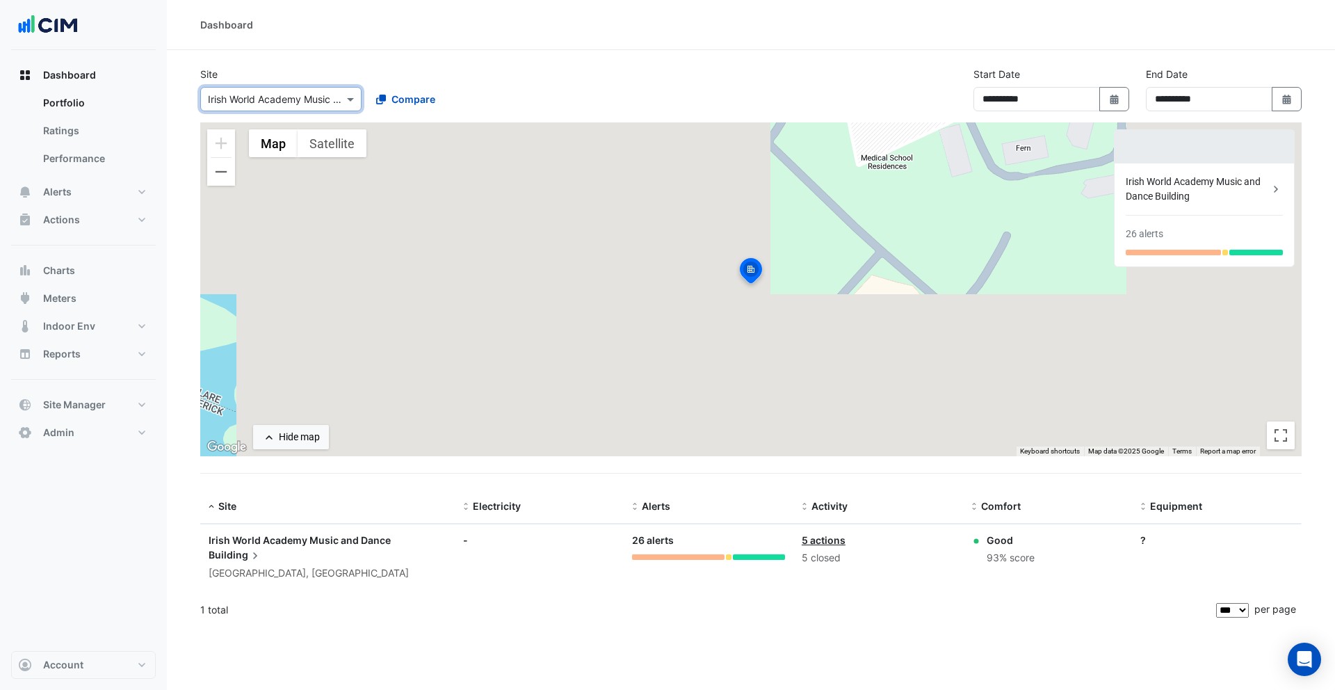
click at [283, 104] on input "text" at bounding box center [267, 100] width 118 height 15
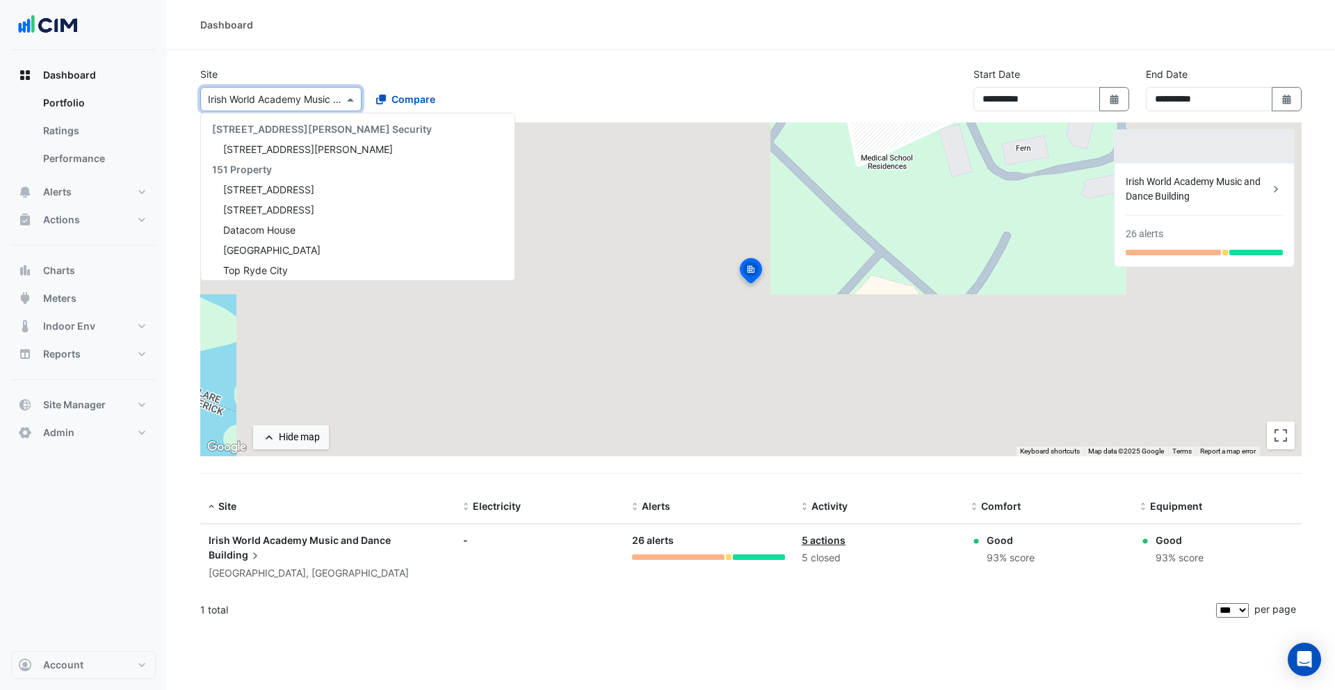
scroll to position [24190, 0]
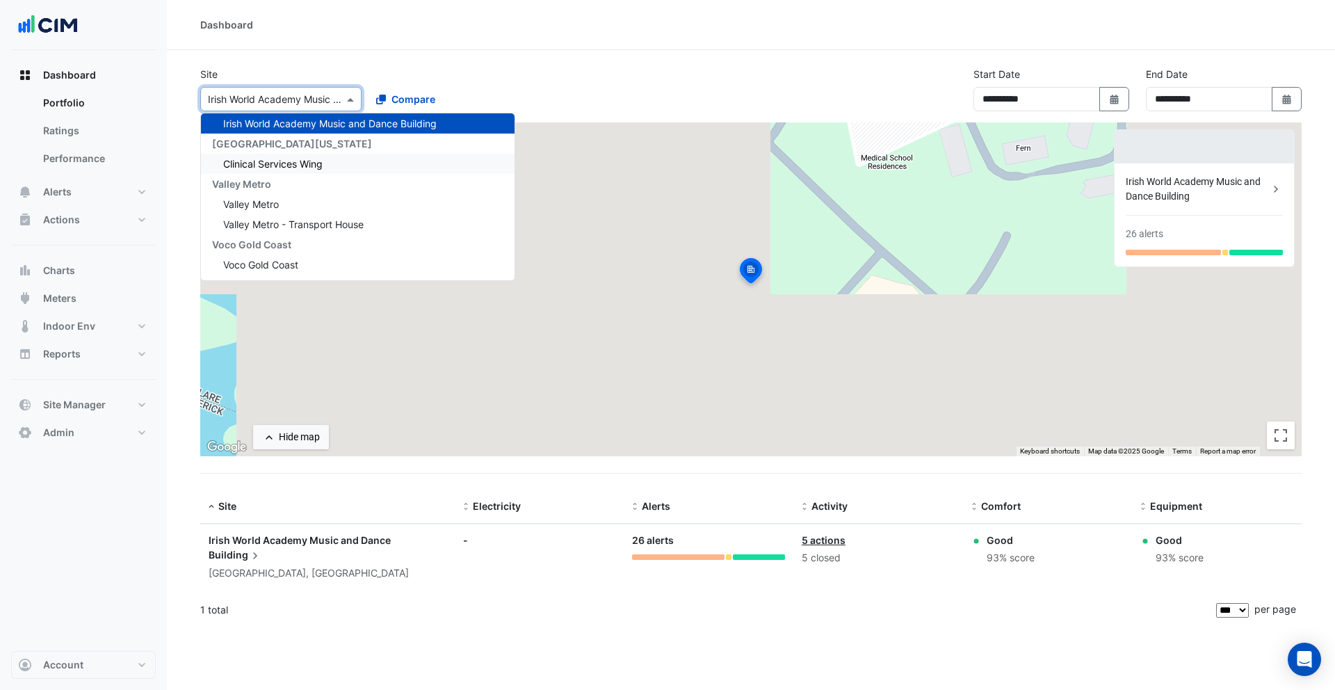
click at [292, 158] on span "Clinical Services Wing" at bounding box center [272, 164] width 99 height 12
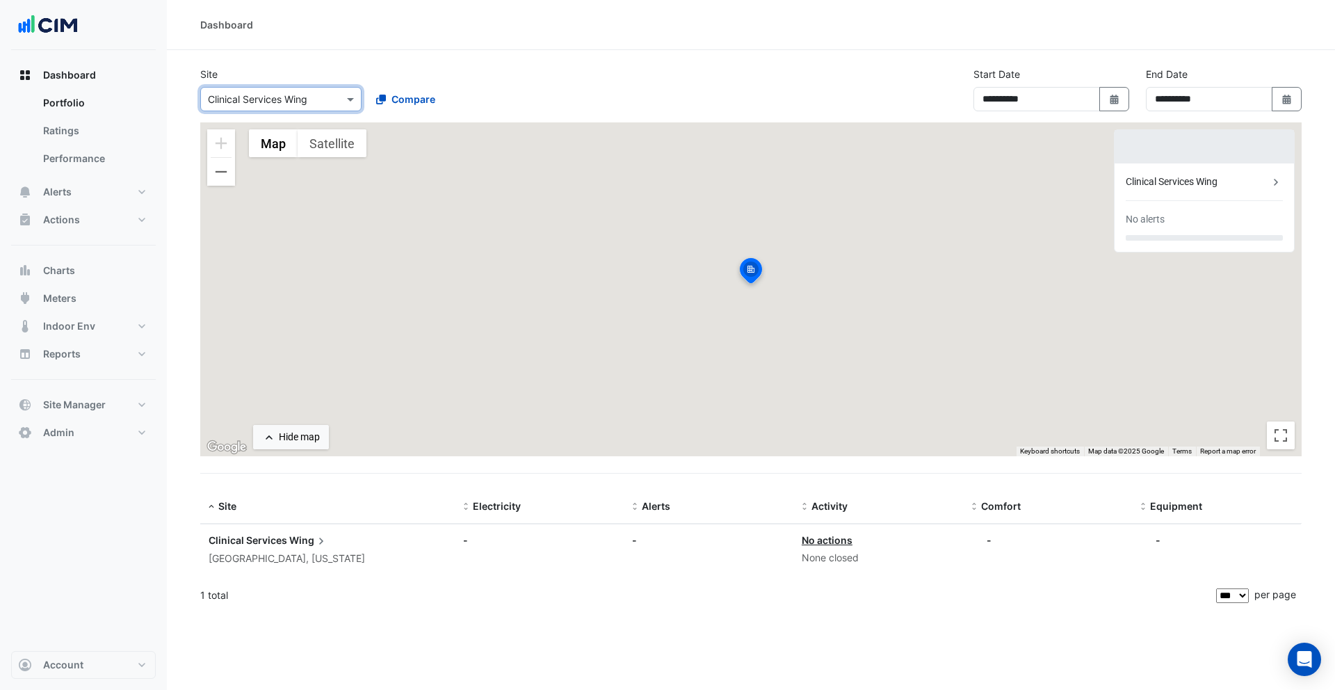
click at [286, 104] on input "text" at bounding box center [267, 100] width 118 height 15
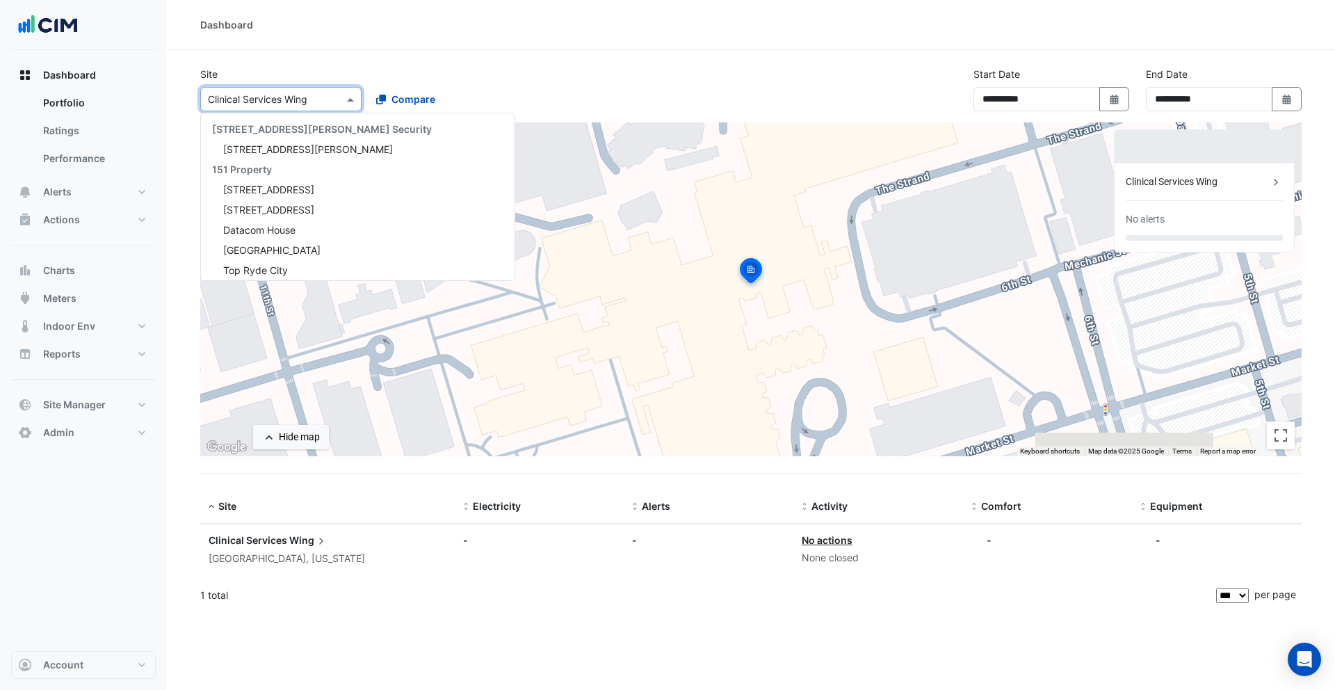
scroll to position [24230, 0]
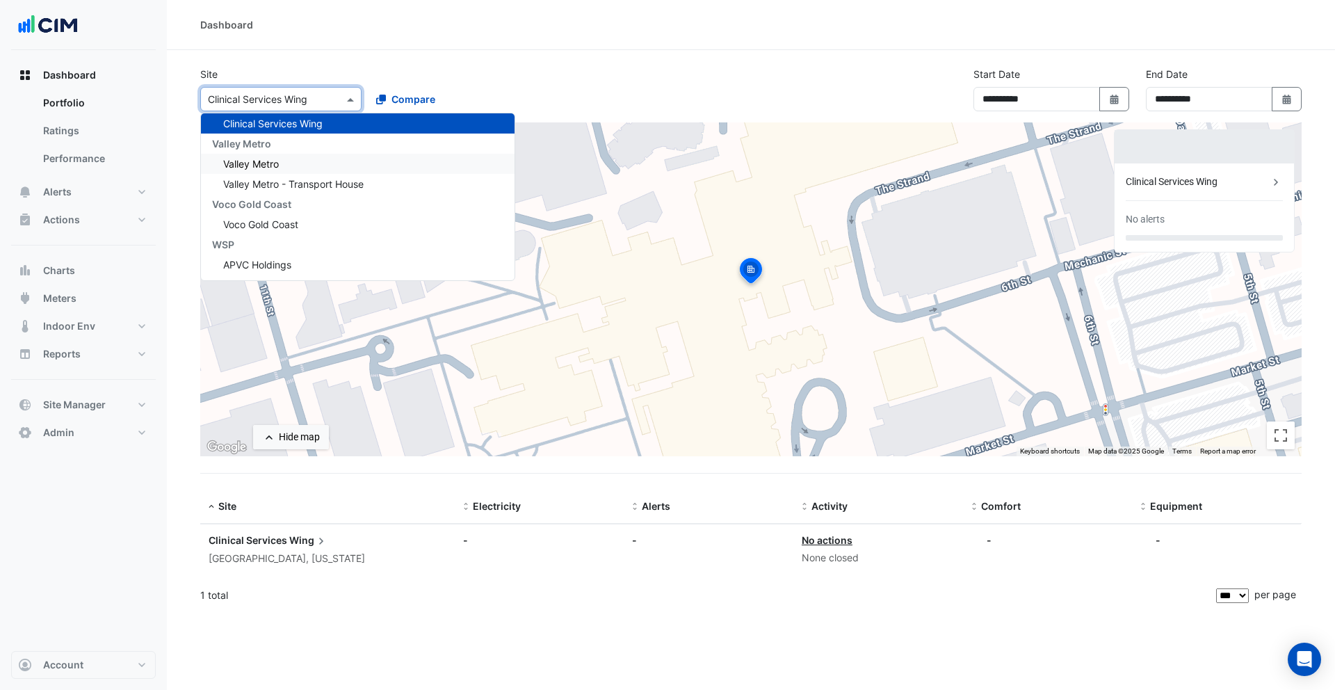
click at [287, 164] on div "Valley Metro" at bounding box center [358, 164] width 314 height 20
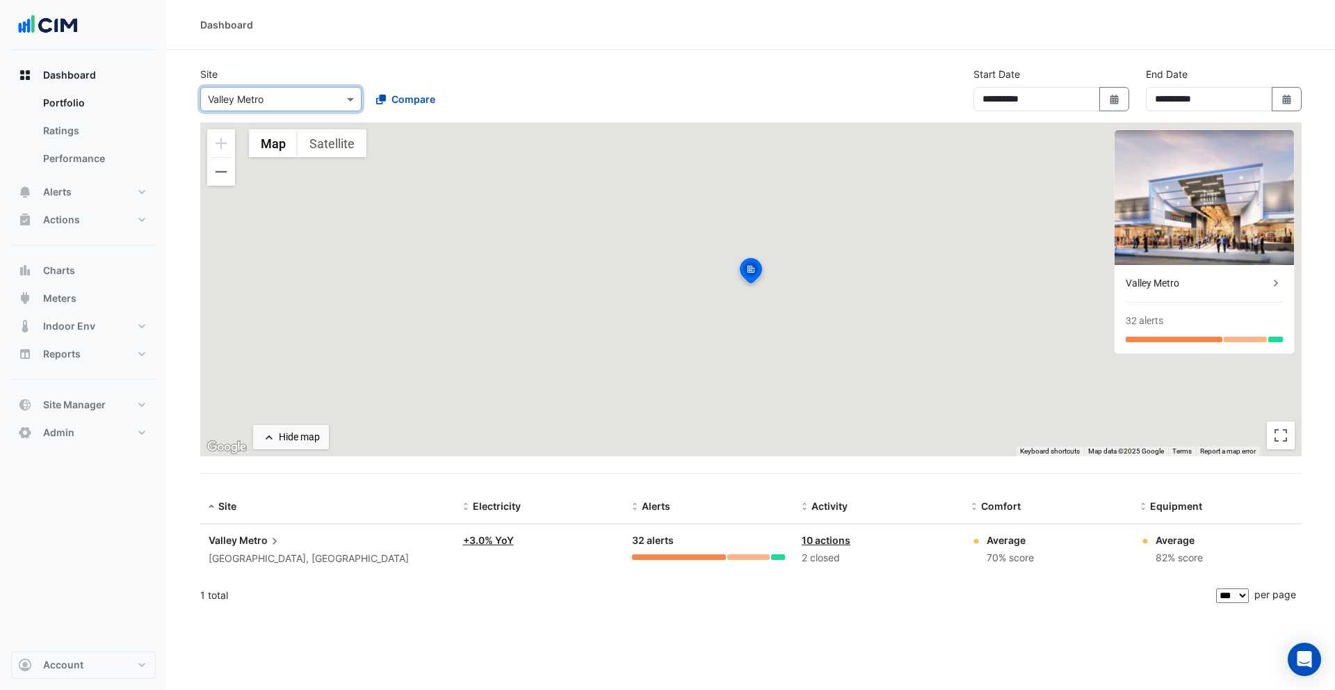
click at [286, 95] on input "text" at bounding box center [267, 100] width 118 height 15
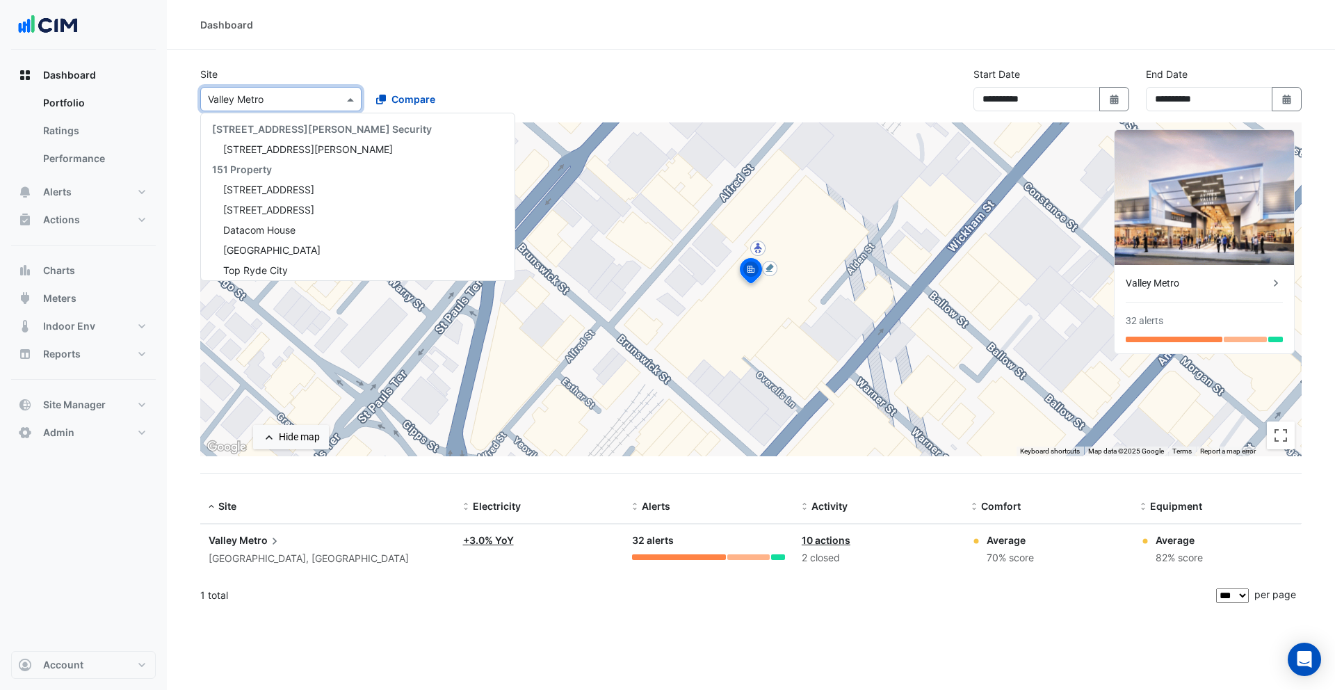
scroll to position [24271, 0]
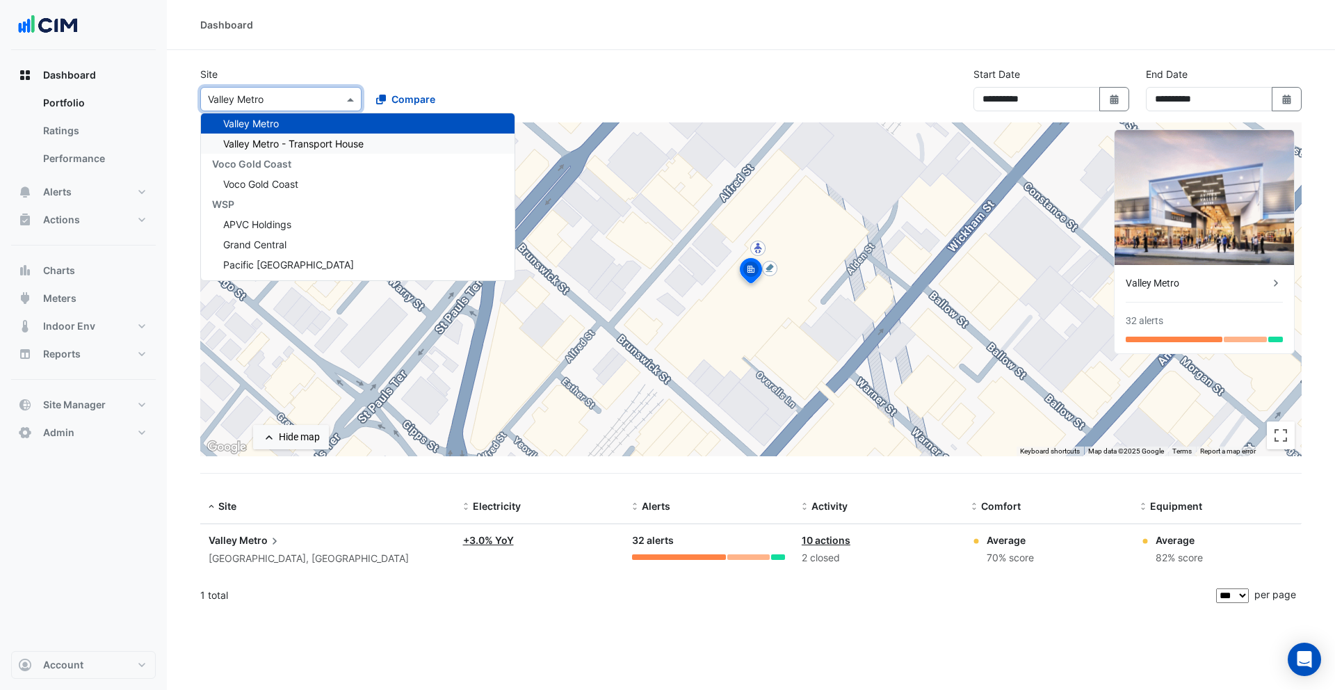
click at [305, 144] on span "Valley Metro - Transport House" at bounding box center [293, 144] width 140 height 12
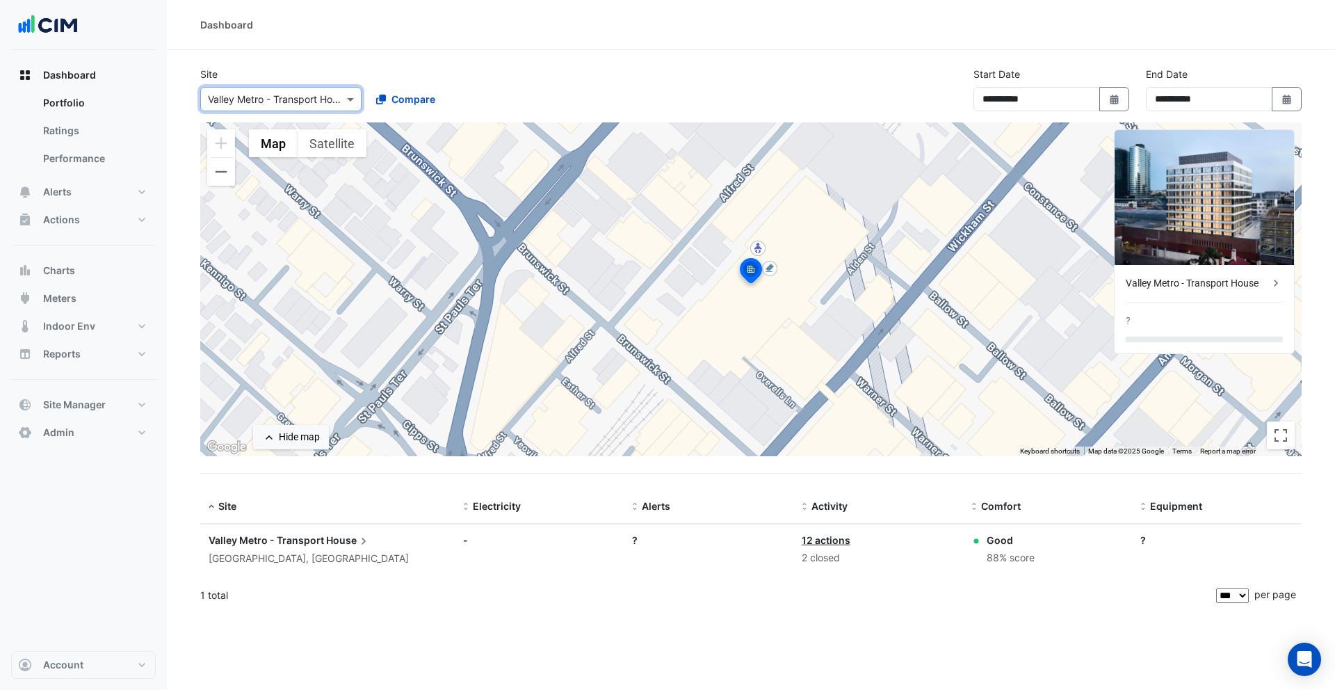
click at [292, 102] on input "text" at bounding box center [267, 100] width 118 height 15
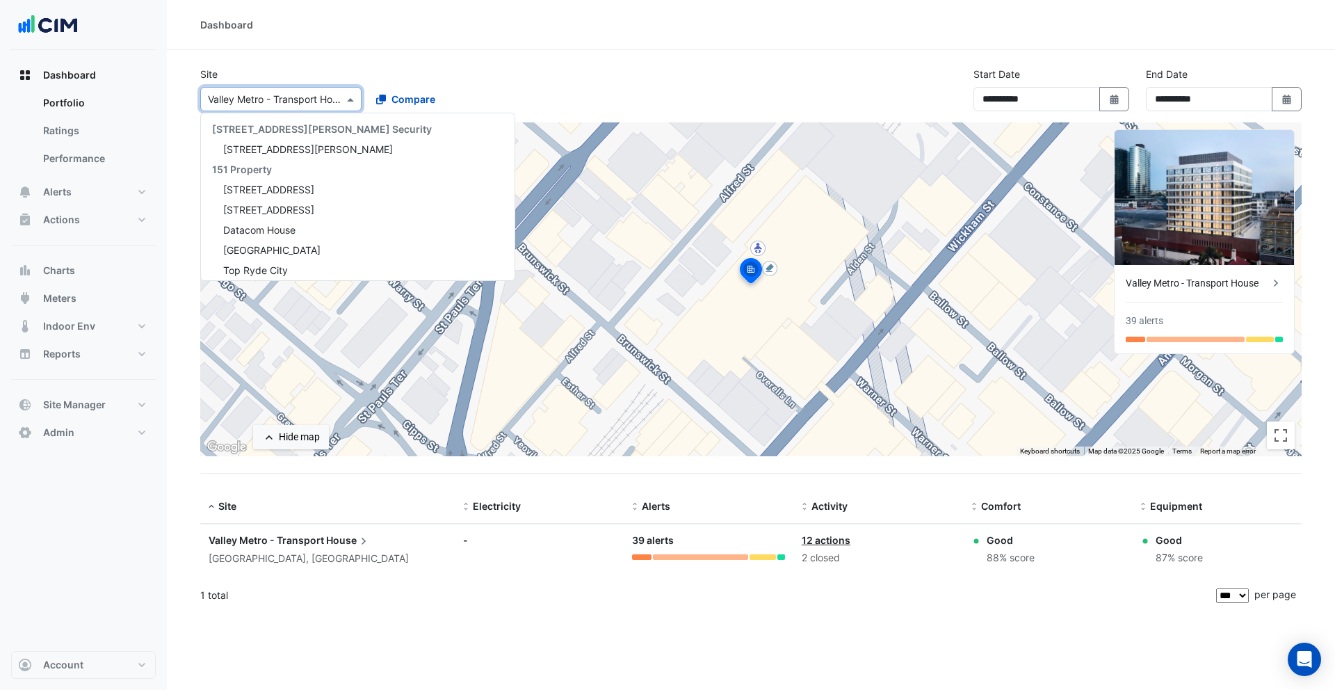
scroll to position [24291, 0]
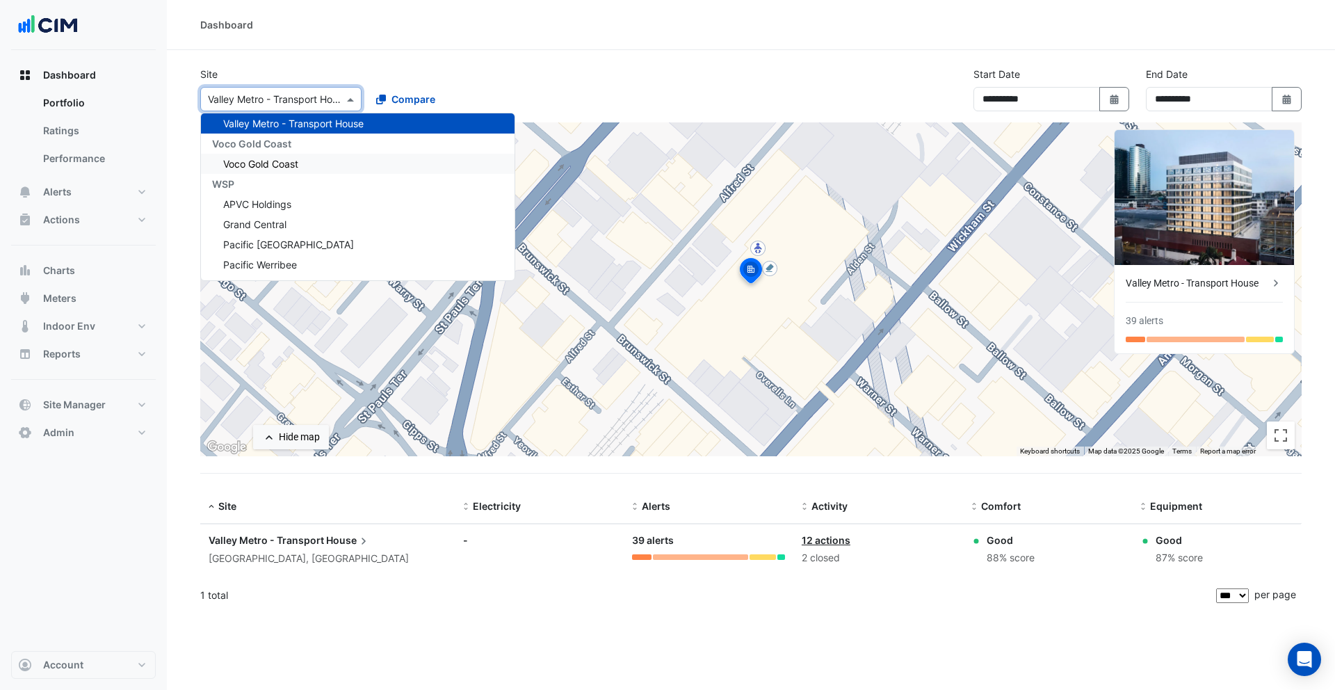
click at [295, 160] on span "Voco Gold Coast" at bounding box center [260, 164] width 75 height 12
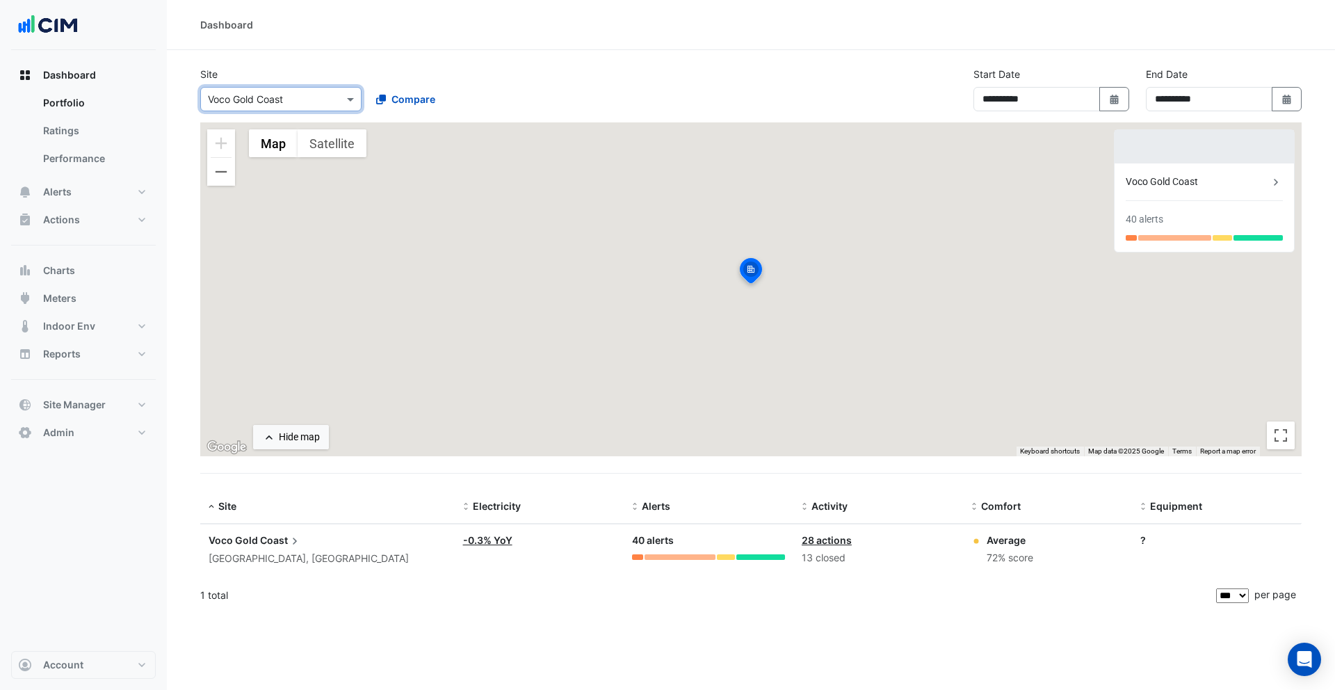
click at [294, 104] on input "text" at bounding box center [267, 100] width 118 height 15
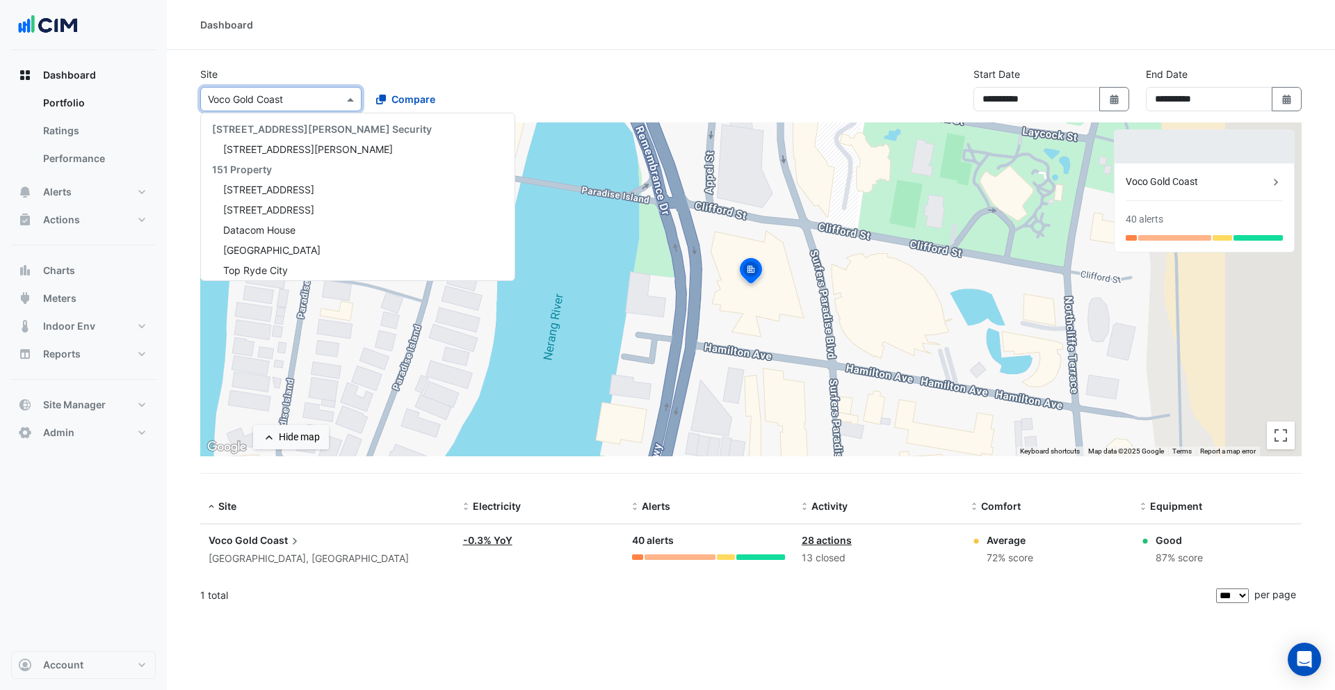
scroll to position [24331, 0]
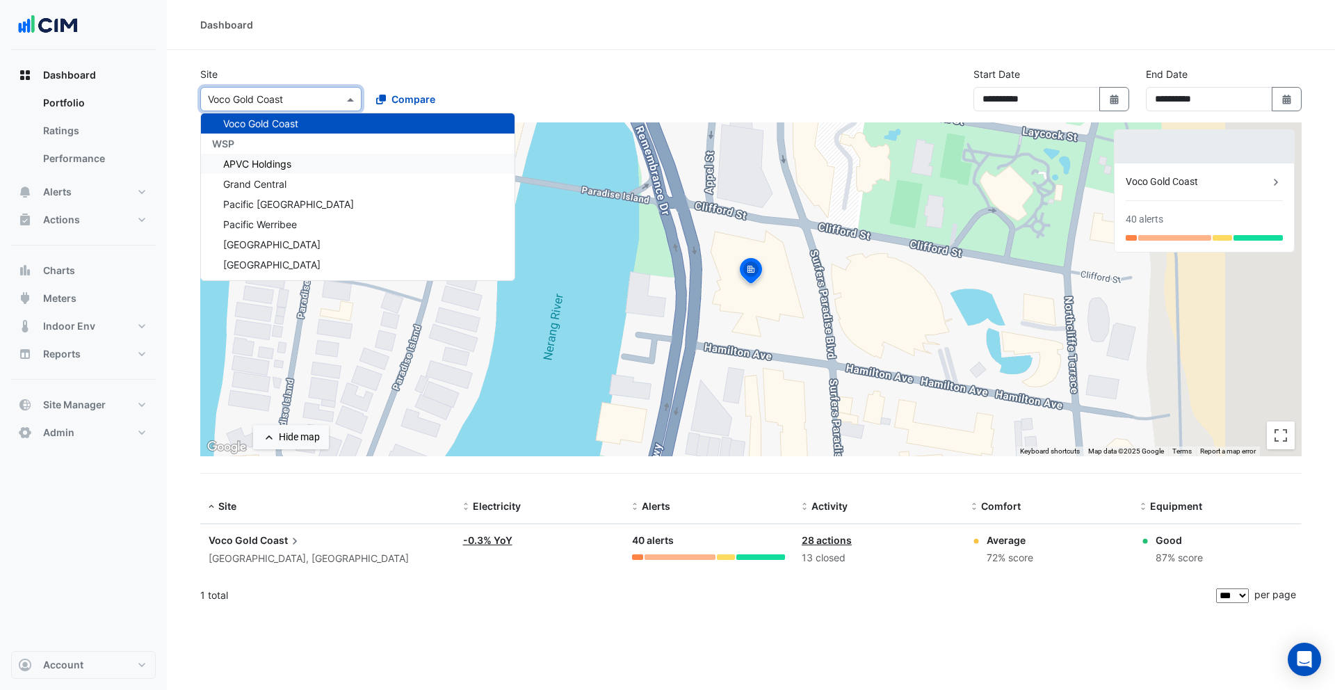
click at [296, 172] on div "APVC Holdings" at bounding box center [358, 164] width 314 height 20
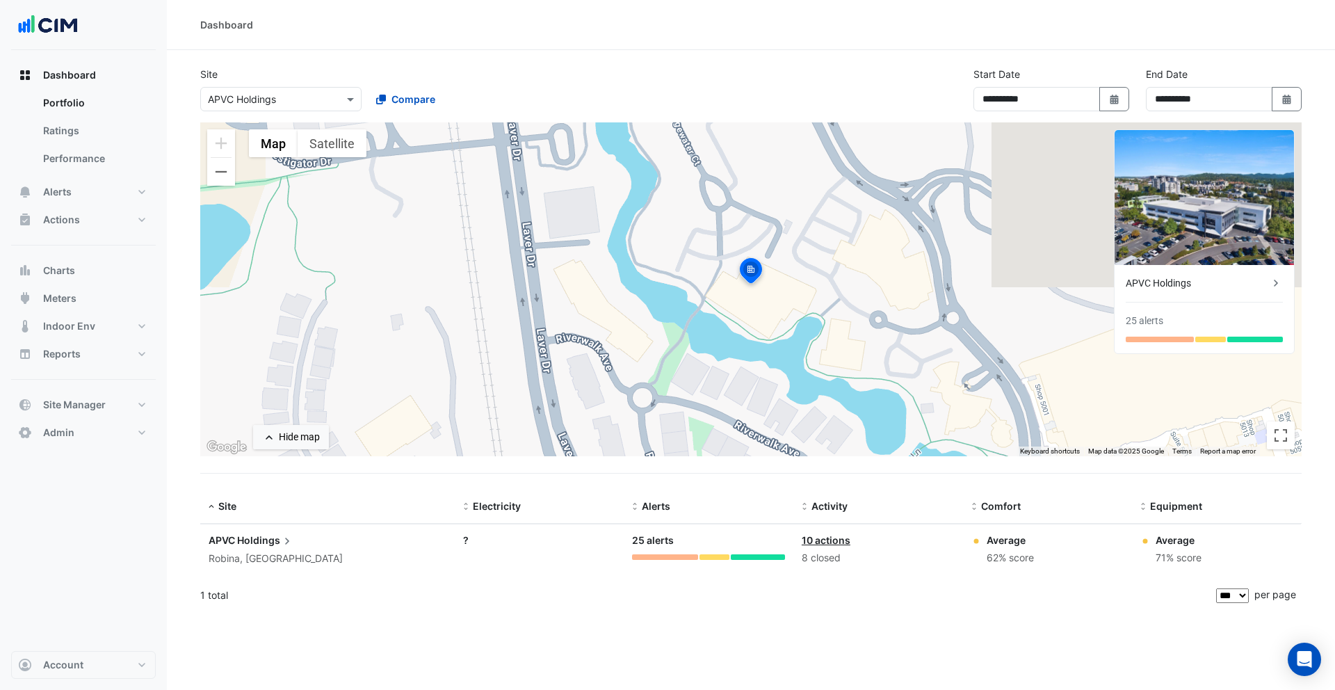
click at [281, 114] on div "**********" at bounding box center [751, 95] width 1118 height 56
click at [295, 99] on input "text" at bounding box center [267, 100] width 118 height 15
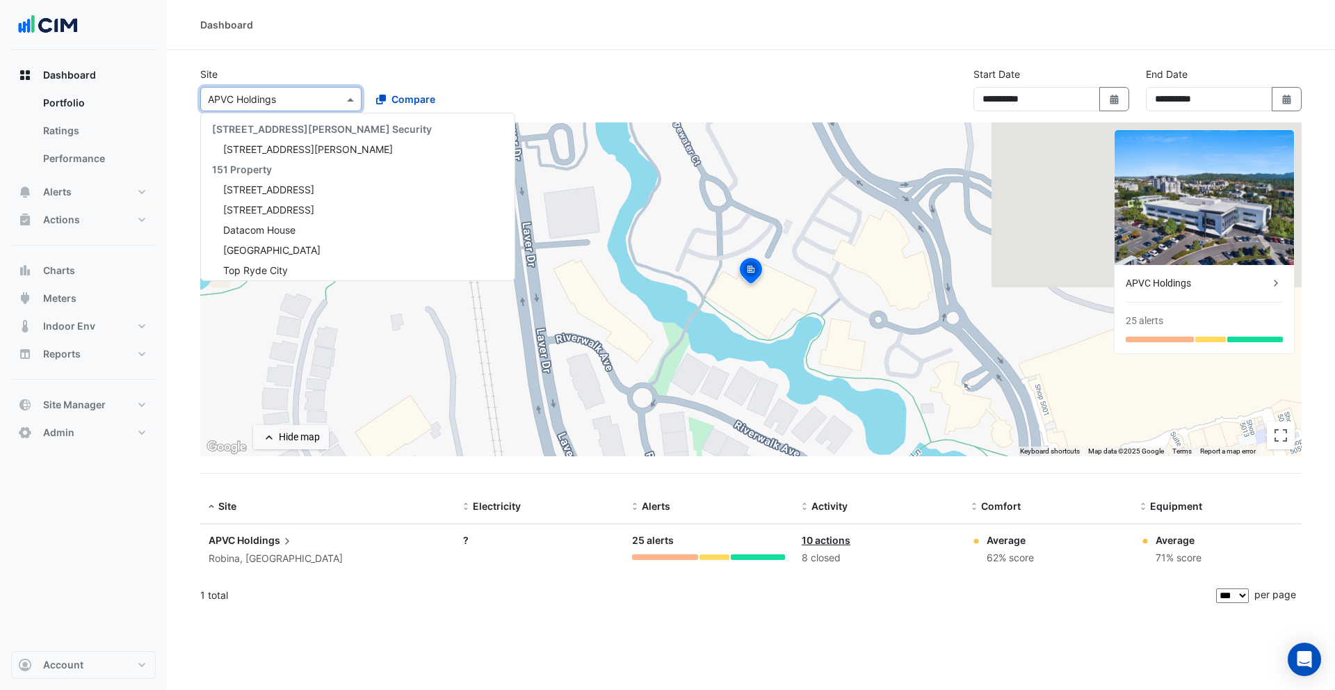
scroll to position [24372, 0]
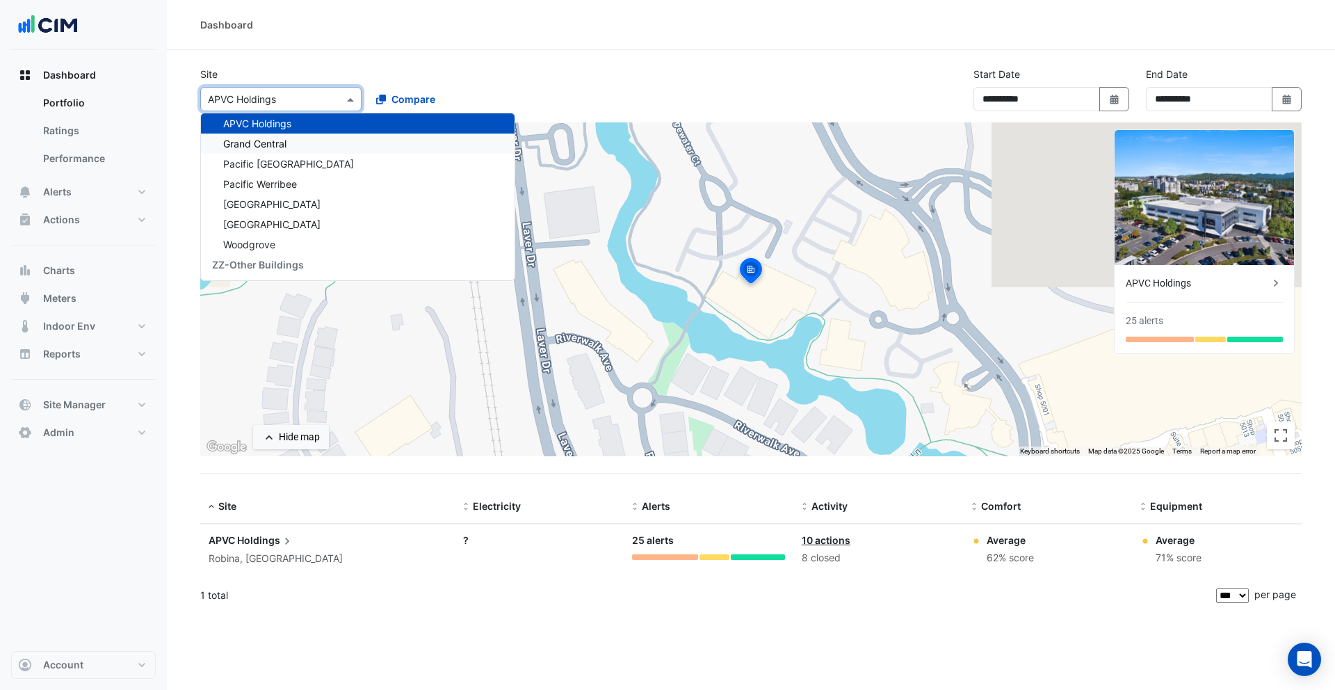
click at [297, 145] on div "Grand Central" at bounding box center [358, 144] width 314 height 20
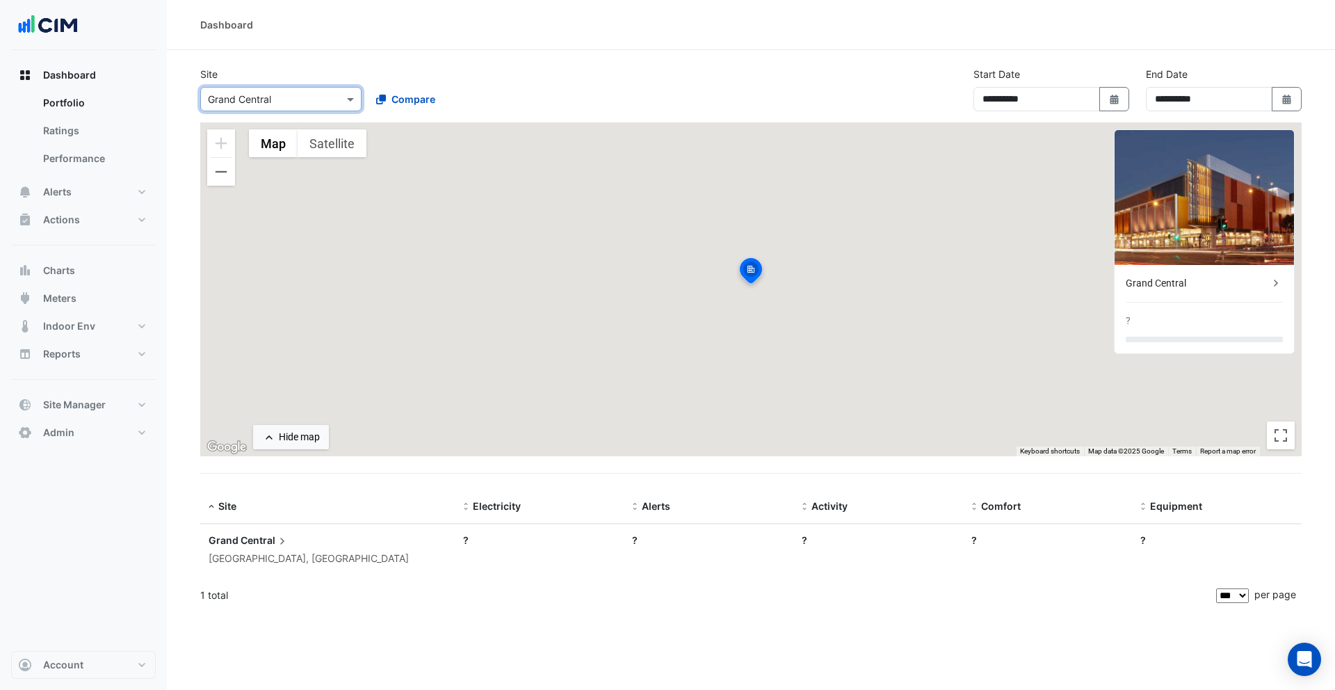
click at [290, 106] on div "Select a Site × Grand Central" at bounding box center [280, 99] width 161 height 24
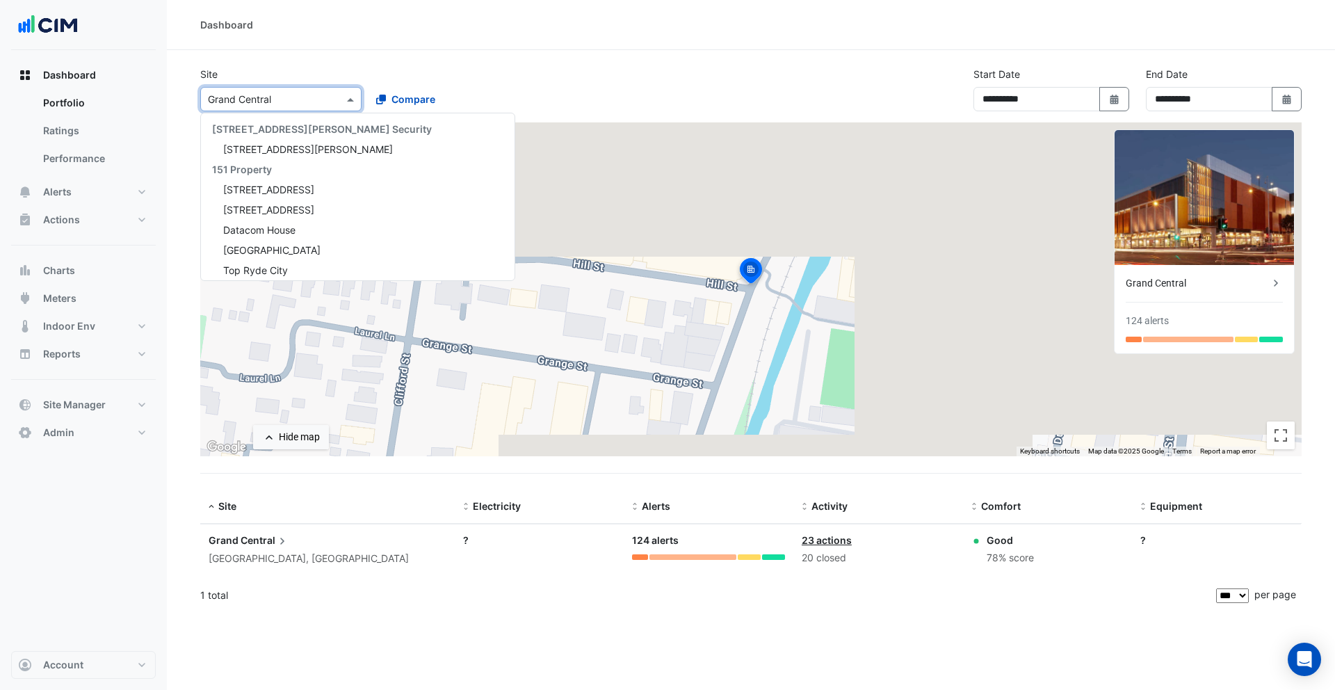
scroll to position [24392, 0]
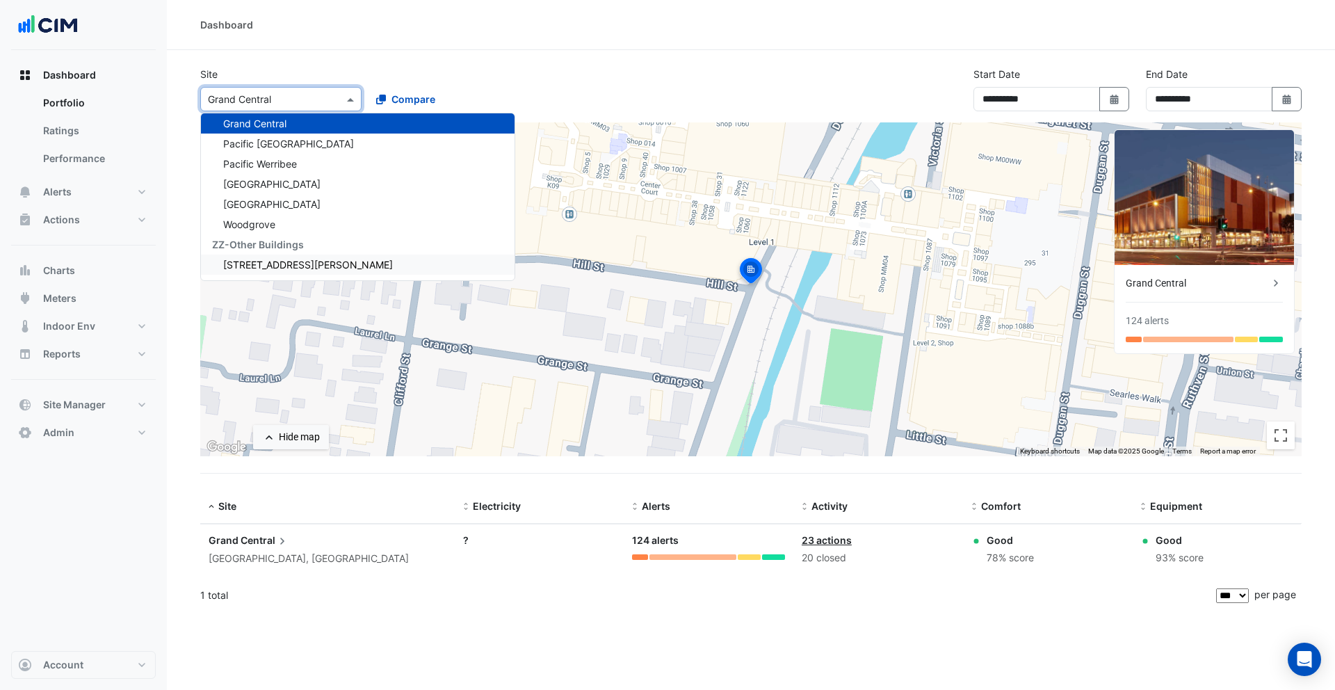
drag, startPoint x: 297, startPoint y: 262, endPoint x: 299, endPoint y: 186, distance: 76.5
click at [297, 262] on span "1 Denison Street" at bounding box center [308, 265] width 170 height 12
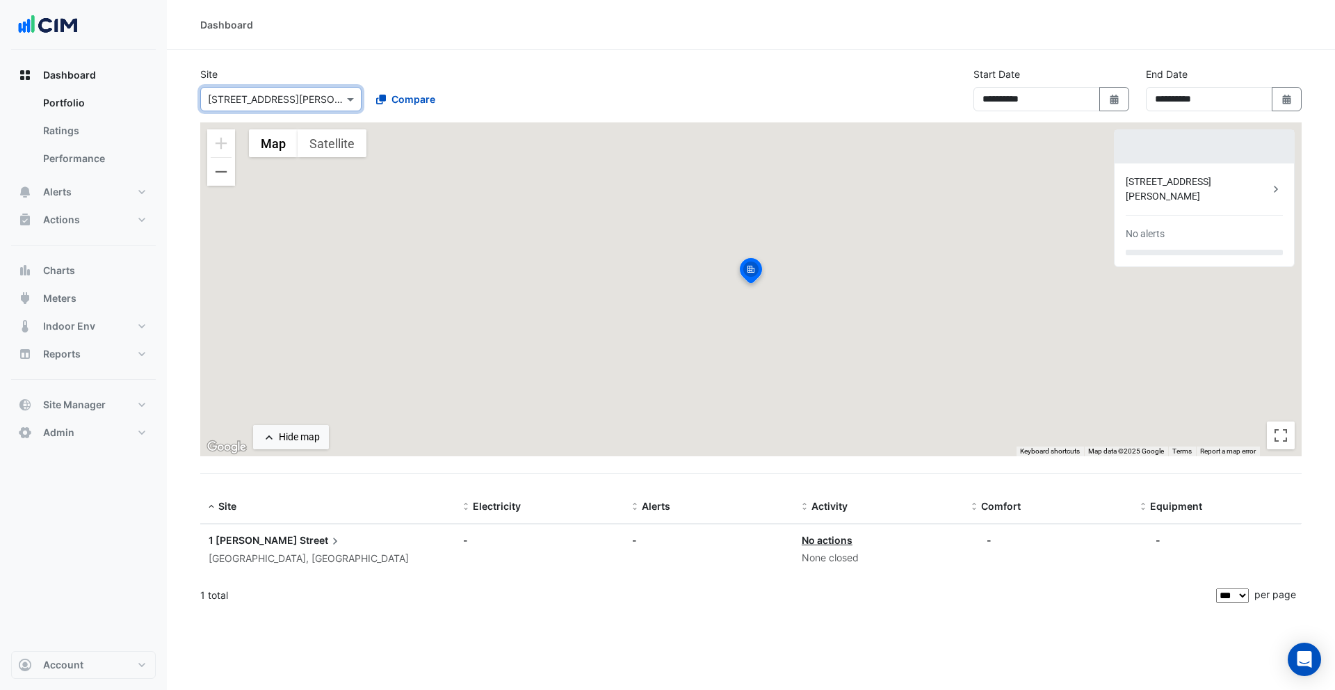
click at [296, 106] on div "Select a Site × 1 Denison Street" at bounding box center [272, 99] width 143 height 15
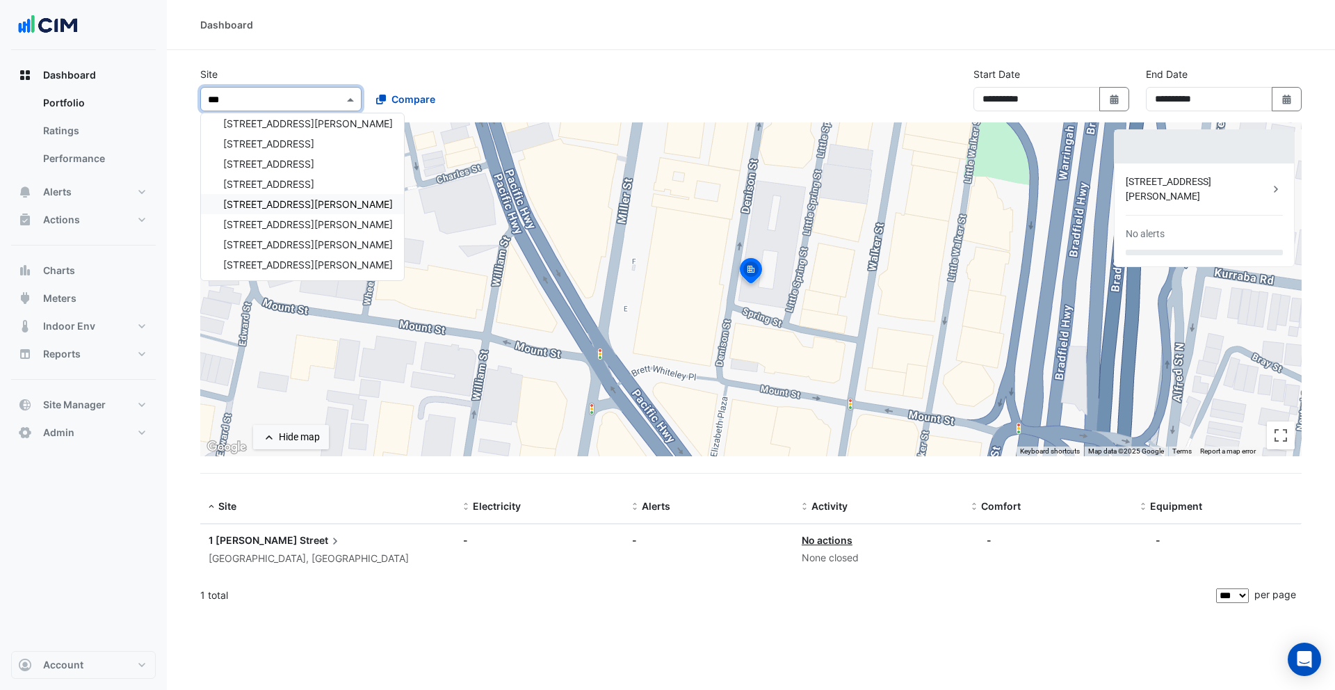
scroll to position [26, 0]
type input "******"
click at [280, 155] on div "1-5 Hickson Road" at bounding box center [302, 149] width 203 height 20
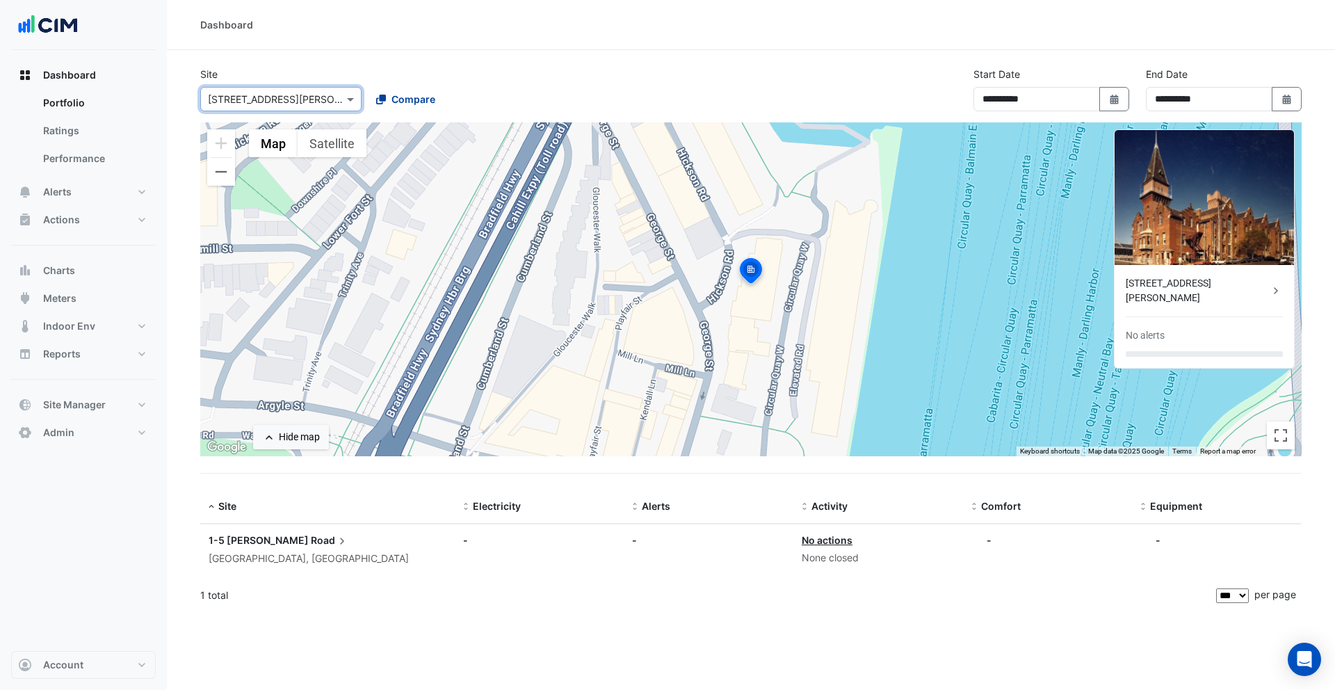
click at [392, 101] on span "Compare" at bounding box center [414, 99] width 44 height 15
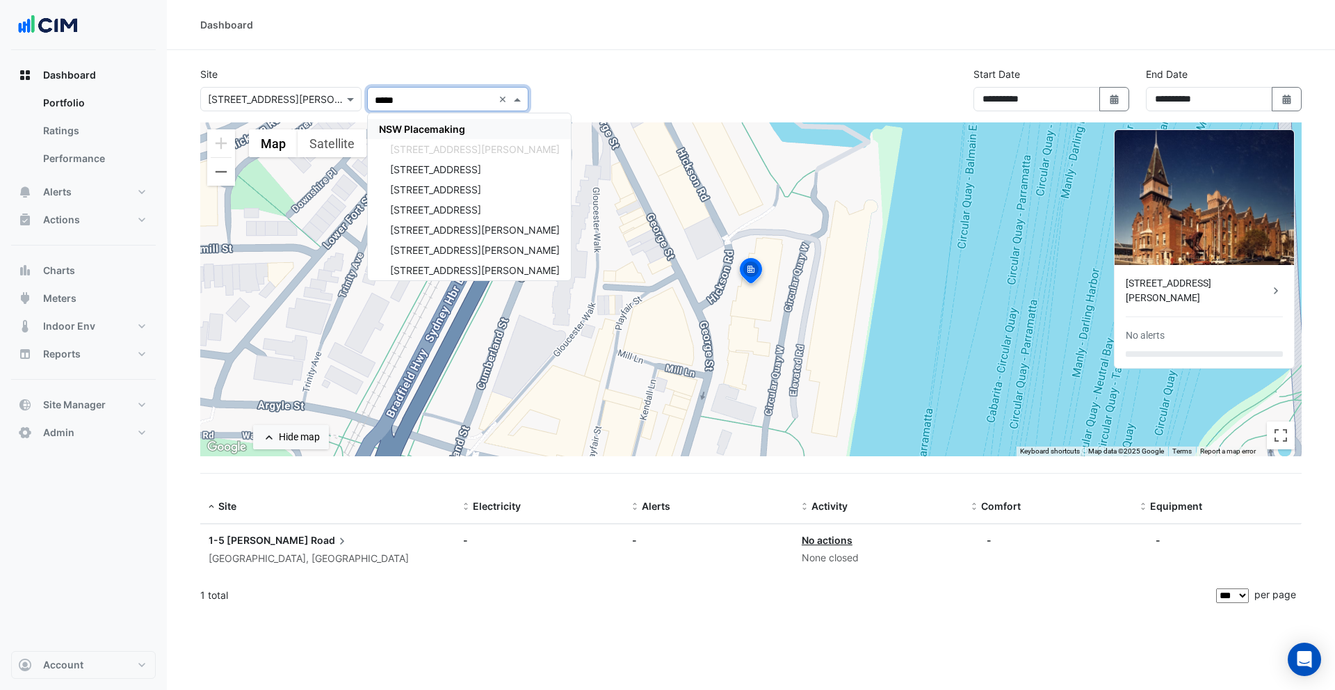
click at [405, 123] on span "NSW Placemaking" at bounding box center [422, 129] width 86 height 12
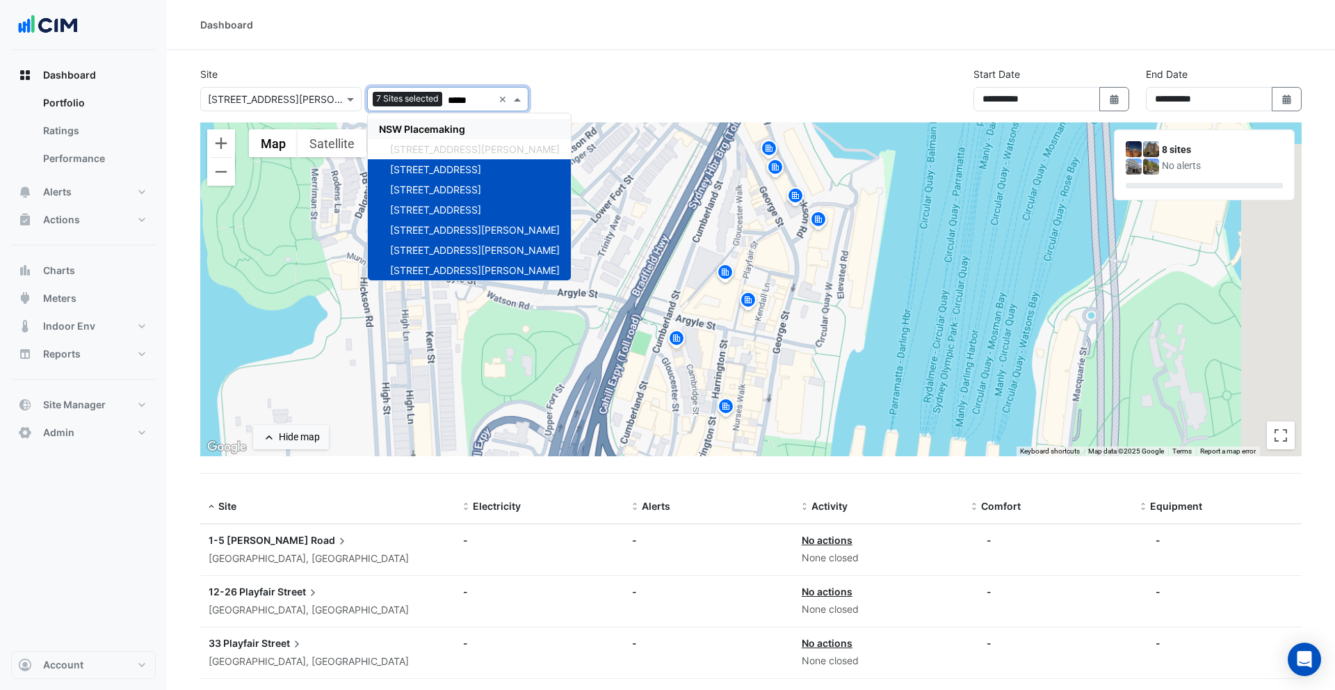
type input "*****"
click at [513, 61] on section "**********" at bounding box center [751, 528] width 1169 height 956
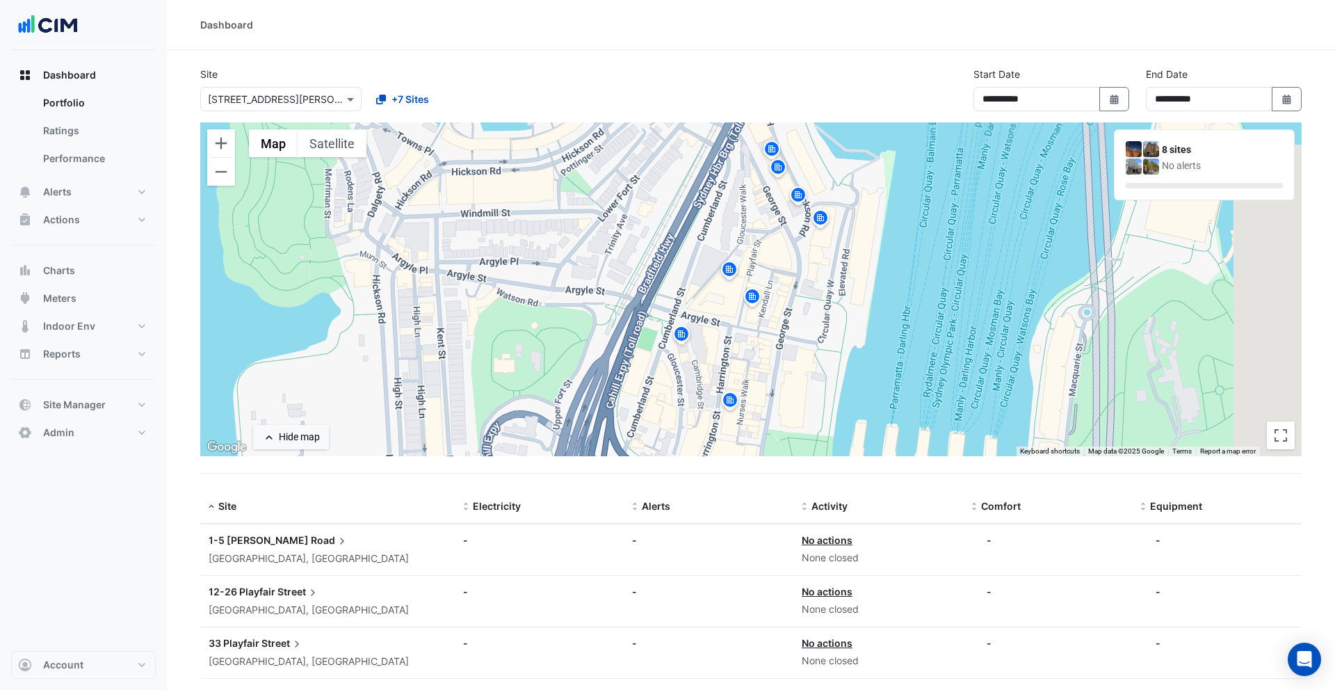
click at [732, 268] on img at bounding box center [729, 271] width 22 height 24
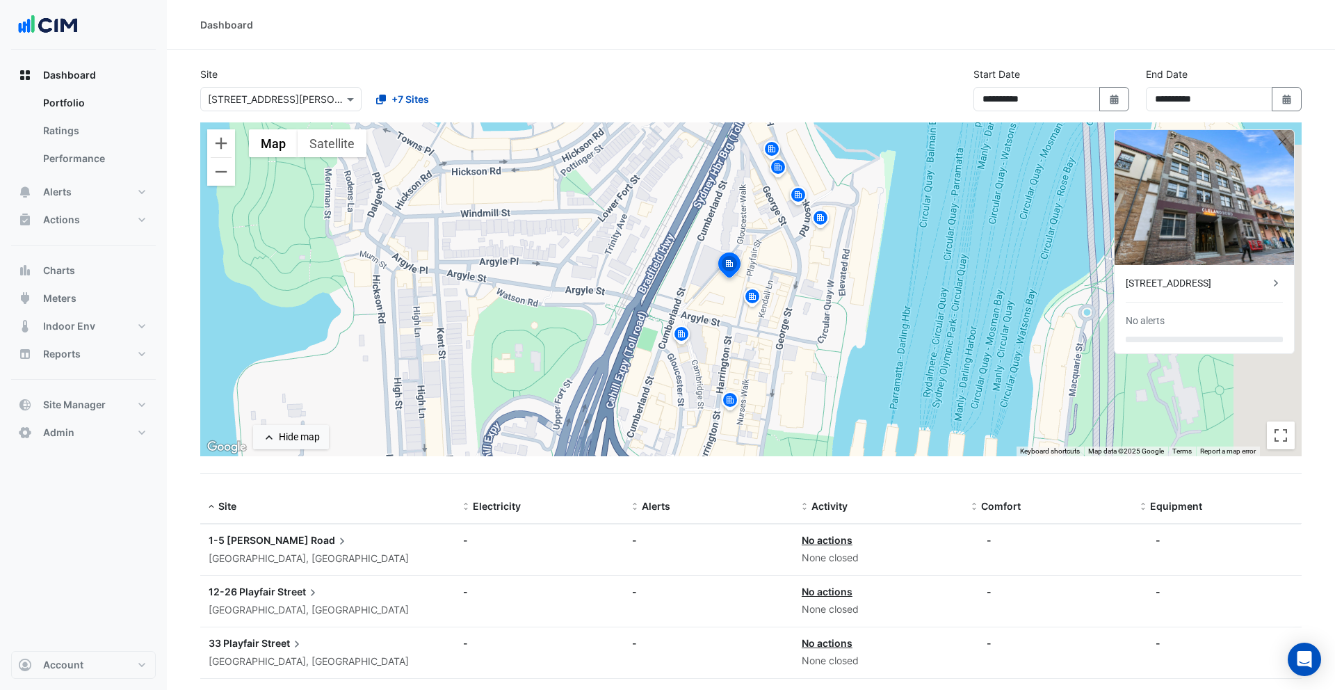
click at [681, 334] on img at bounding box center [681, 336] width 22 height 24
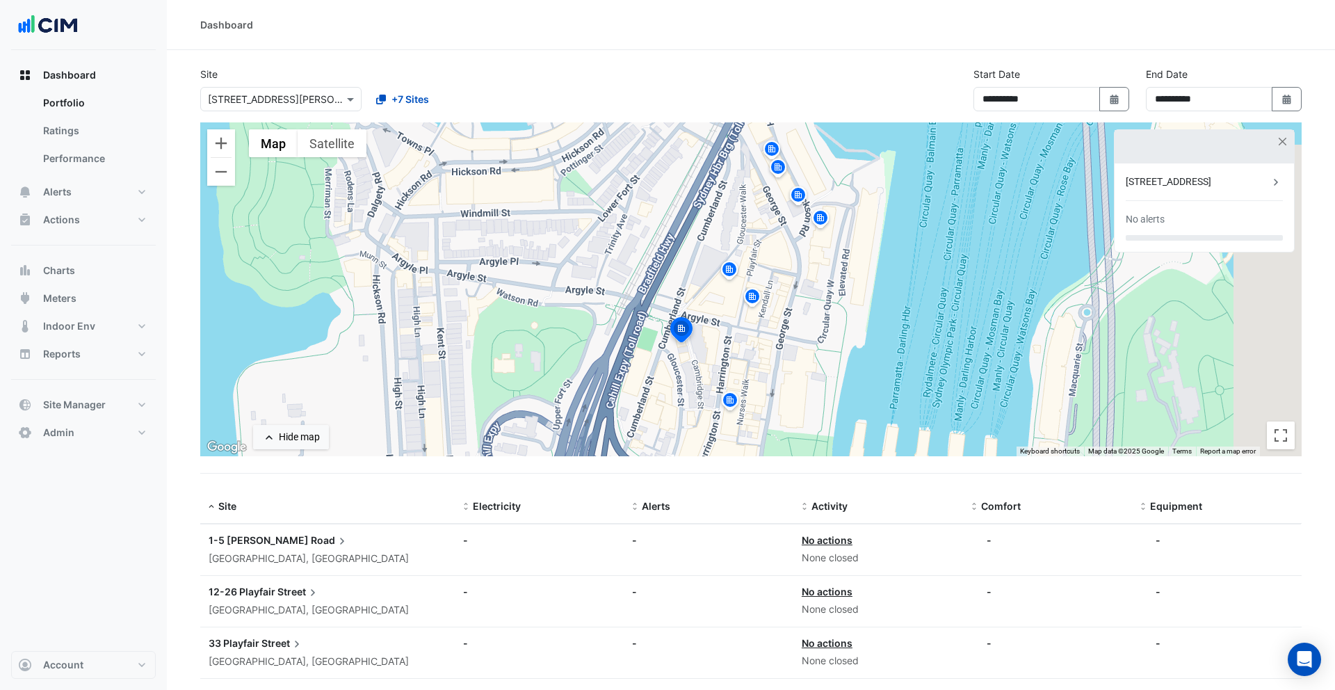
click at [761, 299] on img at bounding box center [752, 299] width 22 height 24
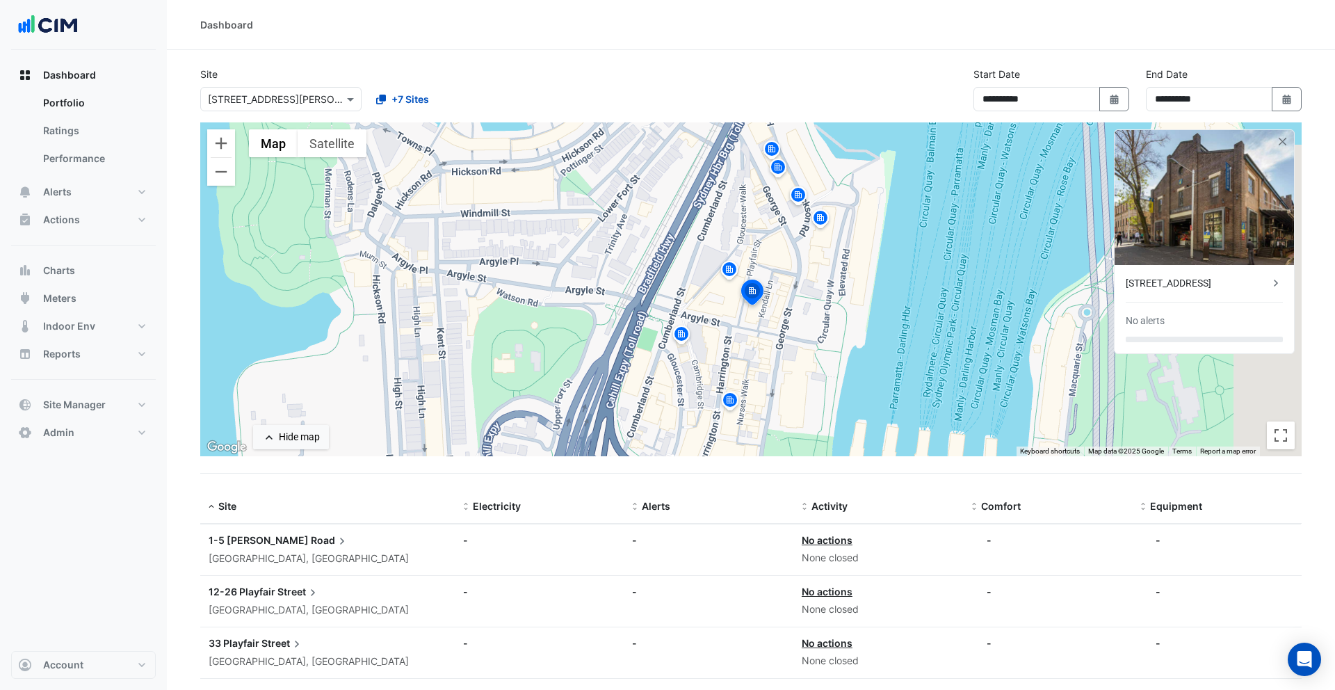
click at [732, 401] on img at bounding box center [730, 402] width 22 height 24
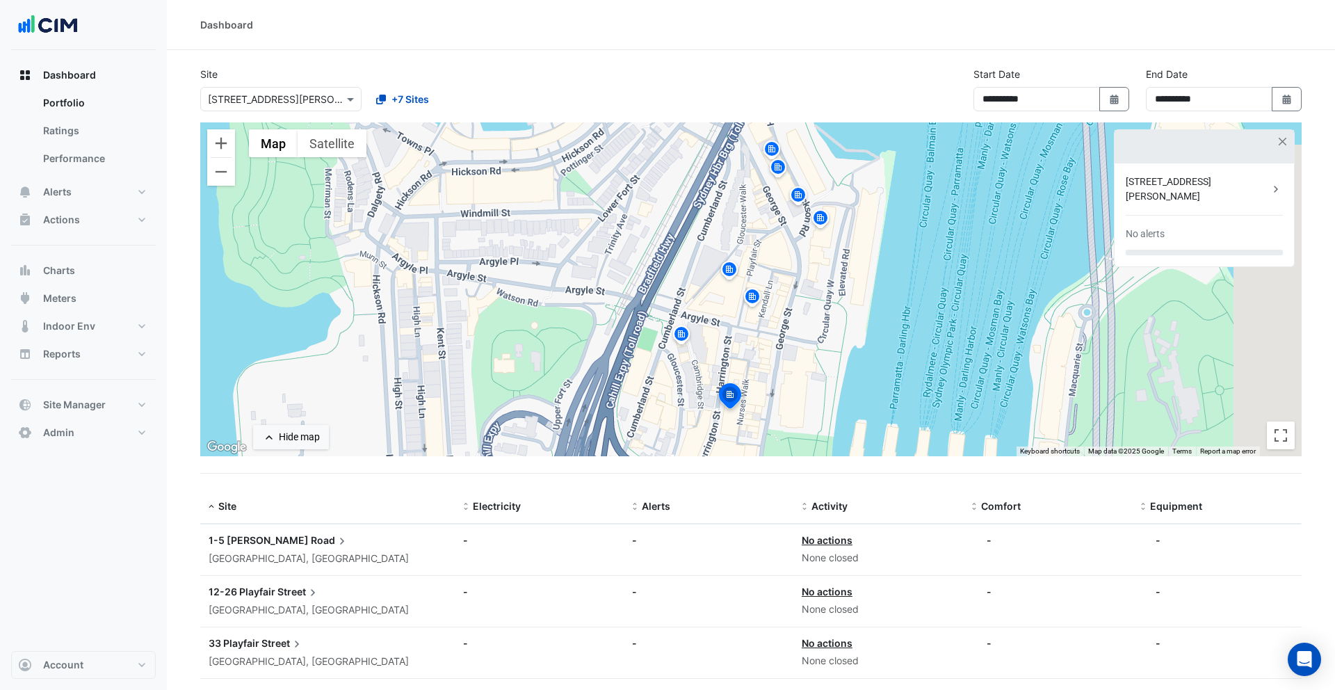
click at [825, 220] on img at bounding box center [821, 220] width 22 height 24
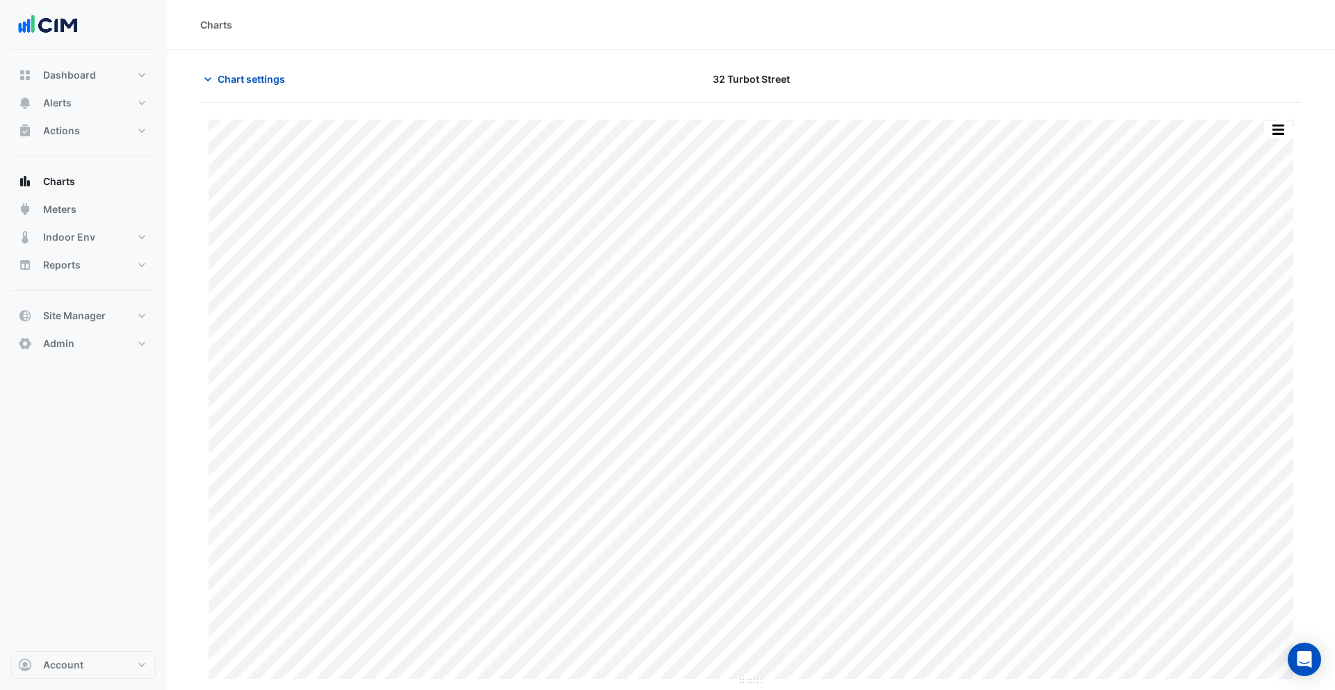
type input "**********"
click at [257, 72] on span "Chart settings" at bounding box center [251, 79] width 67 height 15
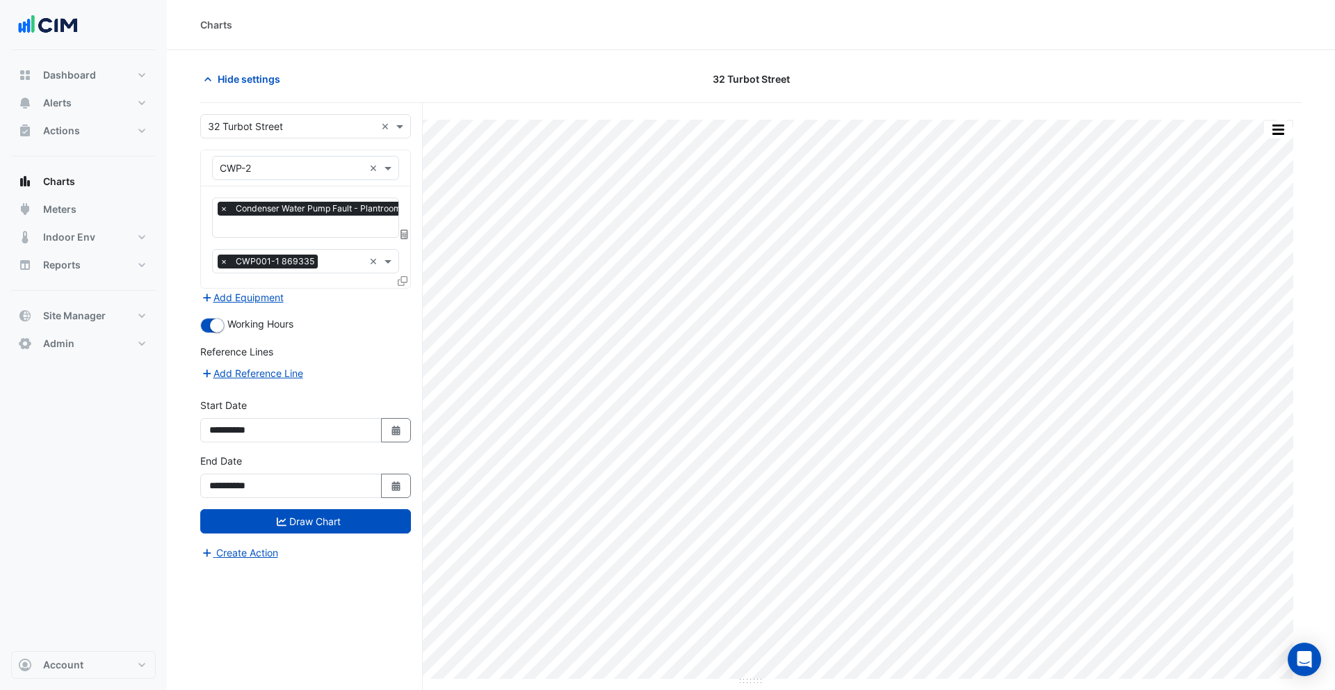
scroll to position [0, 7]
click at [283, 234] on input "text" at bounding box center [330, 227] width 234 height 15
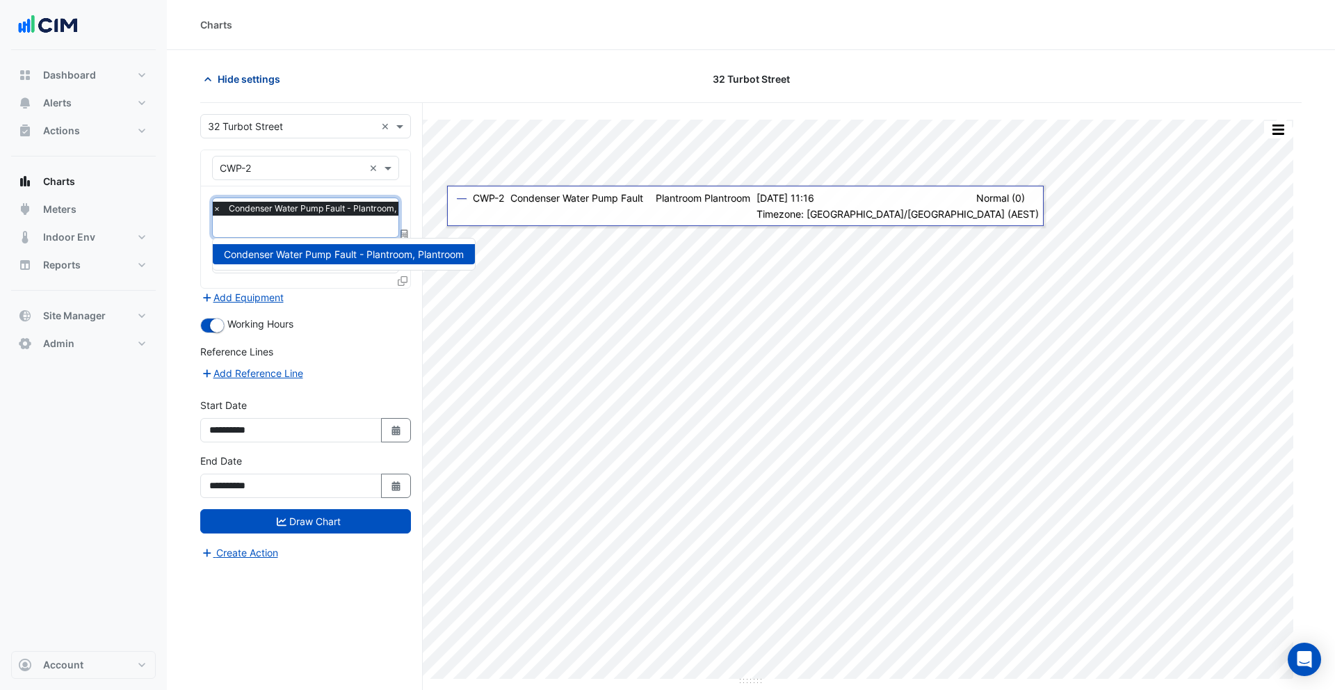
click at [243, 83] on span "Hide settings" at bounding box center [249, 79] width 63 height 15
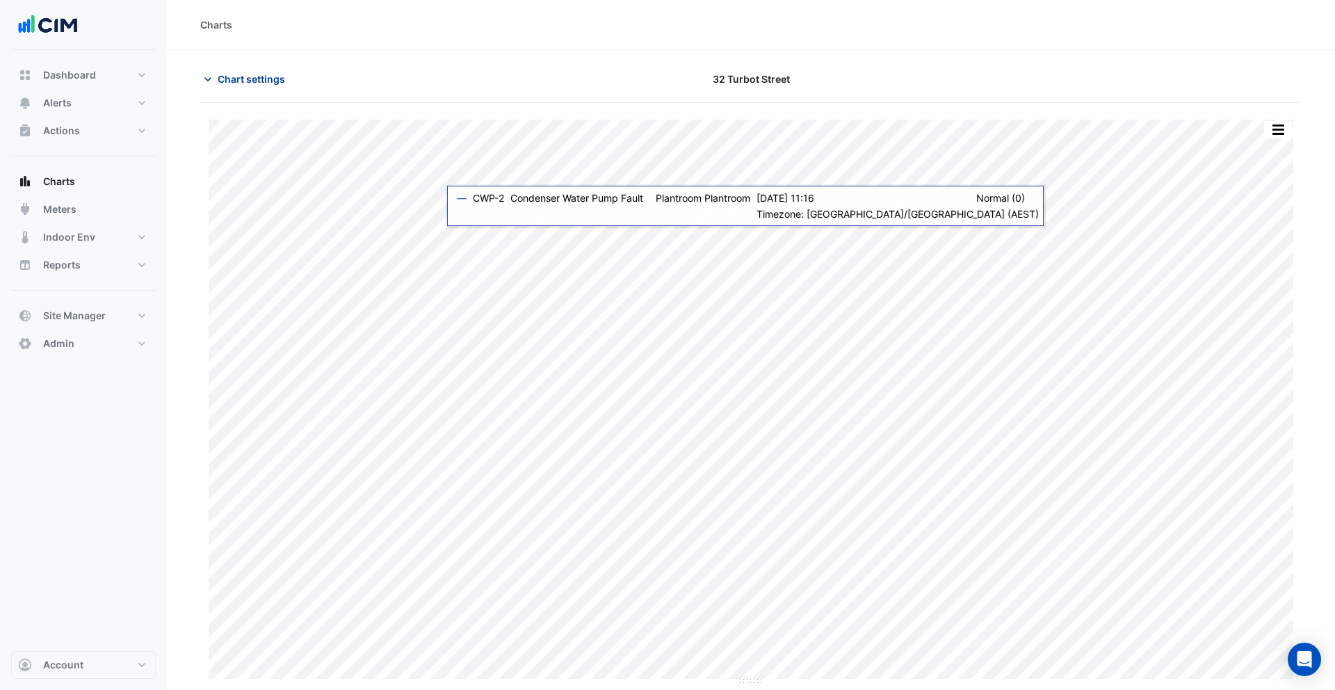
click at [243, 82] on span "Chart settings" at bounding box center [251, 79] width 67 height 15
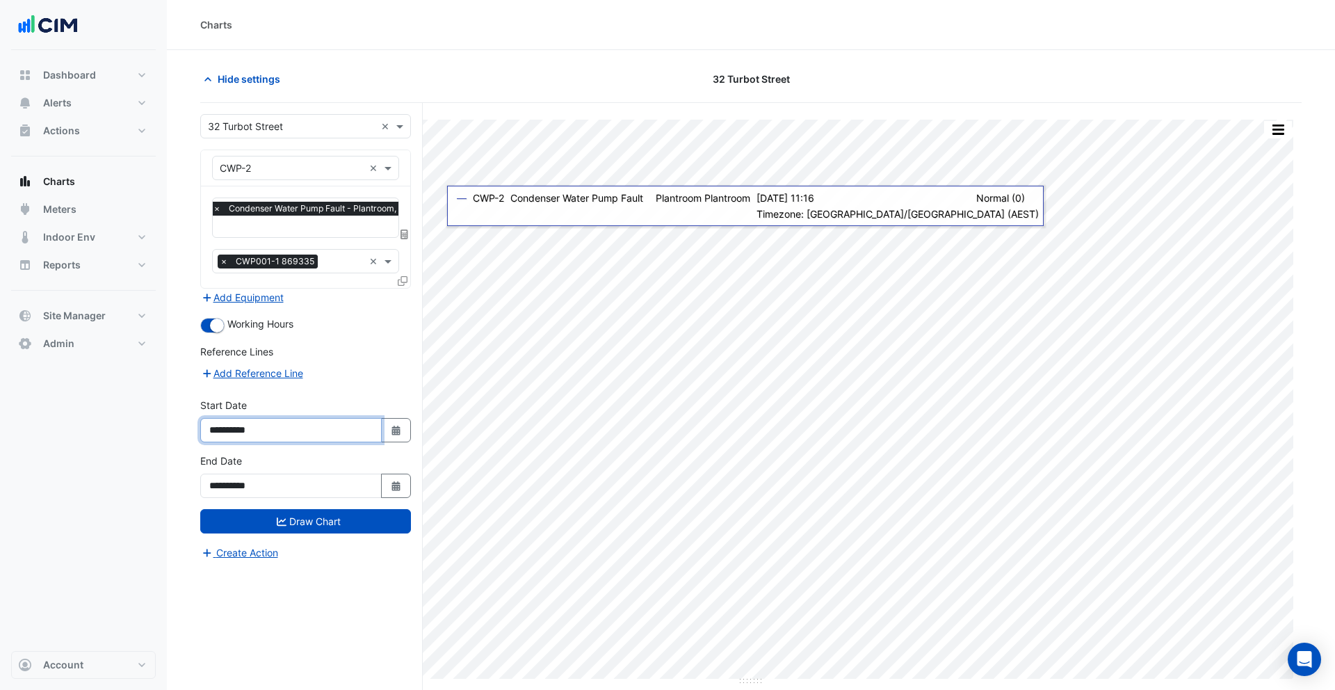
click at [243, 428] on input "**********" at bounding box center [291, 430] width 182 height 24
type input "**********"
click at [325, 514] on button "Draw Chart" at bounding box center [305, 521] width 211 height 24
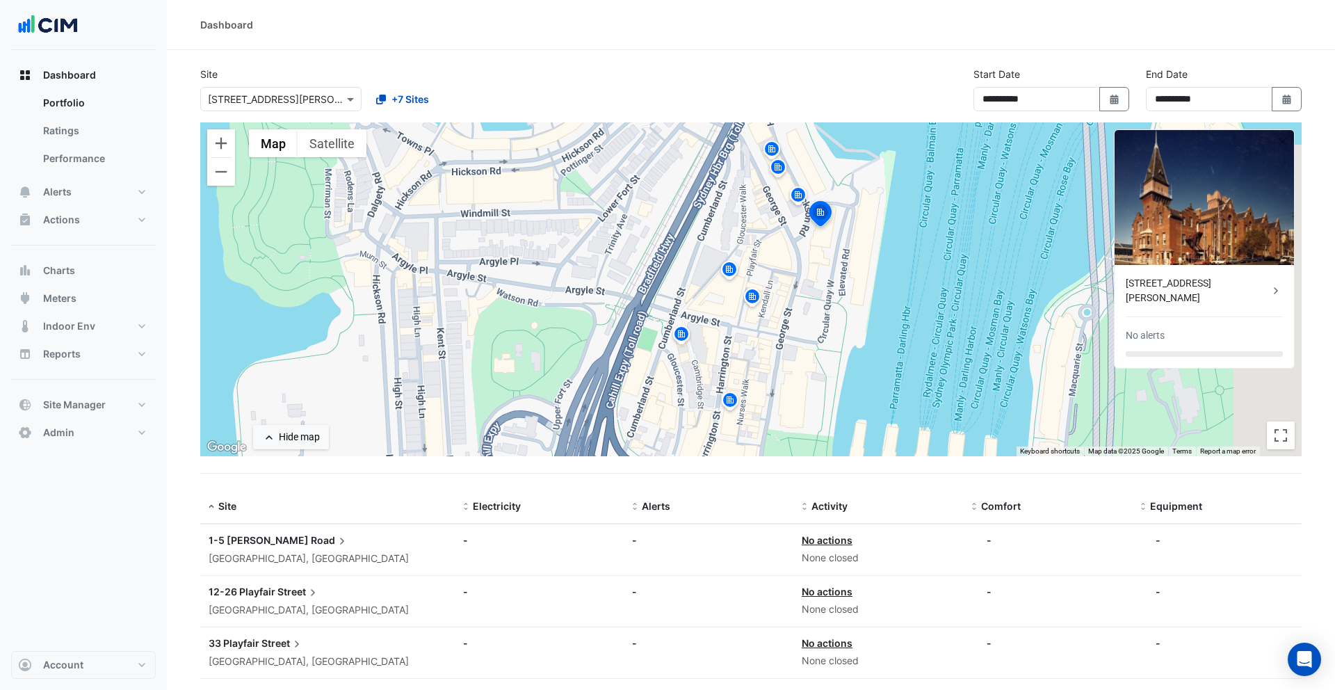
select select "***"
click at [800, 202] on img at bounding box center [798, 197] width 22 height 24
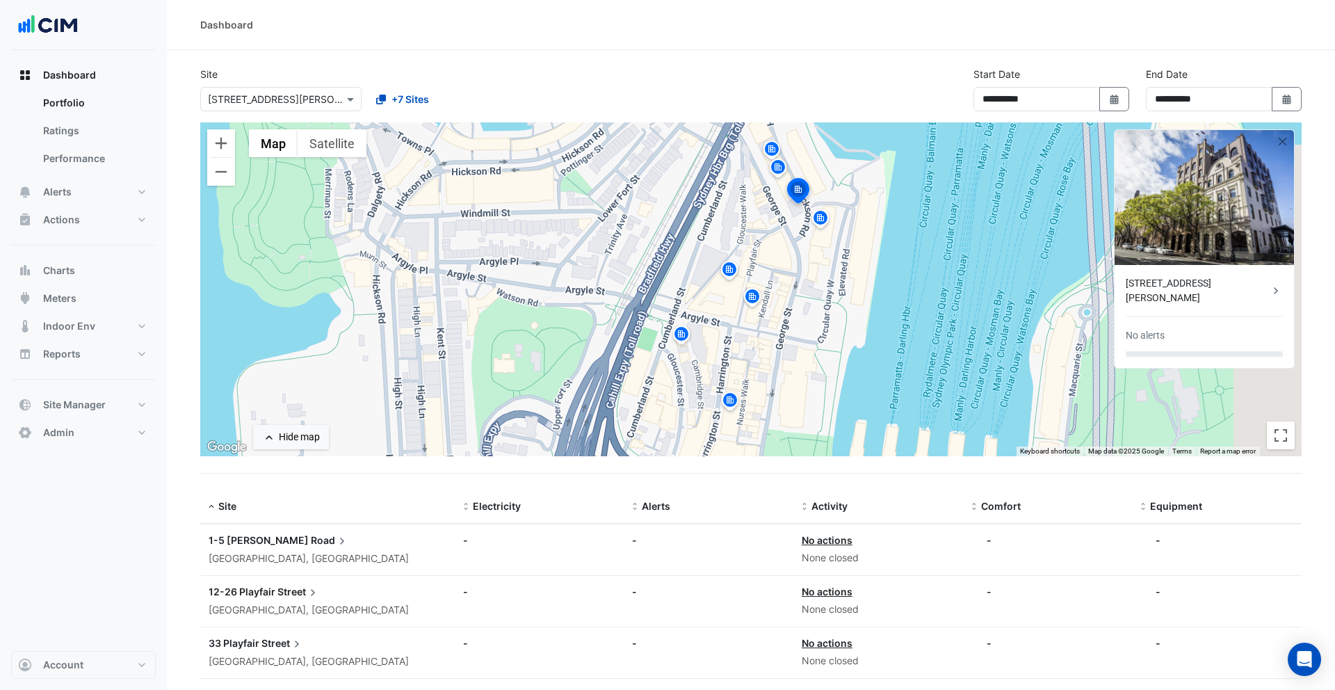
click at [774, 168] on img at bounding box center [778, 169] width 22 height 24
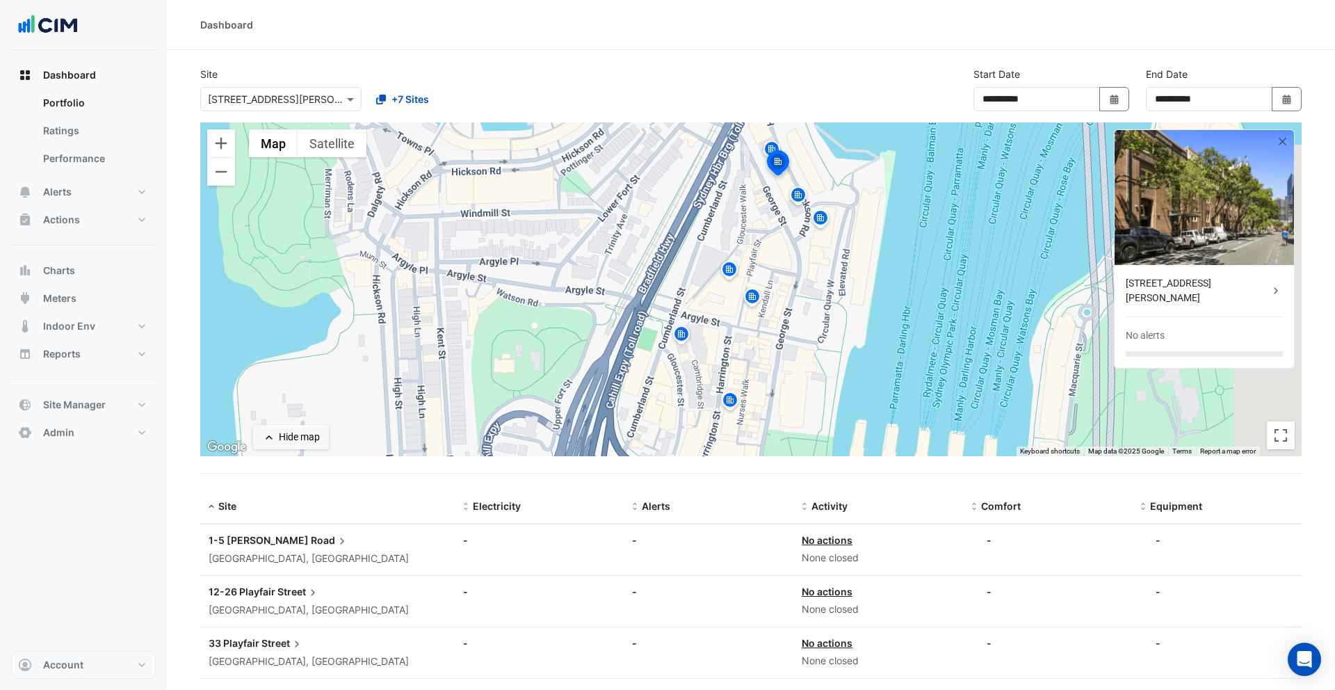
click at [773, 150] on img at bounding box center [778, 164] width 31 height 33
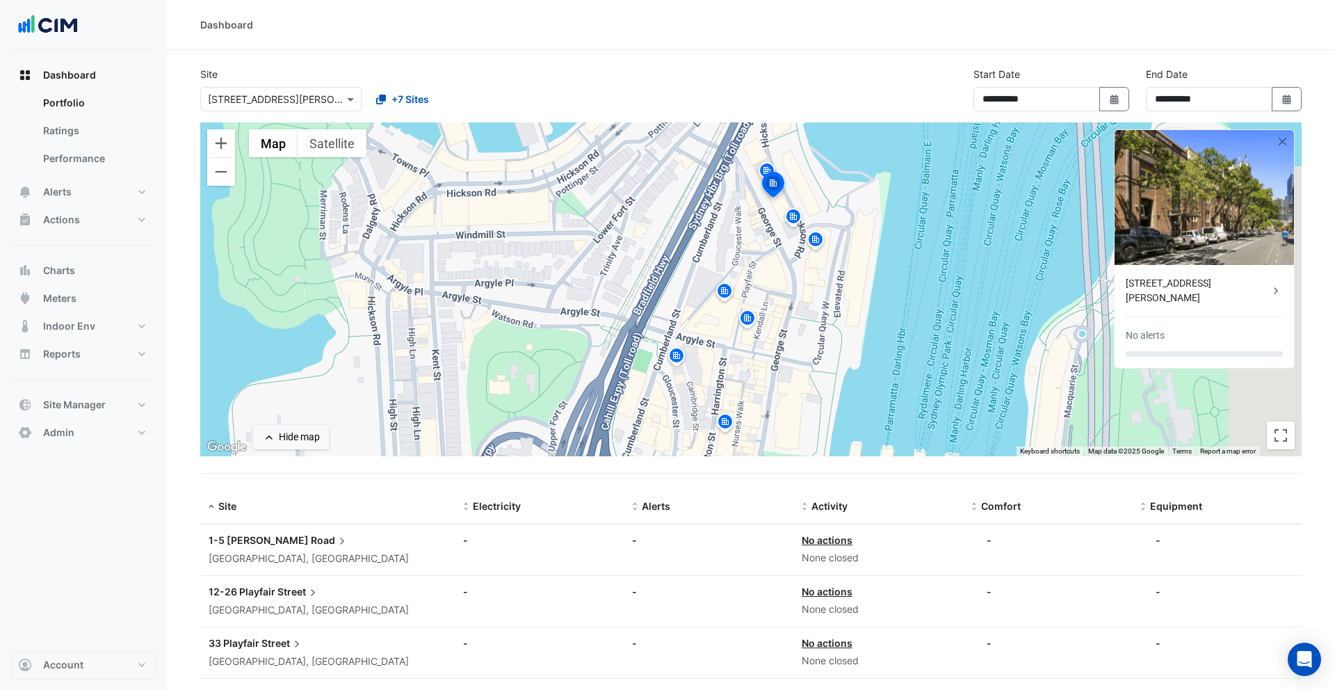
drag, startPoint x: 818, startPoint y: 155, endPoint x: 812, endPoint y: 195, distance: 40.8
click at [812, 195] on div "To navigate, press the arrow keys. To activate drag with keyboard, press Alt + …" at bounding box center [751, 289] width 1102 height 334
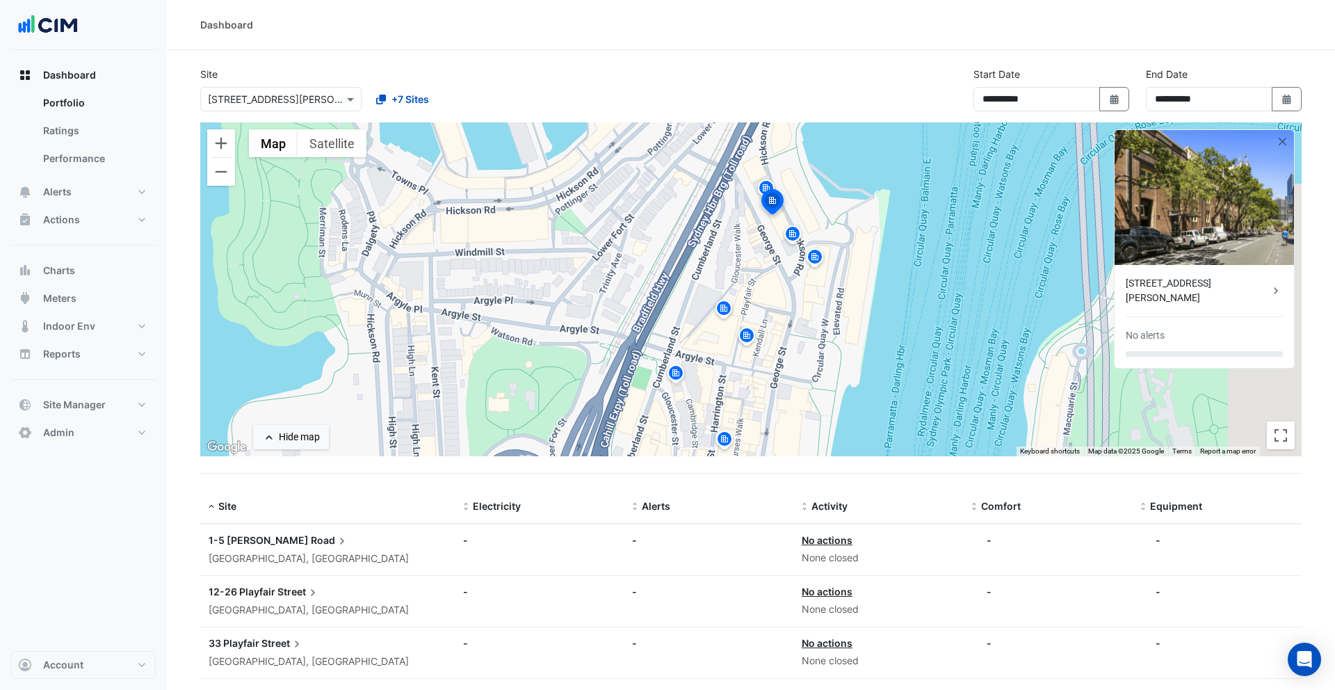
click at [762, 185] on img at bounding box center [766, 190] width 22 height 24
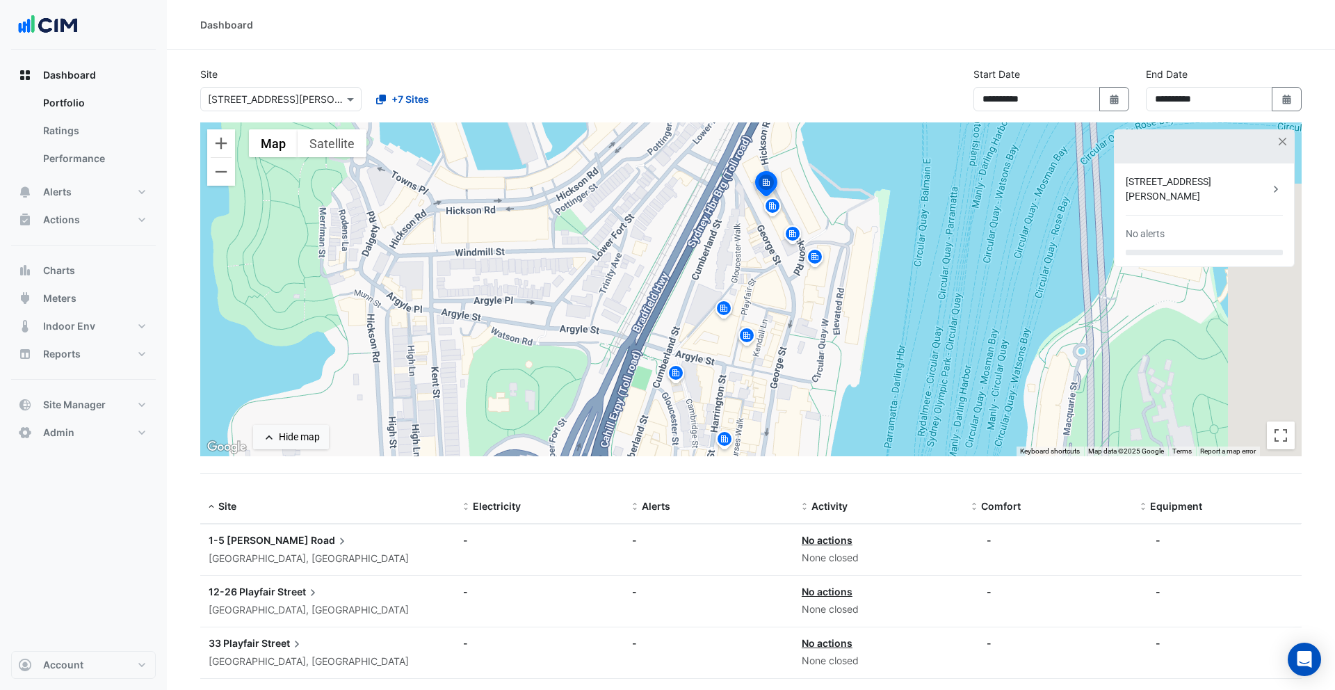
click at [774, 203] on img at bounding box center [773, 208] width 22 height 24
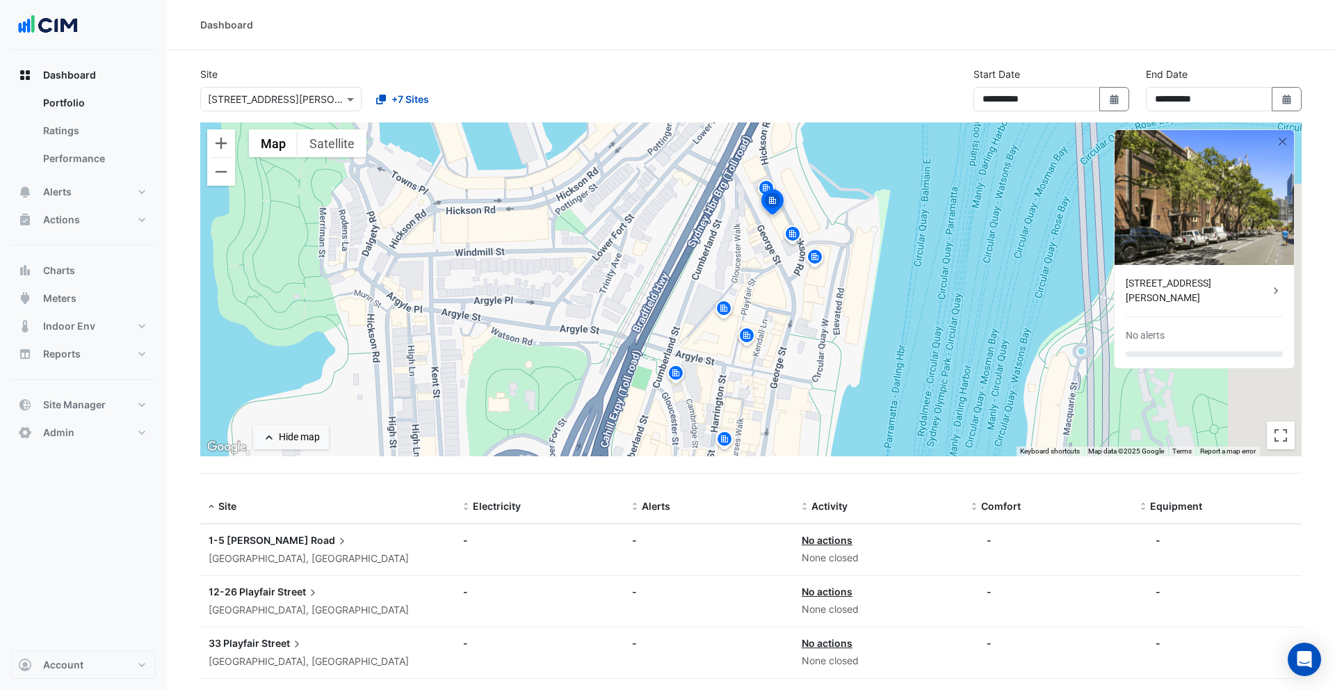
click at [797, 233] on img at bounding box center [793, 236] width 22 height 24
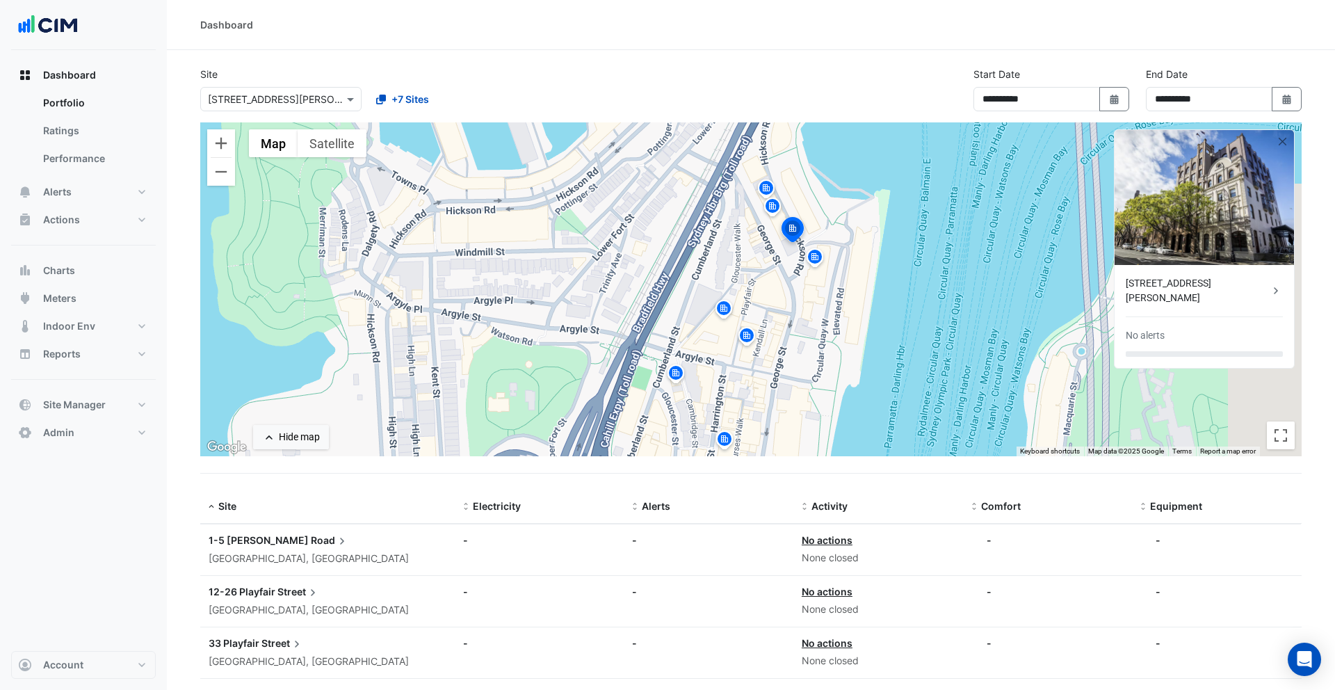
click at [812, 261] on img at bounding box center [815, 259] width 22 height 24
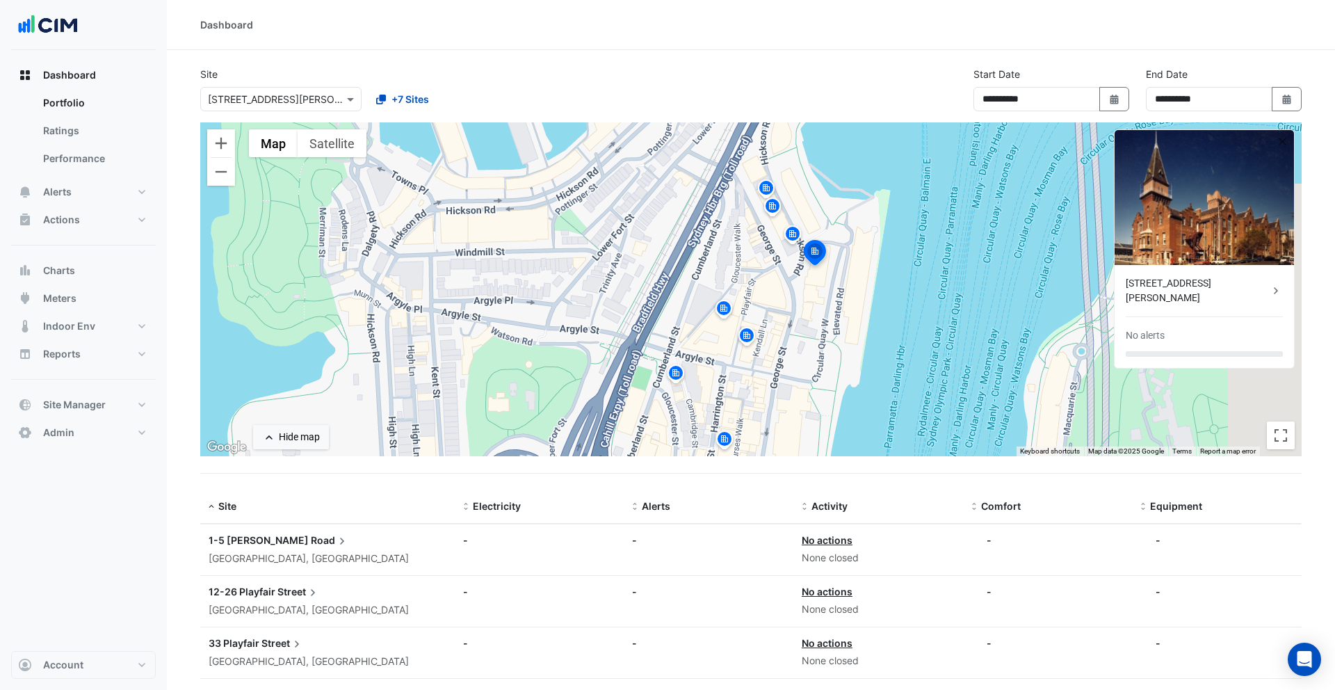
click at [725, 310] on img at bounding box center [724, 310] width 22 height 24
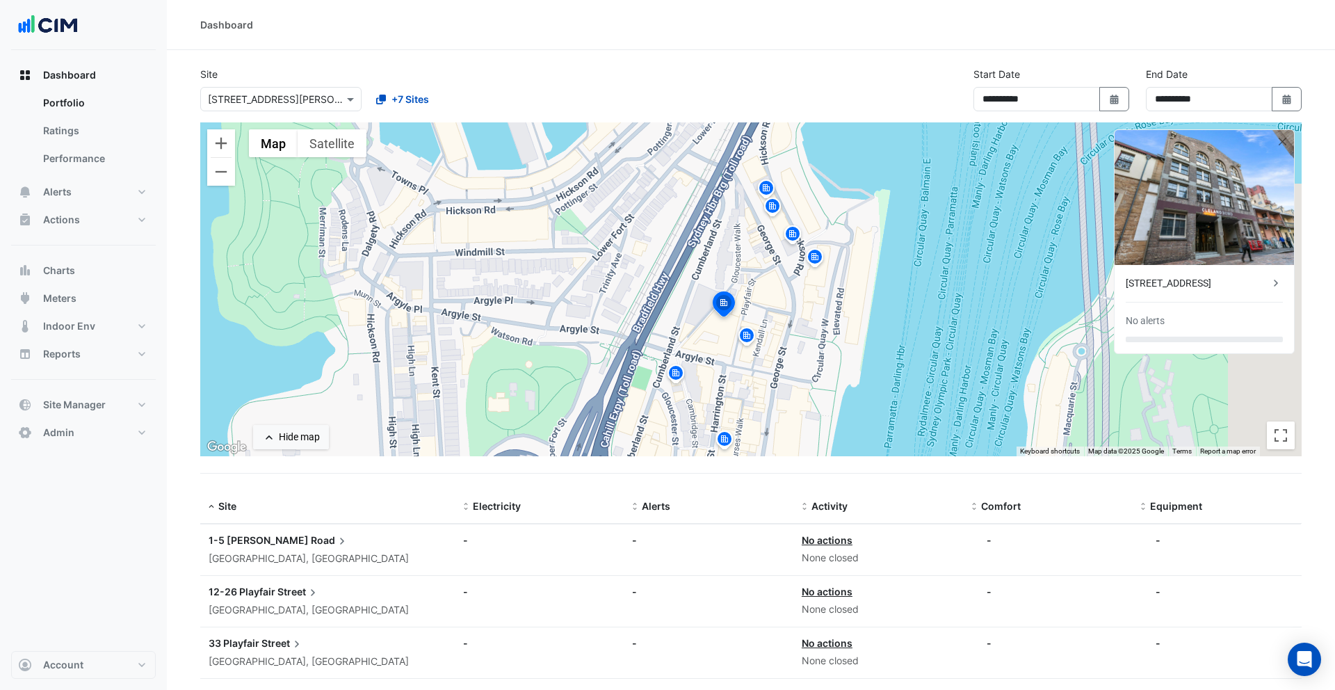
click at [740, 330] on img at bounding box center [747, 338] width 22 height 24
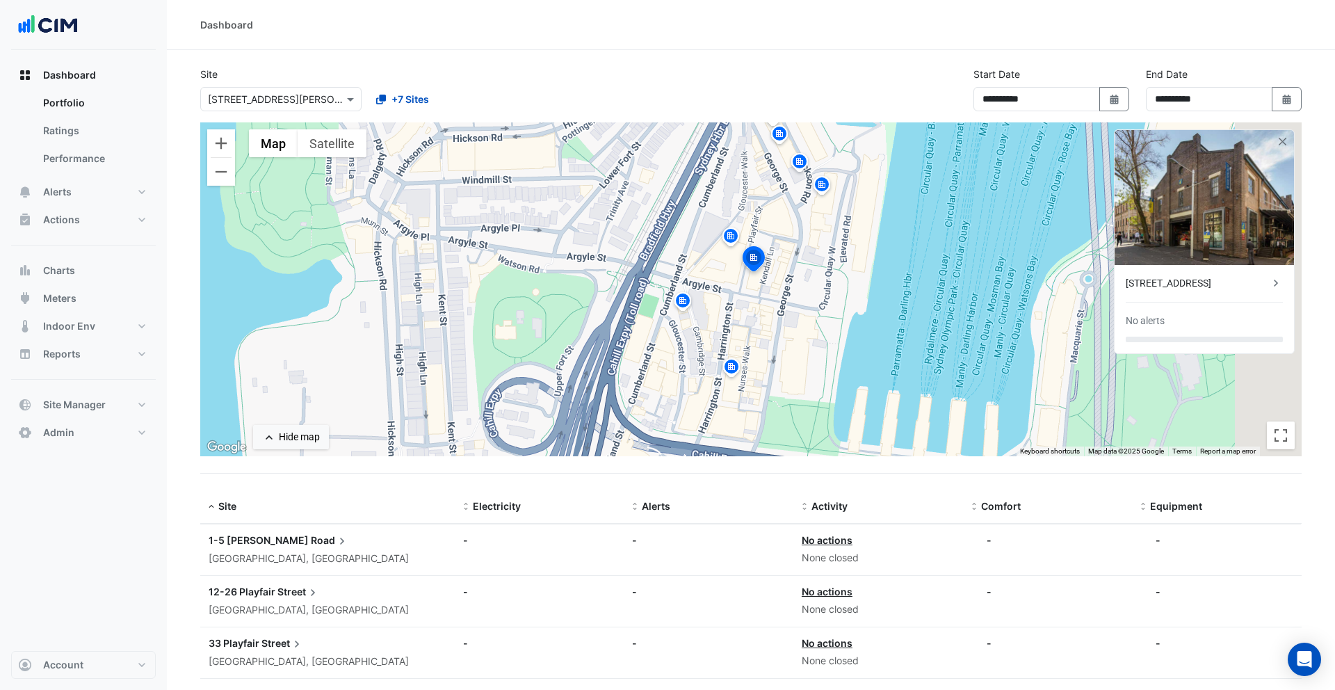
drag, startPoint x: 791, startPoint y: 416, endPoint x: 798, endPoint y: 342, distance: 74.7
click at [798, 342] on div "To activate drag with keyboard, press Alt + Enter. Once in keyboard drag state,…" at bounding box center [751, 289] width 1102 height 334
click at [734, 367] on img at bounding box center [732, 369] width 22 height 24
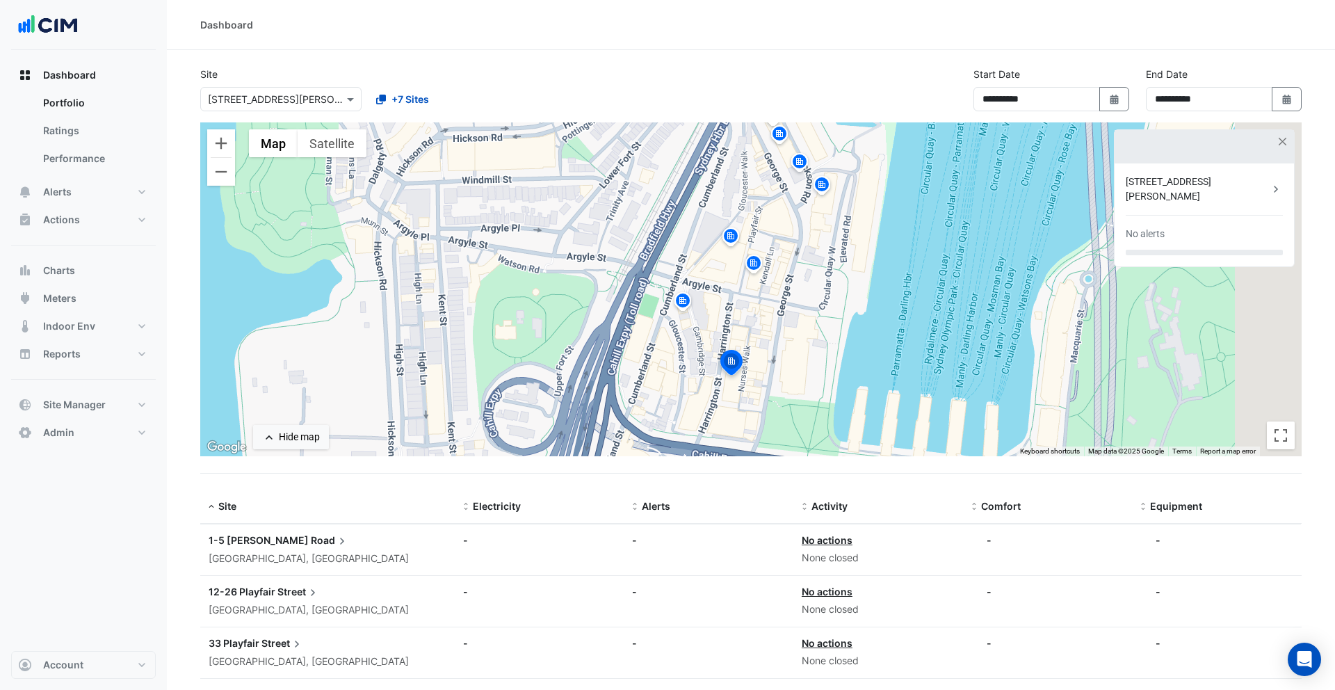
click at [692, 308] on img at bounding box center [683, 303] width 22 height 24
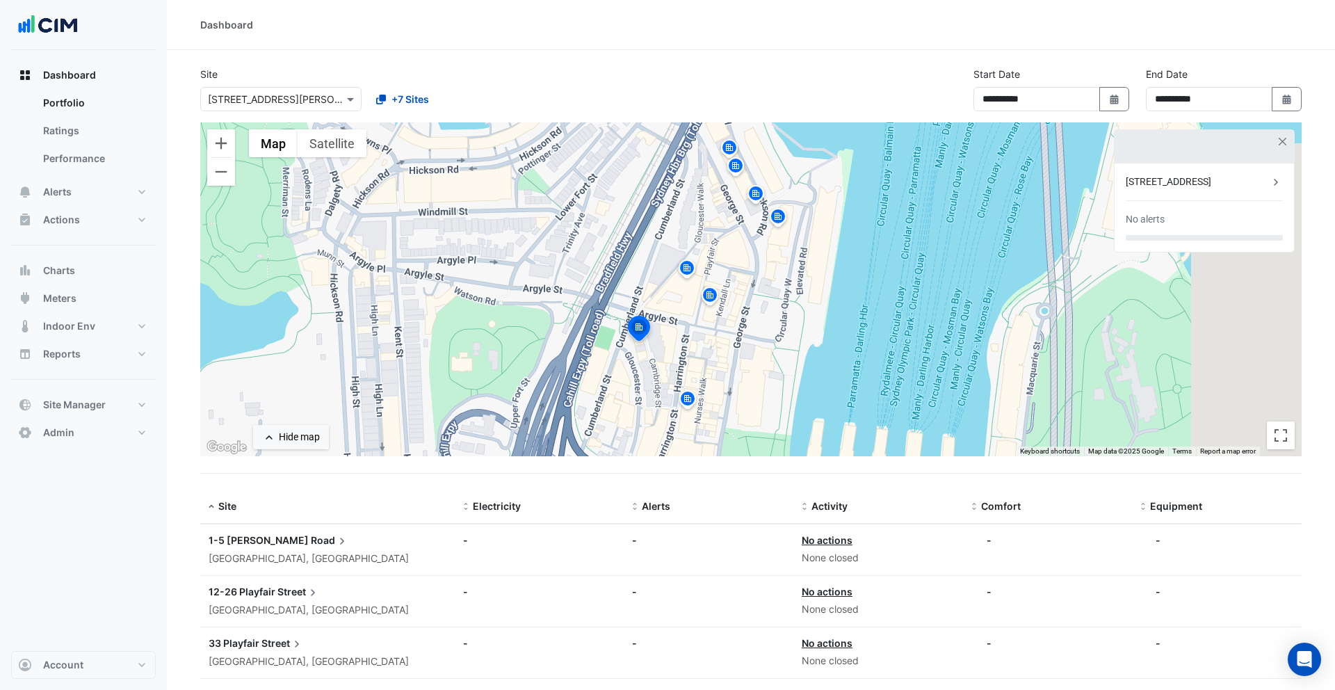
drag, startPoint x: 823, startPoint y: 296, endPoint x: 776, endPoint y: 330, distance: 58.3
click at [776, 330] on div "To activate drag with keyboard, press Alt + Enter. Once in keyboard drag state,…" at bounding box center [751, 289] width 1102 height 334
click at [1276, 141] on div at bounding box center [1204, 146] width 179 height 33
click at [1282, 141] on button "button" at bounding box center [1284, 142] width 12 height 12
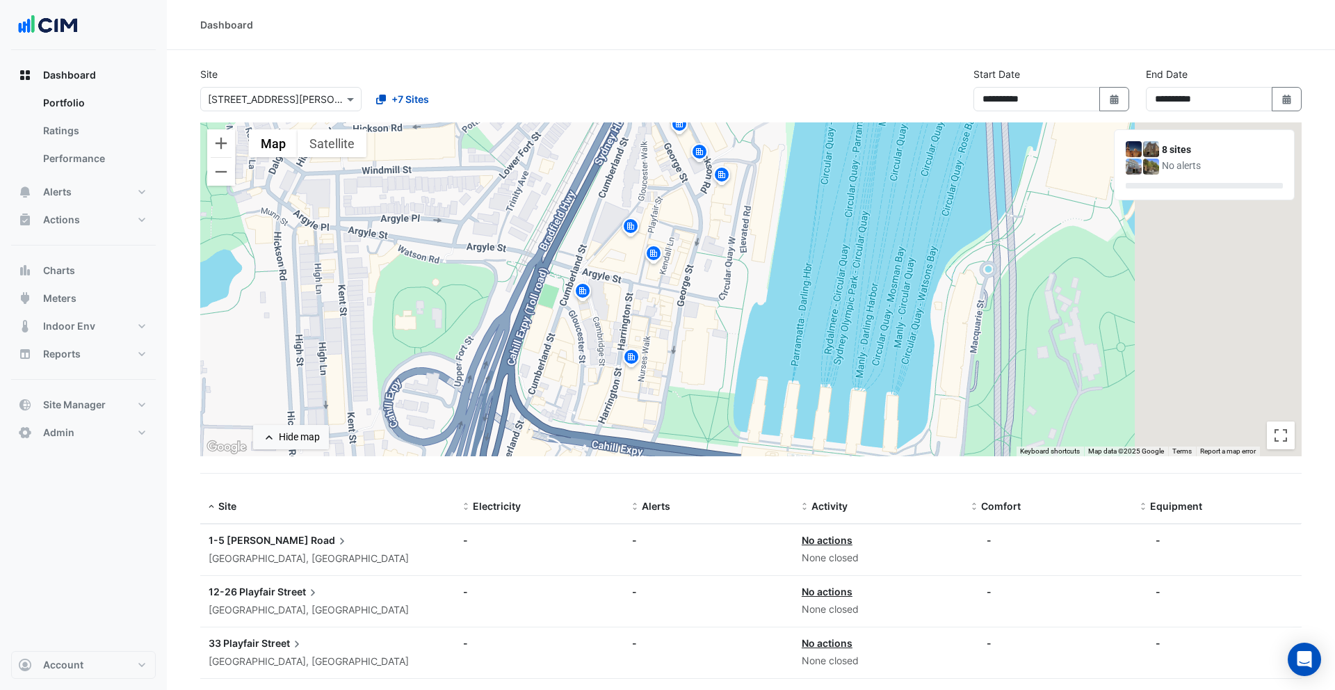
drag, startPoint x: 929, startPoint y: 324, endPoint x: 870, endPoint y: 281, distance: 73.2
click at [870, 281] on div "To activate drag with keyboard, press Alt + Enter. Once in keyboard drag state,…" at bounding box center [751, 289] width 1102 height 334
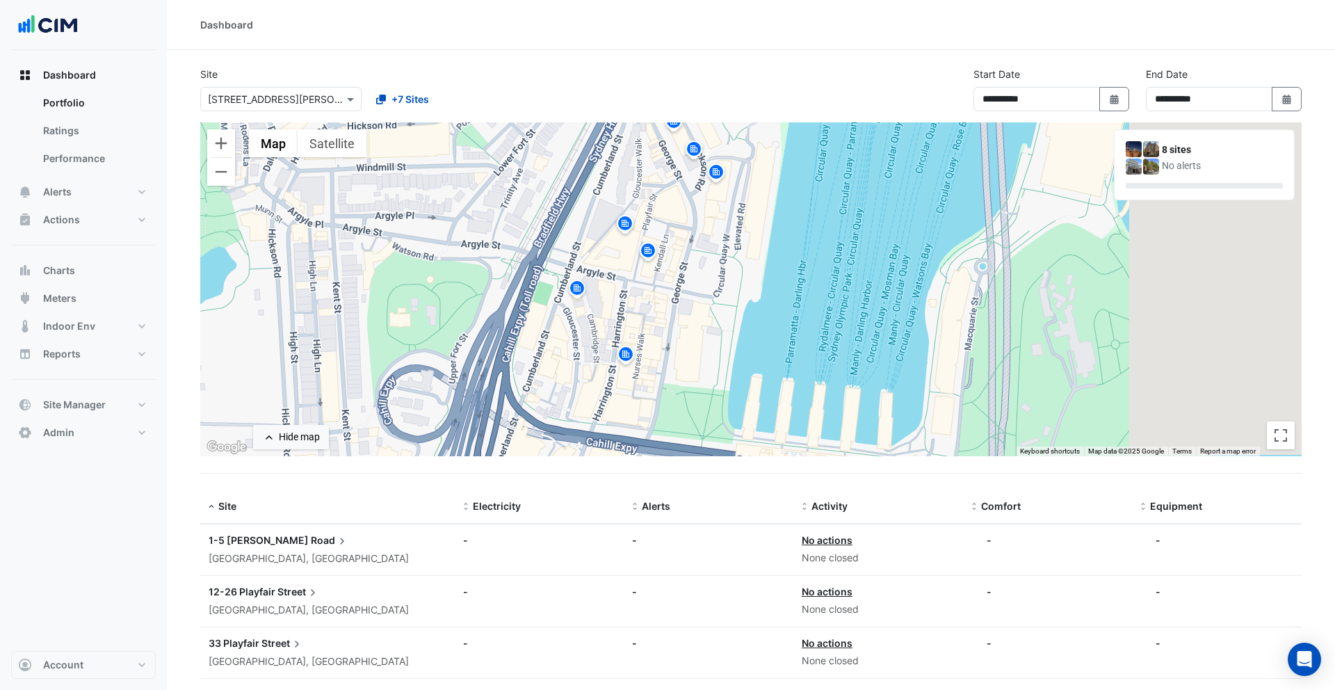
click at [261, 543] on span "1-5 Hickson" at bounding box center [259, 540] width 100 height 12
click at [261, 543] on ngb-offcanvas-backdrop at bounding box center [667, 345] width 1335 height 690
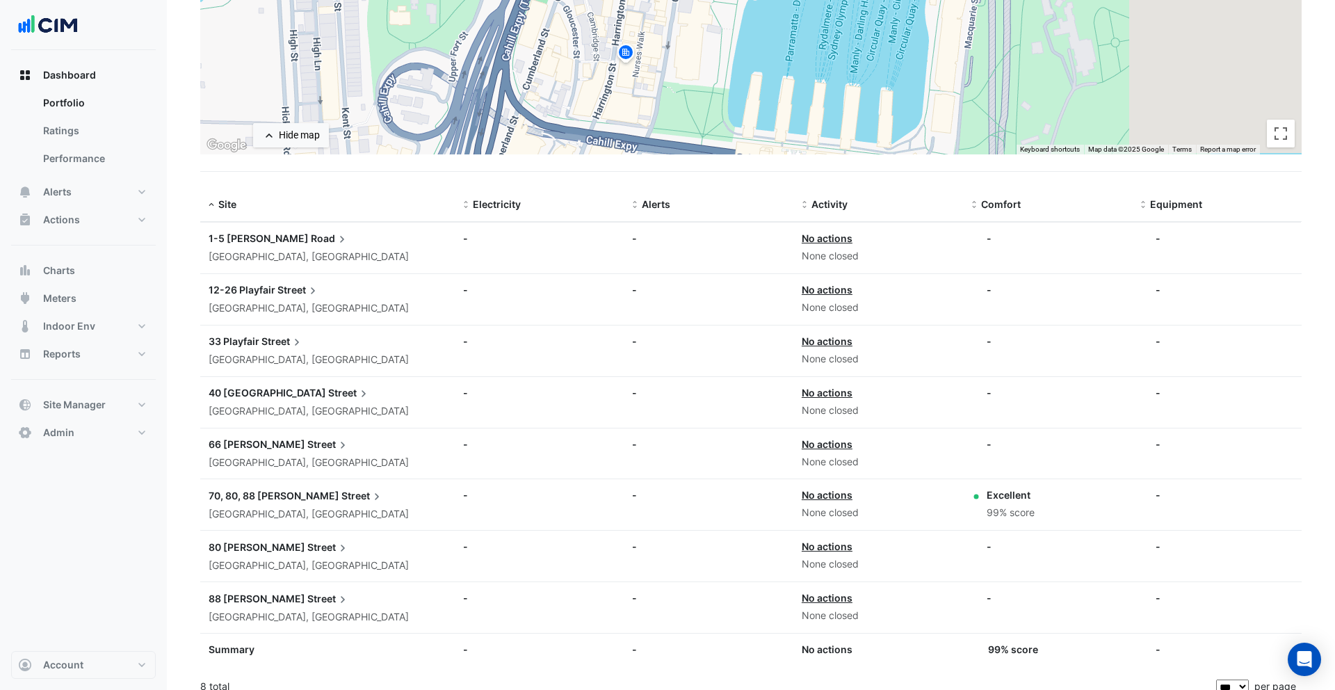
click at [275, 340] on span "Street" at bounding box center [283, 341] width 42 height 15
click at [277, 346] on ngb-offcanvas-backdrop at bounding box center [667, 345] width 1335 height 690
click at [280, 292] on span "Street" at bounding box center [299, 289] width 42 height 15
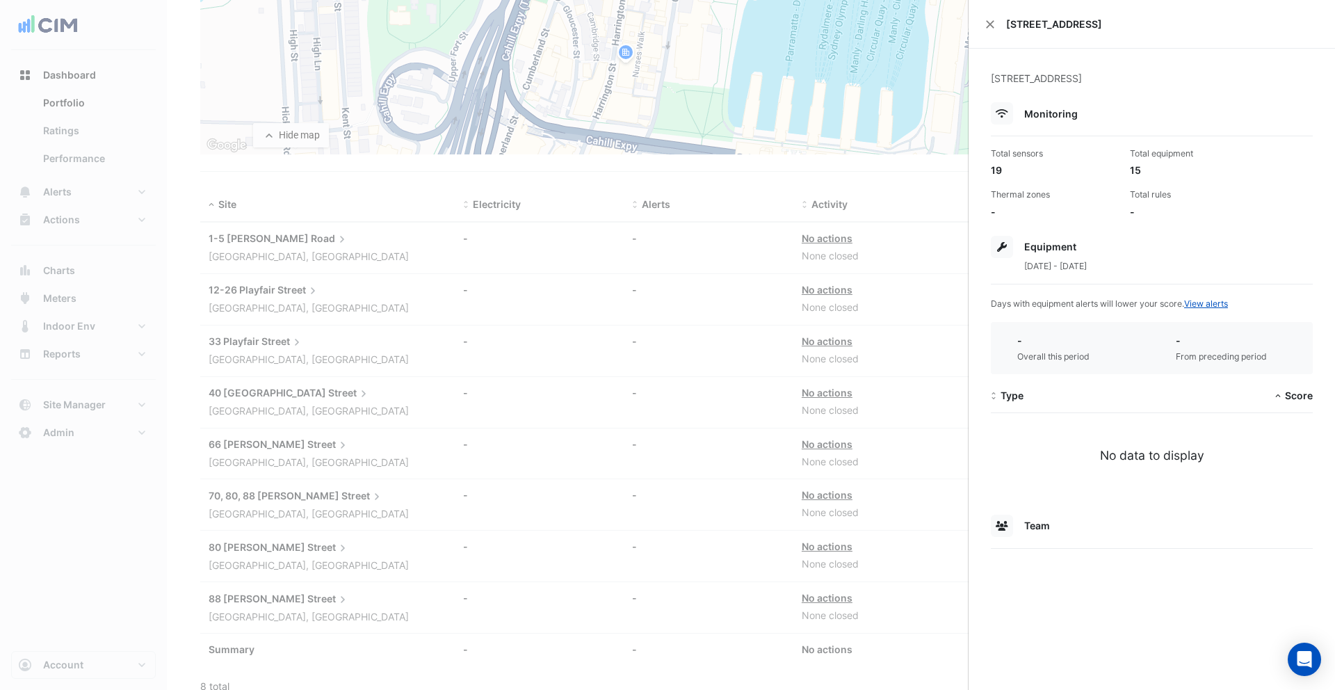
click at [286, 296] on ngb-offcanvas-backdrop at bounding box center [667, 345] width 1335 height 690
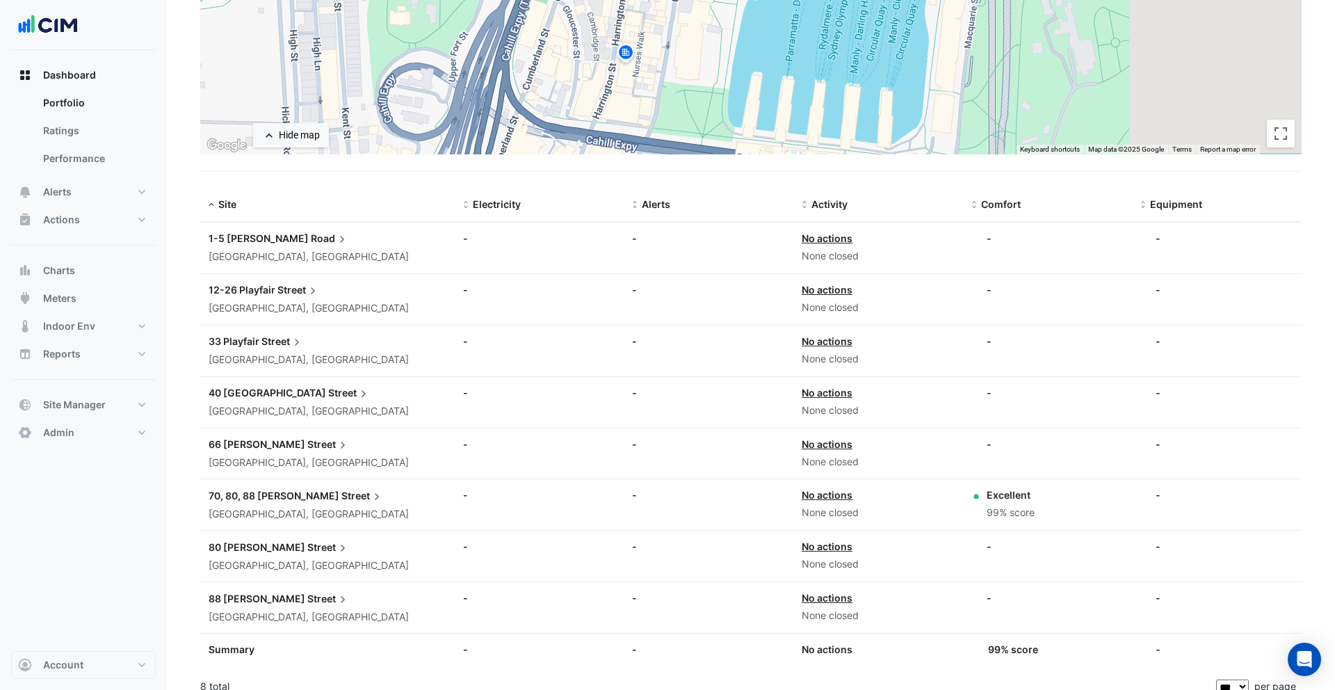
click at [311, 236] on span "Road" at bounding box center [330, 238] width 38 height 15
click at [93, 412] on button "Site Manager" at bounding box center [83, 405] width 145 height 28
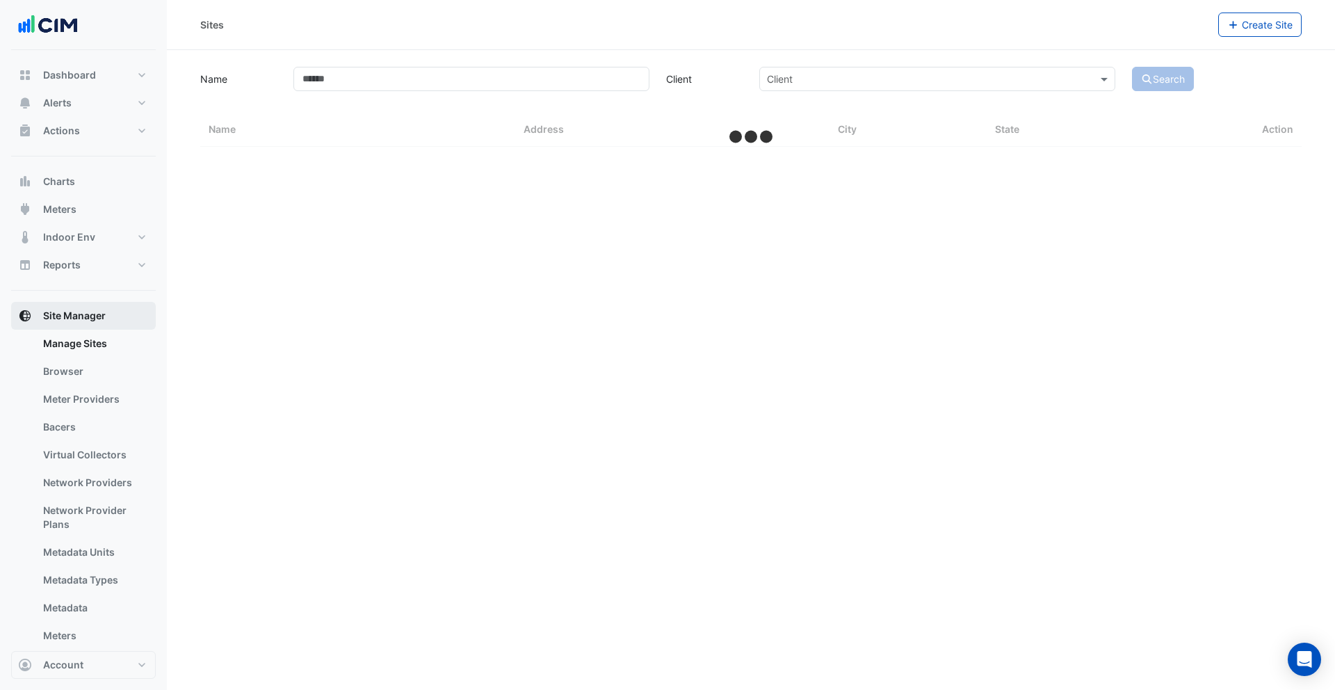
select select "***"
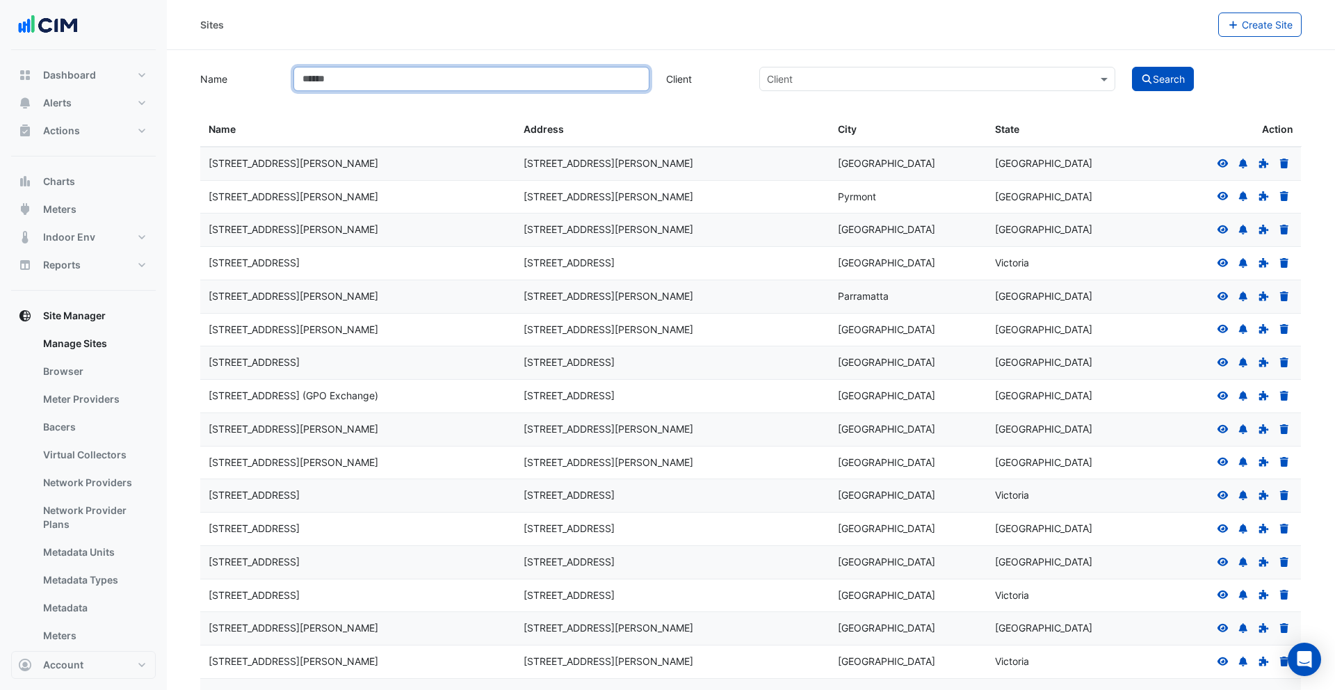
click at [436, 83] on input "Name" at bounding box center [472, 79] width 356 height 24
type input "*"
click at [847, 74] on input "text" at bounding box center [923, 79] width 313 height 15
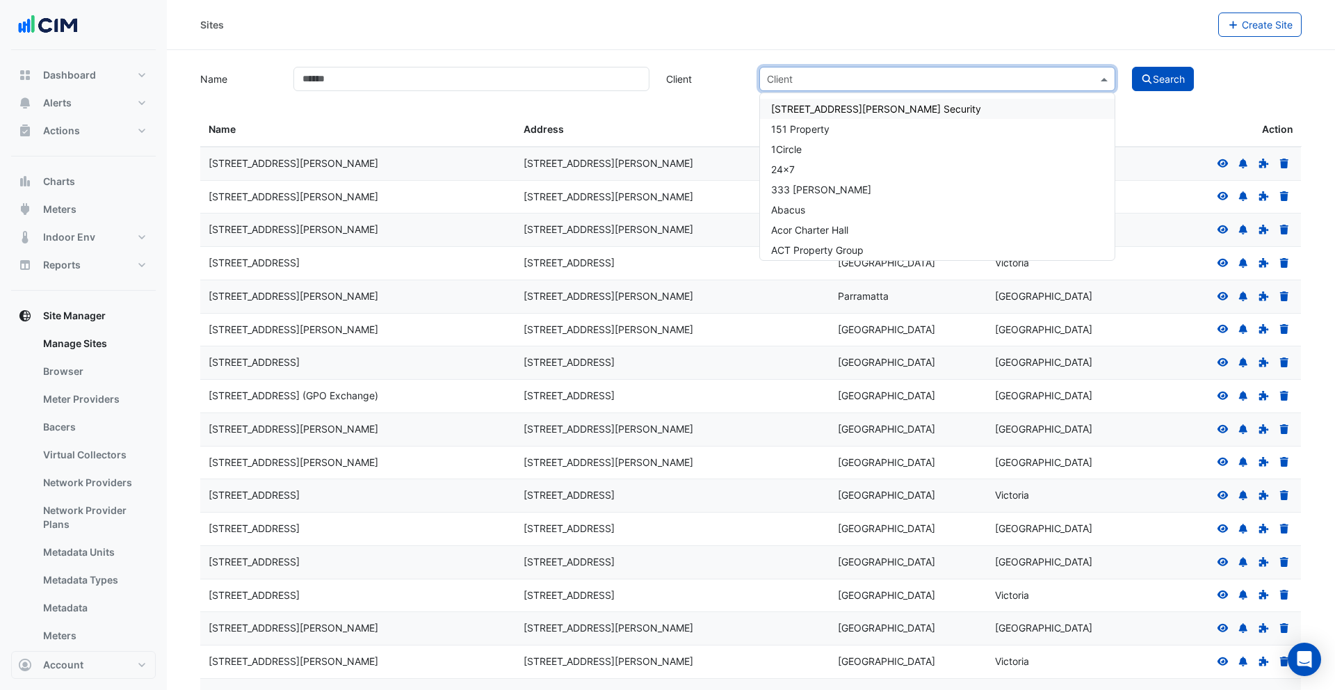
type input "*"
click at [362, 81] on input "Name" at bounding box center [472, 79] width 356 height 24
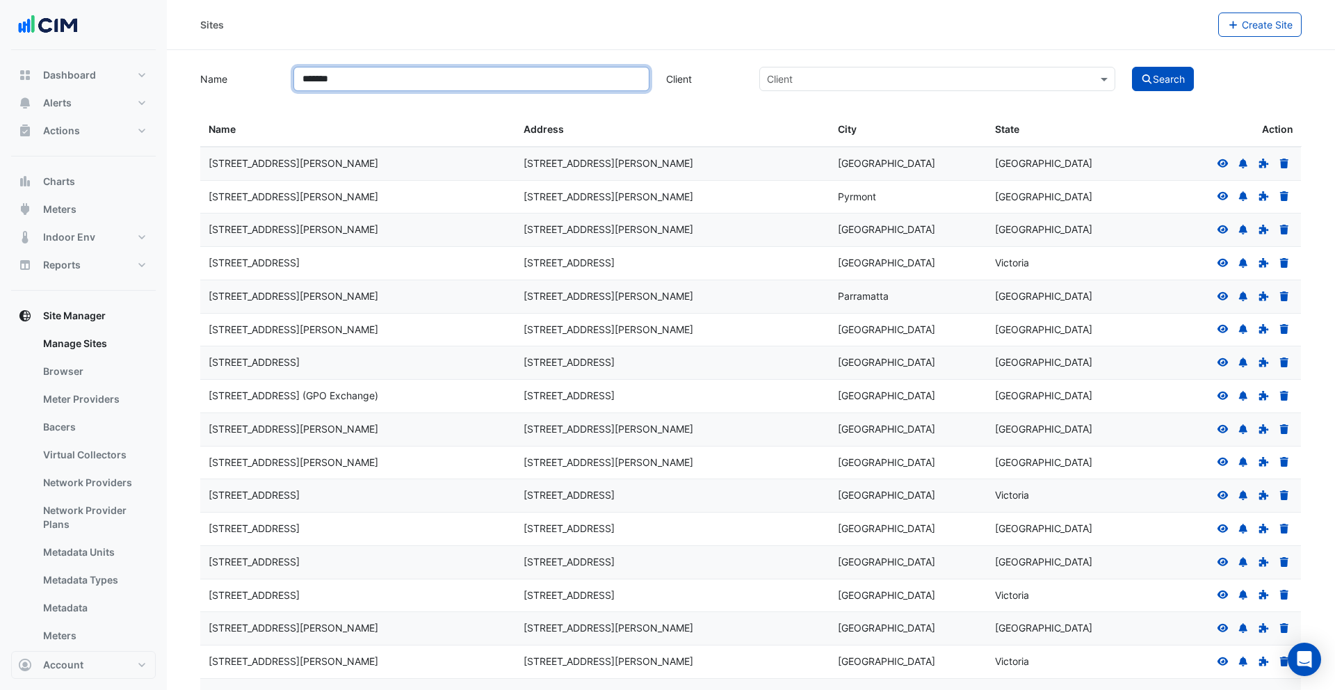
type input "*******"
click at [1132, 67] on button "Search" at bounding box center [1163, 79] width 63 height 24
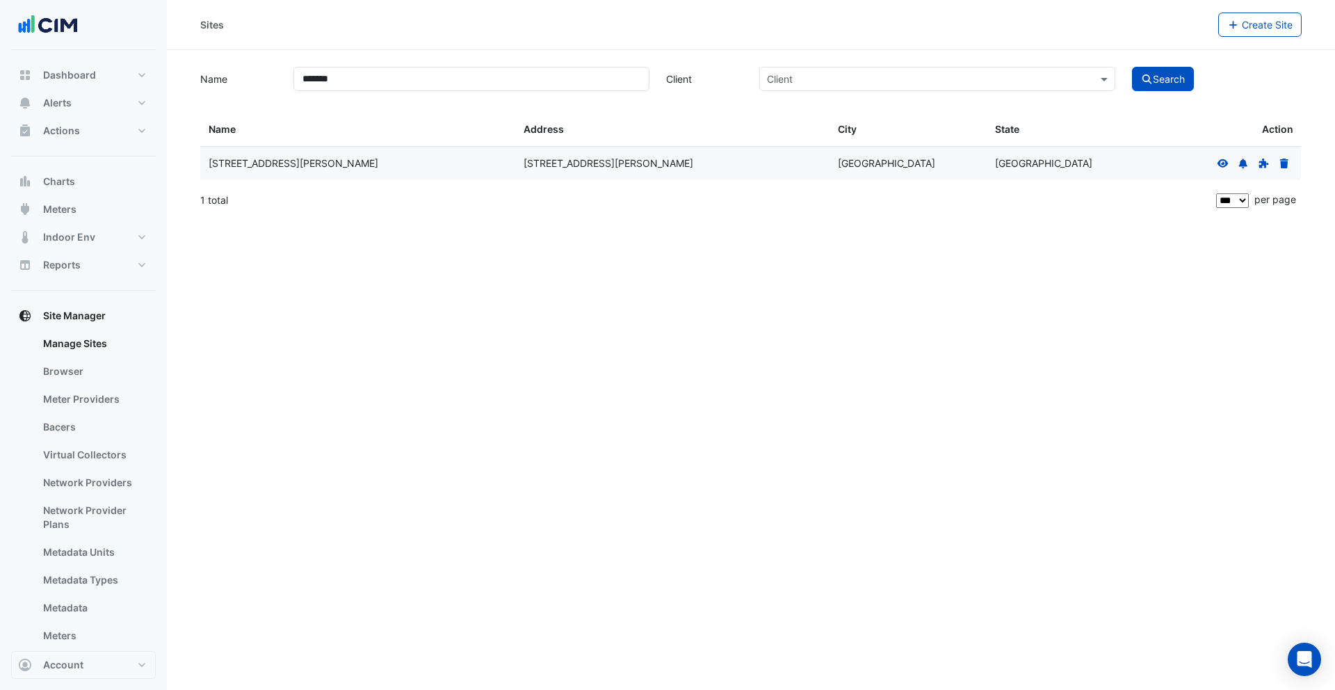
click at [1226, 163] on icon at bounding box center [1223, 164] width 13 height 10
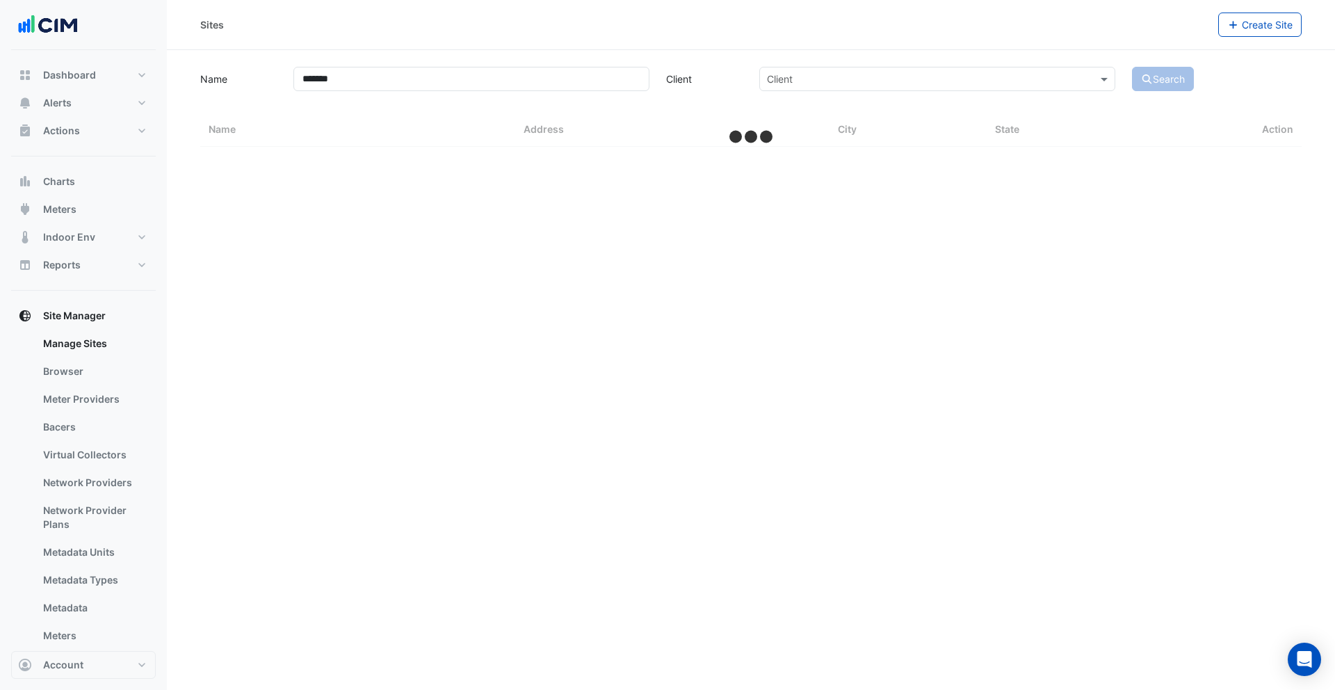
select select "***"
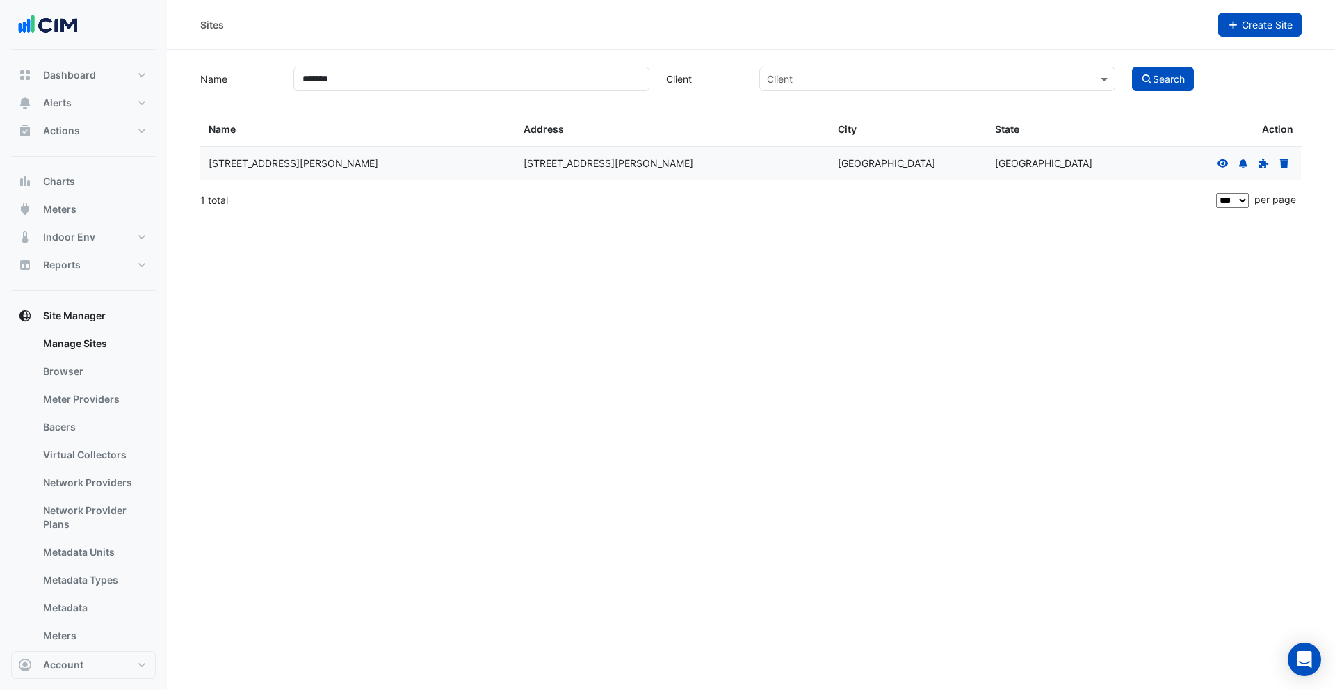
click at [1240, 31] on button "Create Site" at bounding box center [1261, 25] width 84 height 24
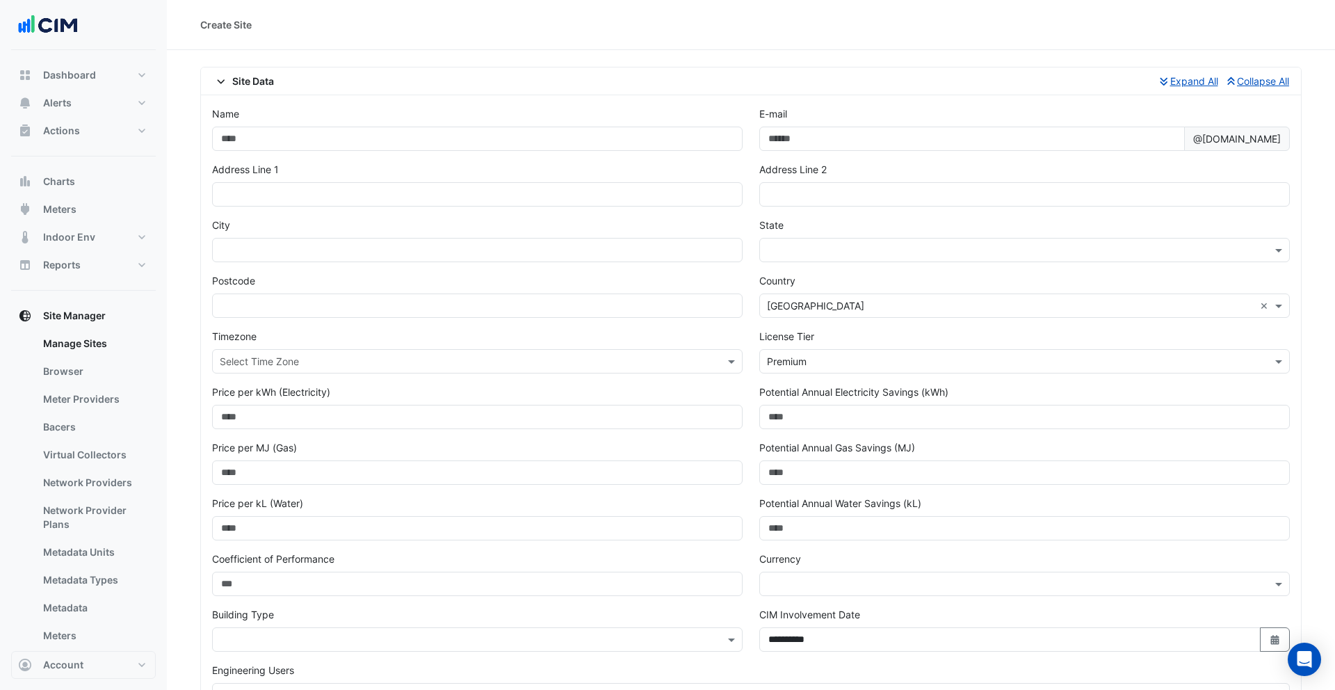
click at [879, 363] on input "text" at bounding box center [1011, 362] width 488 height 15
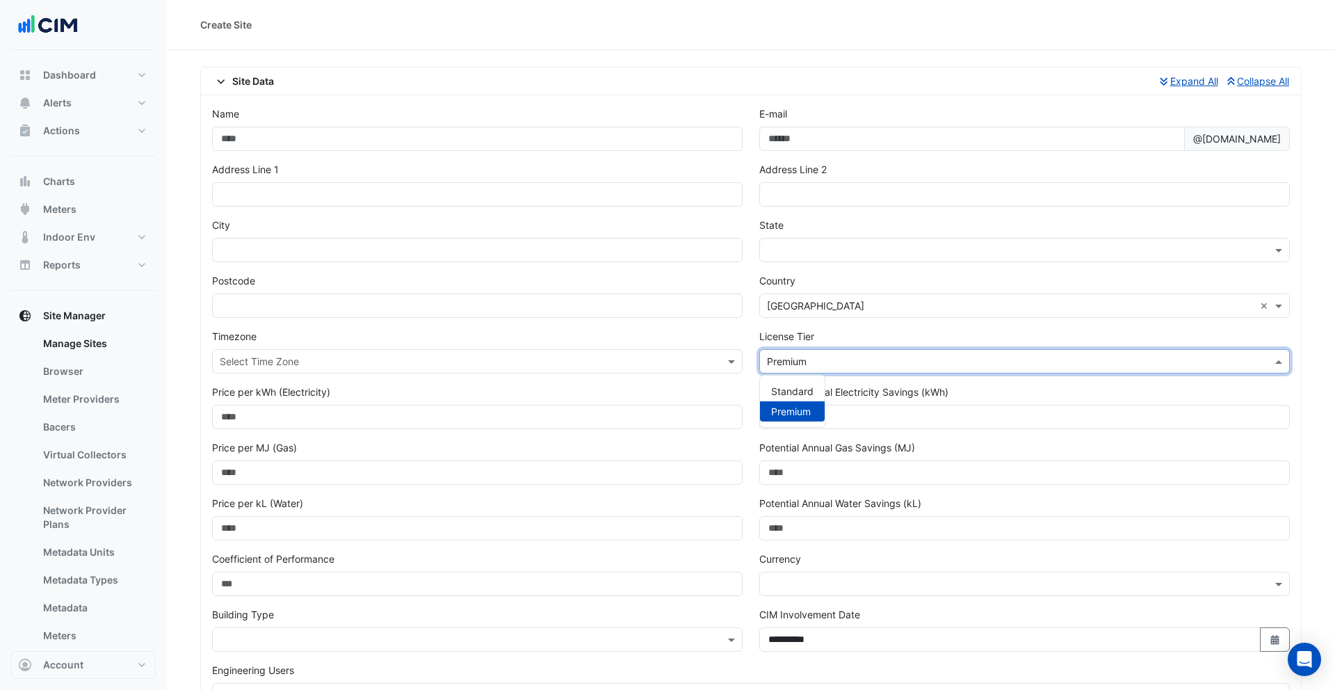
click at [890, 344] on div "License Tier Select License Tier × Premium Standard Premium" at bounding box center [1025, 351] width 531 height 45
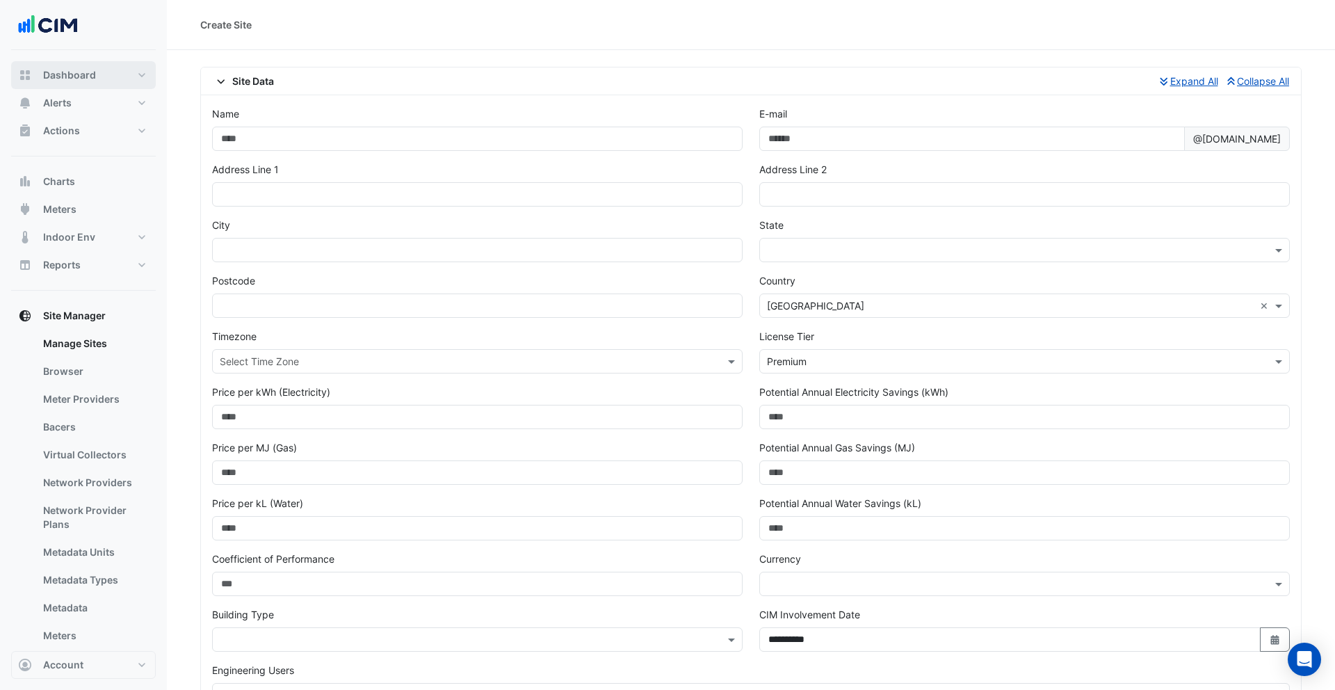
click at [106, 82] on button "Dashboard" at bounding box center [83, 75] width 145 height 28
select select "***"
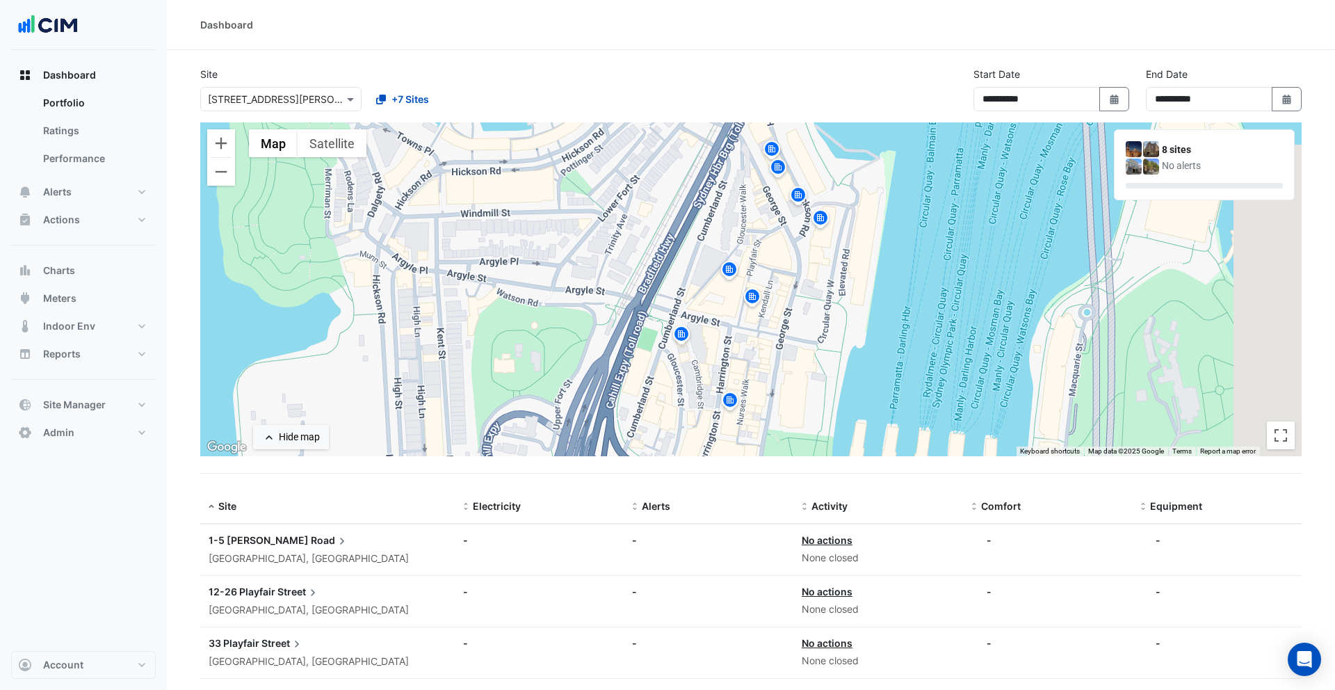
click at [306, 50] on section "**********" at bounding box center [751, 528] width 1169 height 956
click at [782, 156] on img at bounding box center [772, 151] width 22 height 24
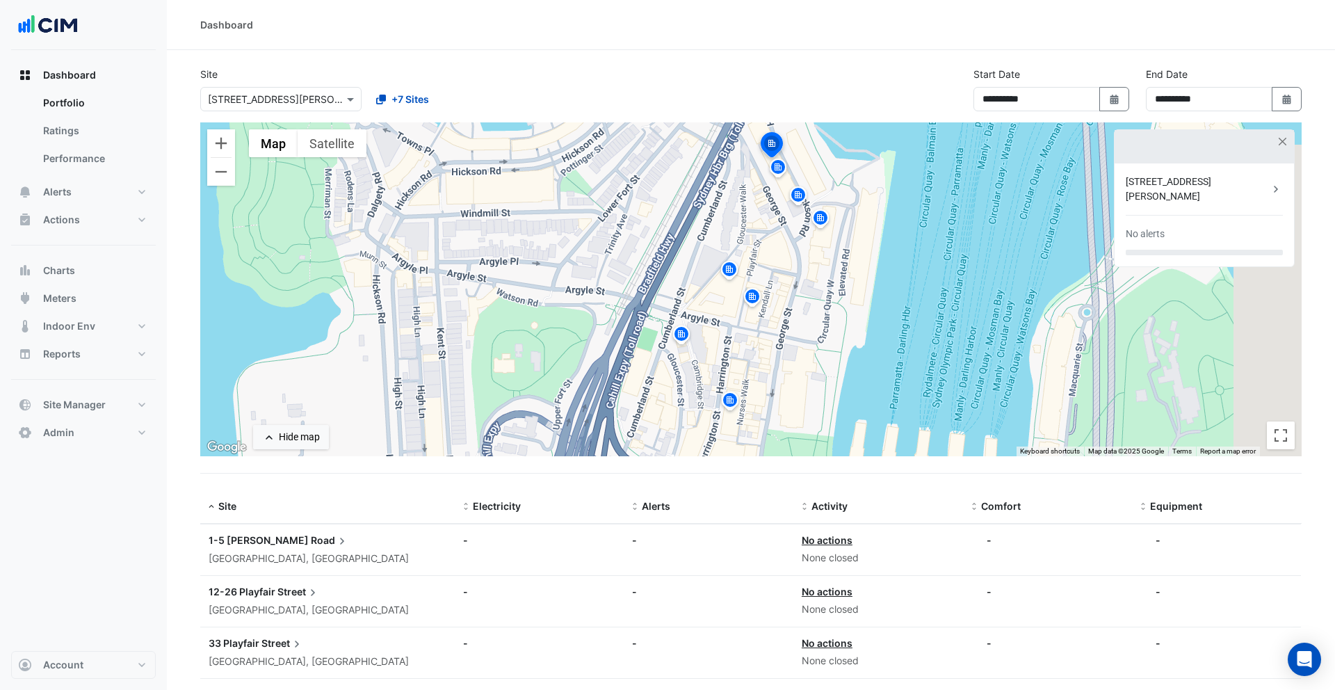
drag, startPoint x: 783, startPoint y: 165, endPoint x: 789, endPoint y: 172, distance: 9.5
click at [783, 166] on img at bounding box center [778, 169] width 22 height 24
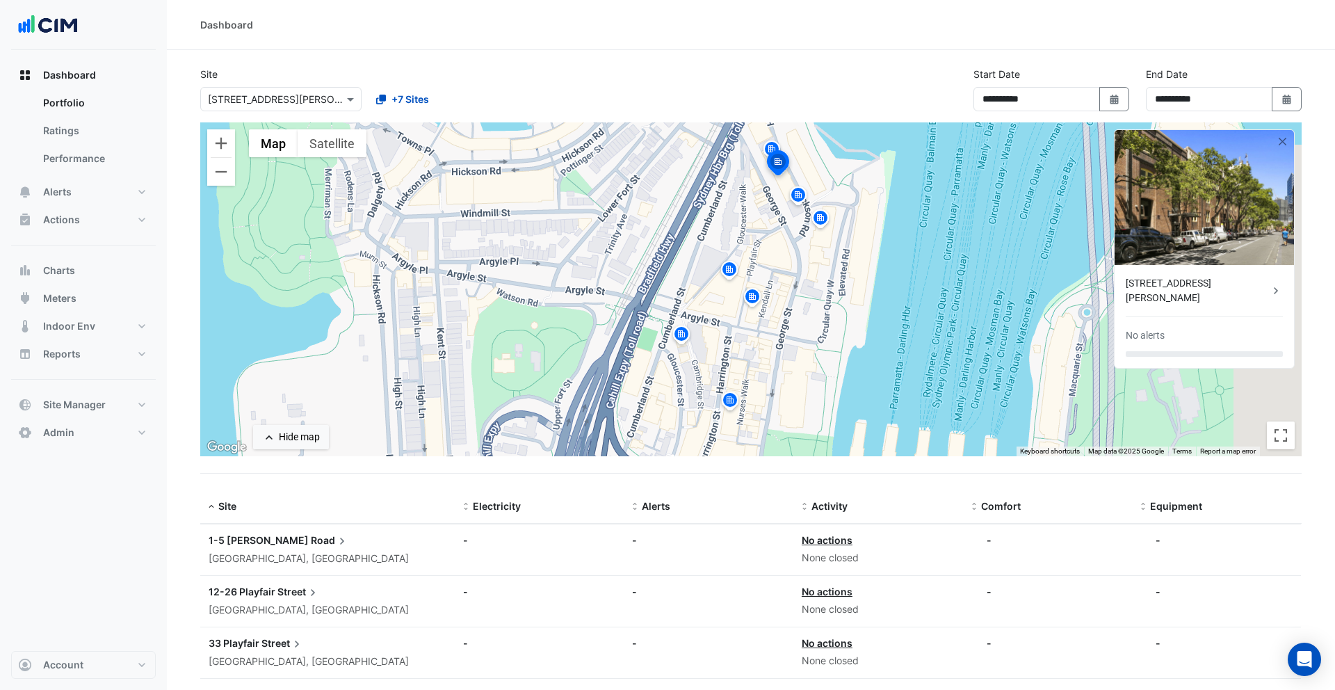
click at [798, 193] on img at bounding box center [798, 197] width 22 height 24
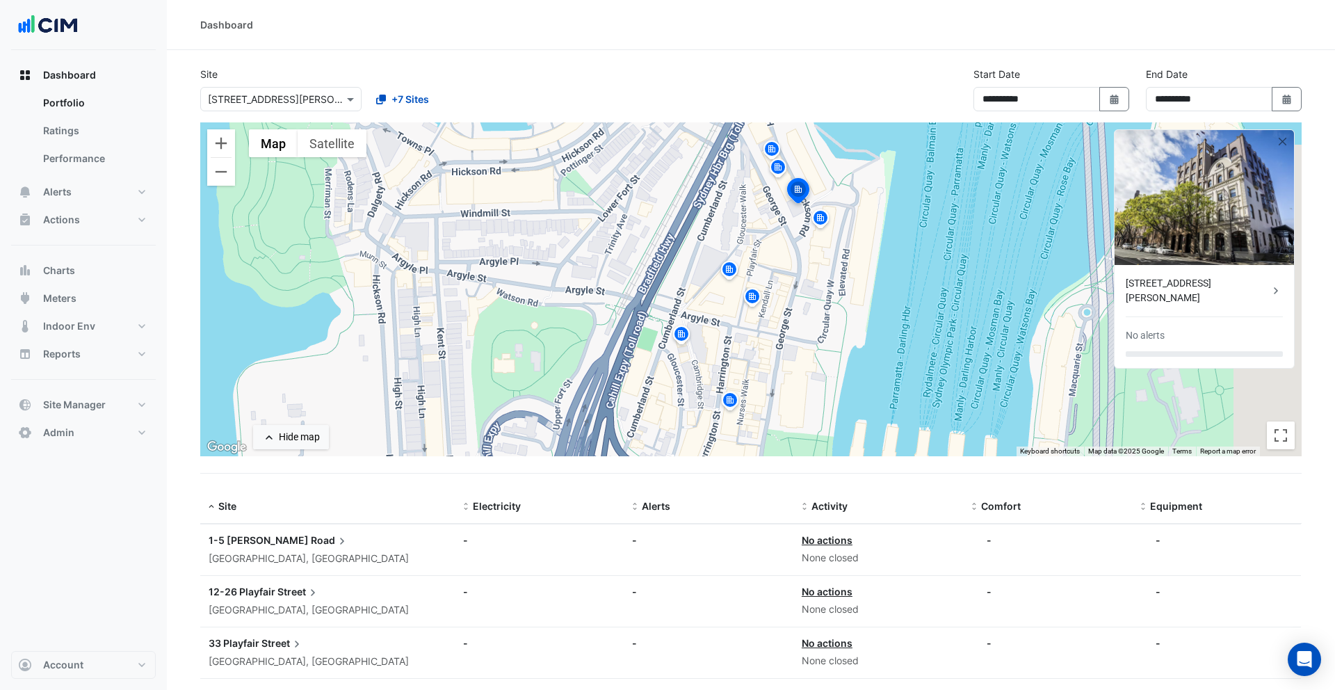
click at [732, 276] on img at bounding box center [729, 271] width 22 height 24
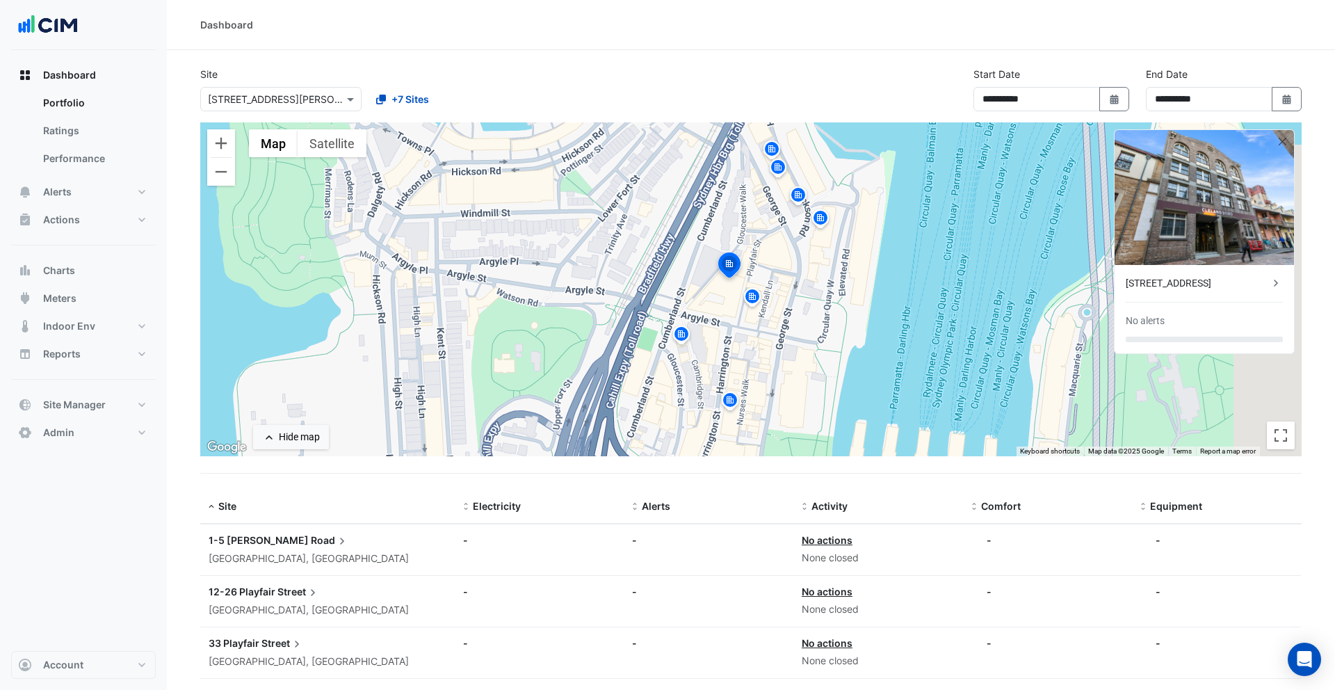
click at [754, 291] on img at bounding box center [752, 299] width 22 height 24
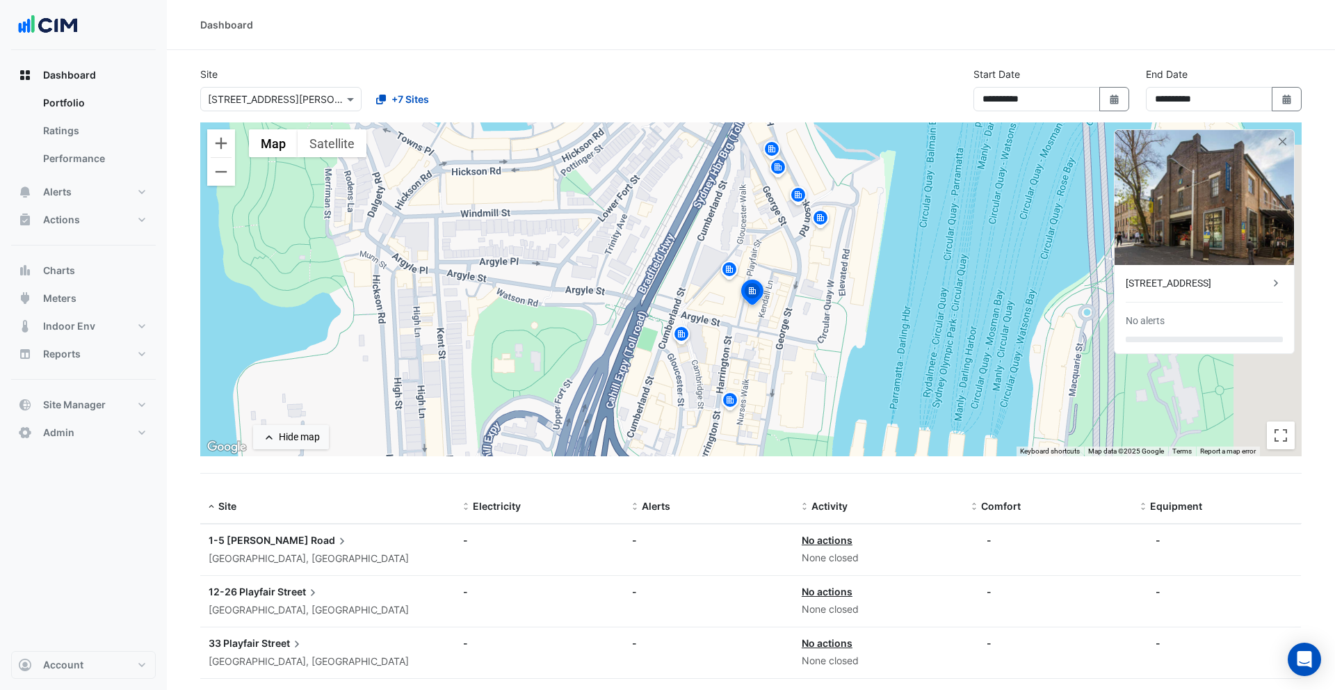
click at [684, 336] on img at bounding box center [681, 336] width 22 height 24
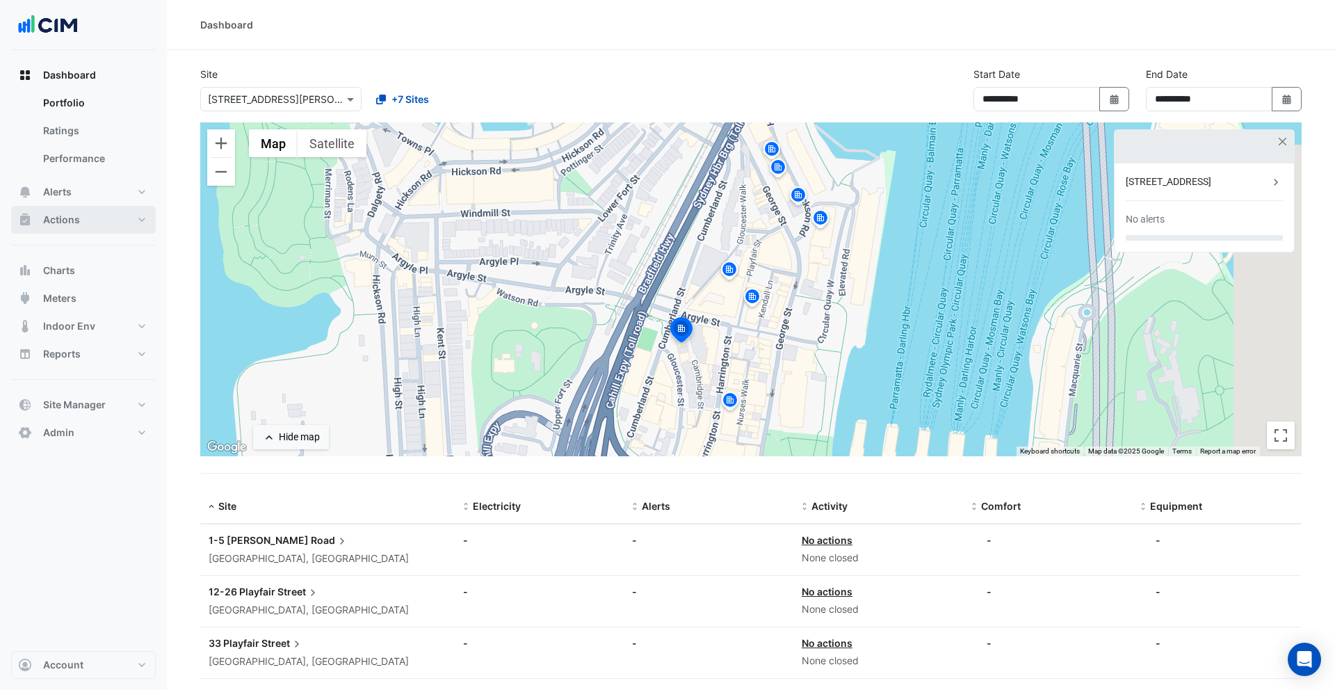
click at [97, 222] on button "Actions" at bounding box center [83, 220] width 145 height 28
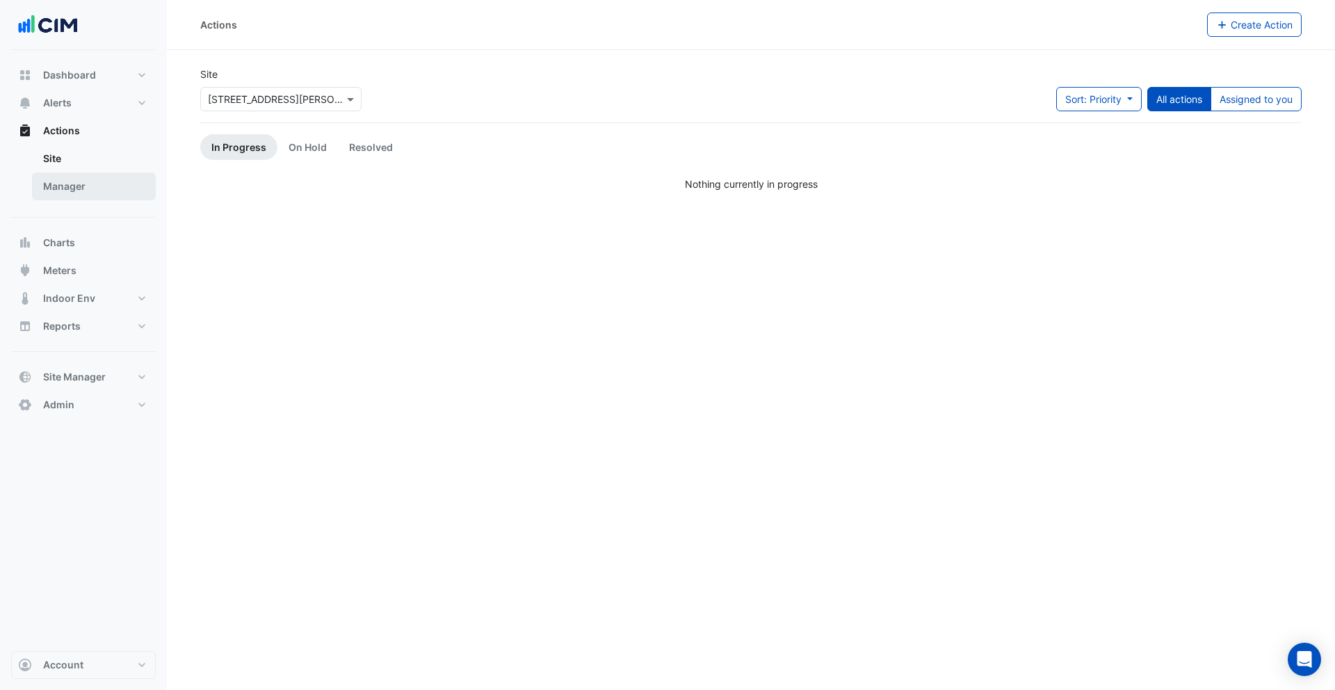
click at [86, 194] on link "Manager" at bounding box center [94, 186] width 124 height 28
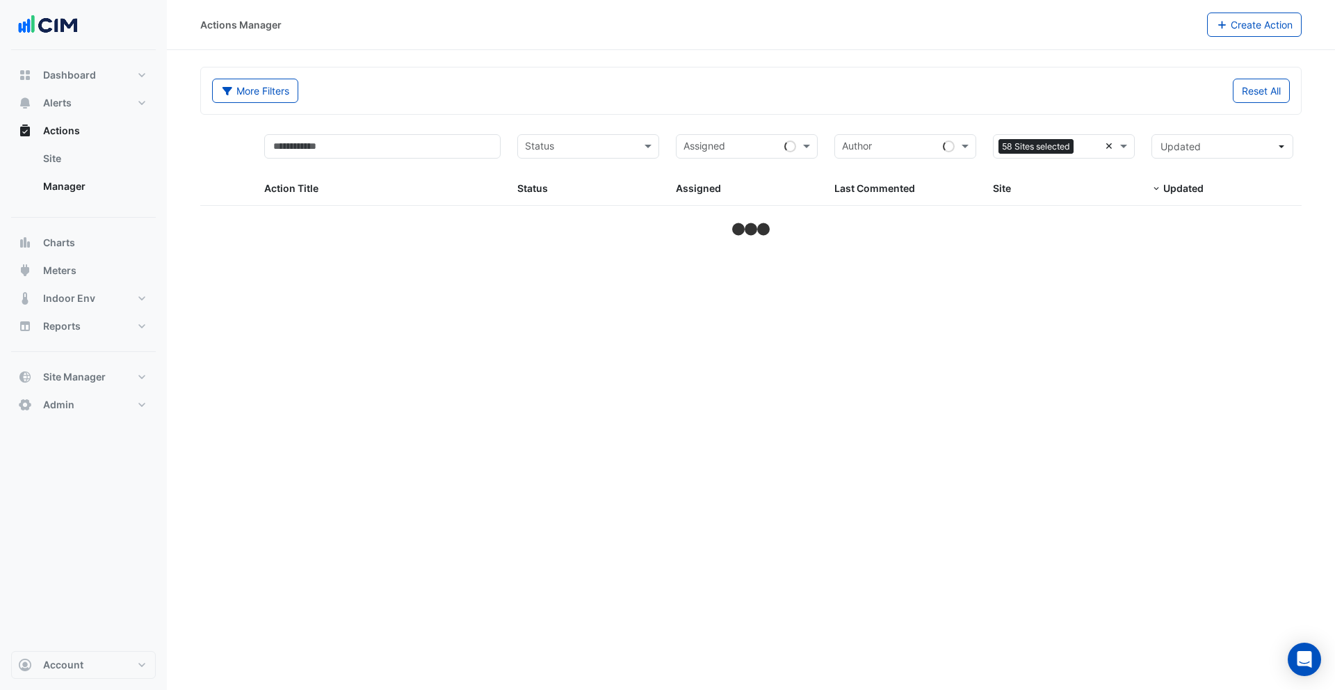
select select "***"
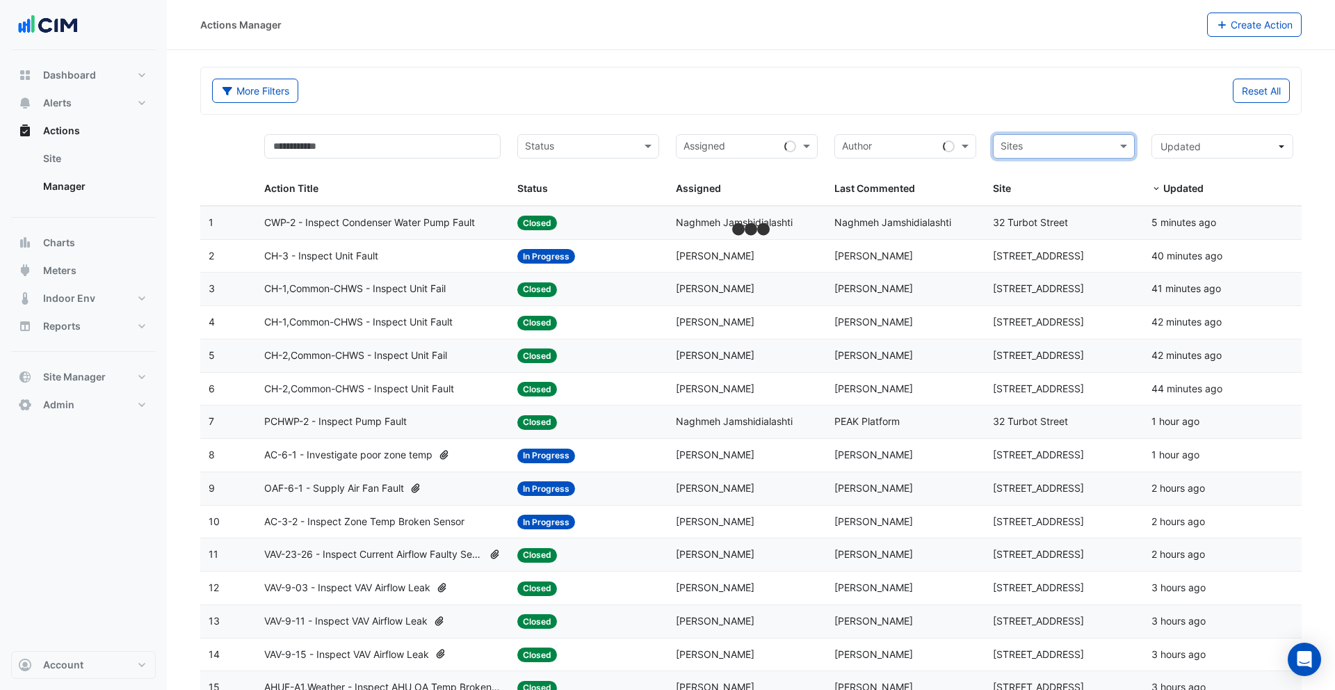
click at [888, 113] on div "More Filters Reset All" at bounding box center [751, 90] width 1100 height 47
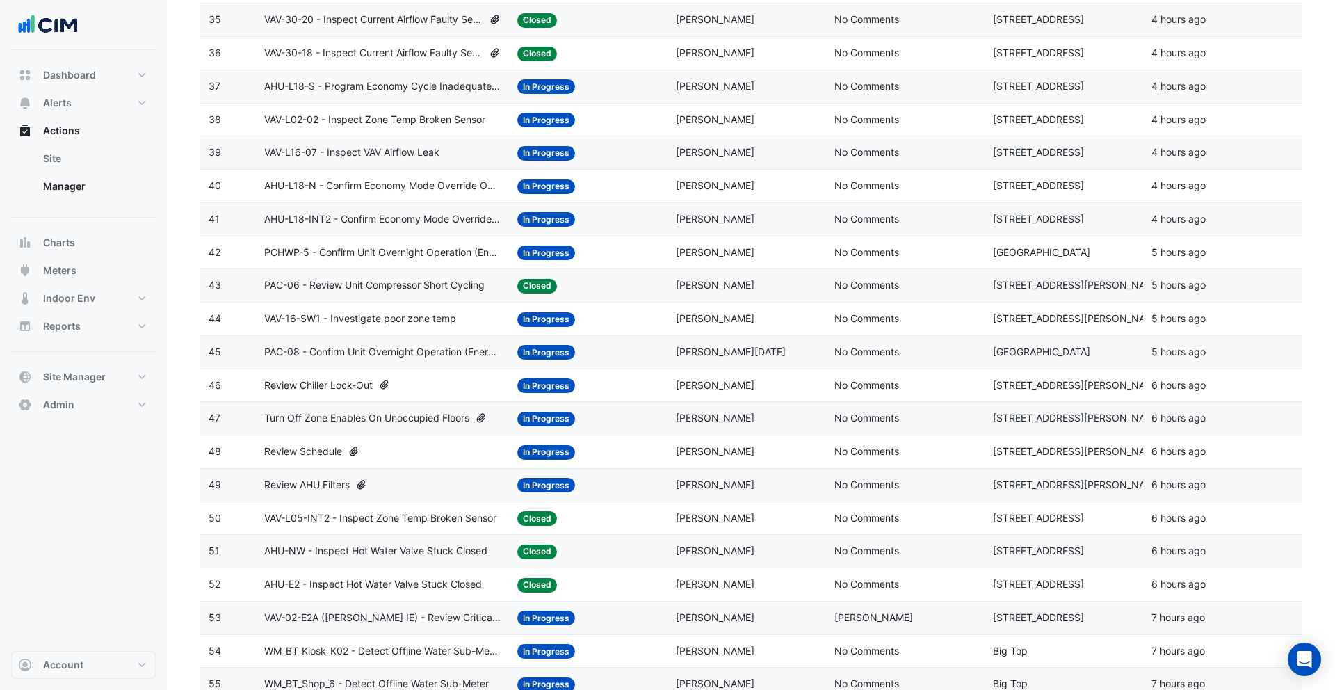
scroll to position [1429, 0]
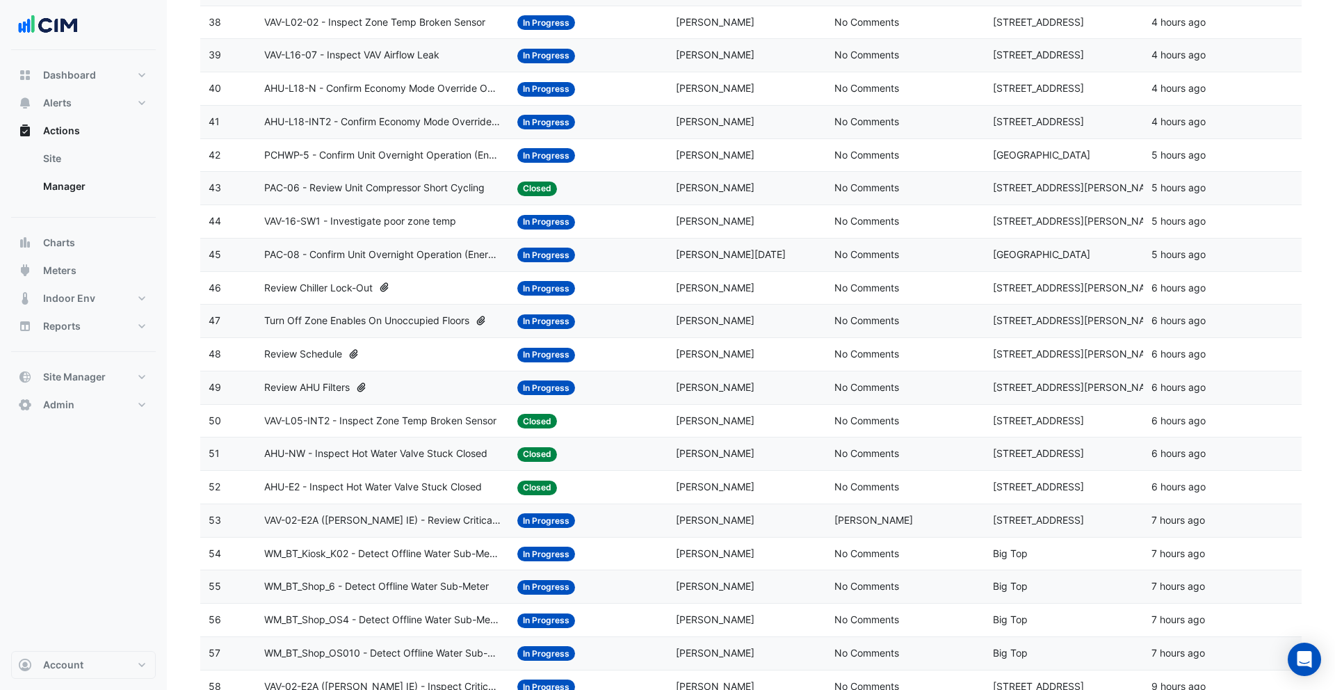
click at [837, 291] on span "No Comments" at bounding box center [867, 288] width 65 height 12
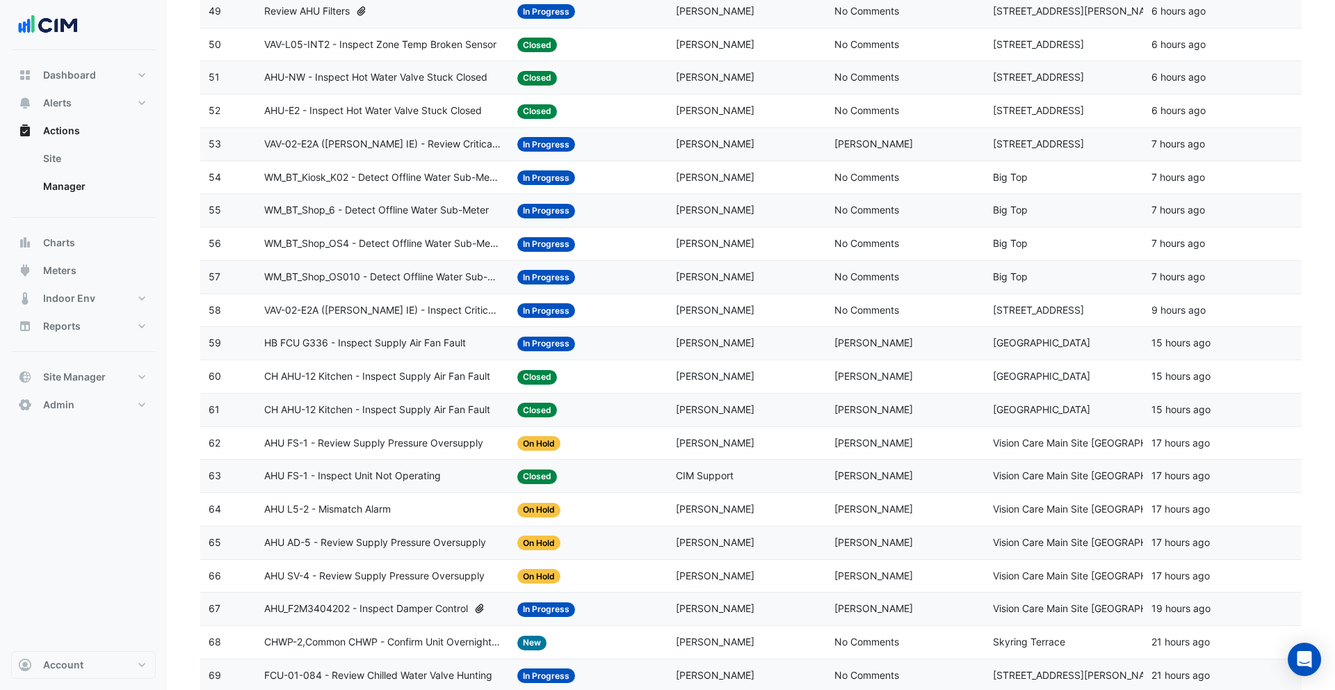
click at [899, 152] on datatable-body-cell "Last Commented: Joseph Barsoum" at bounding box center [905, 144] width 159 height 33
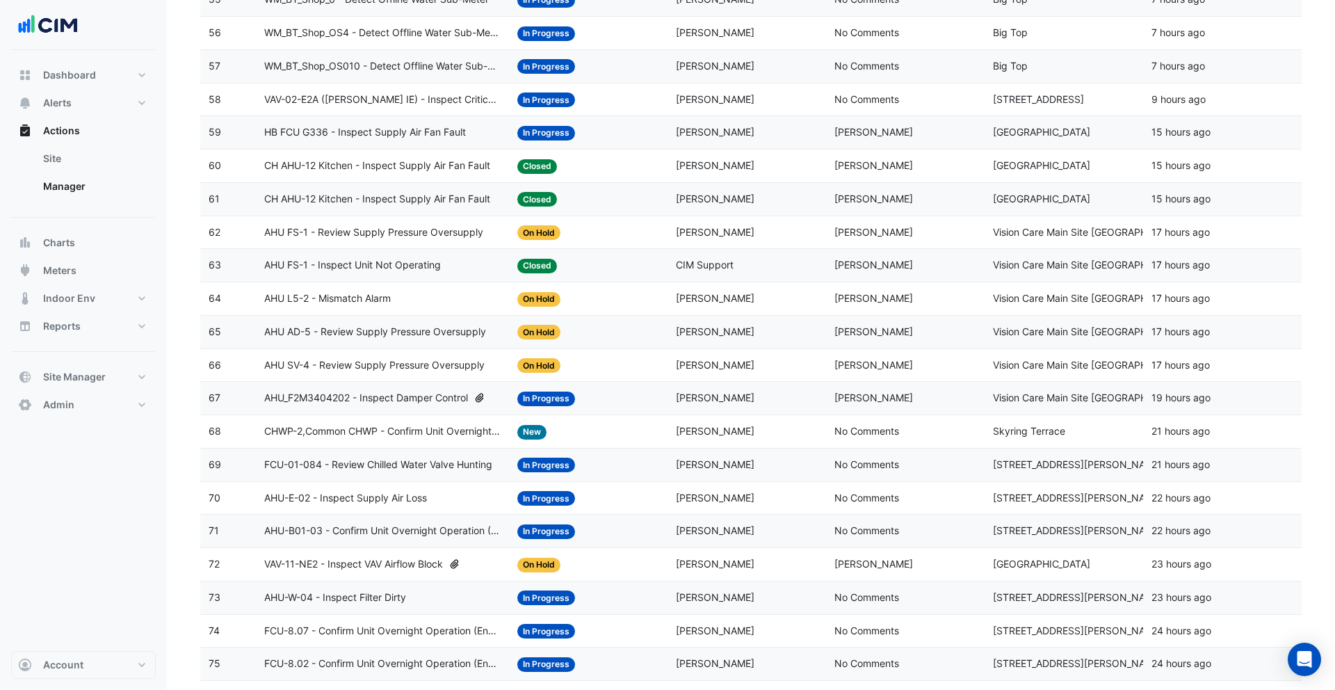
scroll to position [2367, 0]
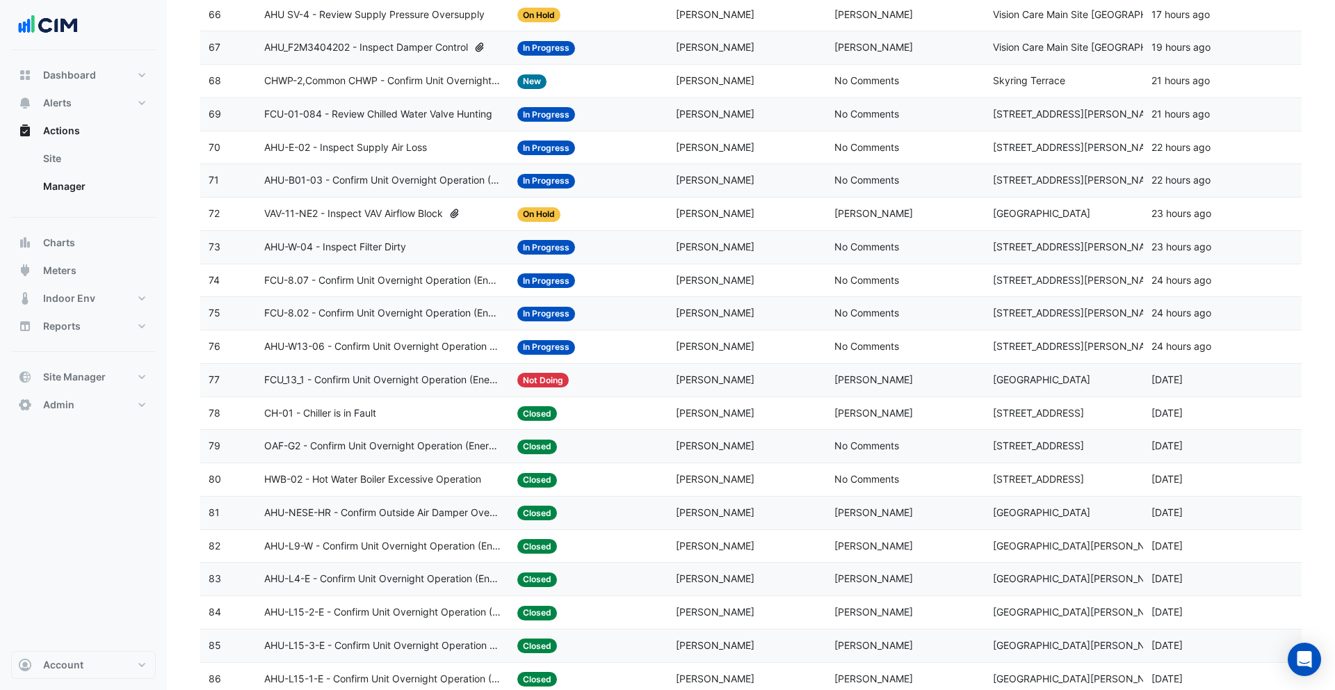
click at [905, 511] on span "Robbie Doggen" at bounding box center [874, 512] width 79 height 12
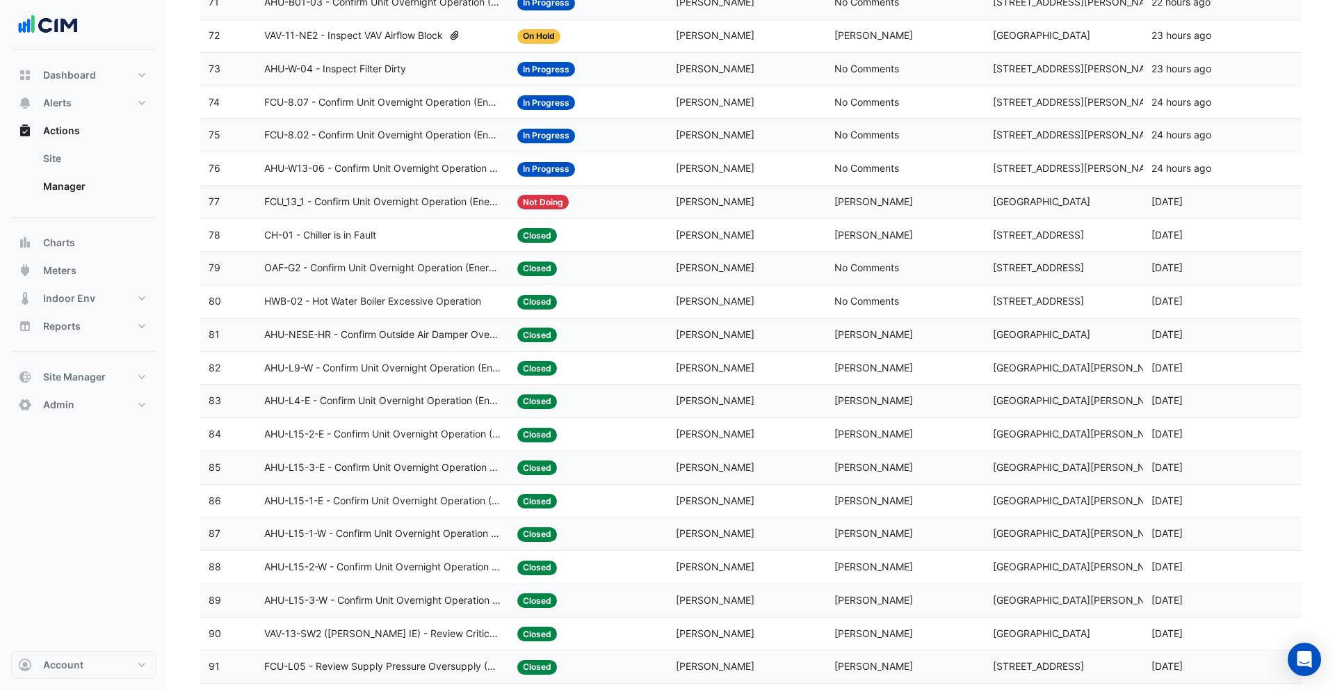
scroll to position [2875, 0]
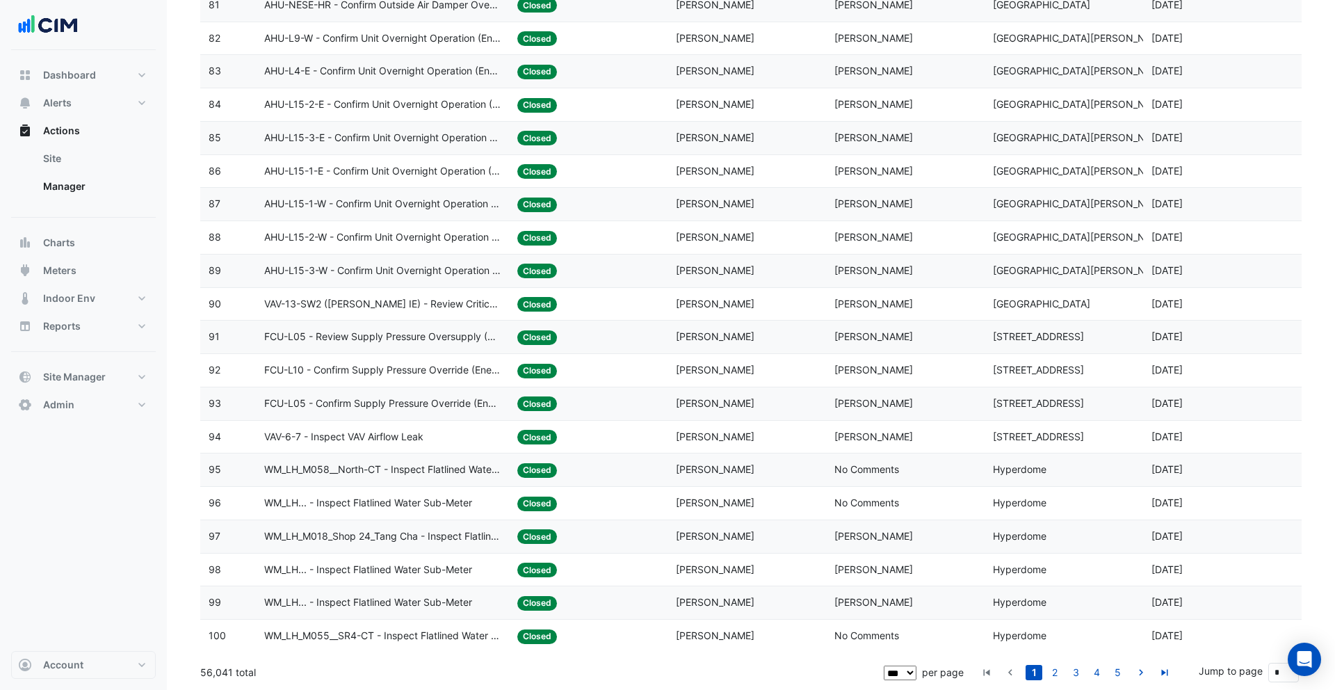
click at [873, 540] on span "Shafayet Ali" at bounding box center [874, 536] width 79 height 12
click at [109, 659] on button "Account" at bounding box center [83, 665] width 145 height 28
click at [82, 638] on link "Sign Out" at bounding box center [83, 630] width 132 height 28
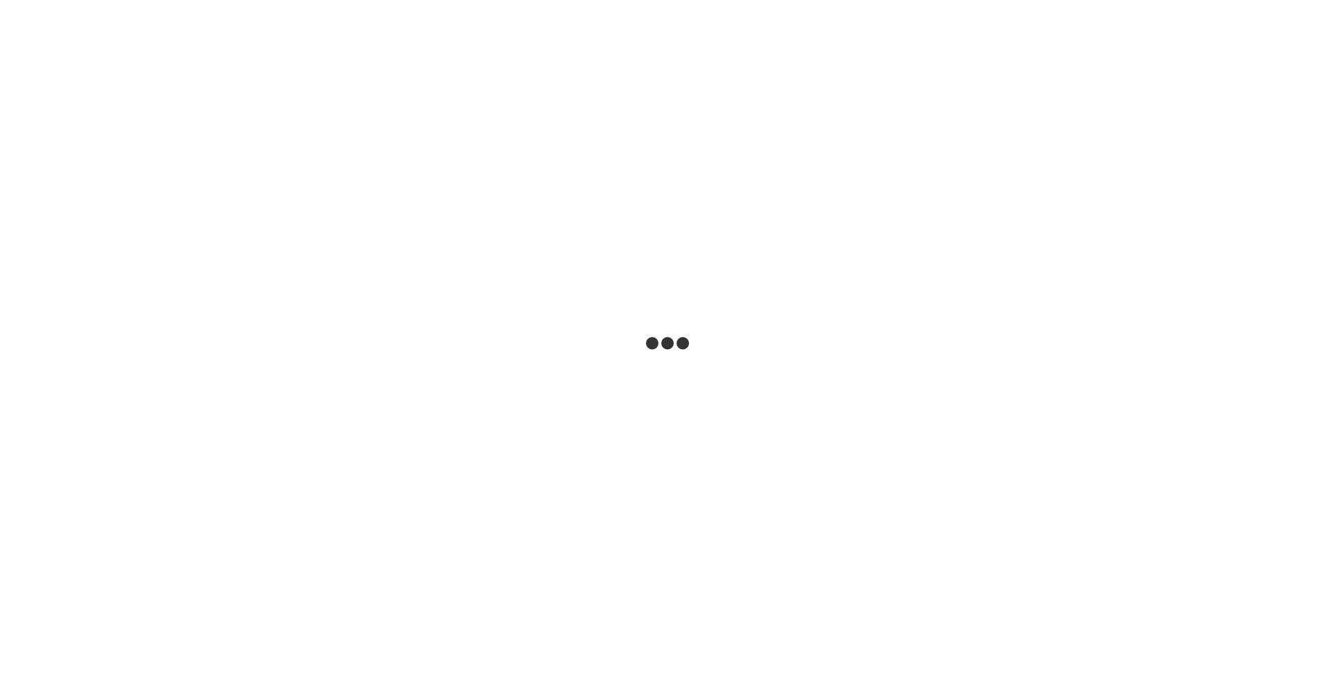
select select "***"
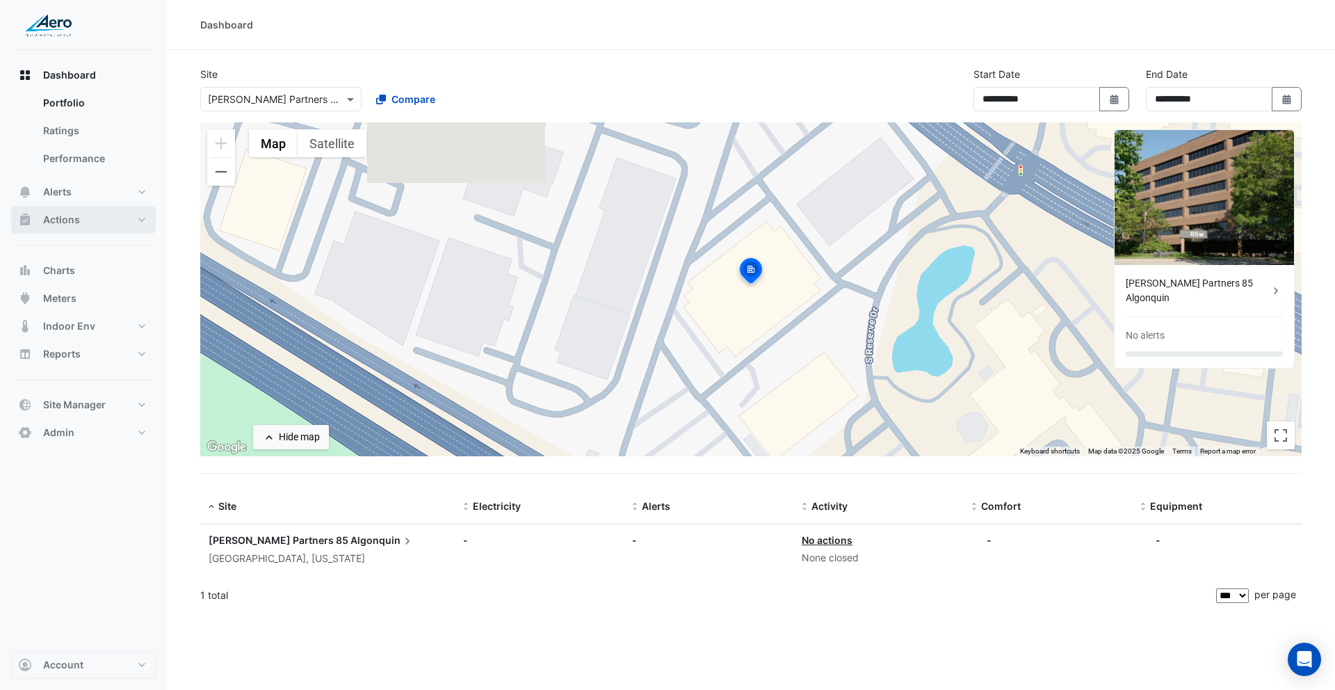
click at [87, 212] on button "Actions" at bounding box center [83, 220] width 145 height 28
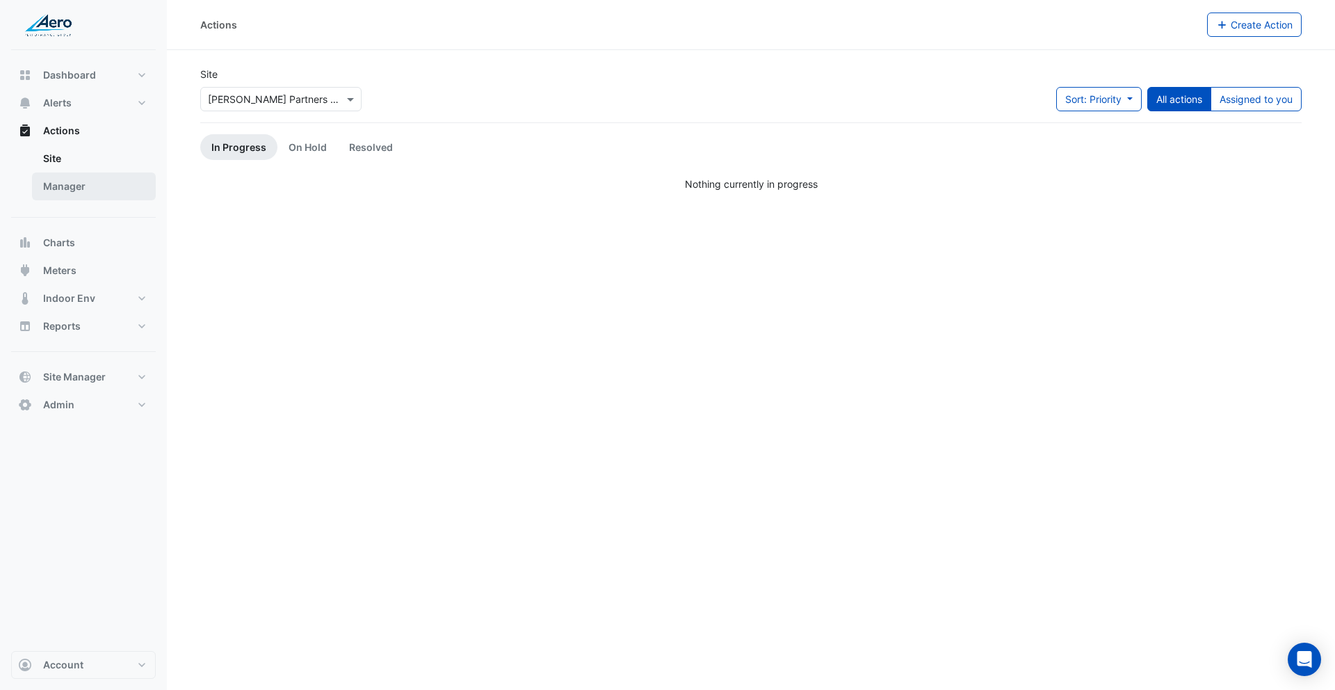
click at [82, 184] on link "Manager" at bounding box center [94, 186] width 124 height 28
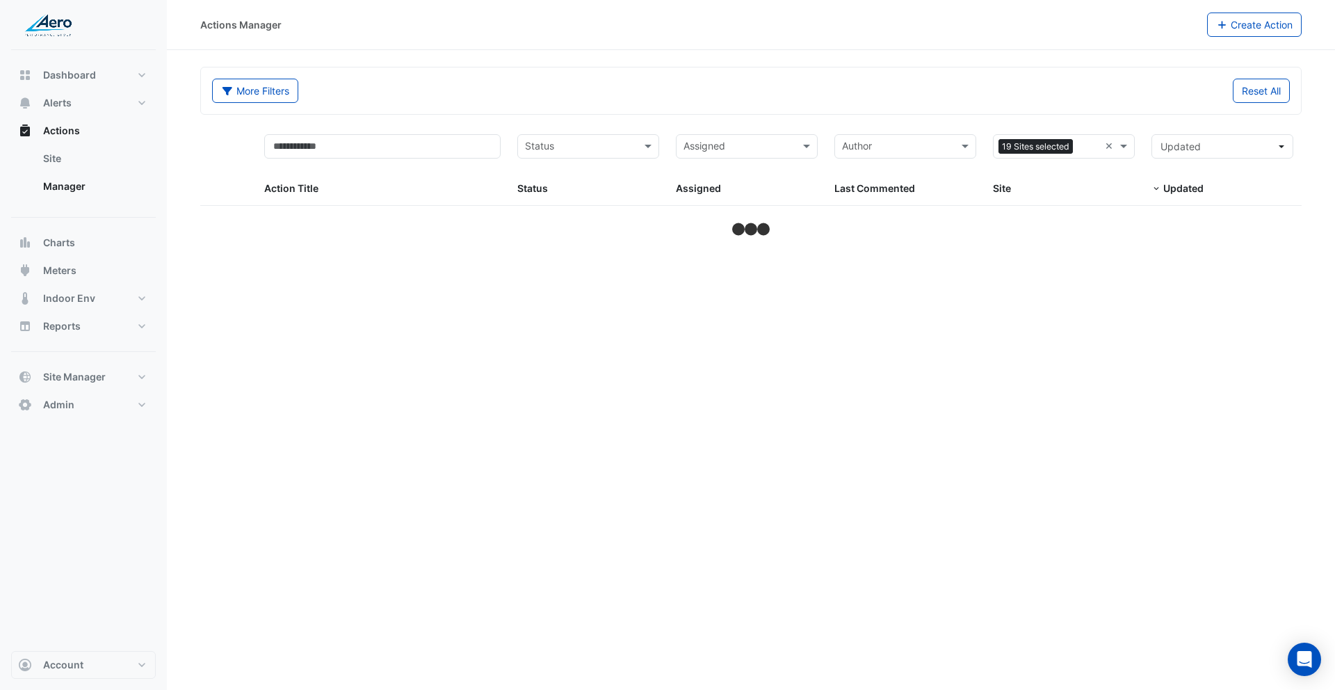
select select "***"
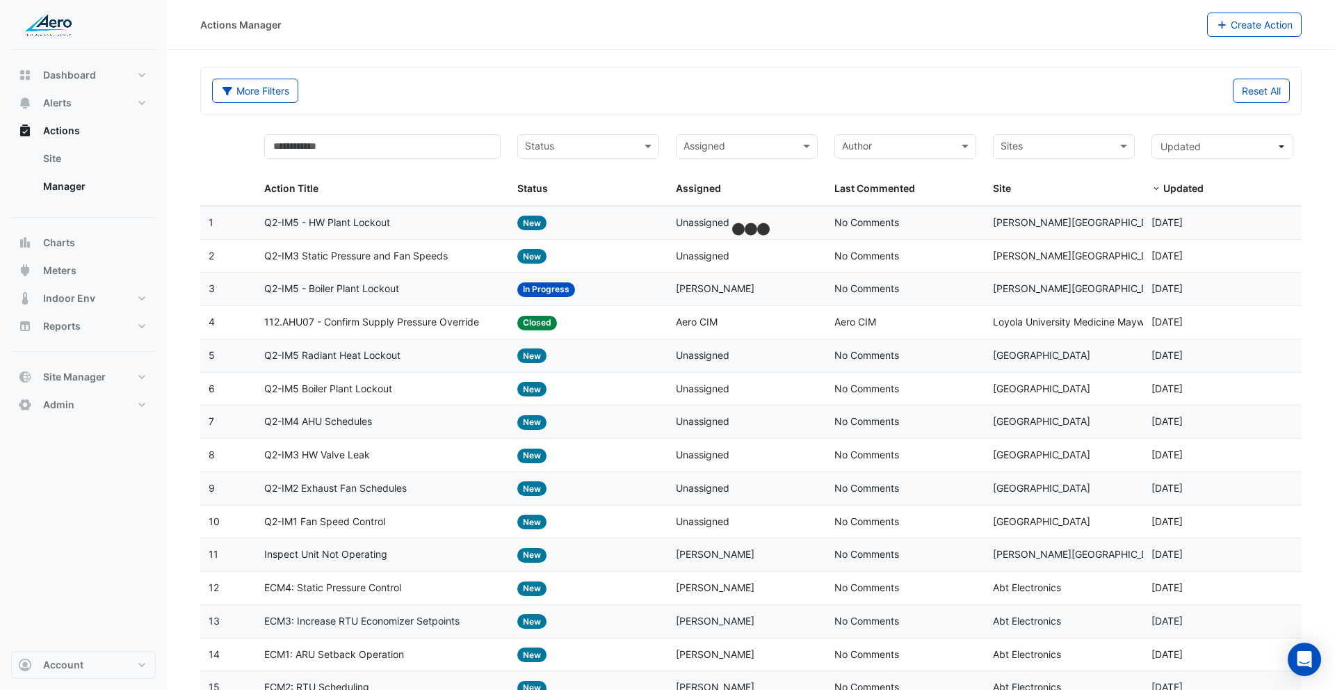
drag, startPoint x: 1050, startPoint y: 120, endPoint x: 1034, endPoint y: 123, distance: 16.2
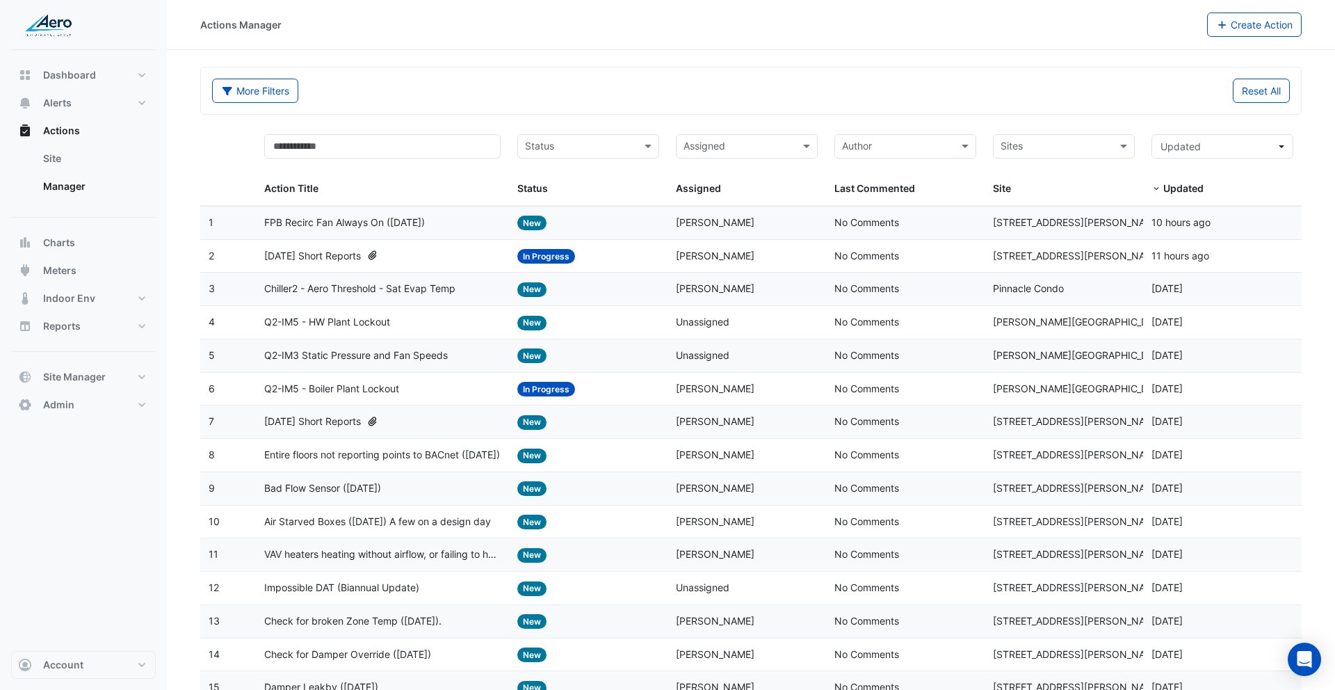
click at [417, 265] on datatable-body-cell "Action Title: August 2025 Short Reports" at bounding box center [383, 256] width 254 height 33
click at [358, 219] on span "FPB Recirc Fan Always On (August 2025)" at bounding box center [344, 223] width 161 height 16
click at [106, 657] on button "Account" at bounding box center [83, 665] width 145 height 28
click at [90, 636] on link "Sign Out" at bounding box center [83, 630] width 132 height 28
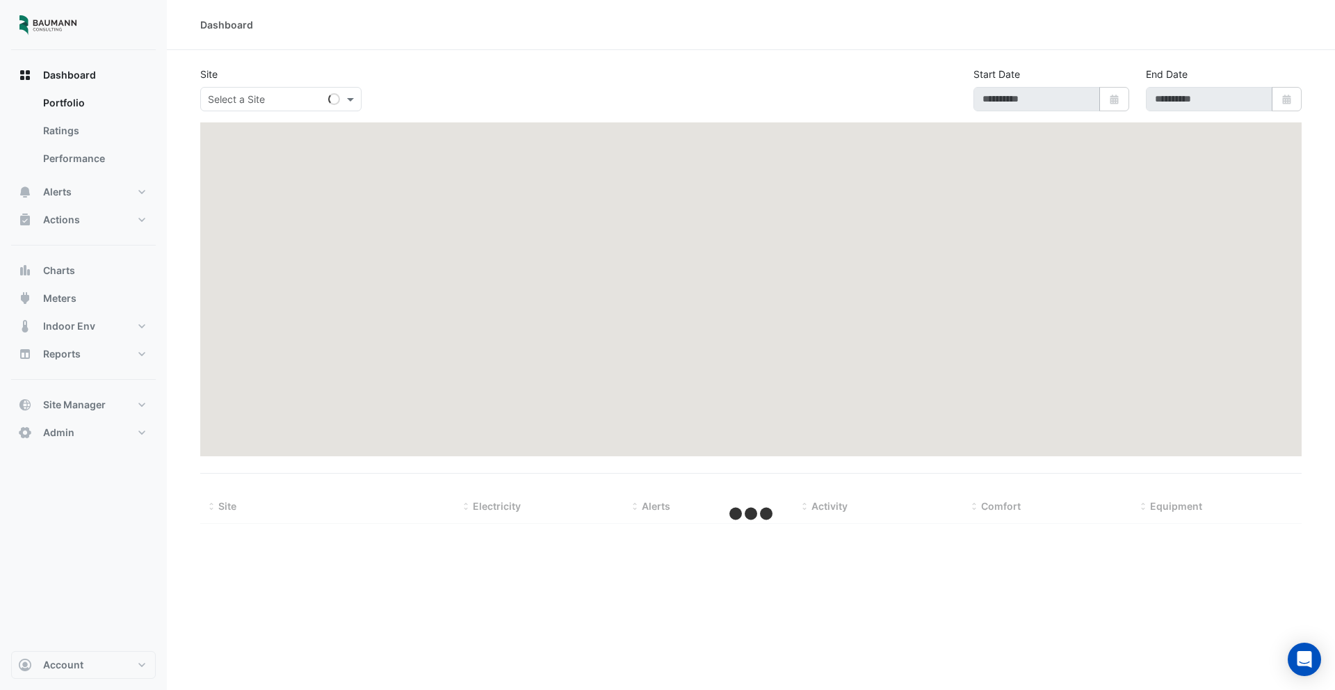
type input "**********"
select select "***"
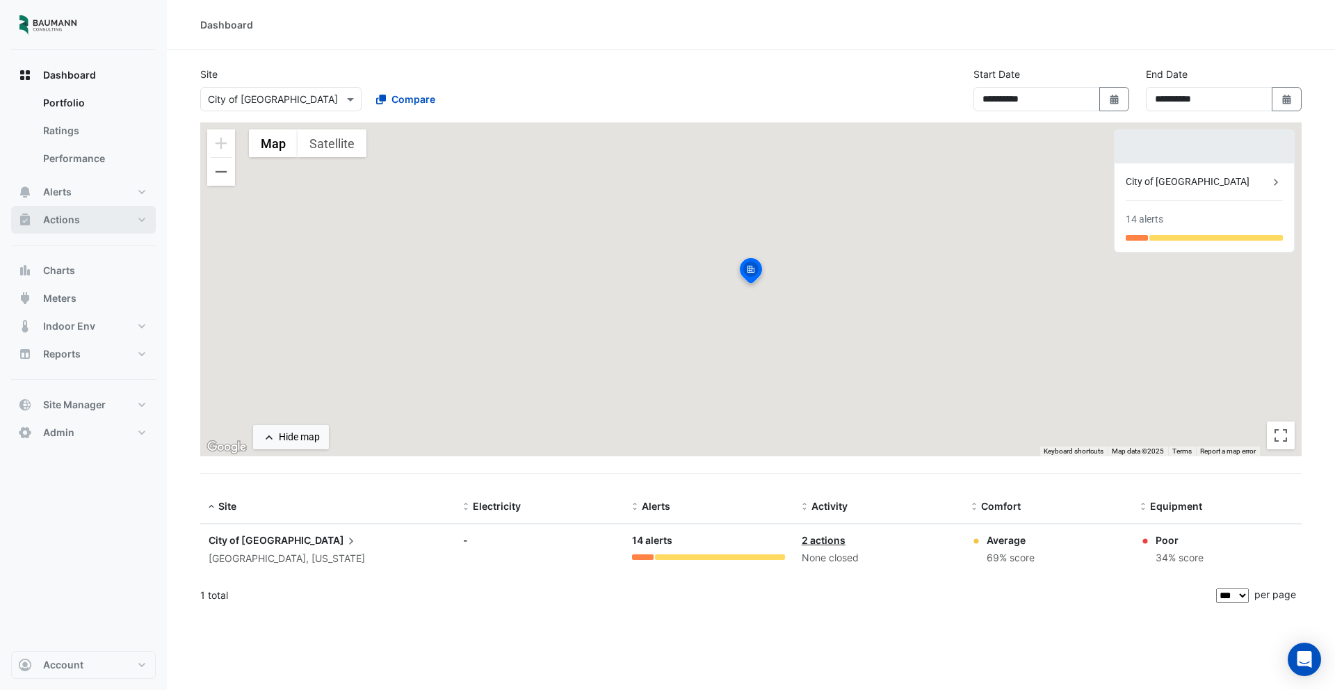
click at [86, 216] on button "Actions" at bounding box center [83, 220] width 145 height 28
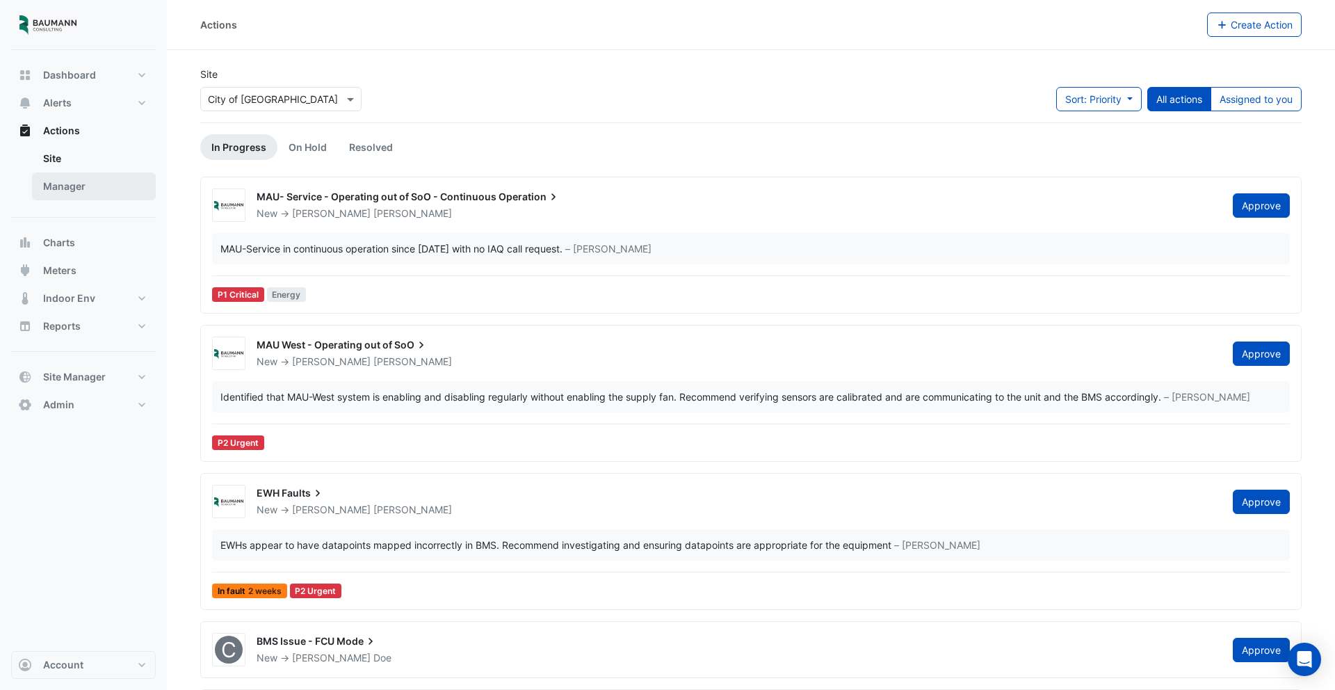
click at [107, 191] on link "Manager" at bounding box center [94, 186] width 124 height 28
